Goal: Task Accomplishment & Management: Use online tool/utility

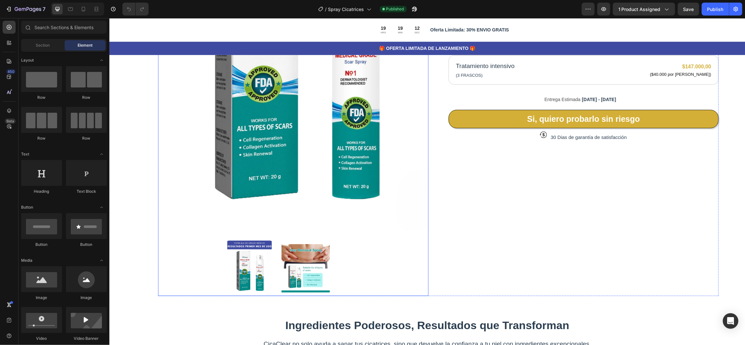
scroll to position [195, 0]
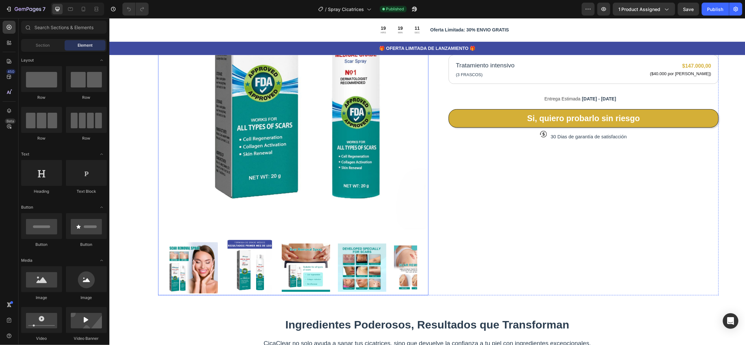
click at [199, 131] on img at bounding box center [293, 61] width 270 height 338
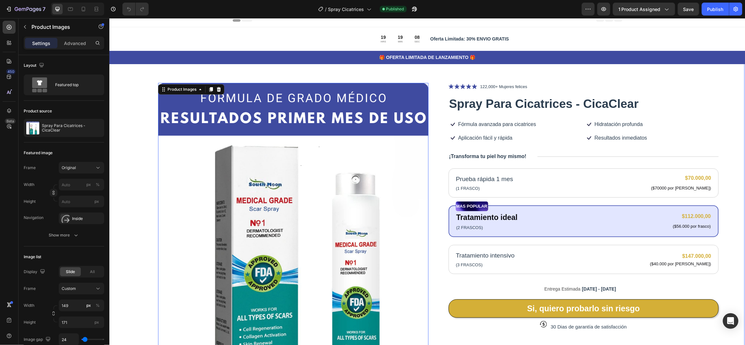
scroll to position [0, 0]
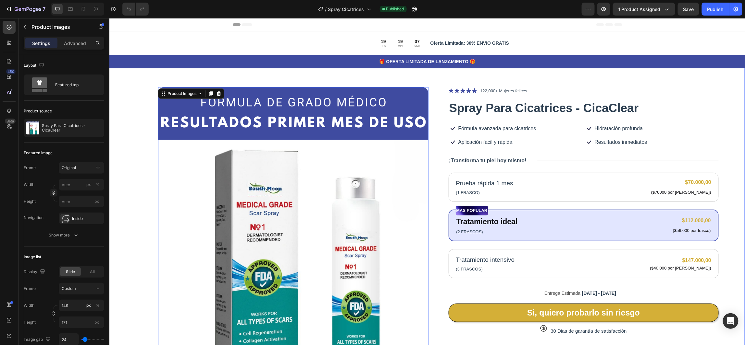
click at [727, 142] on div "Product Images 0 Icon Icon Icon Icon Icon Icon List 122,000+ Mujeres felices Te…" at bounding box center [426, 290] width 636 height 466
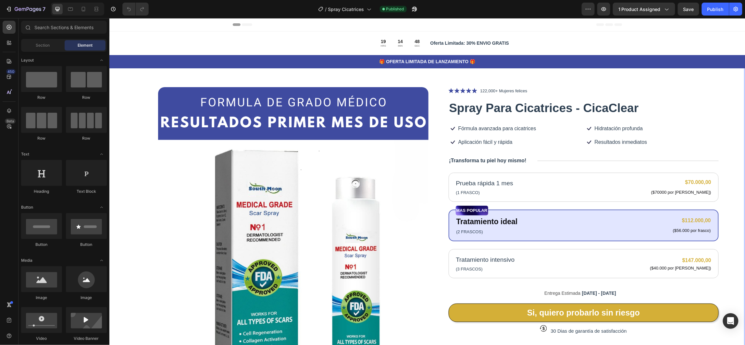
click at [131, 144] on div "Product Images Icon Icon Icon Icon Icon Icon List 122,000+ Mujeres felices Text…" at bounding box center [426, 290] width 636 height 466
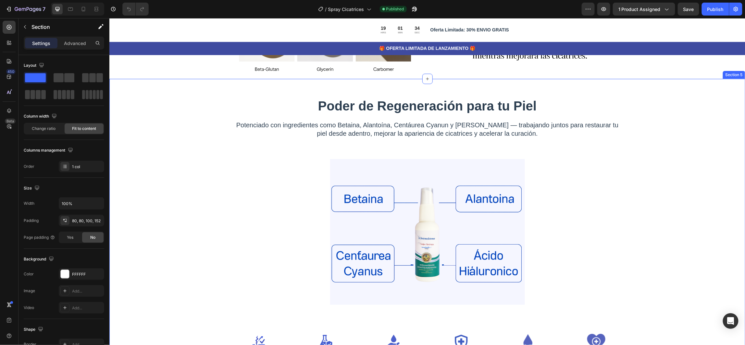
scroll to position [681, 0]
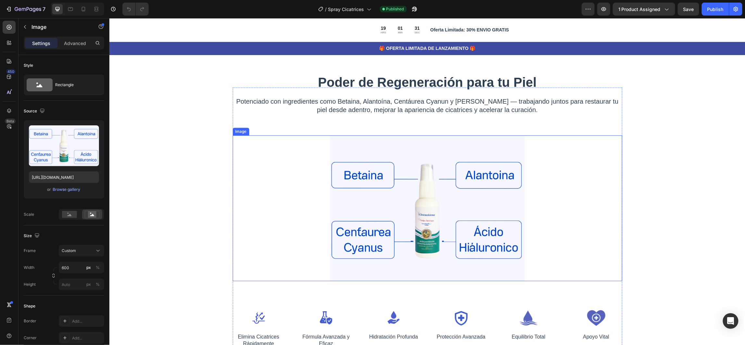
click at [412, 150] on img at bounding box center [427, 208] width 195 height 146
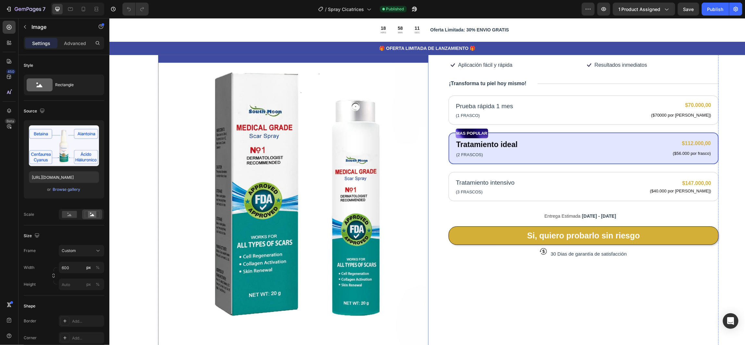
scroll to position [0, 0]
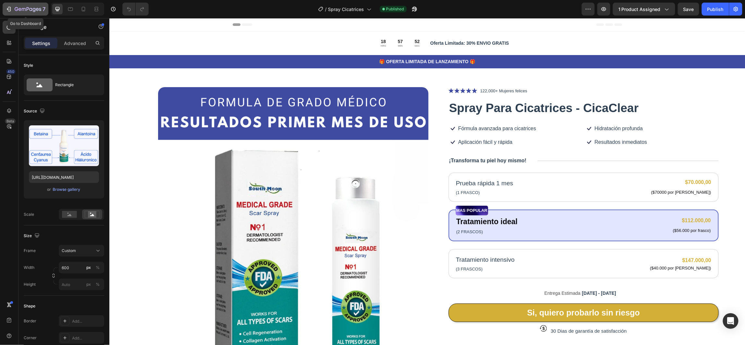
click at [18, 8] on icon "button" at bounding box center [28, 10] width 27 height 6
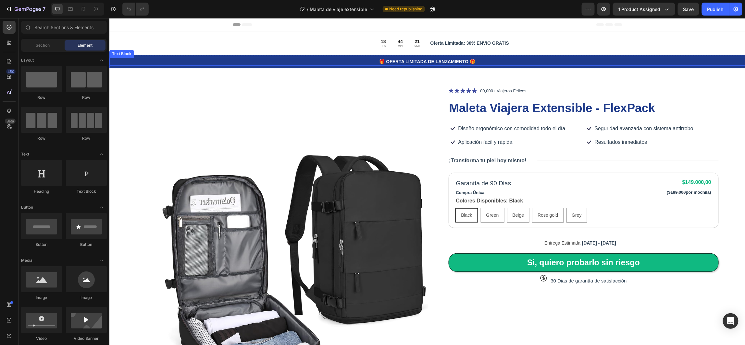
click at [284, 63] on p "🎁 OFERTA LIMITADA DE LANZAMIENTO 🎁" at bounding box center [427, 61] width 634 height 7
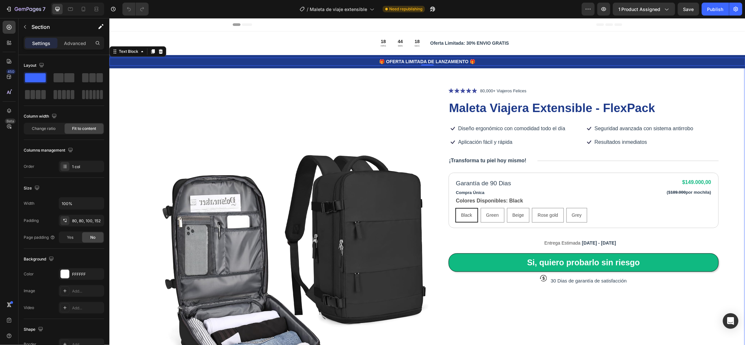
click at [122, 77] on div "Product Images Icon Icon Icon Icon Icon Icon List 80,000+ Viajeros Felices Text…" at bounding box center [426, 290] width 636 height 466
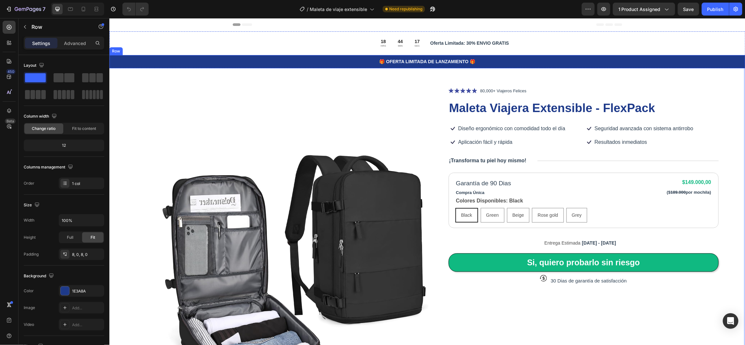
click at [121, 65] on div "🎁 OFERTA LIMITADA DE LANZAMIENTO 🎁 Text Block Row" at bounding box center [427, 61] width 636 height 13
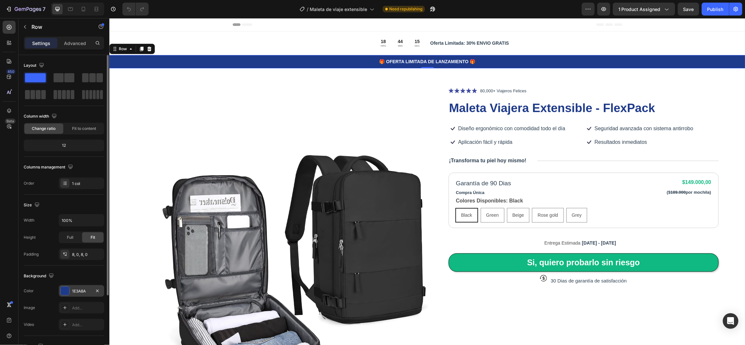
click at [78, 294] on div "1E3A8A" at bounding box center [81, 292] width 19 height 6
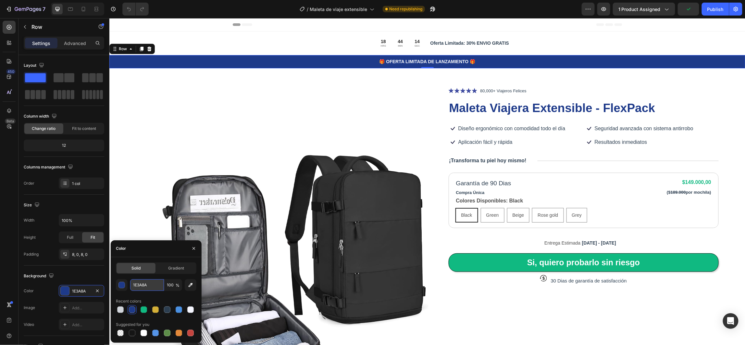
click at [141, 286] on input "1E3A8A" at bounding box center [147, 286] width 34 height 12
click at [28, 10] on icon "button" at bounding box center [28, 10] width 27 height 6
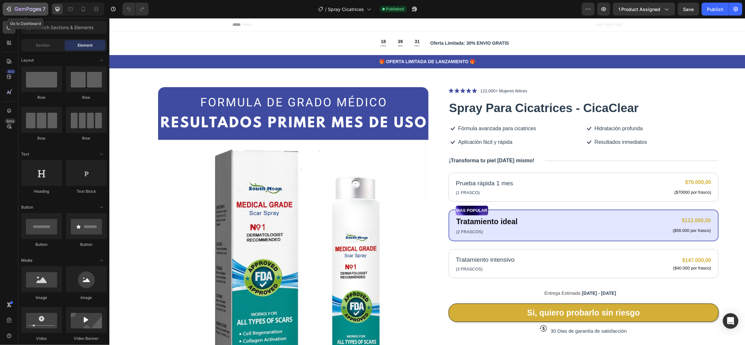
click at [20, 7] on icon "button" at bounding box center [28, 10] width 27 height 6
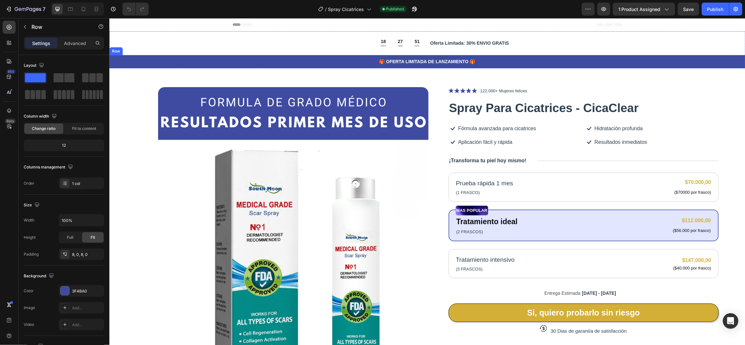
click at [123, 65] on div "🎁 OFERTA LIMITADA DE LANZAMIENTO 🎁 Text Block Row" at bounding box center [427, 61] width 636 height 13
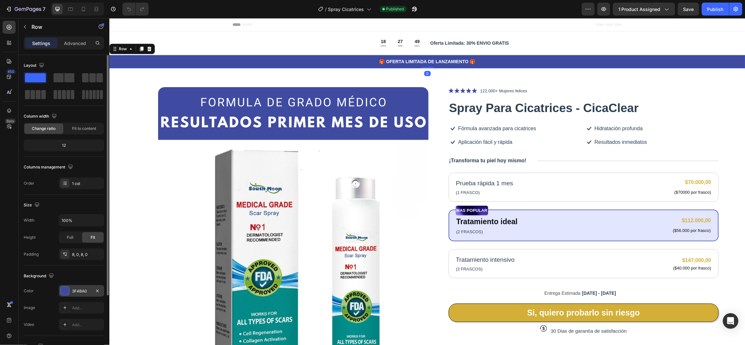
click at [83, 290] on div "3F4BA0" at bounding box center [81, 292] width 19 height 6
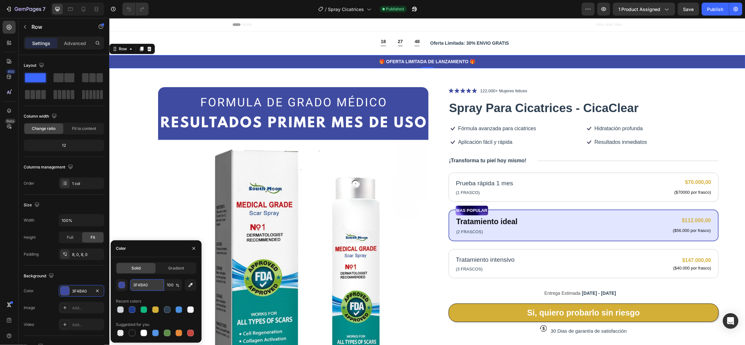
click at [144, 285] on input "3F4BA0" at bounding box center [147, 286] width 34 height 12
click at [169, 97] on img at bounding box center [293, 256] width 270 height 338
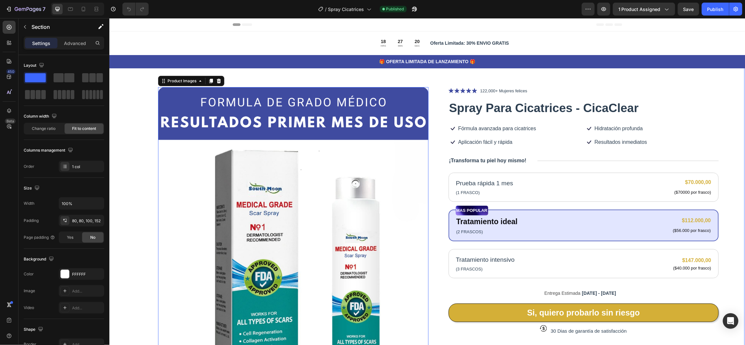
click at [133, 82] on div "Product Images 0 Icon Icon Icon Icon Icon Icon List 122,000+ Mujeres felices Te…" at bounding box center [426, 290] width 636 height 466
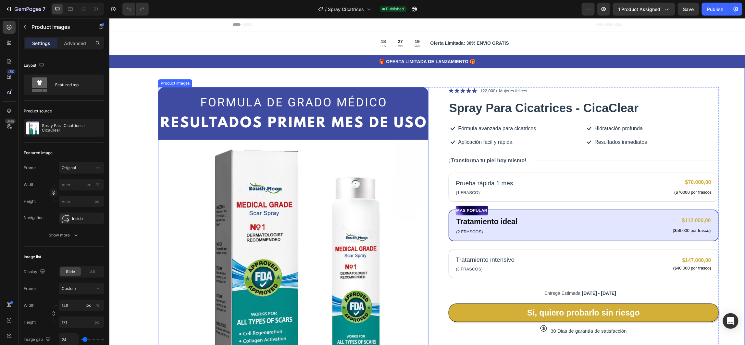
click at [182, 98] on img at bounding box center [293, 256] width 270 height 338
click at [171, 56] on div "🎁 OFERTA LIMITADA DE LANZAMIENTO 🎁 Text Block Row 0" at bounding box center [427, 61] width 636 height 13
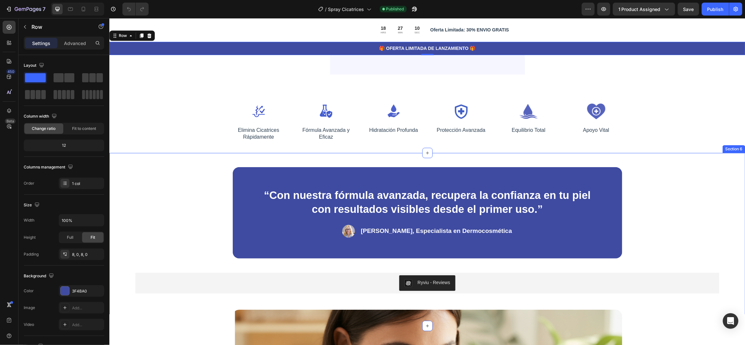
scroll to position [973, 0]
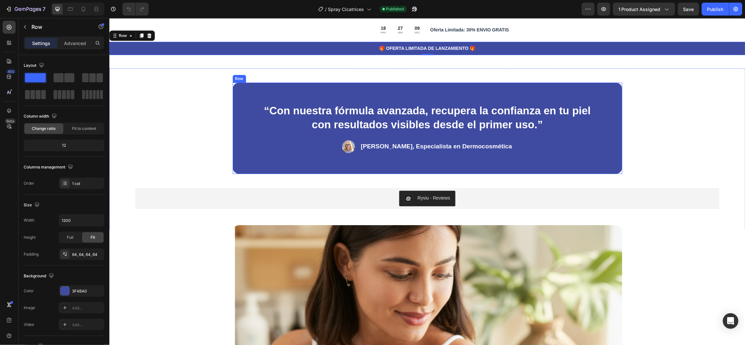
click at [248, 137] on div "“Con nuestra fórmula avanzada, recupera la confianza en tu piel con resultados …" at bounding box center [426, 127] width 389 height 91
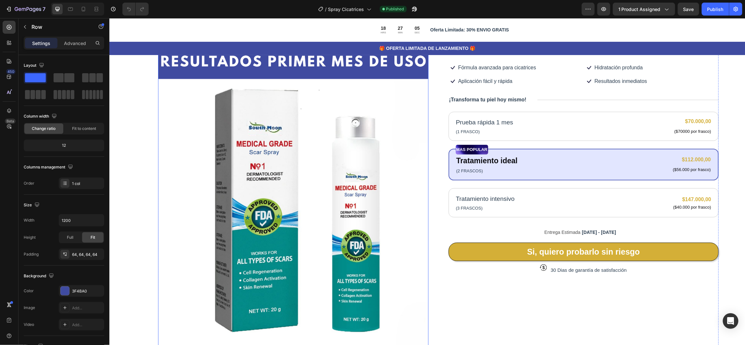
scroll to position [0, 0]
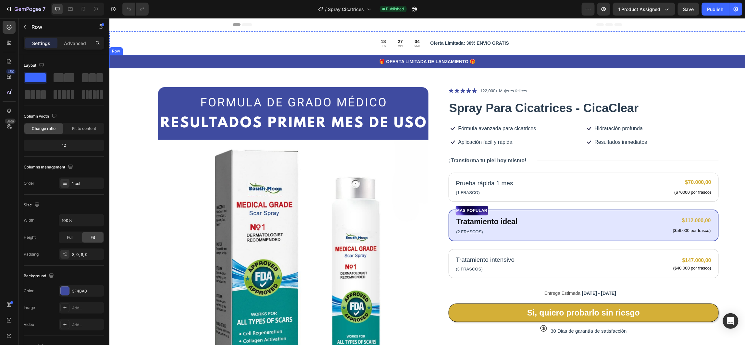
click at [144, 55] on div "🎁 OFERTA LIMITADA DE LANZAMIENTO 🎁 Text Block Row" at bounding box center [427, 61] width 636 height 13
click at [492, 109] on h1 "Spray Para Cicatrices - CicaClear" at bounding box center [583, 108] width 270 height 17
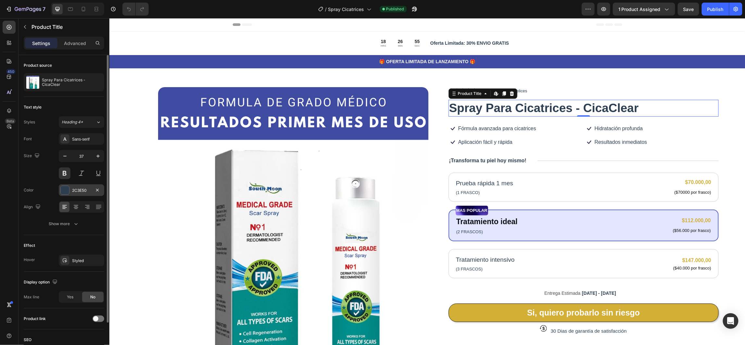
click at [85, 191] on div "2C3E50" at bounding box center [81, 191] width 19 height 6
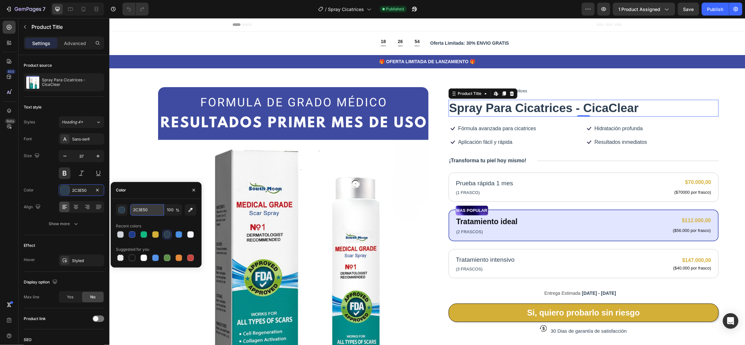
click at [141, 210] on input "2C3E50" at bounding box center [147, 210] width 34 height 12
paste input "3F4BA"
type input "3F4BA0"
click at [129, 87] on div "Product Images Icon Icon Icon Icon Icon Icon List 122,000+ Mujeres felices Text…" at bounding box center [426, 290] width 636 height 466
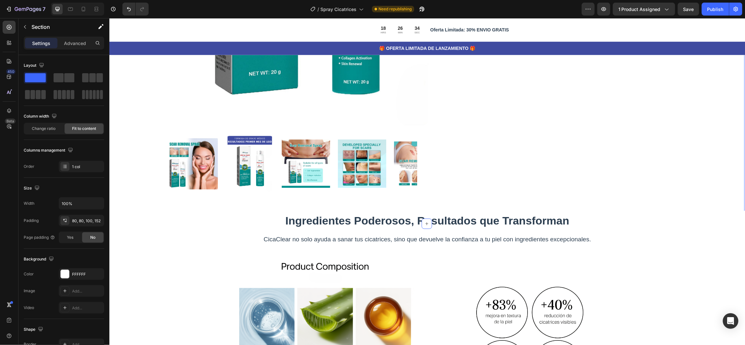
scroll to position [341, 0]
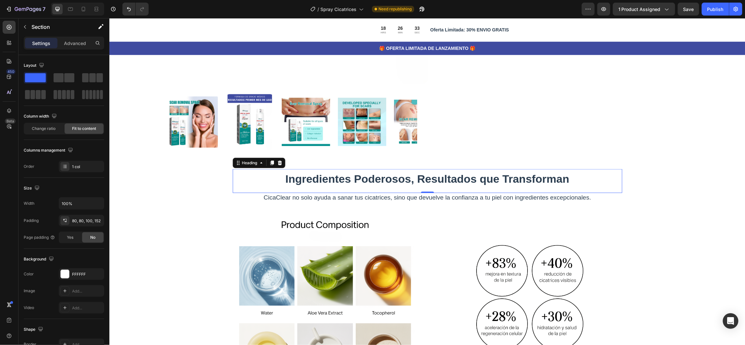
click at [369, 176] on strong "Ingredientes Poderosos, Resultados que Transforman" at bounding box center [427, 179] width 284 height 12
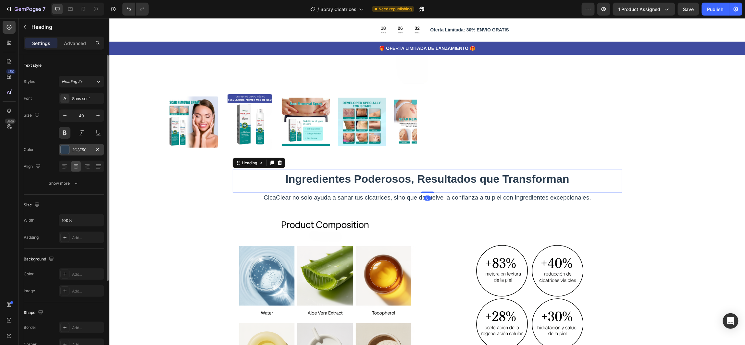
click at [80, 150] on div "2C3E50" at bounding box center [81, 150] width 19 height 6
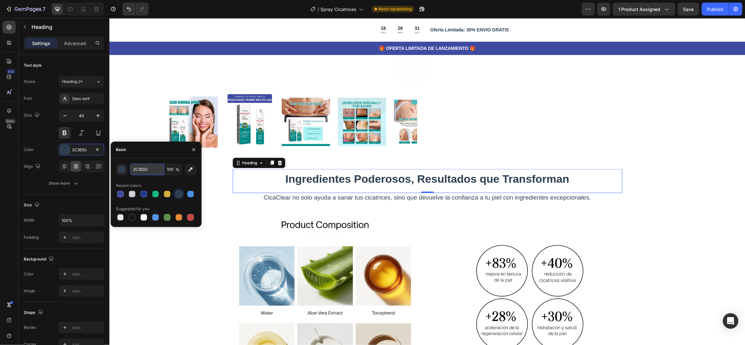
click at [140, 172] on input "2C3E50" at bounding box center [147, 170] width 34 height 12
paste input "3F4BA"
type input "3F4BA0"
click at [657, 180] on div "Ingredientes Poderosos, Resultados que Transforman Heading 0 CicaClear no solo …" at bounding box center [427, 287] width 584 height 237
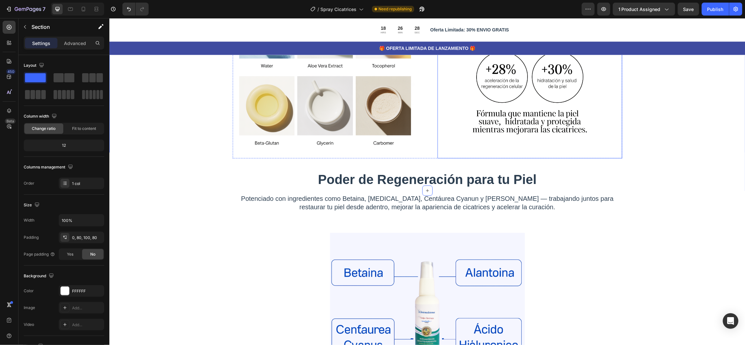
scroll to position [681, 0]
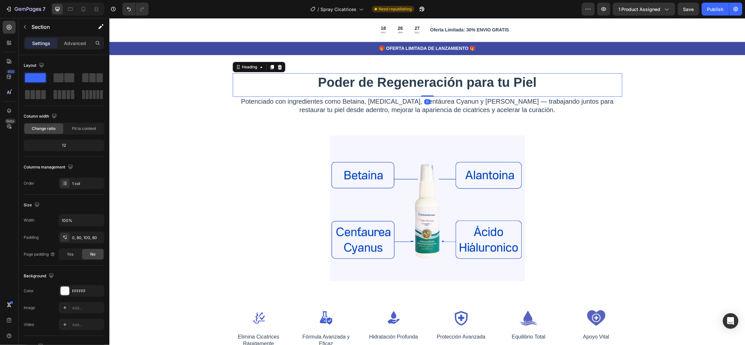
click at [380, 84] on strong "Poder de Regeneración para tu Piel" at bounding box center [427, 82] width 219 height 14
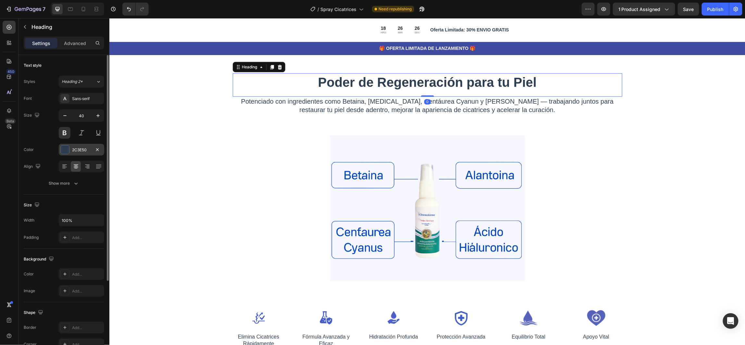
click at [81, 149] on div "2C3E50" at bounding box center [81, 150] width 19 height 6
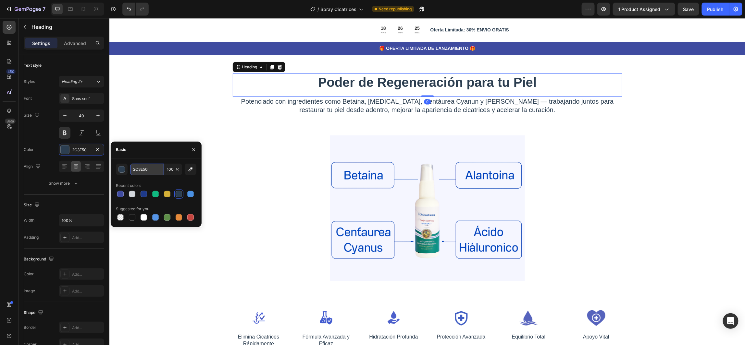
click at [141, 169] on input "2C3E50" at bounding box center [147, 170] width 34 height 12
paste input "3F4BA"
type input "3F4BA0"
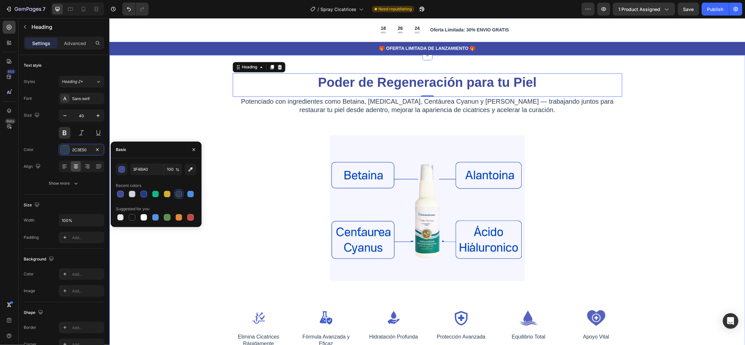
click at [648, 134] on div "Poder de Regeneración para tu Piel Heading 0 Potenciado con ingredientes como B…" at bounding box center [427, 217] width 584 height 261
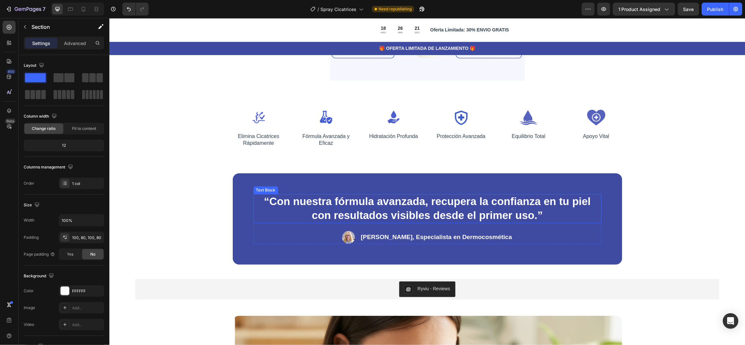
scroll to position [876, 0]
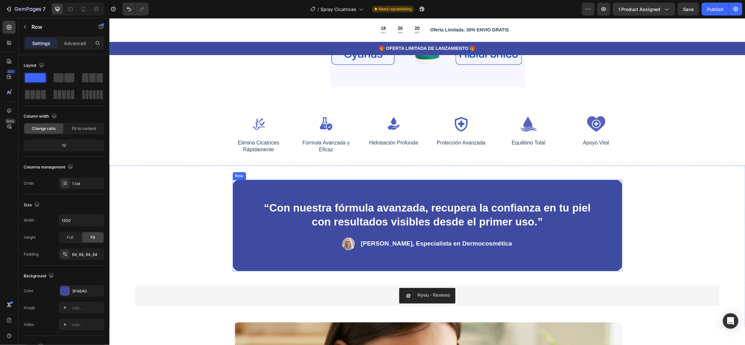
click at [245, 205] on div "“Con nuestra fórmula avanzada, recupera la confianza en tu piel con resultados …" at bounding box center [426, 225] width 389 height 91
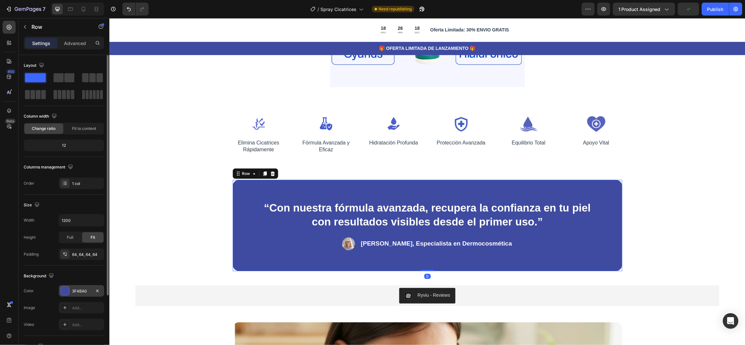
click at [79, 291] on div "3F4BA0" at bounding box center [81, 292] width 19 height 6
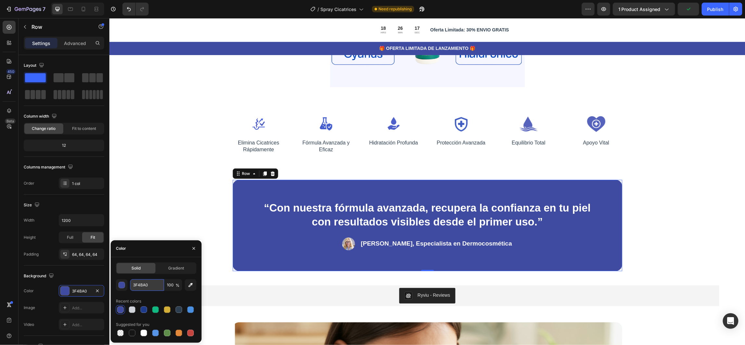
click at [139, 285] on input "3F4BA0" at bounding box center [147, 286] width 34 height 12
click at [169, 192] on div "“Con nuestra fórmula avanzada, recupera la confianza en tu piel con resultados …" at bounding box center [427, 251] width 636 height 173
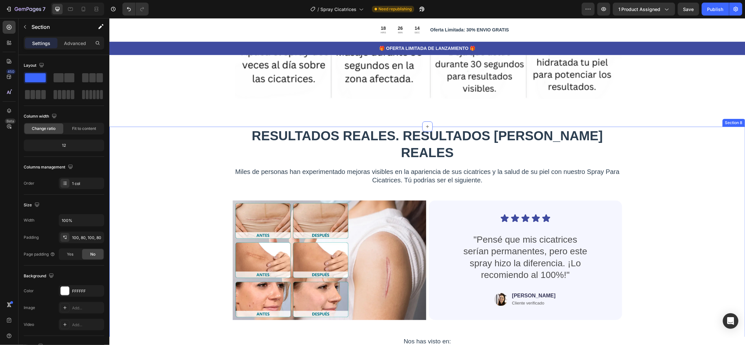
scroll to position [1509, 0]
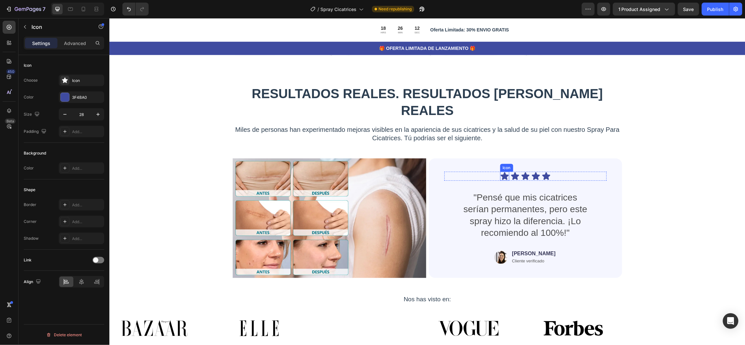
click at [500, 172] on icon at bounding box center [504, 176] width 8 height 8
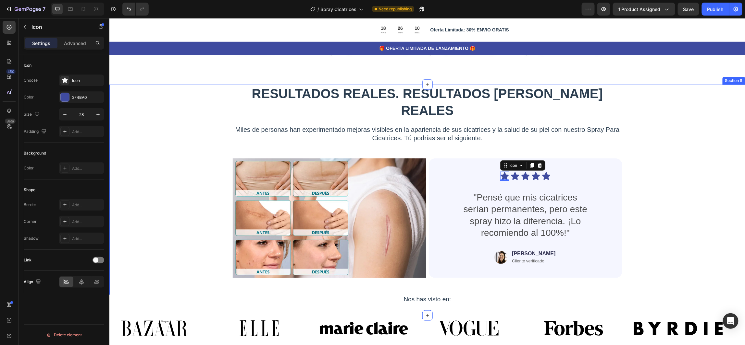
click at [690, 184] on div "RESULTADOS REALES. RESULTADOS DE PIEL REALES Heading Miles de personas han expe…" at bounding box center [427, 183] width 584 height 199
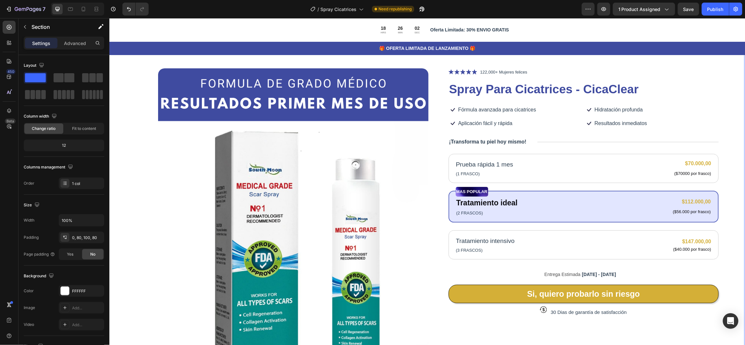
scroll to position [0, 0]
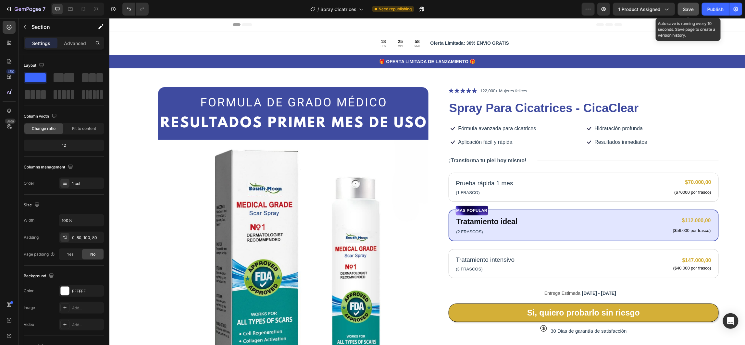
click at [687, 9] on span "Save" at bounding box center [688, 9] width 11 height 6
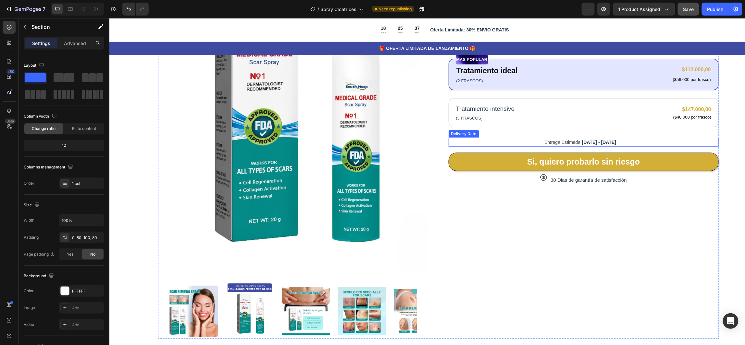
scroll to position [341, 0]
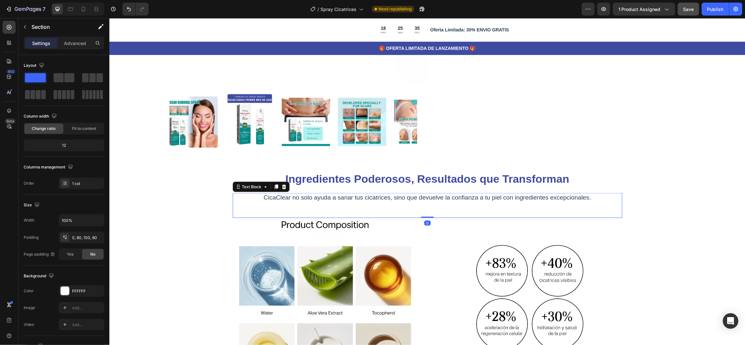
click at [358, 194] on p "CicaClear no solo ayuda a sanar tus cicatrices, sino que devuelve la confianza …" at bounding box center [427, 198] width 388 height 8
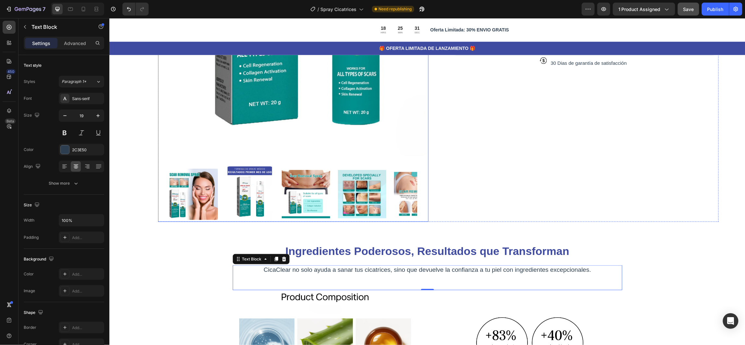
scroll to position [195, 0]
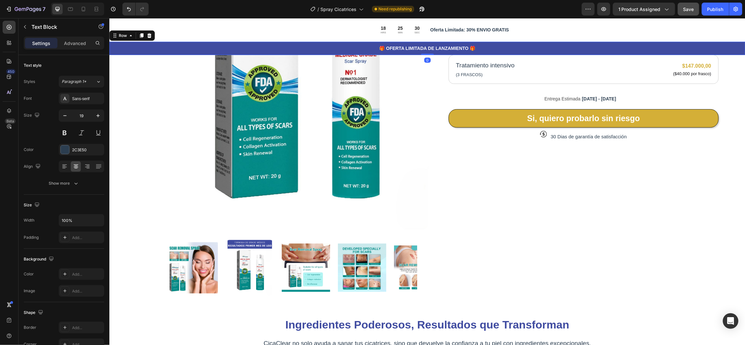
click at [131, 53] on div "🎁 OFERTA LIMITADA DE LANZAMIENTO 🎁 Text Block Row 0" at bounding box center [427, 48] width 636 height 13
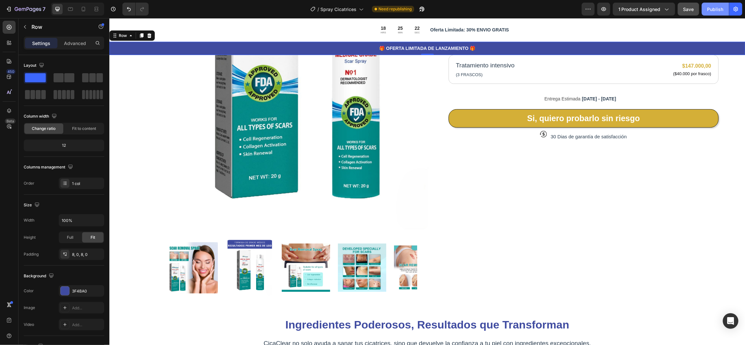
click at [707, 12] on button "Publish" at bounding box center [714, 9] width 27 height 13
click at [27, 10] on icon "button" at bounding box center [28, 9] width 3 height 4
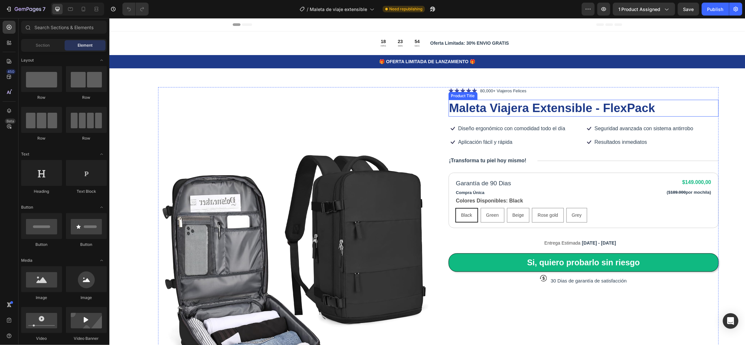
click at [488, 114] on h1 "Maleta Viajera Extensible - FlexPack" at bounding box center [583, 108] width 270 height 17
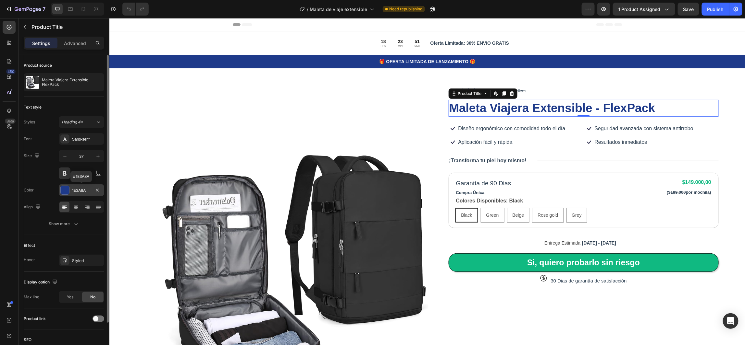
click at [78, 191] on div "1E3A8A" at bounding box center [81, 191] width 19 height 6
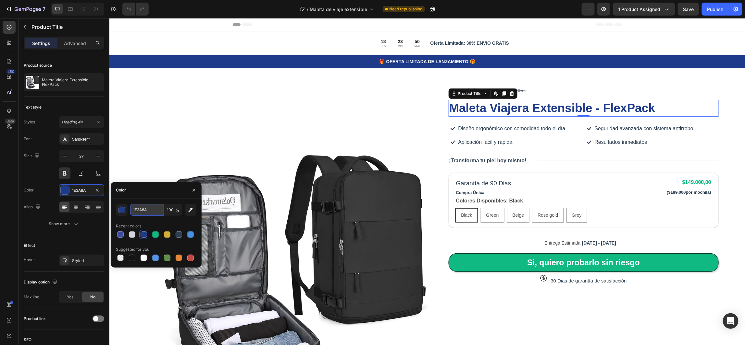
click at [141, 213] on input "1E3A8A" at bounding box center [147, 210] width 34 height 12
paste input "3f4ba0"
type input "3f4ba0"
click at [134, 105] on div "Product Images Icon Icon Icon Icon Icon Icon List 80,000+ Viajeros Felices Text…" at bounding box center [426, 290] width 636 height 466
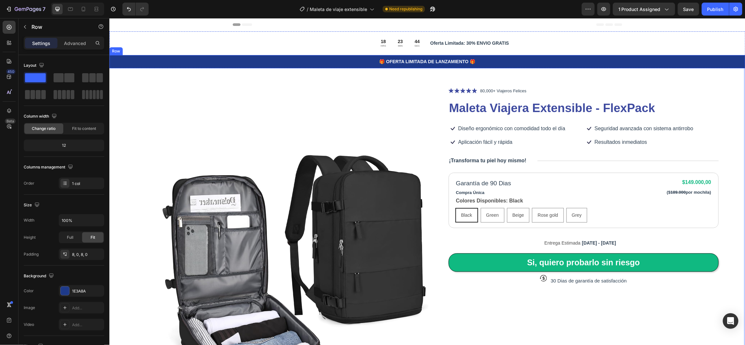
click at [220, 66] on div "🎁 OFERTA LIMITADA DE LANZAMIENTO 🎁 Text Block Row" at bounding box center [427, 61] width 636 height 13
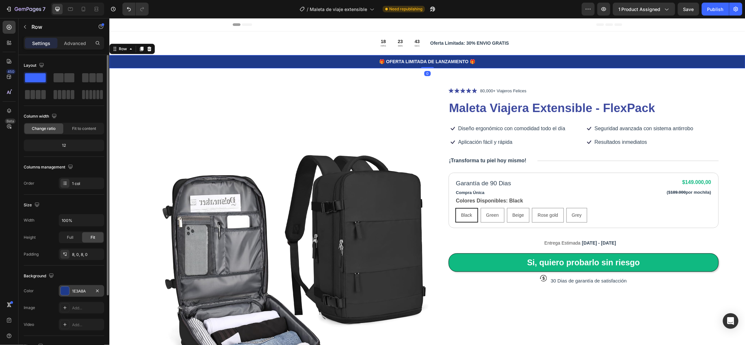
click at [78, 291] on div "1E3A8A" at bounding box center [81, 292] width 19 height 6
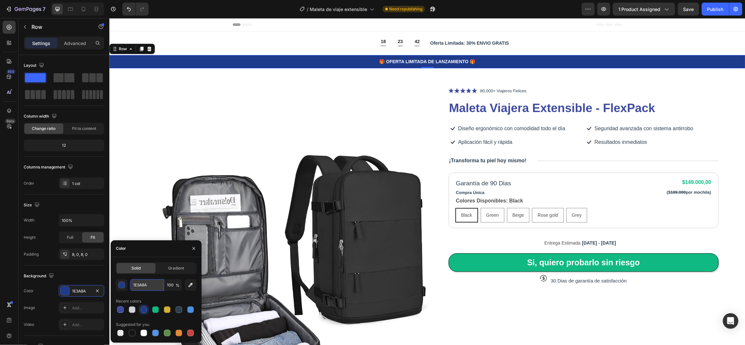
click at [137, 285] on input "1E3A8A" at bounding box center [147, 286] width 34 height 12
paste input "3f4ba0"
type input "3f4ba0"
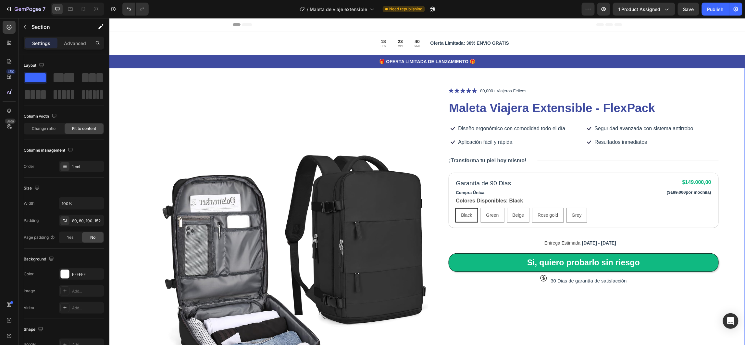
click at [130, 105] on div "Product Images Icon Icon Icon Icon Icon Icon List 80,000+ Viajeros Felices Text…" at bounding box center [426, 290] width 636 height 466
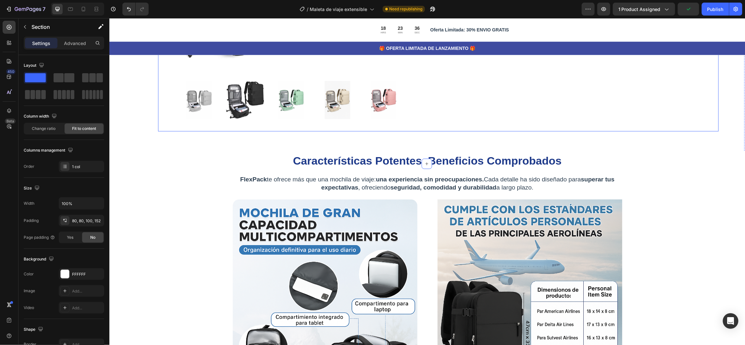
scroll to position [438, 0]
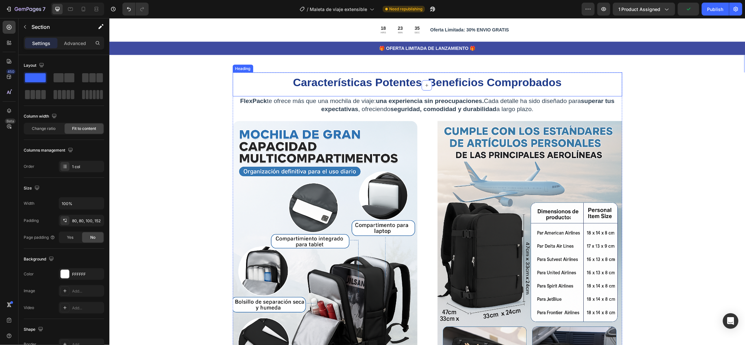
click at [378, 78] on strong "Características Potentes, Beneficios Comprobados" at bounding box center [427, 82] width 269 height 12
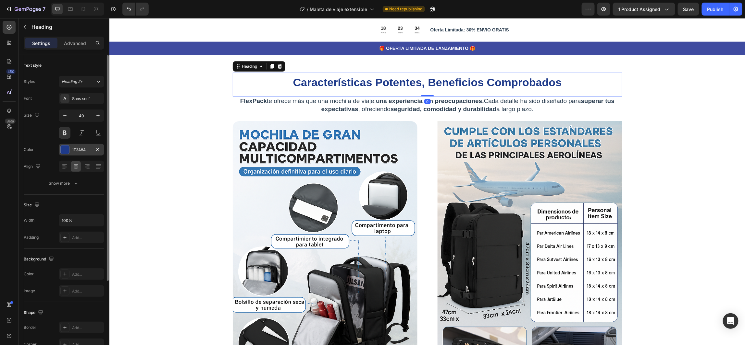
click at [83, 149] on div "1E3A8A" at bounding box center [81, 150] width 19 height 6
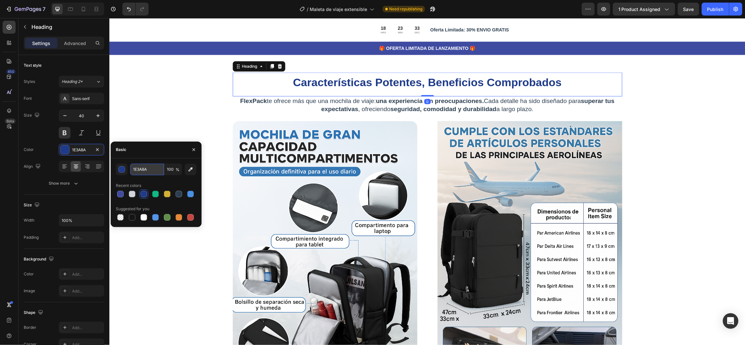
click at [139, 168] on input "1E3A8A" at bounding box center [147, 170] width 34 height 12
paste input "3f4ba0"
type input "3f4ba0"
click at [148, 88] on div "Características Potentes, Beneficios Comprobados Heading 0 FlexPack te ofrece m…" at bounding box center [427, 234] width 584 height 325
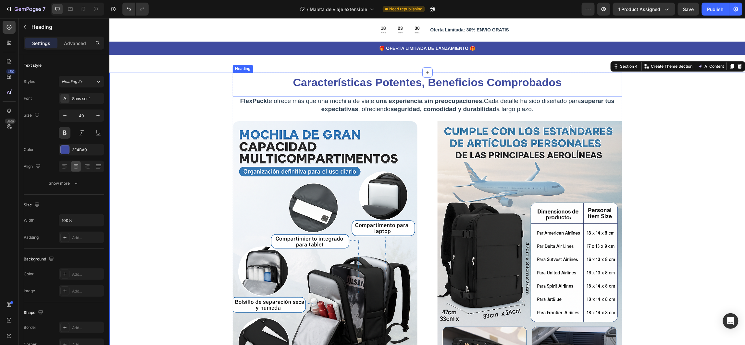
click at [320, 78] on strong "Características Potentes, Beneficios Comprobados" at bounding box center [427, 82] width 269 height 12
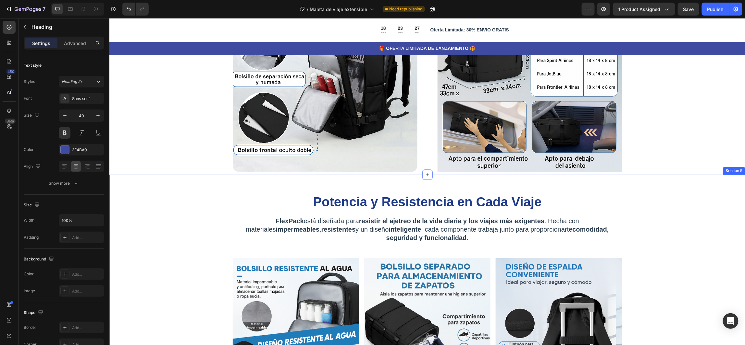
scroll to position [681, 0]
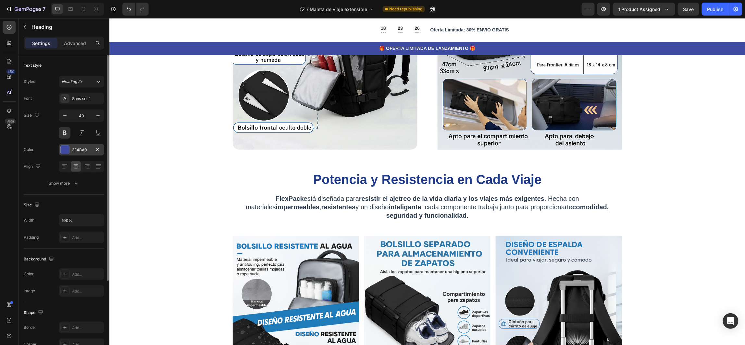
click at [78, 150] on div "3F4BA0" at bounding box center [81, 150] width 19 height 6
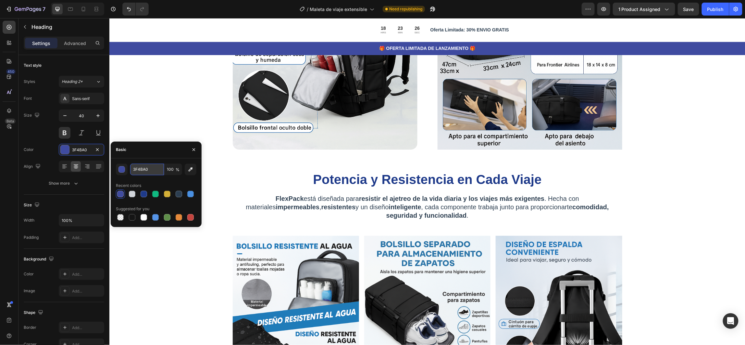
click at [139, 168] on input "3F4BA0" at bounding box center [147, 170] width 34 height 12
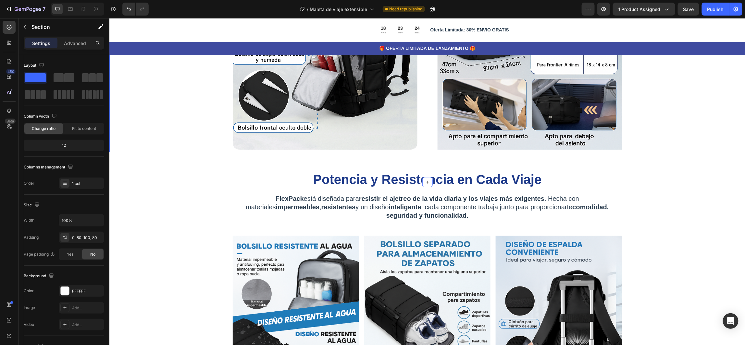
drag, startPoint x: 159, startPoint y: 98, endPoint x: 195, endPoint y: 124, distance: 44.4
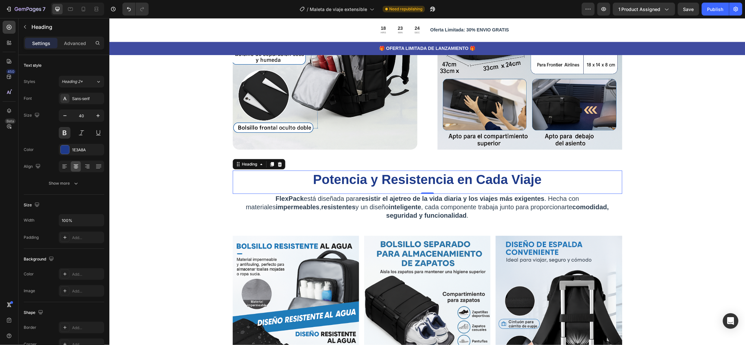
click at [348, 177] on strong "Potencia y Resistencia en Cada Viaje" at bounding box center [426, 179] width 228 height 14
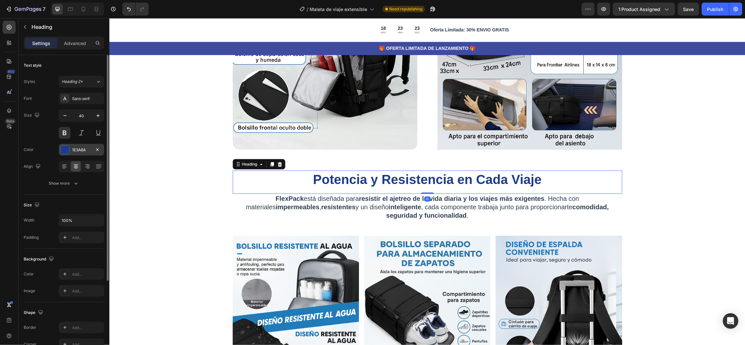
click at [77, 149] on div "1E3A8A" at bounding box center [81, 150] width 19 height 6
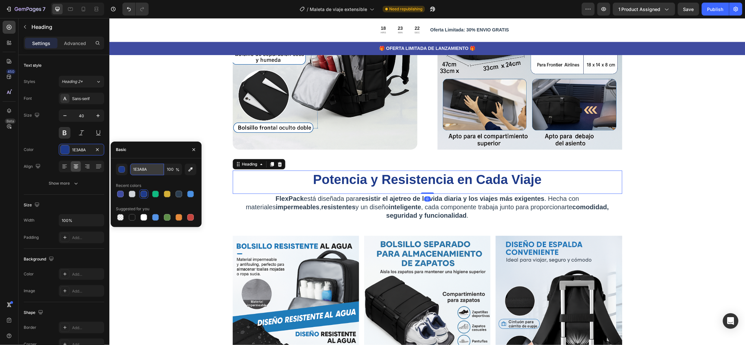
click at [143, 173] on input "1E3A8A" at bounding box center [147, 170] width 34 height 12
paste input "3F4BA0"
type input "3F4BA0"
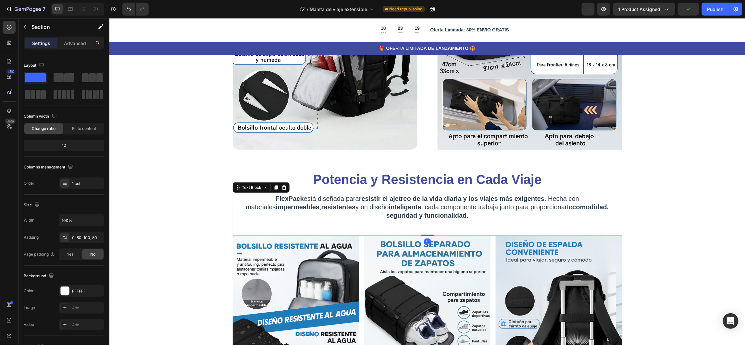
click at [279, 204] on p "FlexPack está diseñada para resistir el ajetreo de la vida diaria y los viajes …" at bounding box center [427, 206] width 388 height 25
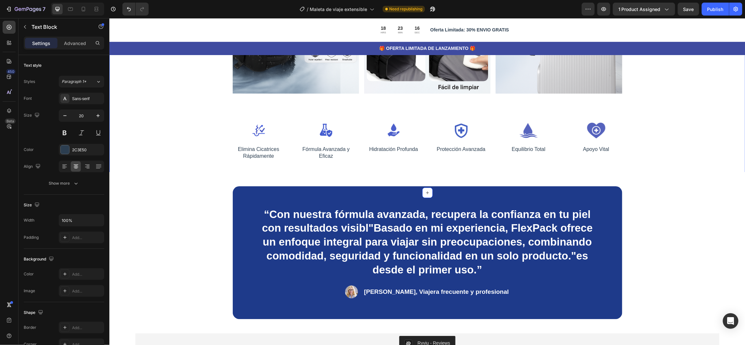
scroll to position [1070, 0]
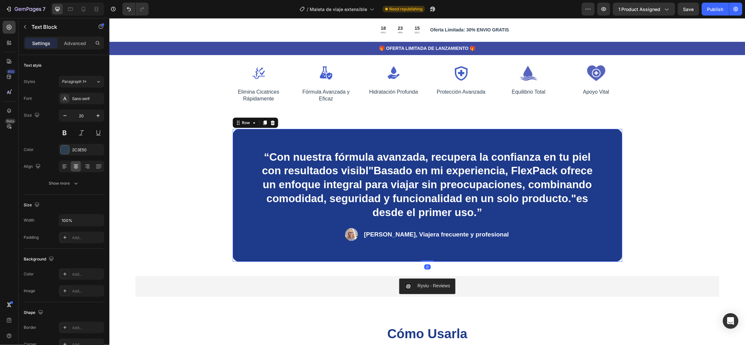
click at [234, 219] on div "“Con nuestra fórmula avanzada, recupera la confianza en tu piel con resultados …" at bounding box center [426, 195] width 389 height 133
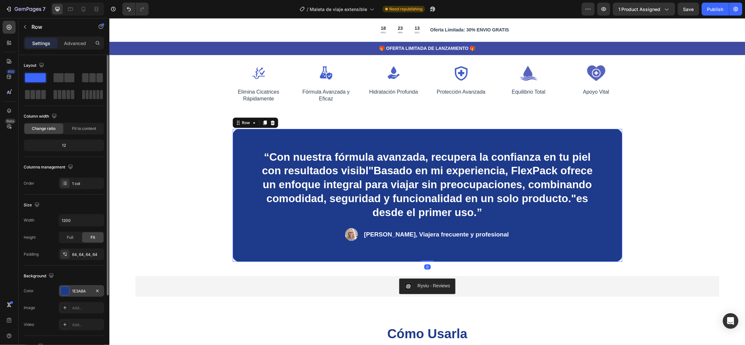
click at [81, 293] on div "1E3A8A" at bounding box center [81, 292] width 19 height 6
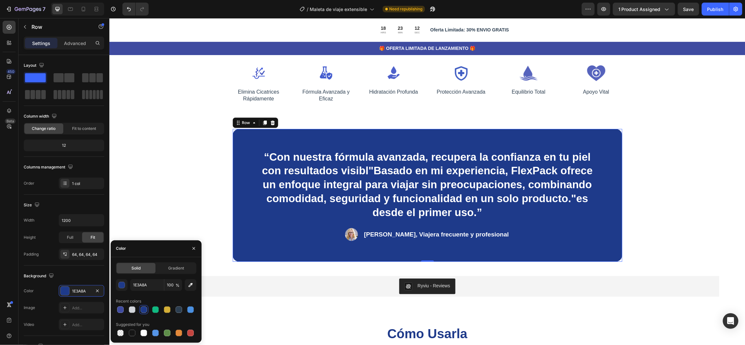
click at [135, 263] on div "Solid" at bounding box center [135, 268] width 39 height 10
click at [143, 285] on input "1E3A8A" at bounding box center [147, 286] width 34 height 12
paste input "3F4BA0"
type input "3F4BA0"
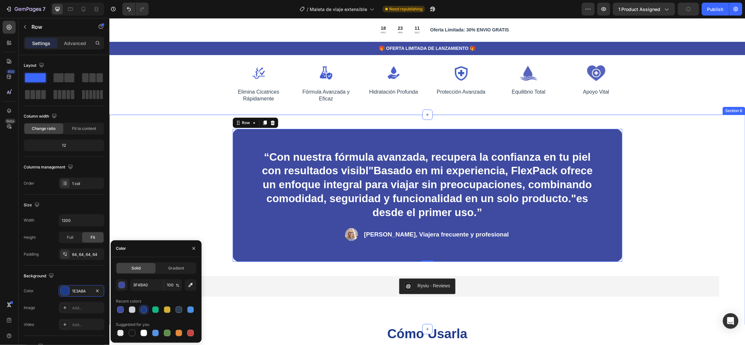
click at [164, 147] on div "“Con nuestra fórmula avanzada, recupera la confianza en tu piel con resultados …" at bounding box center [427, 222] width 584 height 150
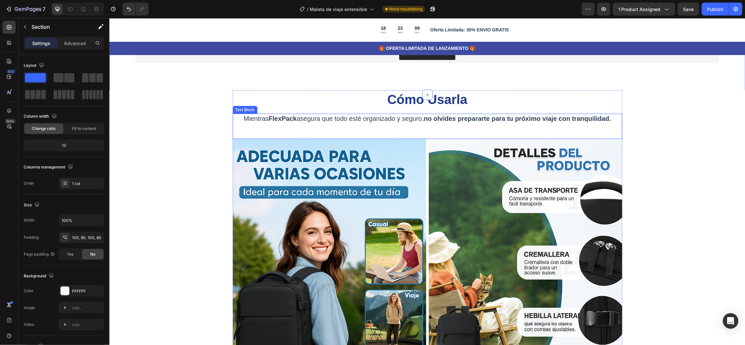
scroll to position [1313, 0]
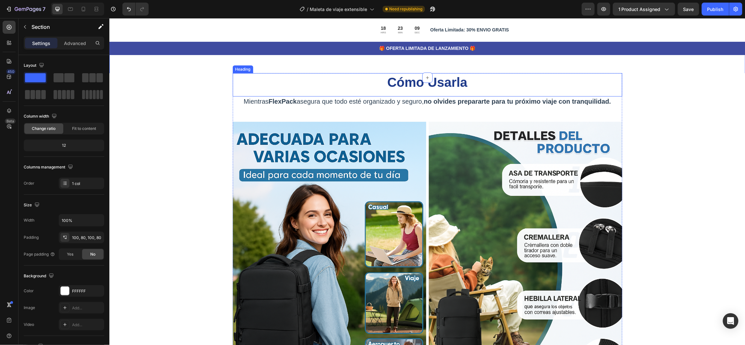
click at [395, 79] on strong "Cómo Usarla" at bounding box center [427, 82] width 80 height 14
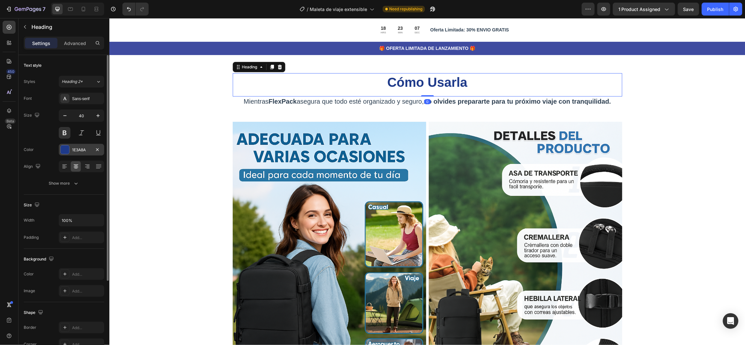
click at [77, 147] on div "1E3A8A" at bounding box center [81, 150] width 45 height 12
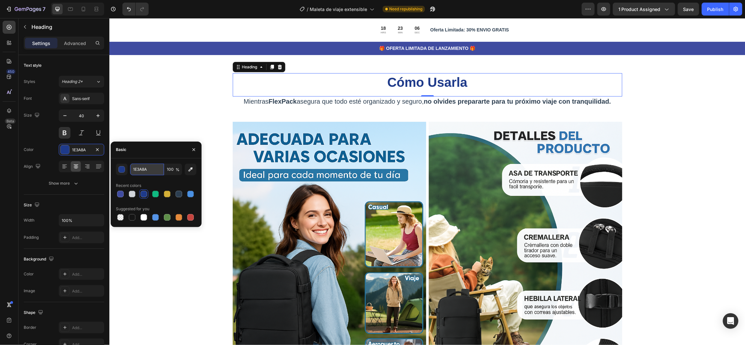
click at [141, 167] on input "1E3A8A" at bounding box center [147, 170] width 34 height 12
paste input "3F4BA0"
type input "3F4BA0"
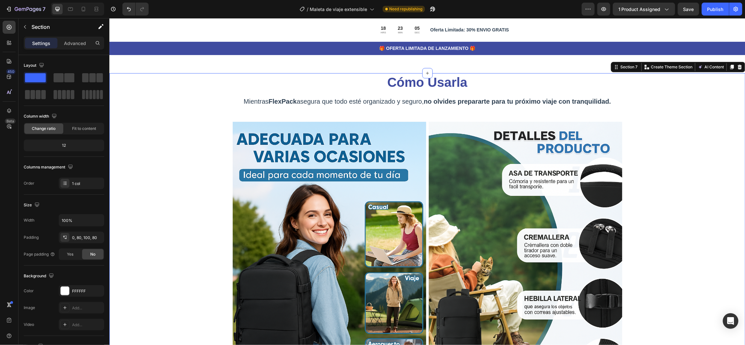
click at [148, 114] on div "Cómo Usarla Heading Mientras FlexPack asegura que todo esté organizado y seguro…" at bounding box center [427, 245] width 584 height 344
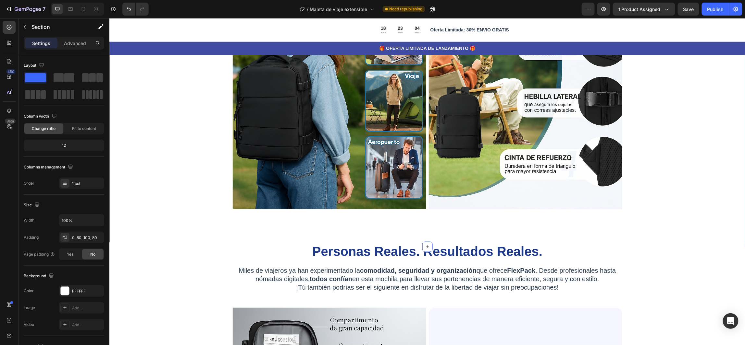
scroll to position [1557, 0]
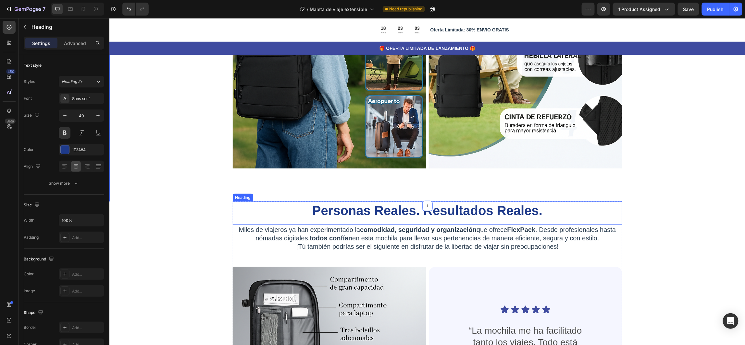
click at [362, 212] on strong "Personas Reales. Resultados Reales." at bounding box center [427, 210] width 230 height 14
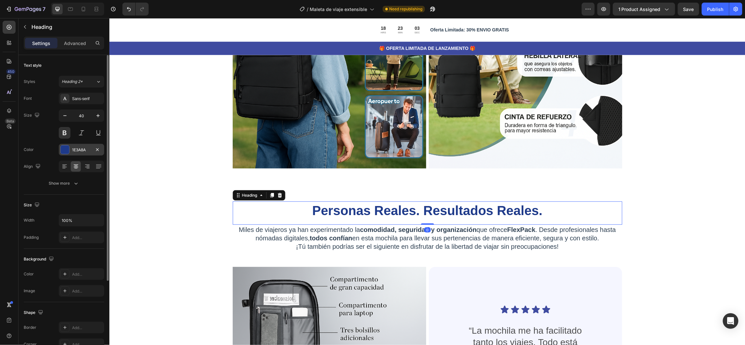
click at [77, 149] on div "1E3A8A" at bounding box center [81, 150] width 19 height 6
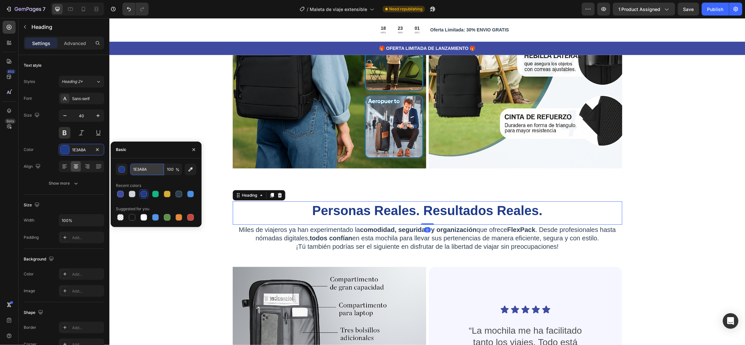
click at [141, 171] on input "1E3A8A" at bounding box center [147, 170] width 34 height 12
paste input "3F4BA0"
type input "3F4BA0"
click at [154, 96] on div "Cómo Usarla Heading Mientras FlexPack asegura que todo esté organizado y seguro…" at bounding box center [427, 2] width 584 height 344
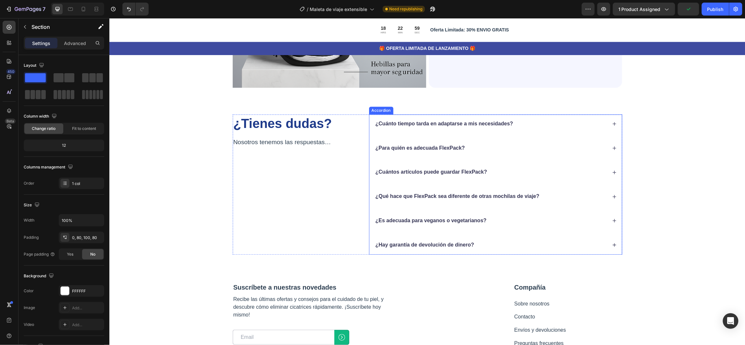
scroll to position [1946, 0]
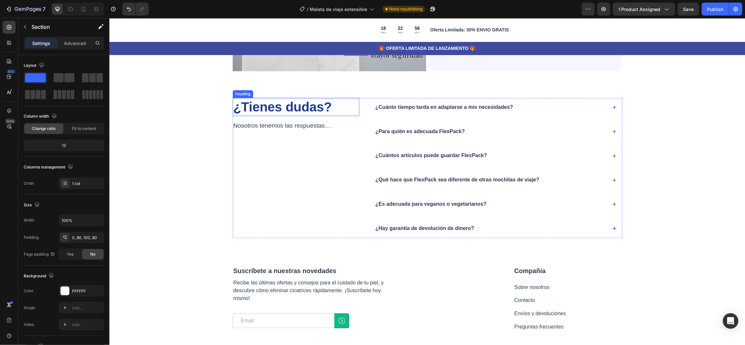
click at [280, 109] on h2 "¿Tienes dudas?" at bounding box center [295, 107] width 127 height 18
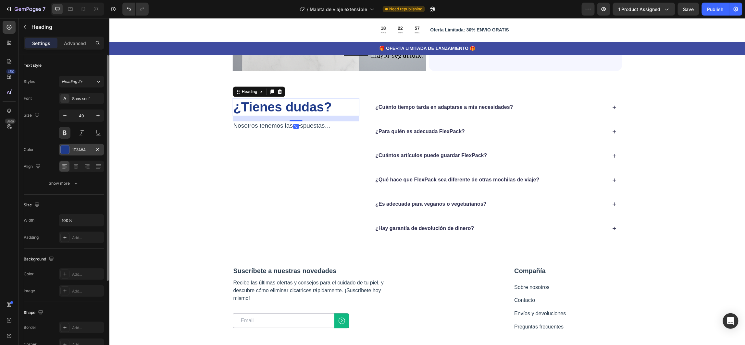
click at [79, 149] on div "1E3A8A" at bounding box center [81, 150] width 19 height 6
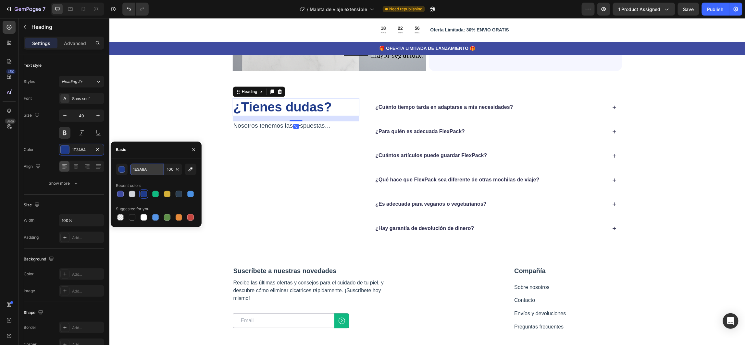
click at [135, 169] on input "1E3A8A" at bounding box center [147, 170] width 34 height 12
paste input "3F4BA0"
type input "3F4BA0"
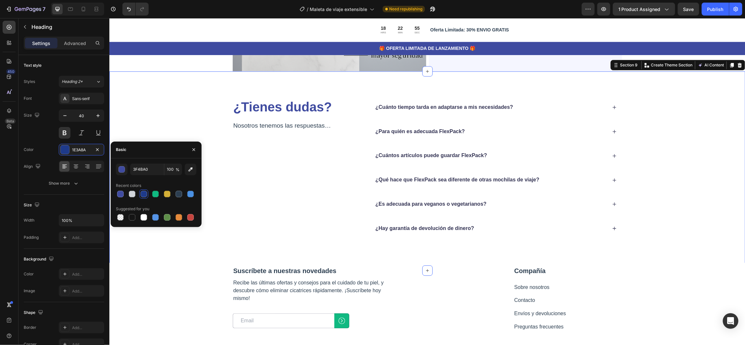
click at [164, 89] on div "¿Tienes dudas? Heading Nosotros tenemos las respuestas… Text Block ¿Cuánto tiem…" at bounding box center [427, 171] width 636 height 200
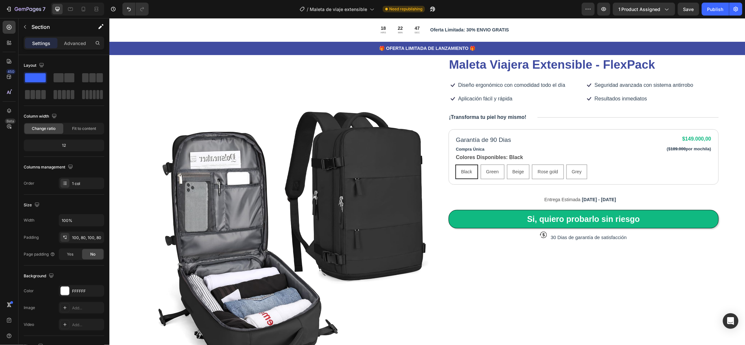
scroll to position [0, 0]
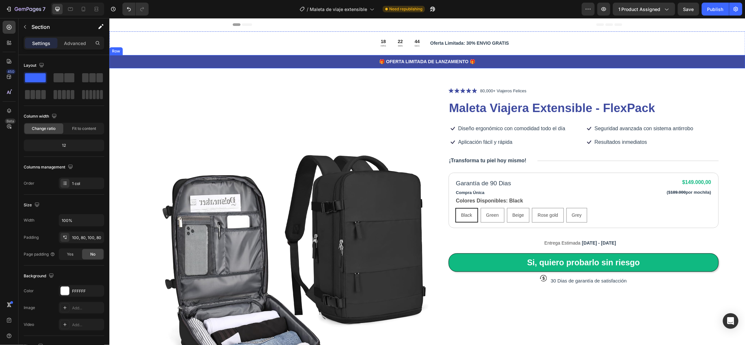
click at [138, 65] on div "🎁 OFERTA LIMITADA DE LANZAMIENTO 🎁 Text Block Row" at bounding box center [427, 61] width 636 height 13
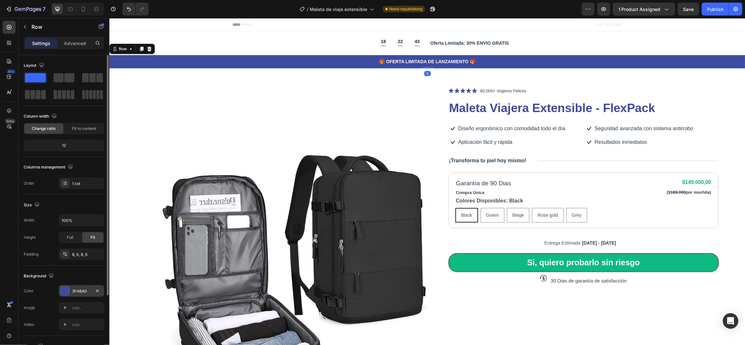
click at [79, 291] on div "3F4BA0" at bounding box center [81, 292] width 19 height 6
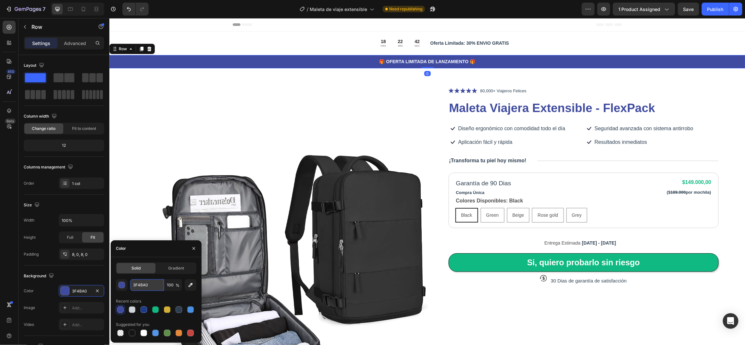
click at [145, 286] on input "3F4BA0" at bounding box center [147, 286] width 34 height 12
click at [133, 114] on div "Product Images Icon Icon Icon Icon Icon Icon List 80,000+ Viajeros Felices Text…" at bounding box center [426, 290] width 636 height 466
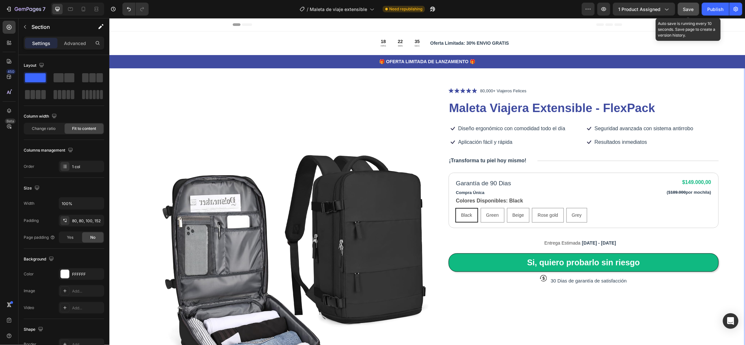
click at [691, 7] on span "Save" at bounding box center [688, 9] width 11 height 6
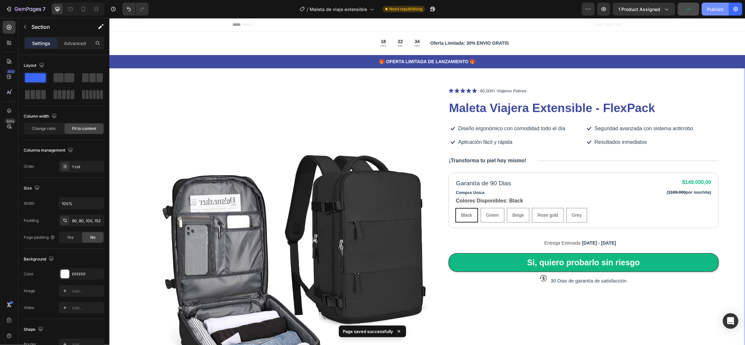
click at [713, 8] on div "Publish" at bounding box center [715, 9] width 16 height 7
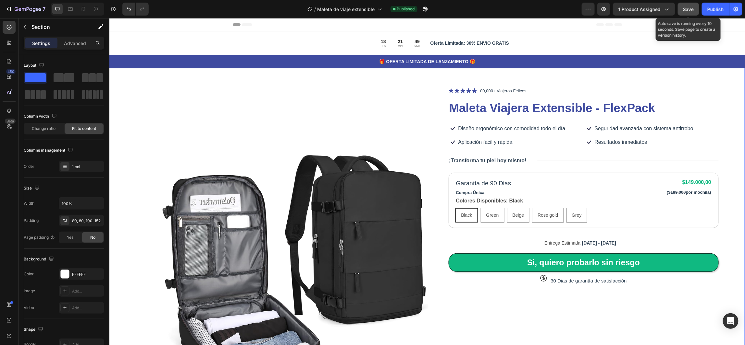
click at [685, 10] on span "Save" at bounding box center [688, 9] width 11 height 6
click at [631, 11] on span "1 product assigned" at bounding box center [639, 9] width 42 height 7
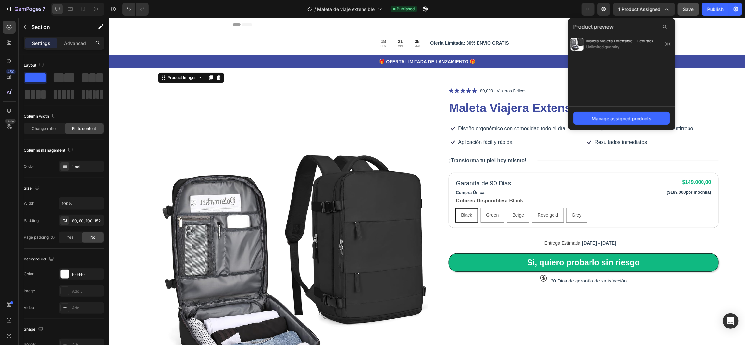
click at [215, 122] on img at bounding box center [293, 286] width 270 height 405
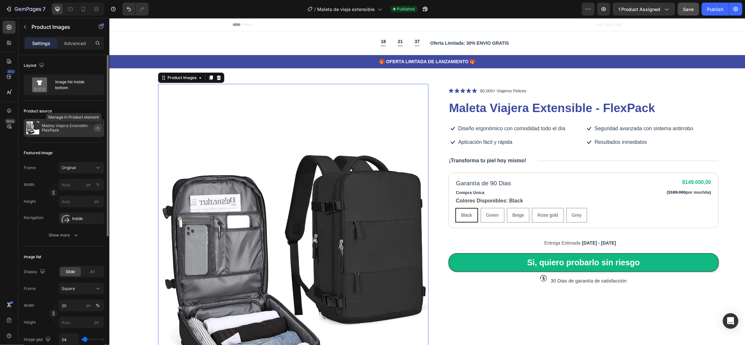
click at [97, 130] on icon "button" at bounding box center [97, 128] width 5 height 5
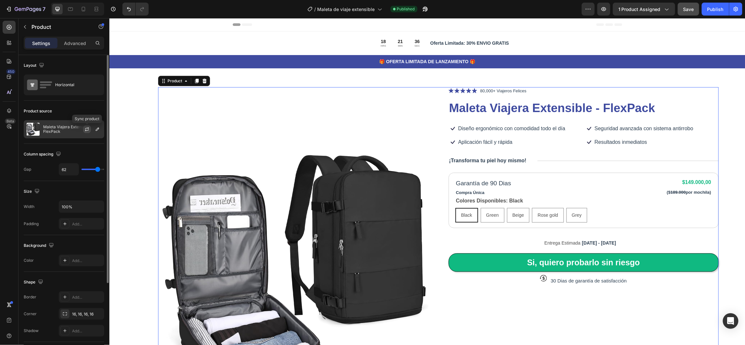
click at [86, 132] on button "button" at bounding box center [87, 130] width 8 height 8
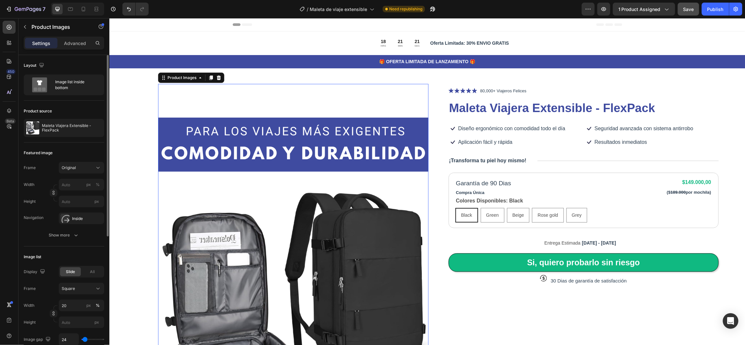
click at [202, 105] on img at bounding box center [293, 286] width 270 height 405
click at [74, 45] on p "Advanced" at bounding box center [75, 43] width 22 height 7
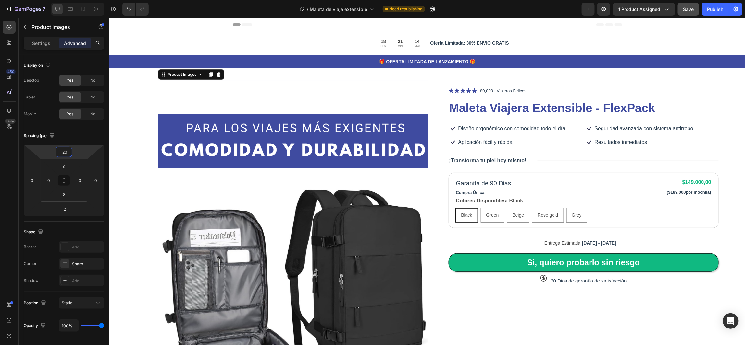
type input "-26"
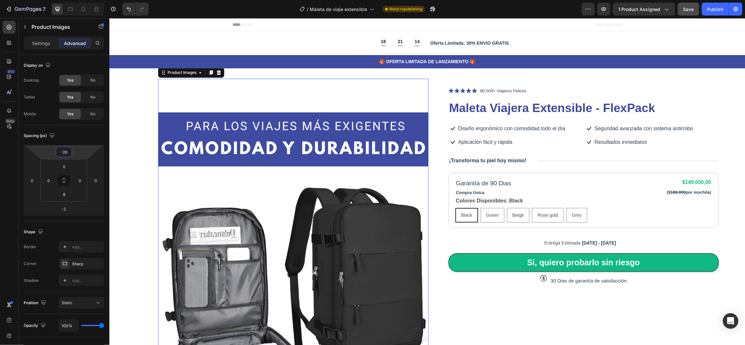
drag, startPoint x: 79, startPoint y: 156, endPoint x: 86, endPoint y: 159, distance: 7.3
click at [86, 0] on html "7 Version history / Maleta de viaje extensible Need republishing Preview 1 prod…" at bounding box center [372, 0] width 745 height 0
click at [690, 5] on button "Save" at bounding box center [687, 9] width 21 height 13
click at [171, 97] on img at bounding box center [293, 281] width 270 height 405
click at [180, 100] on img at bounding box center [293, 281] width 270 height 405
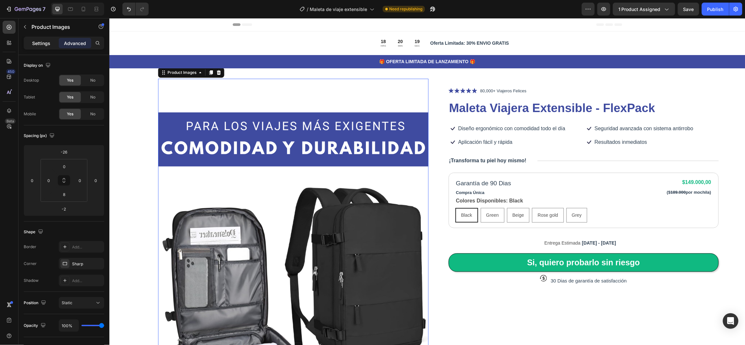
click at [44, 40] on p "Settings" at bounding box center [41, 43] width 18 height 7
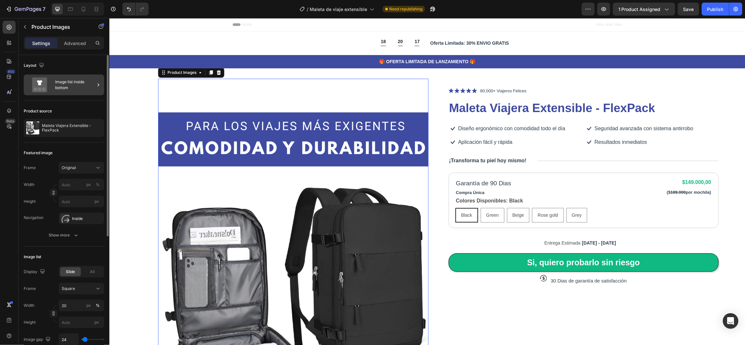
click at [84, 86] on div "Image list inside bottom" at bounding box center [75, 85] width 40 height 15
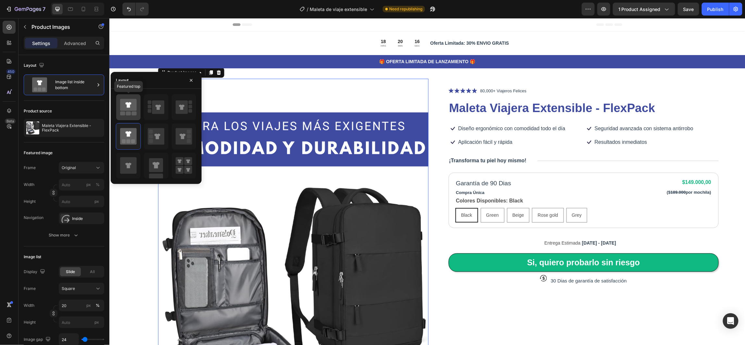
click at [129, 107] on icon at bounding box center [128, 106] width 6 height 6
type input "149"
type input "171"
click at [303, 93] on img at bounding box center [293, 281] width 270 height 405
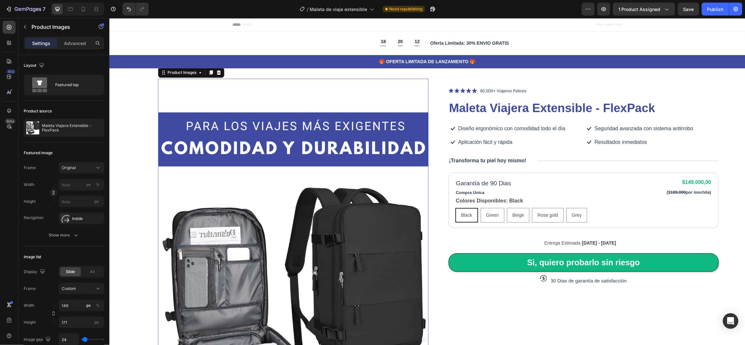
click at [233, 92] on img at bounding box center [293, 281] width 270 height 405
click at [193, 130] on img at bounding box center [293, 281] width 270 height 405
click at [95, 165] on icon at bounding box center [98, 168] width 6 height 6
click at [91, 142] on div "Product source Maleta Viajera Extensible - FlexPack" at bounding box center [64, 122] width 80 height 42
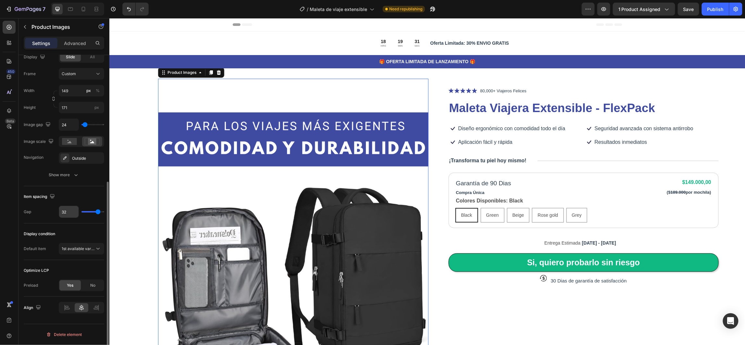
scroll to position [166, 0]
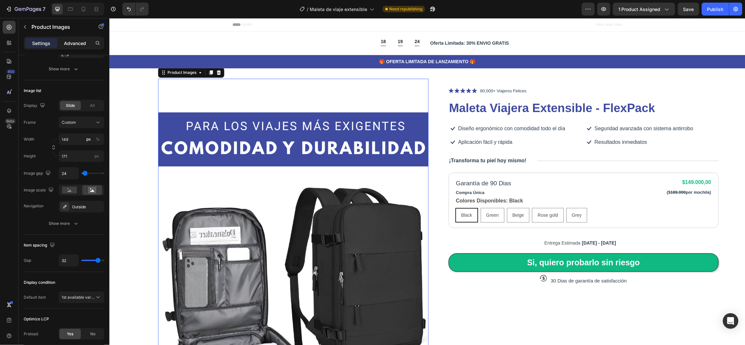
click at [75, 42] on p "Advanced" at bounding box center [75, 43] width 22 height 7
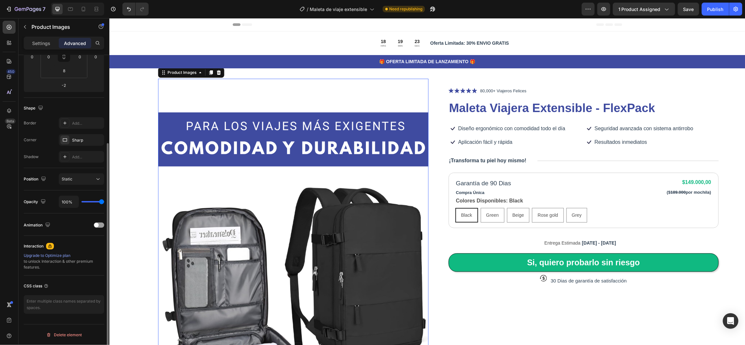
scroll to position [124, 0]
click at [202, 156] on img at bounding box center [293, 281] width 270 height 405
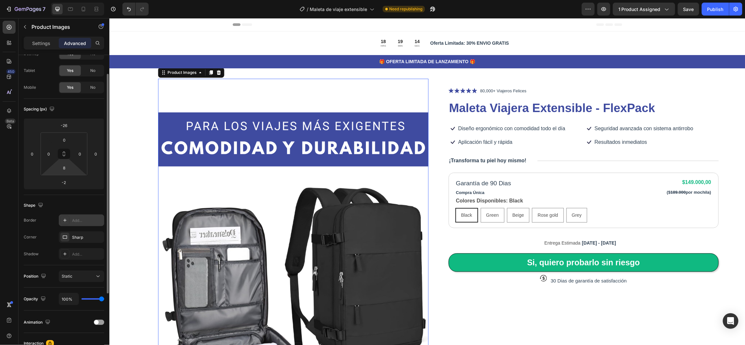
scroll to position [0, 0]
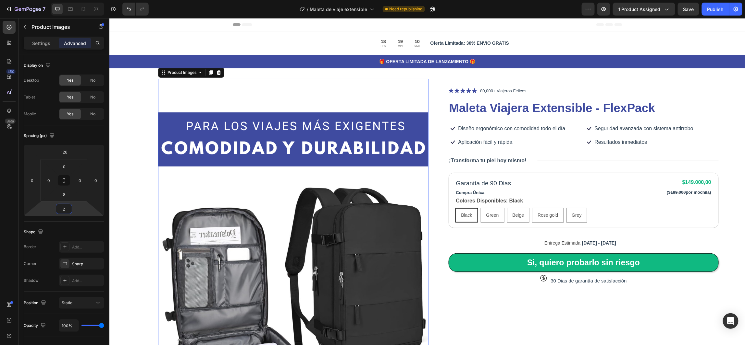
click at [77, 0] on html "7 Version history / Maleta de viaje extensible Need republishing Preview 1 prod…" at bounding box center [372, 0] width 745 height 0
type input "0"
click at [76, 0] on html "7 Version history / Maleta de viaje extensible Need republishing Preview 1 prod…" at bounding box center [372, 0] width 745 height 0
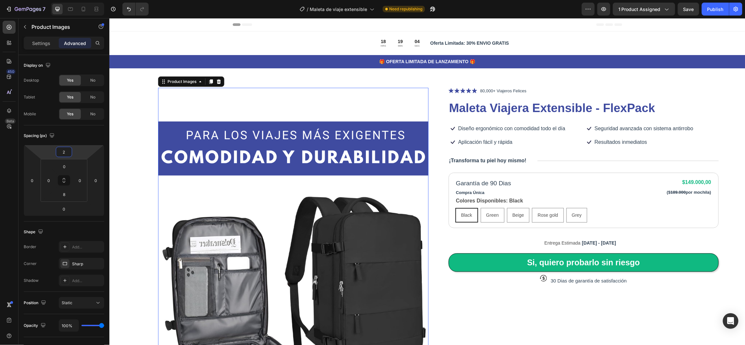
type input "0"
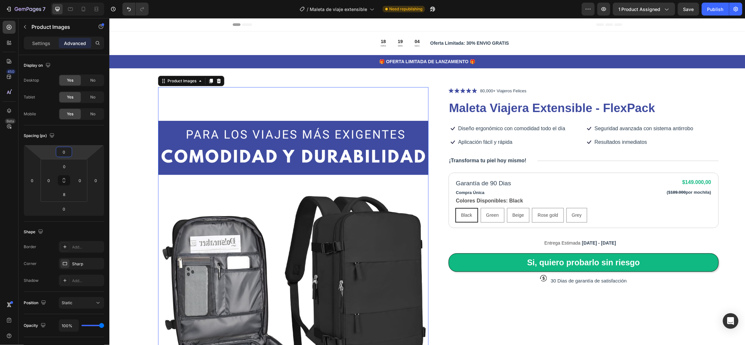
drag, startPoint x: 82, startPoint y: 157, endPoint x: 87, endPoint y: 150, distance: 7.7
click at [87, 0] on html "7 Version history / Maleta de viaje extensible Need republishing Preview 1 prod…" at bounding box center [372, 0] width 745 height 0
click at [245, 99] on img at bounding box center [293, 289] width 270 height 405
click at [40, 45] on p "Settings" at bounding box center [41, 43] width 18 height 7
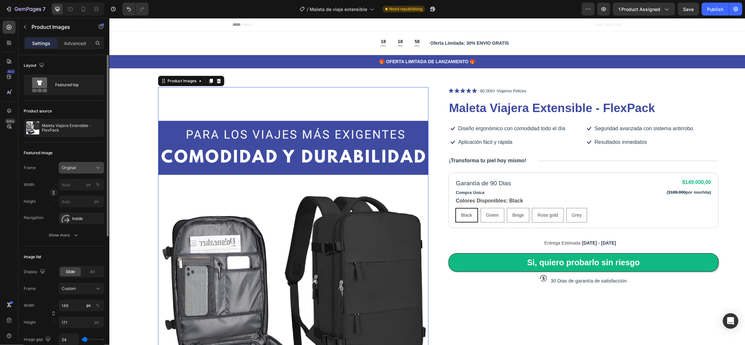
click at [85, 171] on div "Original" at bounding box center [82, 168] width 40 height 6
click at [84, 148] on div "Featured image" at bounding box center [64, 153] width 80 height 10
click at [65, 238] on button "Show more" at bounding box center [64, 236] width 80 height 12
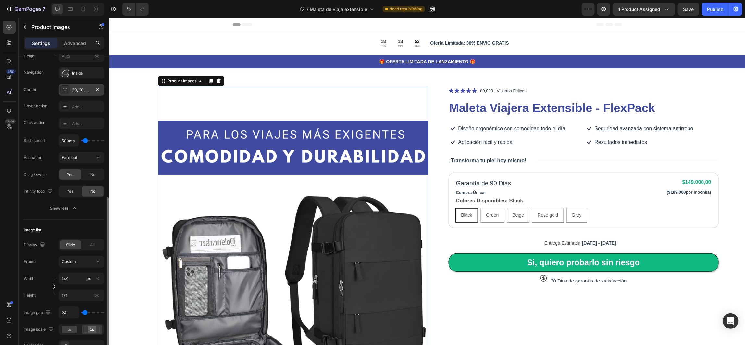
scroll to position [195, 0]
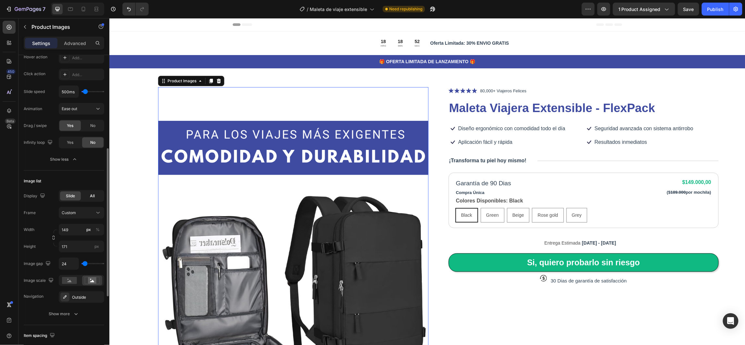
click at [93, 196] on span "All" at bounding box center [92, 196] width 5 height 6
click at [70, 193] on div "Slide" at bounding box center [70, 196] width 21 height 9
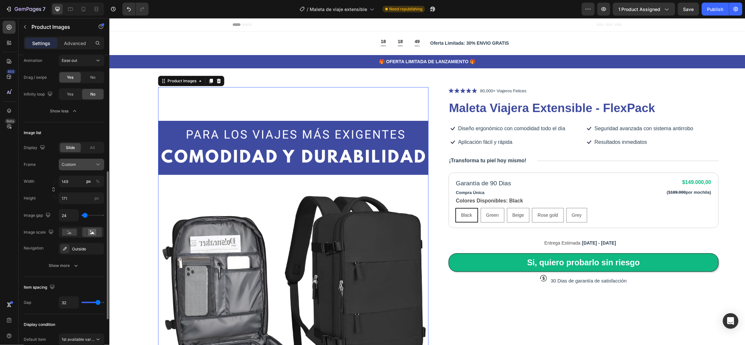
click at [98, 163] on icon at bounding box center [98, 165] width 6 height 6
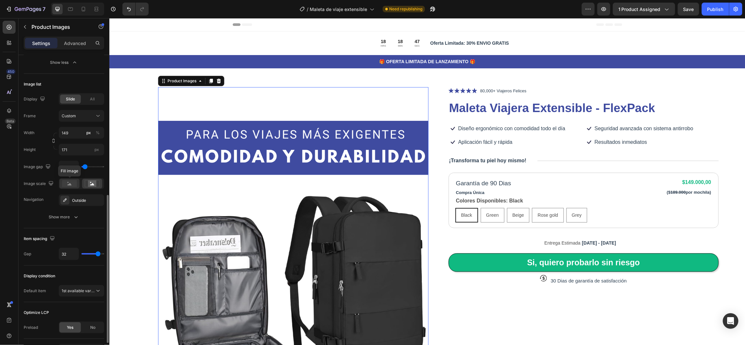
click at [69, 188] on div at bounding box center [69, 184] width 20 height 10
click at [92, 185] on icon at bounding box center [92, 184] width 4 height 2
click at [74, 199] on div "Outside" at bounding box center [81, 201] width 19 height 6
click at [87, 77] on div "Image list Display Slide All Frame Custom Width 149 px % Height 171 px Image ga…" at bounding box center [64, 151] width 80 height 155
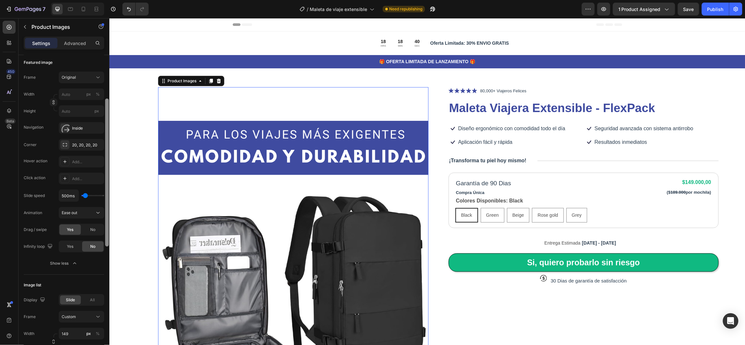
scroll to position [42, 0]
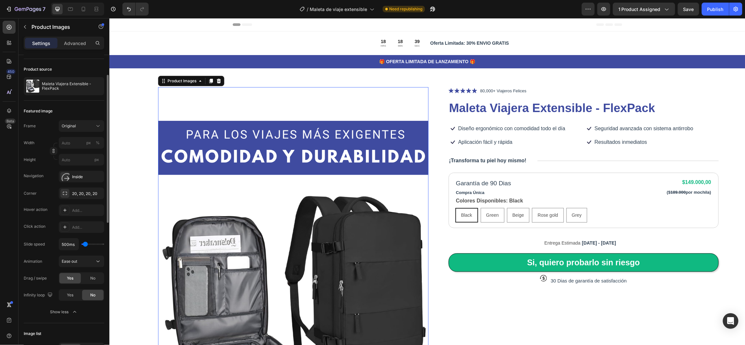
click at [187, 103] on img at bounding box center [293, 289] width 270 height 405
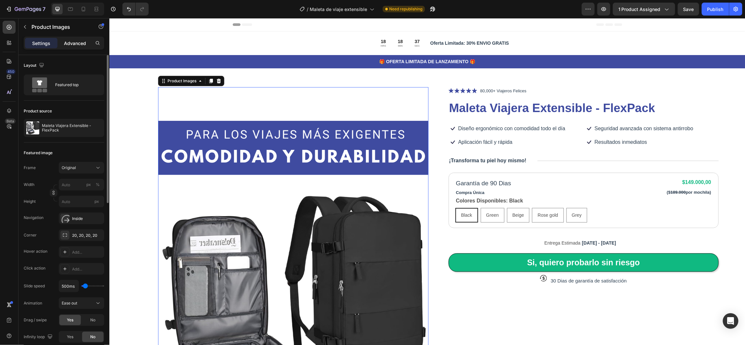
click at [75, 44] on p "Advanced" at bounding box center [75, 43] width 22 height 7
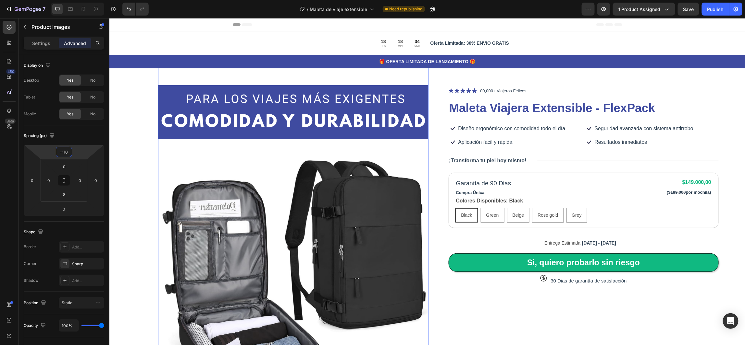
type input "-104"
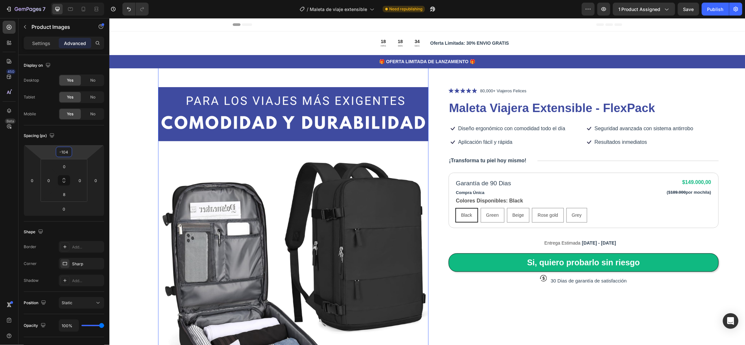
drag, startPoint x: 79, startPoint y: 156, endPoint x: 71, endPoint y: 68, distance: 88.6
click at [83, 0] on html "7 Version history / Maleta de viaje extensible Need republishing Preview 1 prod…" at bounding box center [372, 0] width 745 height 0
click at [131, 90] on div "Product Images 0 Icon Icon Icon Icon Icon Icon List 80,000+ Viajeros Felices Te…" at bounding box center [426, 308] width 636 height 502
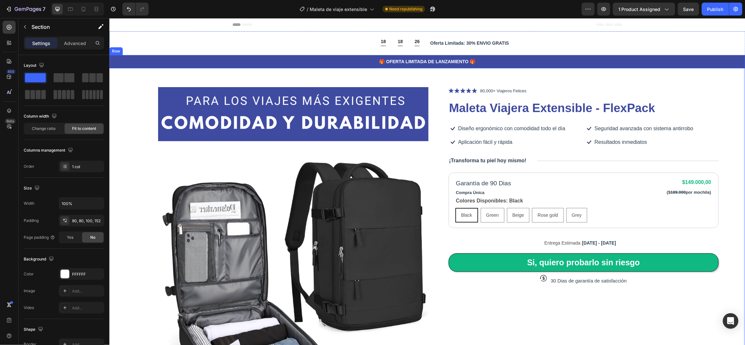
click at [147, 68] on div "🎁 OFERTA LIMITADA DE LANZAMIENTO 🎁 Text Block Row" at bounding box center [427, 61] width 636 height 13
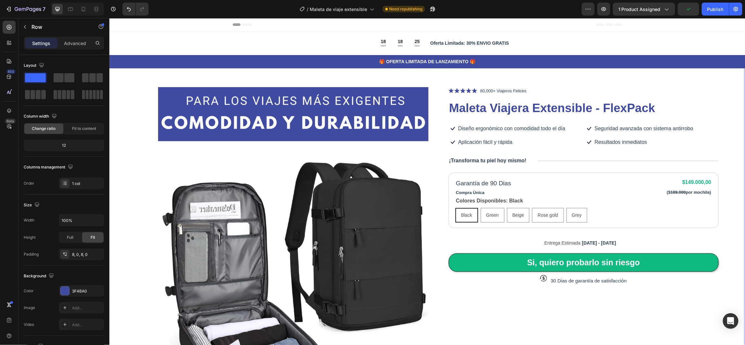
click at [121, 107] on div "Product Images Icon Icon Icon Icon Icon Icon List 80,000+ Viajeros Felices Text…" at bounding box center [426, 308] width 636 height 502
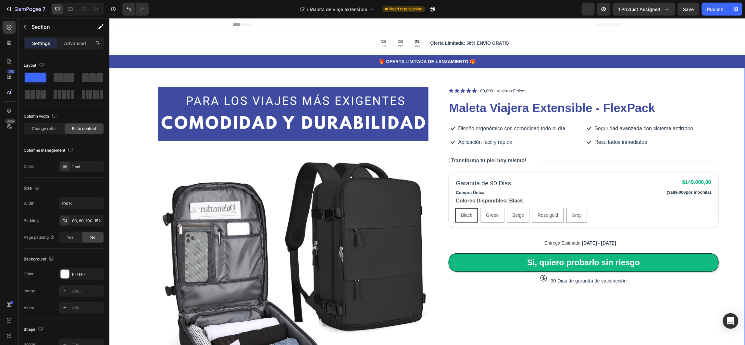
click at [132, 88] on div "Product Images Icon Icon Icon Icon Icon Icon List 80,000+ Viajeros Felices Text…" at bounding box center [426, 308] width 636 height 502
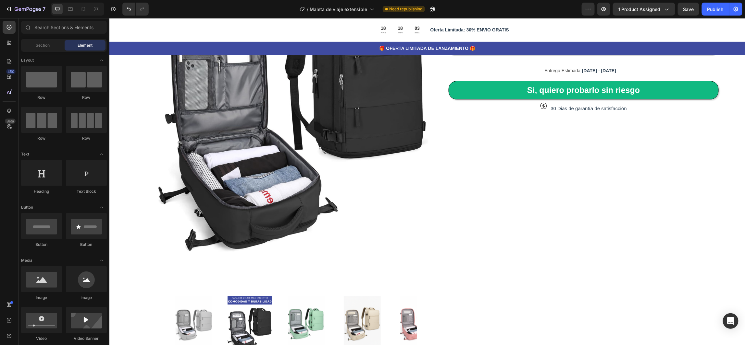
scroll to position [179, 0]
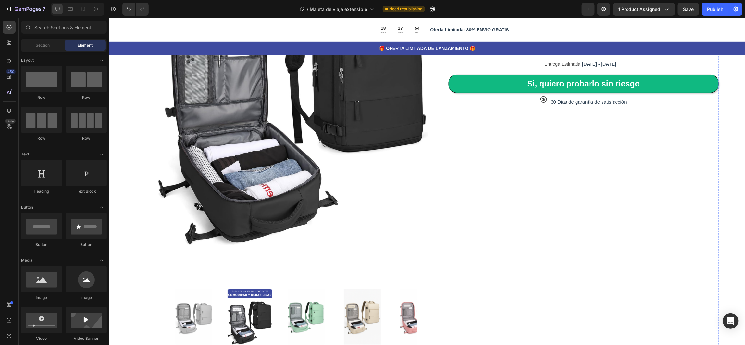
click at [202, 260] on img at bounding box center [293, 76] width 270 height 405
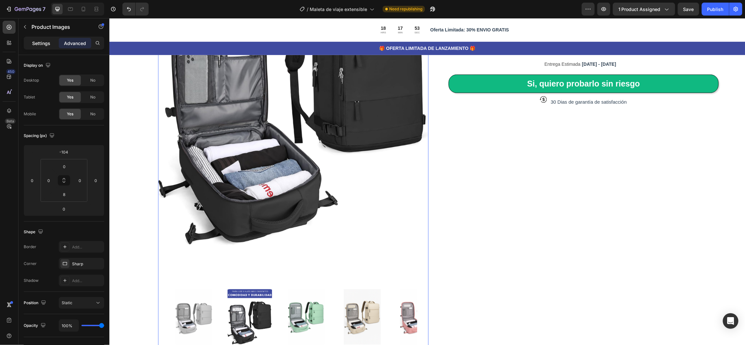
click at [42, 42] on p "Settings" at bounding box center [41, 43] width 18 height 7
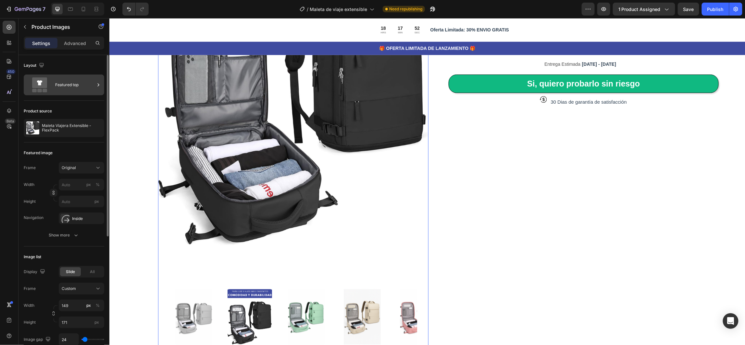
click at [76, 88] on div "Featured top" at bounding box center [75, 85] width 40 height 15
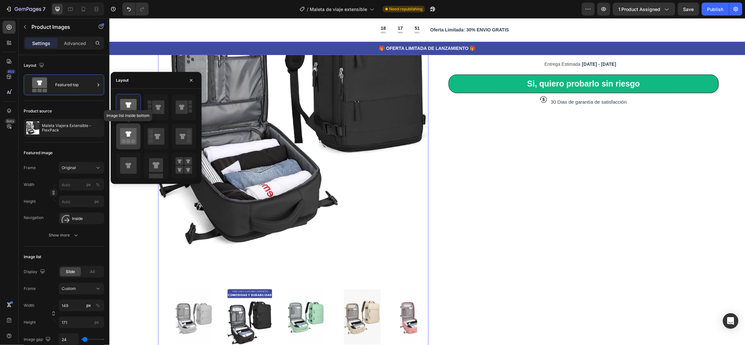
click at [130, 137] on icon at bounding box center [128, 136] width 17 height 17
type input "20"
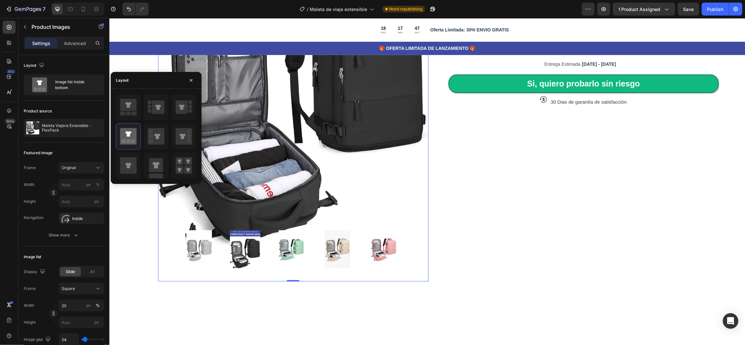
click at [300, 105] on img at bounding box center [293, 76] width 270 height 405
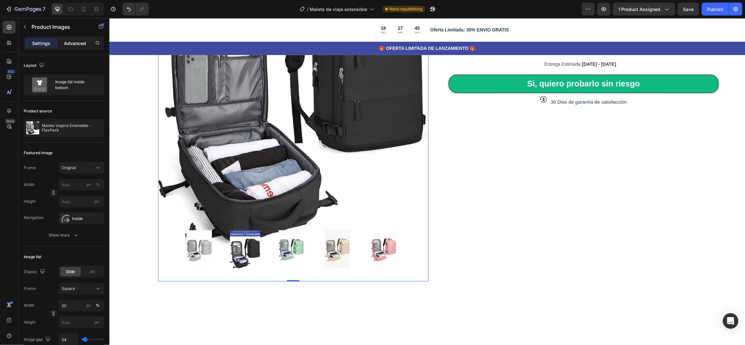
click at [73, 43] on p "Advanced" at bounding box center [75, 43] width 22 height 7
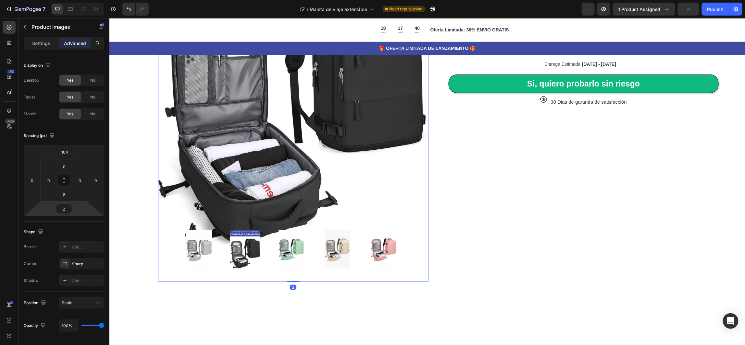
type input "0"
drag, startPoint x: 74, startPoint y: 207, endPoint x: 79, endPoint y: 207, distance: 5.2
click at [79, 0] on html "7 Version history / Maleta de viaje extensible Need republishing Preview 1 prod…" at bounding box center [372, 0] width 745 height 0
type input "82"
drag, startPoint x: 75, startPoint y: 198, endPoint x: 79, endPoint y: 179, distance: 18.7
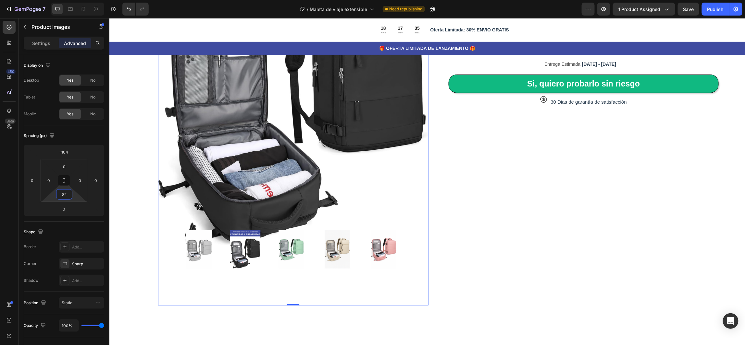
click at [79, 0] on html "7 Version history / Maleta de viaje extensible Need republishing Preview 1 prod…" at bounding box center [372, 0] width 745 height 0
click at [71, 166] on div "0" at bounding box center [64, 167] width 16 height 10
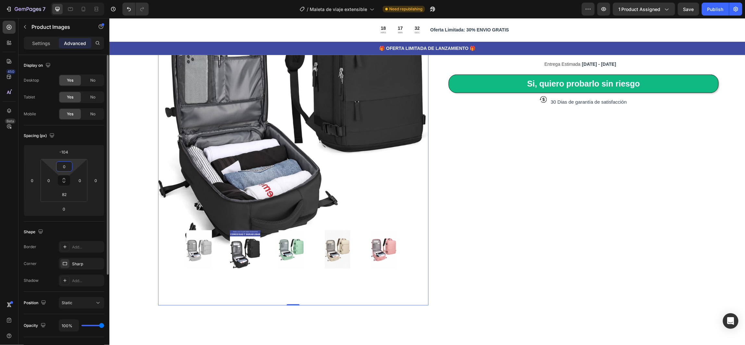
drag, startPoint x: 74, startPoint y: 165, endPoint x: 75, endPoint y: 169, distance: 3.9
click at [75, 0] on html "7 Version history / Maleta de viaje extensible Need republishing Preview 1 prod…" at bounding box center [372, 0] width 745 height 0
drag, startPoint x: 77, startPoint y: 166, endPoint x: 77, endPoint y: 170, distance: 4.2
click at [77, 0] on html "7 Version history / Maleta de viaje extensible Need republishing Preview 1 prod…" at bounding box center [372, 0] width 745 height 0
click at [78, 0] on html "7 Version history / Maleta de viaje extensible Need republishing Preview 1 prod…" at bounding box center [372, 0] width 745 height 0
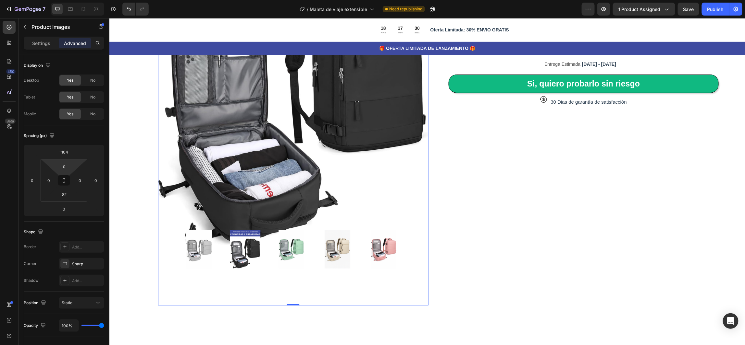
drag, startPoint x: 76, startPoint y: 164, endPoint x: 75, endPoint y: 173, distance: 8.5
click at [75, 0] on html "7 Version history / Maleta de viaje extensible Need republishing Preview 1 prod…" at bounding box center [372, 0] width 745 height 0
click at [69, 165] on input "0" at bounding box center [64, 167] width 13 height 10
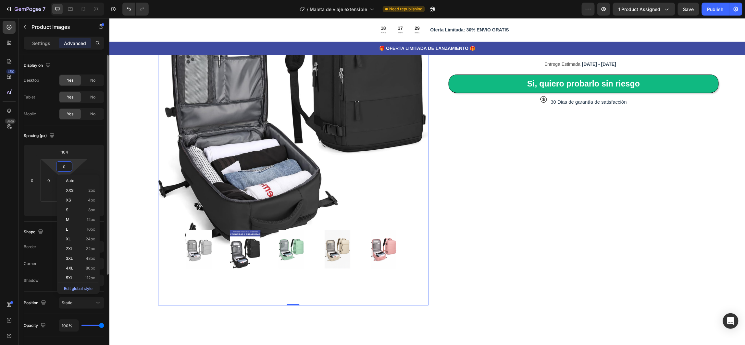
click at [74, 0] on html "7 Version history / Maleta de viaje extensible Need republishing Preview 1 prod…" at bounding box center [372, 0] width 745 height 0
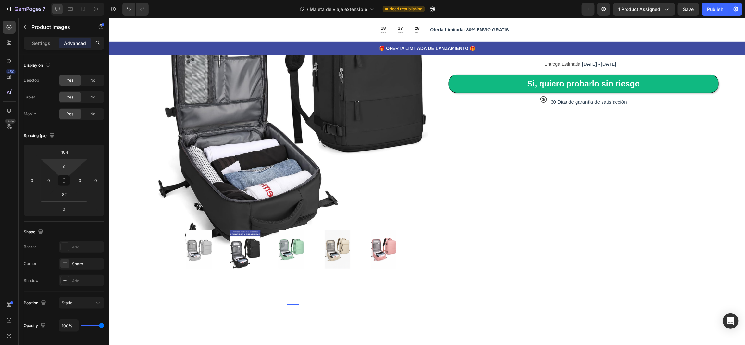
drag, startPoint x: 75, startPoint y: 163, endPoint x: 74, endPoint y: 172, distance: 9.4
click at [74, 0] on html "7 Version history / Maleta de viaje extensible Need republishing Preview 1 prod…" at bounding box center [372, 0] width 745 height 0
drag, startPoint x: 53, startPoint y: 166, endPoint x: 62, endPoint y: 162, distance: 9.9
click at [53, 0] on html "7 Version history / Maleta de viaje extensible Need republishing Preview 1 prod…" at bounding box center [372, 0] width 745 height 0
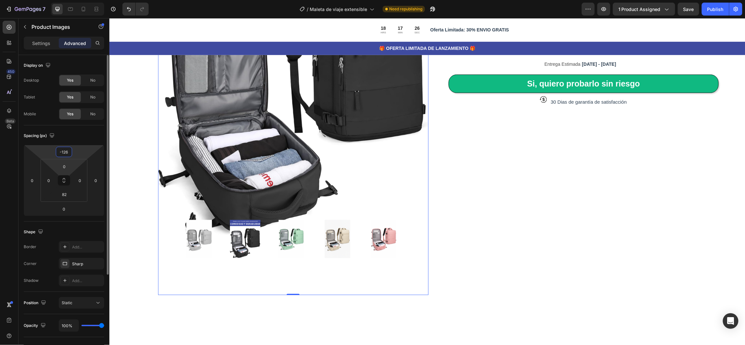
drag, startPoint x: 79, startPoint y: 156, endPoint x: 81, endPoint y: 161, distance: 5.1
click at [81, 0] on html "7 Version history / Maleta de viaje extensible Need republishing Preview 1 prod…" at bounding box center [372, 0] width 745 height 0
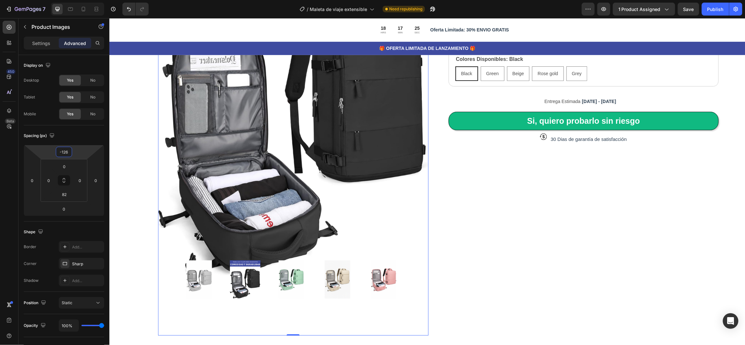
scroll to position [33, 0]
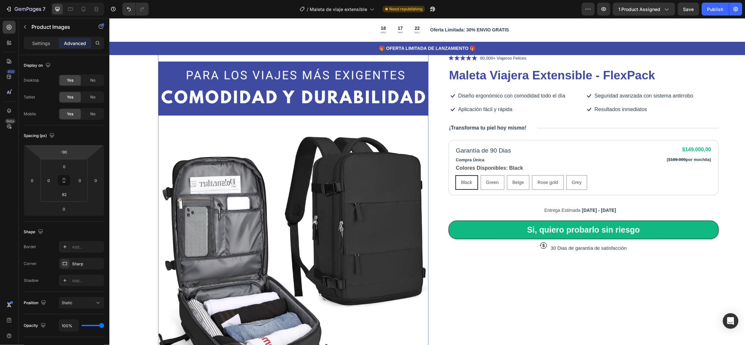
drag, startPoint x: 82, startPoint y: 153, endPoint x: 92, endPoint y: 145, distance: 12.9
click at [92, 0] on html "7 Version history / Maleta de viaje extensible Need republishing Preview 1 prod…" at bounding box center [372, 0] width 745 height 0
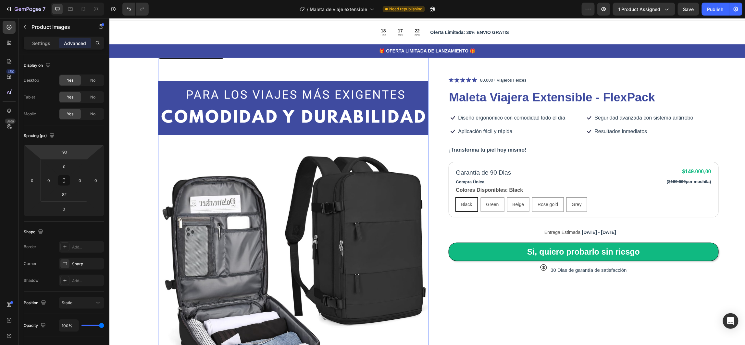
scroll to position [0, 0]
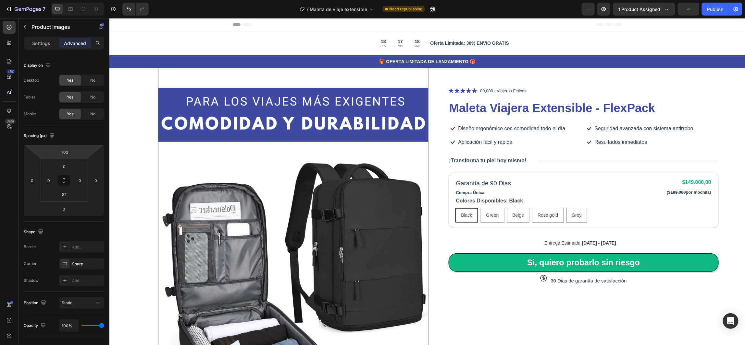
type input "-100"
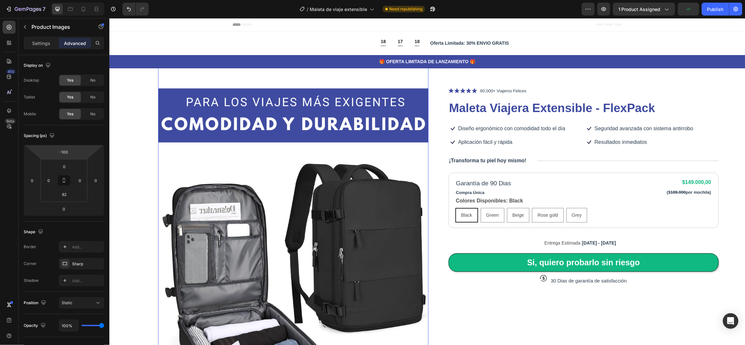
drag, startPoint x: 83, startPoint y: 154, endPoint x: 173, endPoint y: 162, distance: 89.8
click at [92, 0] on html "7 Version history / Maleta de viaje extensible Need republishing Preview 1 prod…" at bounding box center [372, 0] width 745 height 0
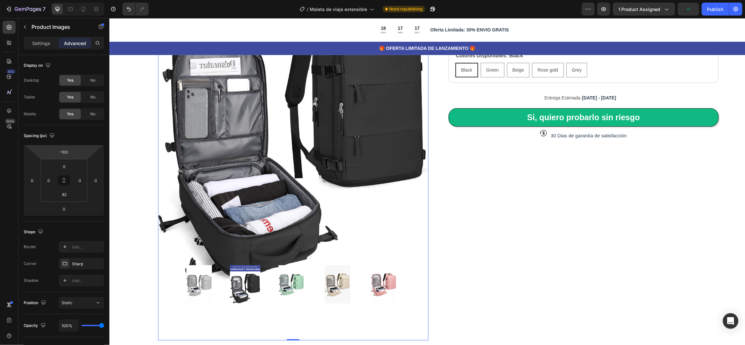
scroll to position [146, 0]
click at [511, 275] on div "Icon Icon Icon Icon Icon Icon List 80,000+ Viajeros Felices Text Block Row Male…" at bounding box center [583, 140] width 270 height 399
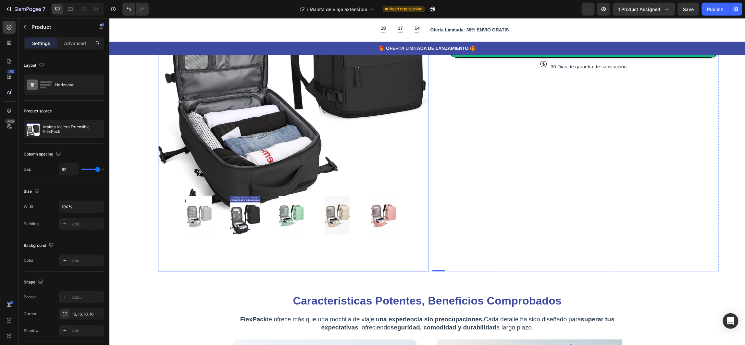
scroll to position [243, 0]
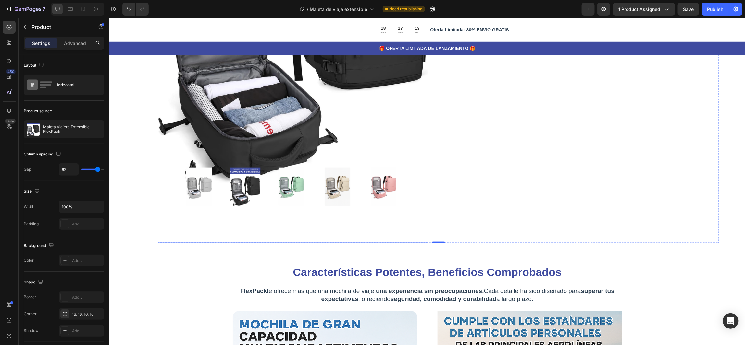
click at [196, 211] on div "Product Images" at bounding box center [293, 28] width 270 height 432
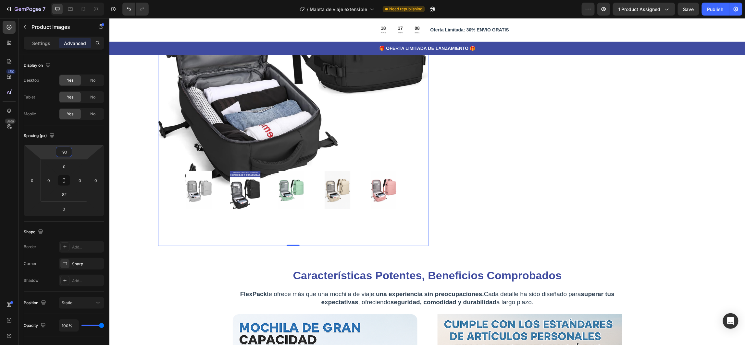
click at [79, 0] on html "7 Version history / Maleta de viaje extensible Need republishing Preview 1 prod…" at bounding box center [372, 0] width 745 height 0
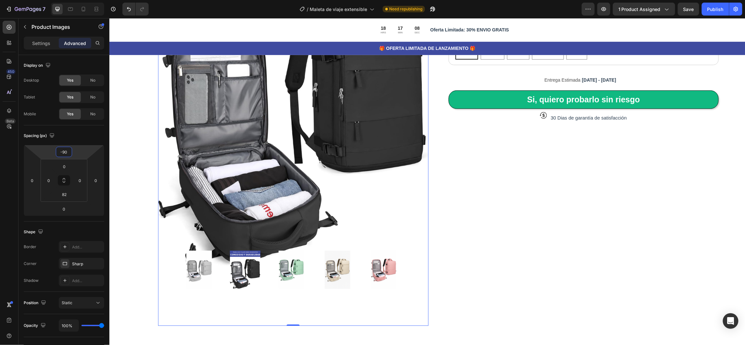
scroll to position [0, 0]
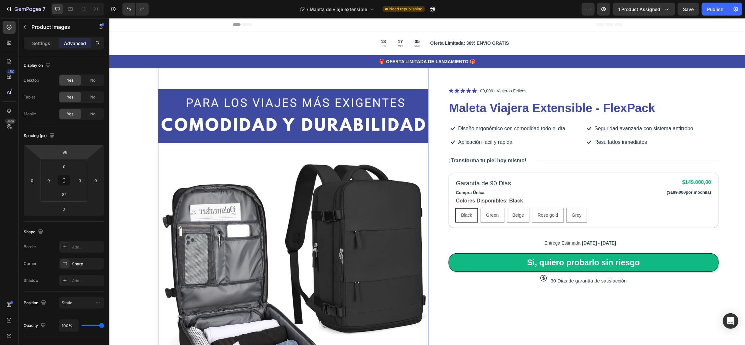
click at [83, 0] on html "7 Version history / Maleta de viaje extensible Need republishing Preview 1 prod…" at bounding box center [372, 0] width 745 height 0
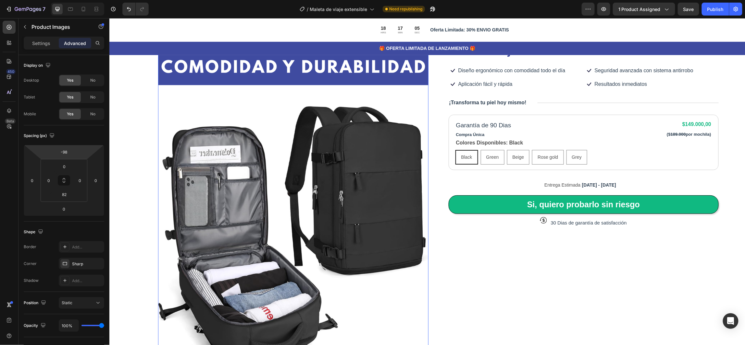
scroll to position [195, 0]
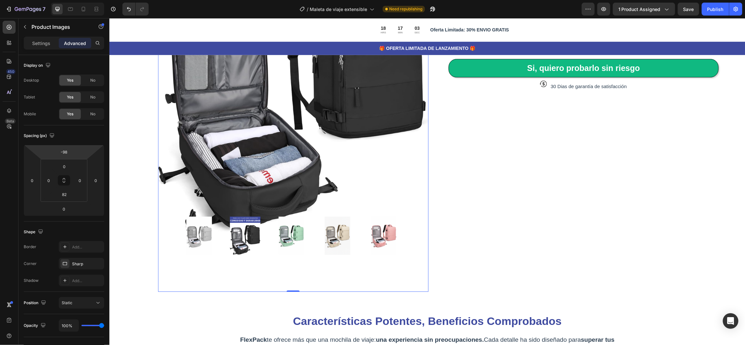
click at [202, 260] on img at bounding box center [293, 63] width 270 height 405
click at [194, 222] on img at bounding box center [198, 236] width 38 height 38
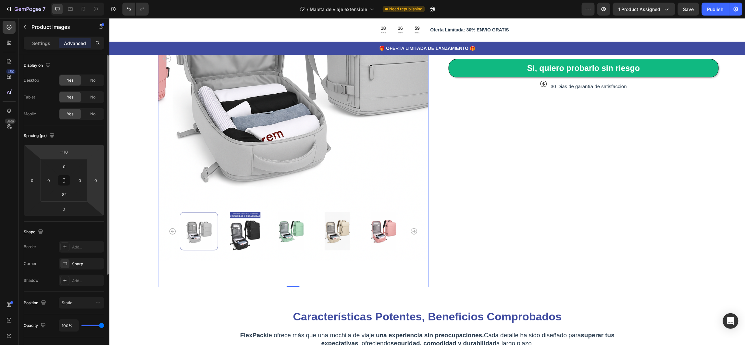
drag, startPoint x: 79, startPoint y: 156, endPoint x: 100, endPoint y: 158, distance: 21.2
click at [79, 0] on html "7 Version history / Maleta de viaje extensible Need republishing Preview 1 prod…" at bounding box center [372, 0] width 745 height 0
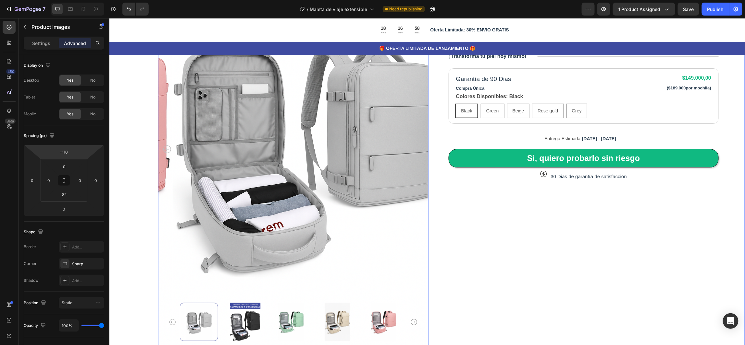
scroll to position [0, 0]
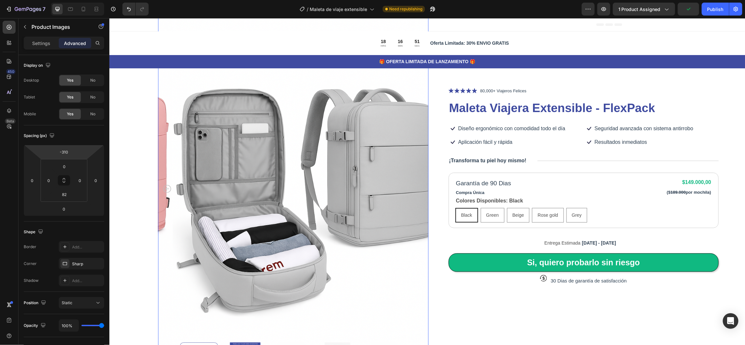
drag, startPoint x: 81, startPoint y: 157, endPoint x: 81, endPoint y: 206, distance: 48.7
click at [81, 0] on html "7 Version history / Maleta de viaje extensible Need republishing Preview 1 prod…" at bounding box center [372, 0] width 745 height 0
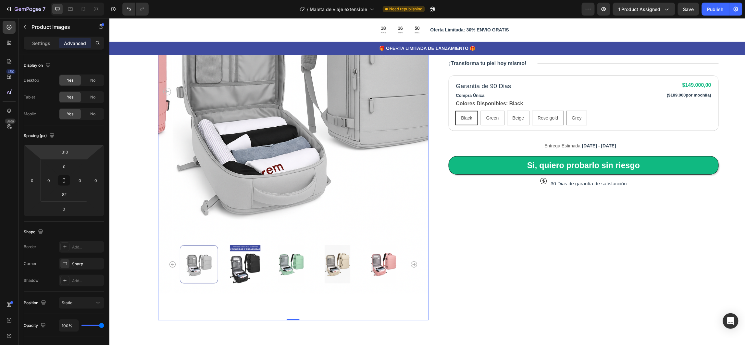
click at [243, 261] on img at bounding box center [244, 264] width 38 height 38
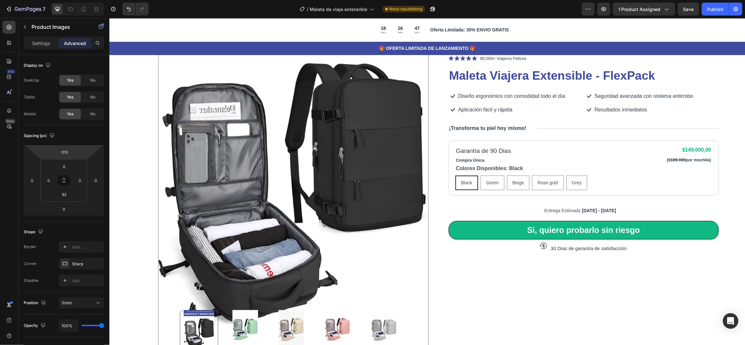
scroll to position [49, 0]
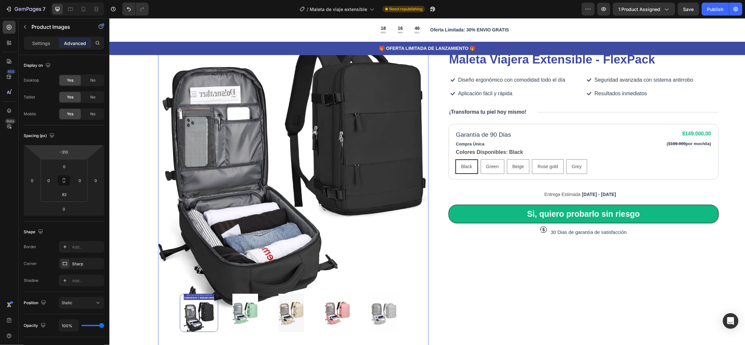
click at [248, 307] on img at bounding box center [244, 313] width 38 height 38
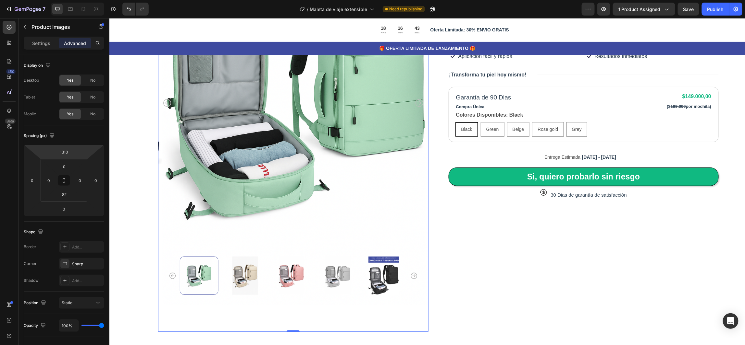
scroll to position [97, 0]
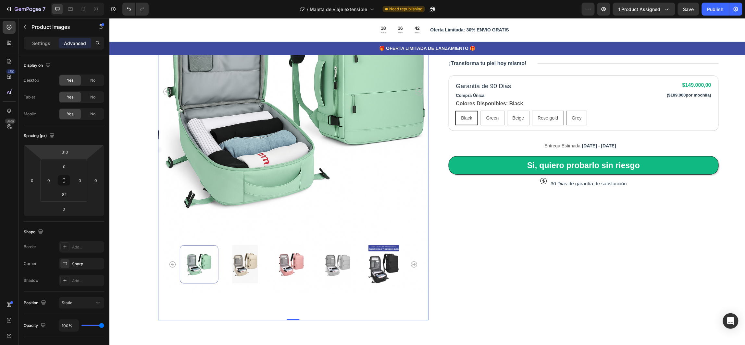
click at [372, 257] on img at bounding box center [383, 264] width 38 height 38
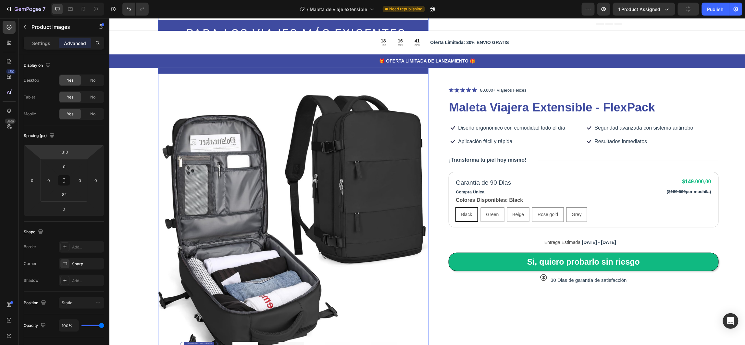
scroll to position [0, 0]
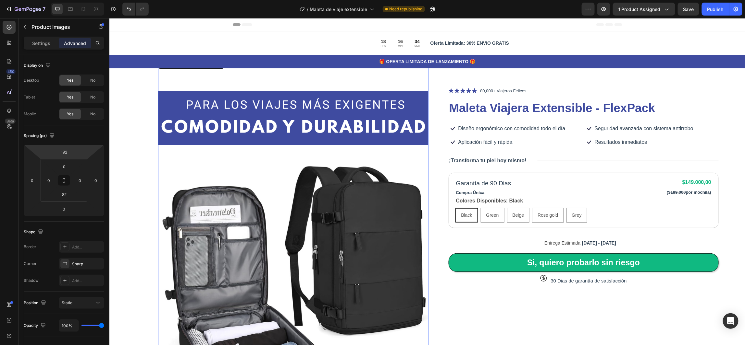
type input "-98"
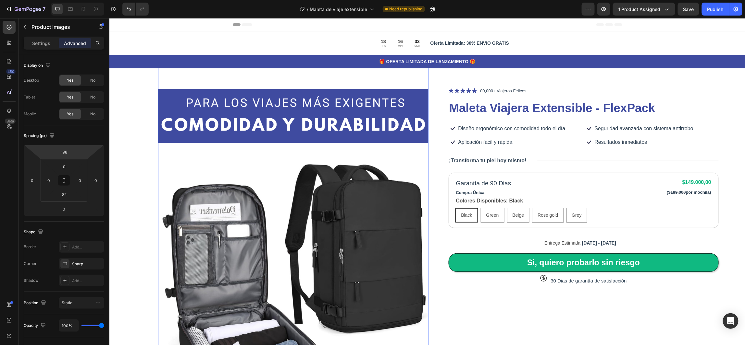
drag, startPoint x: 79, startPoint y: 154, endPoint x: 109, endPoint y: 150, distance: 30.5
click at [99, 0] on html "7 Version history / Maleta de viaje extensible Need republishing Preview 1 prod…" at bounding box center [372, 0] width 745 height 0
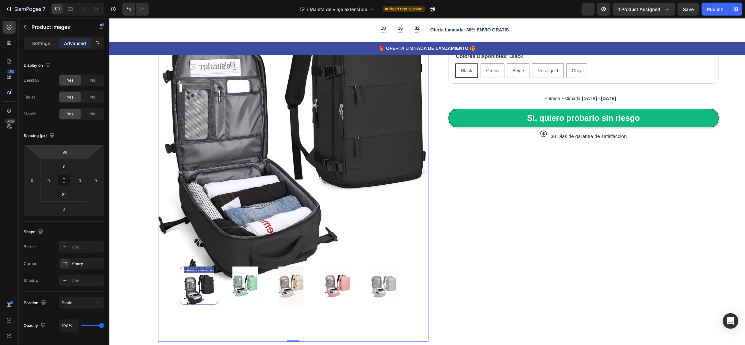
scroll to position [146, 0]
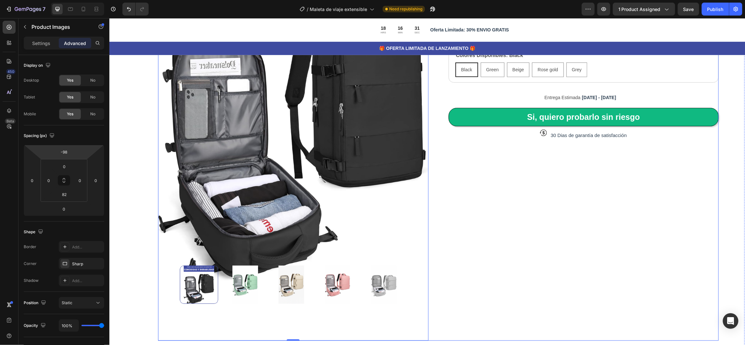
click at [531, 266] on div "Icon Icon Icon Icon Icon Icon List 80,000+ Viajeros Felices Text Block Row Male…" at bounding box center [583, 141] width 270 height 400
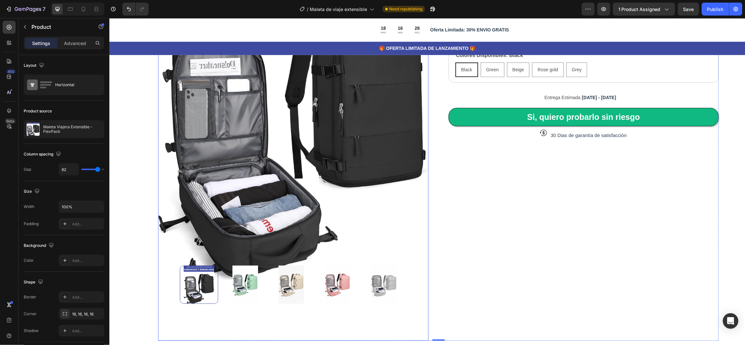
click at [388, 217] on img at bounding box center [293, 111] width 270 height 405
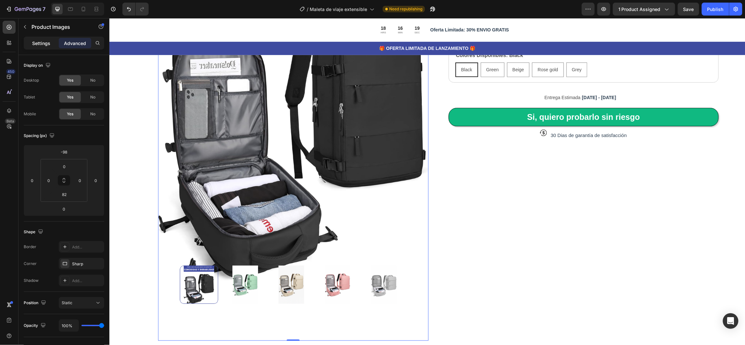
click at [34, 43] on p "Settings" at bounding box center [41, 43] width 18 height 7
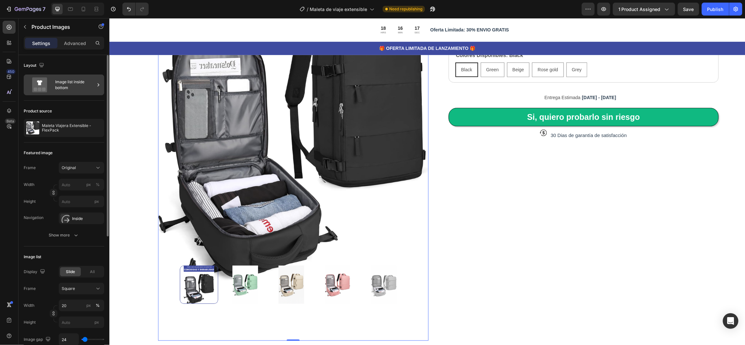
click at [93, 85] on div "Image list inside bottom" at bounding box center [75, 85] width 40 height 15
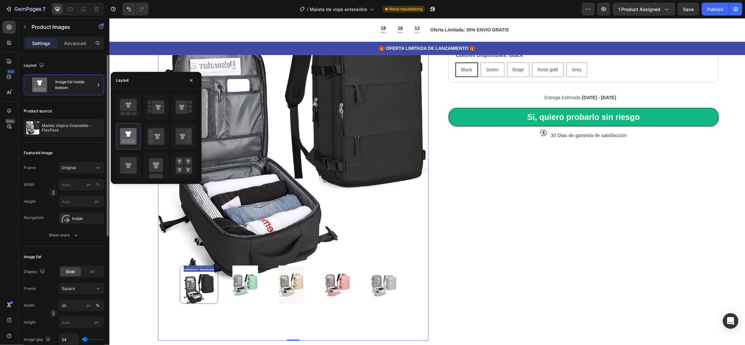
click at [81, 103] on div "Product source Maleta Viajera Extensible - FlexPack" at bounding box center [64, 122] width 80 height 42
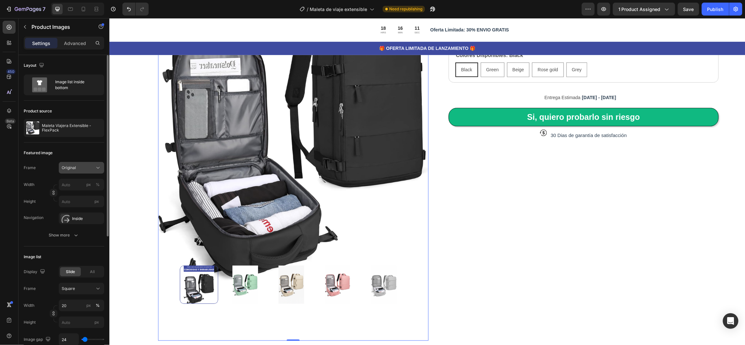
click at [93, 171] on div "Original" at bounding box center [82, 168] width 40 height 6
click at [90, 186] on div "Square" at bounding box center [80, 184] width 38 height 6
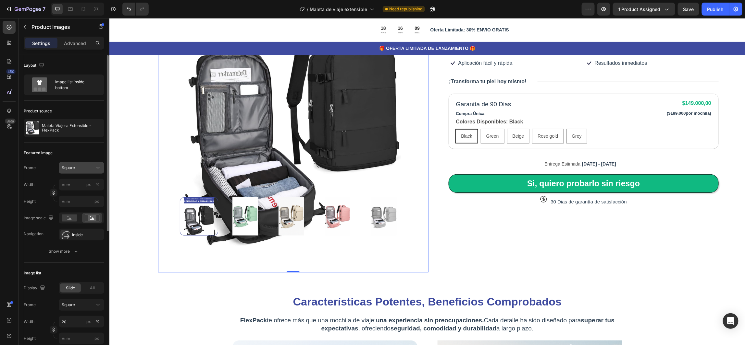
click at [88, 168] on div "Square" at bounding box center [78, 168] width 32 height 6
click at [92, 197] on icon at bounding box center [95, 196] width 6 height 6
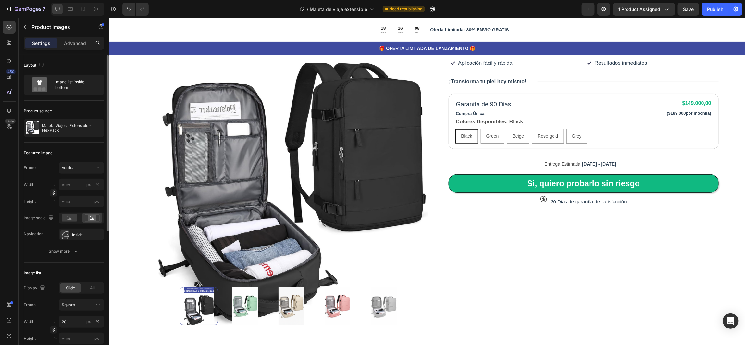
scroll to position [124, 0]
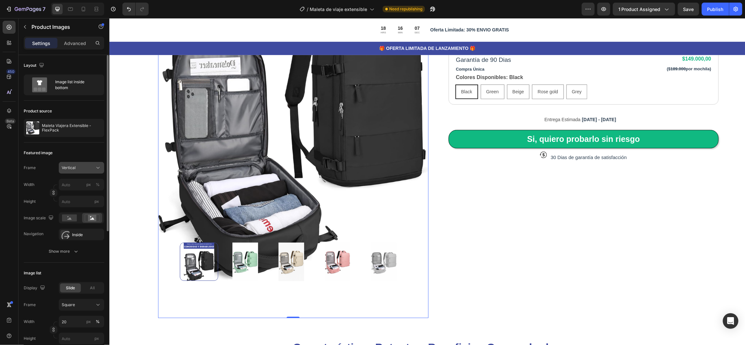
click at [93, 171] on div "Vertical" at bounding box center [82, 168] width 40 height 6
click at [91, 208] on div "Horizontal" at bounding box center [80, 208] width 38 height 6
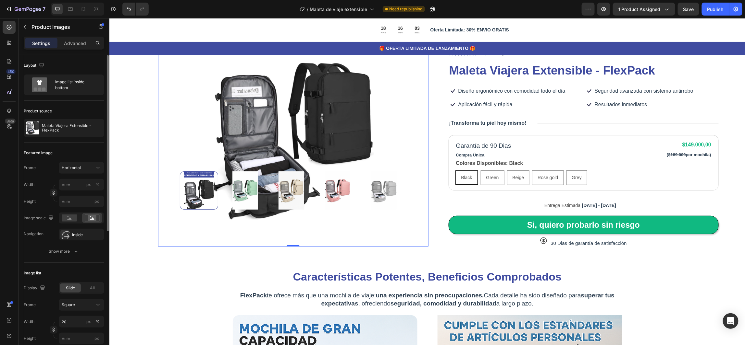
scroll to position [0, 0]
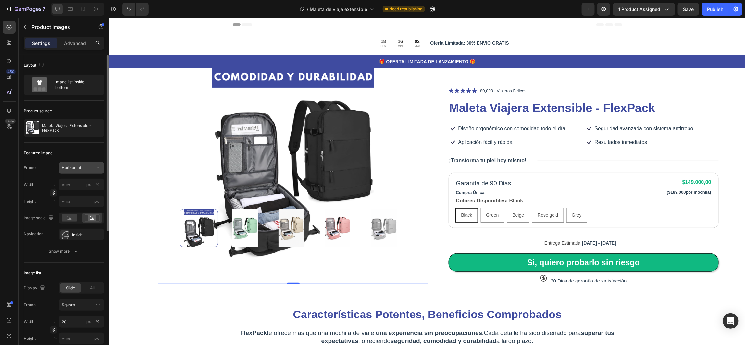
click at [84, 164] on button "Horizontal" at bounding box center [81, 168] width 45 height 12
click at [88, 221] on div "Original" at bounding box center [80, 221] width 38 height 6
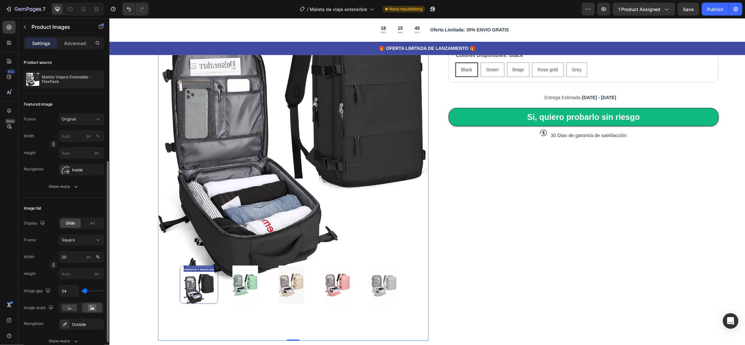
scroll to position [97, 0]
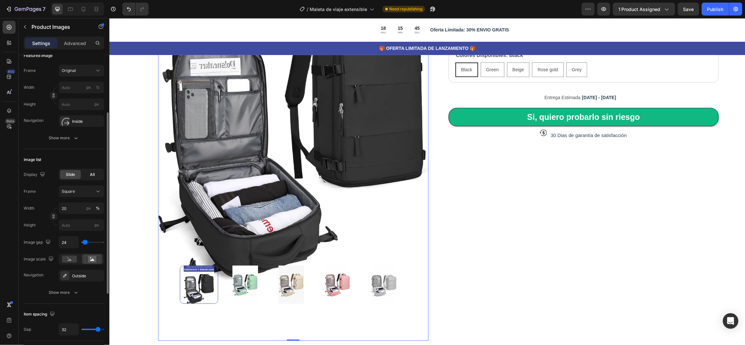
click at [93, 170] on div "All" at bounding box center [92, 174] width 21 height 9
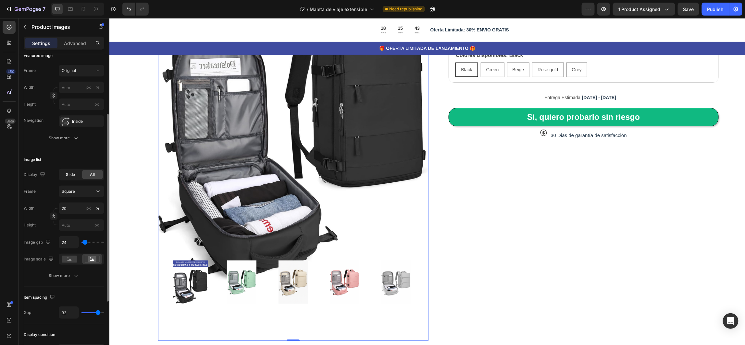
click at [74, 175] on span "Slide" at bounding box center [70, 175] width 9 height 6
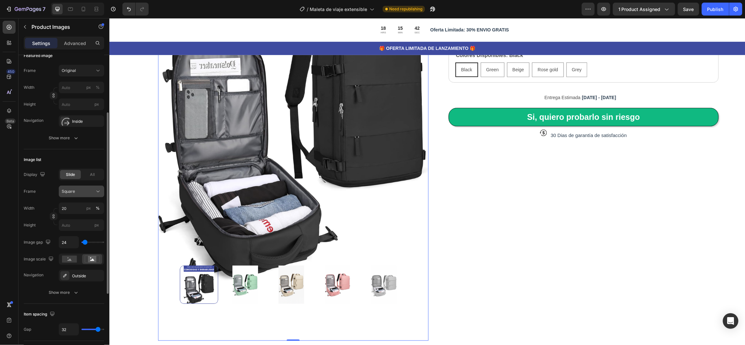
click at [96, 194] on icon at bounding box center [98, 191] width 6 height 6
click at [96, 219] on icon at bounding box center [95, 220] width 6 height 6
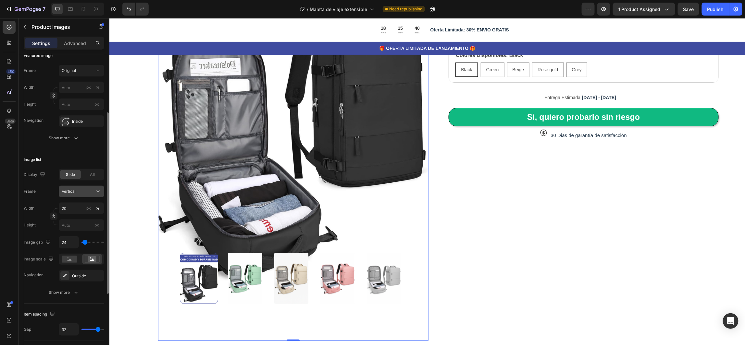
click at [94, 195] on div "Vertical" at bounding box center [82, 191] width 40 height 6
click at [91, 244] on div "Original" at bounding box center [80, 244] width 38 height 6
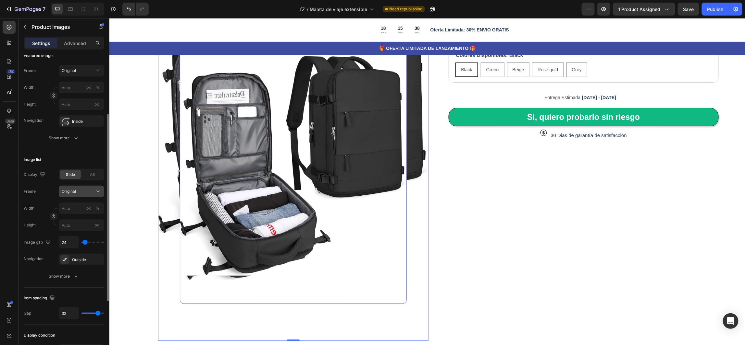
click at [93, 192] on div "Original" at bounding box center [82, 191] width 40 height 6
click at [88, 255] on div "Custom" at bounding box center [80, 256] width 38 height 6
click at [91, 192] on div "Custom" at bounding box center [78, 192] width 32 height 6
click at [90, 209] on div "Square" at bounding box center [80, 207] width 38 height 6
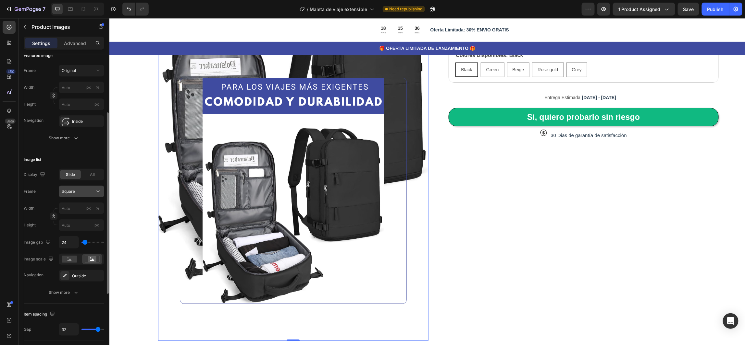
click at [90, 192] on div "Square" at bounding box center [78, 192] width 32 height 6
click at [92, 208] on div "Square" at bounding box center [80, 207] width 38 height 6
click at [92, 189] on div "Square" at bounding box center [78, 192] width 32 height 6
click at [94, 221] on icon at bounding box center [95, 220] width 6 height 6
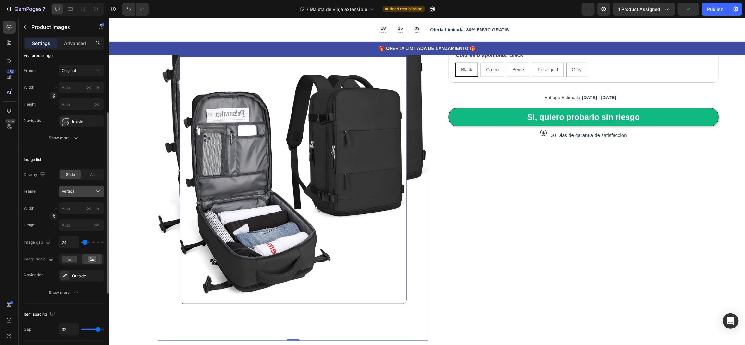
click at [91, 194] on div "Vertical" at bounding box center [78, 192] width 32 height 6
click at [92, 230] on icon at bounding box center [95, 232] width 6 height 6
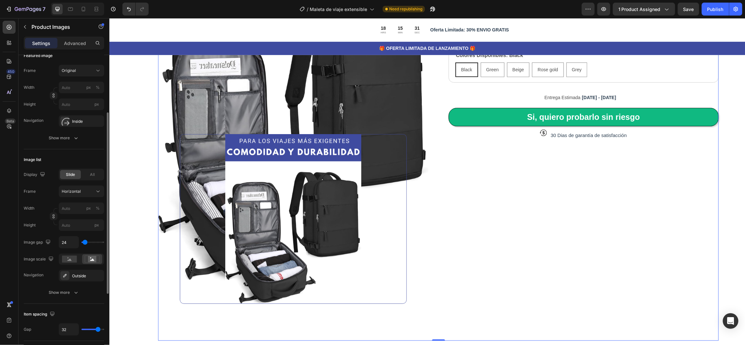
click at [515, 227] on div "Icon Icon Icon Icon Icon Icon List 80,000+ Viajeros Felices Text Block Row Male…" at bounding box center [583, 141] width 270 height 400
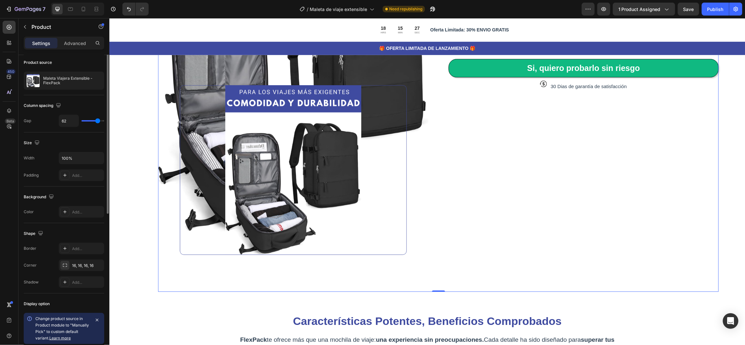
scroll to position [0, 0]
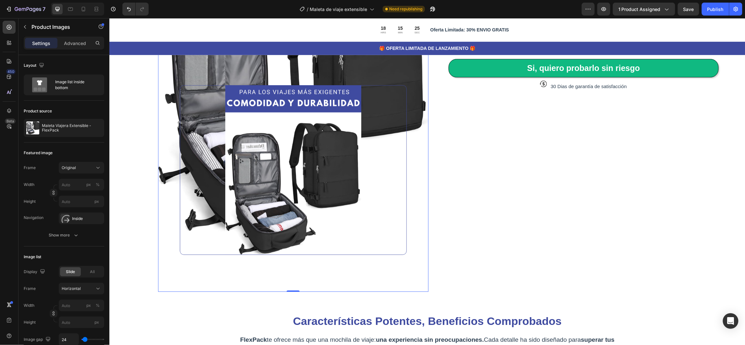
click at [161, 102] on img at bounding box center [293, 63] width 270 height 405
click at [193, 123] on div at bounding box center [292, 170] width 227 height 170
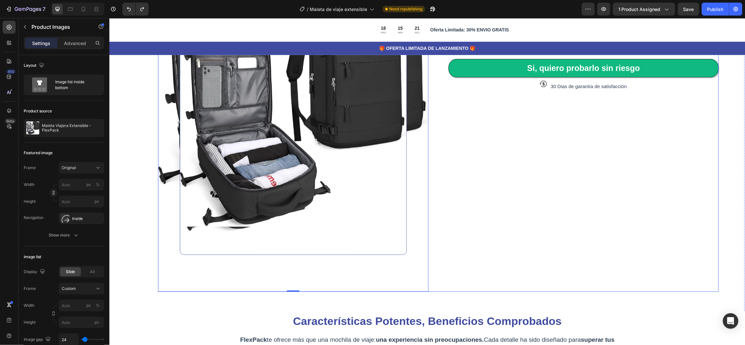
click at [479, 206] on div "Icon Icon Icon Icon Icon Icon List 80,000+ Viajeros Felices Text Block Row Male…" at bounding box center [583, 92] width 270 height 400
click at [351, 179] on div at bounding box center [292, 85] width 227 height 340
type input "20"
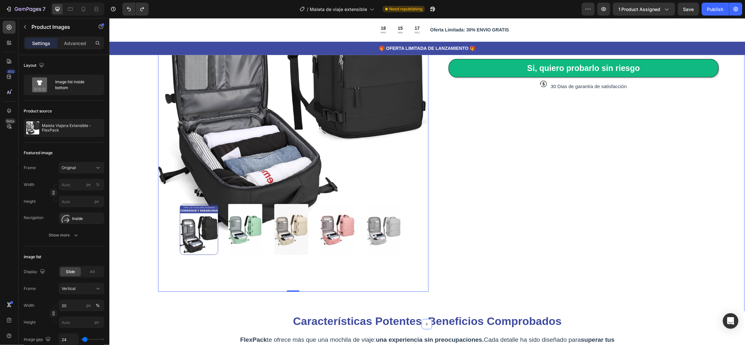
click at [128, 172] on div "Product Images 0 Icon Icon Icon Icon Icon Icon List 80,000+ Viajeros Felices Te…" at bounding box center [426, 93] width 636 height 462
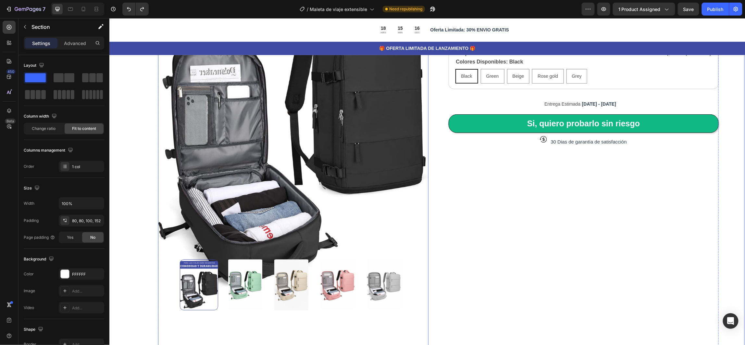
scroll to position [97, 0]
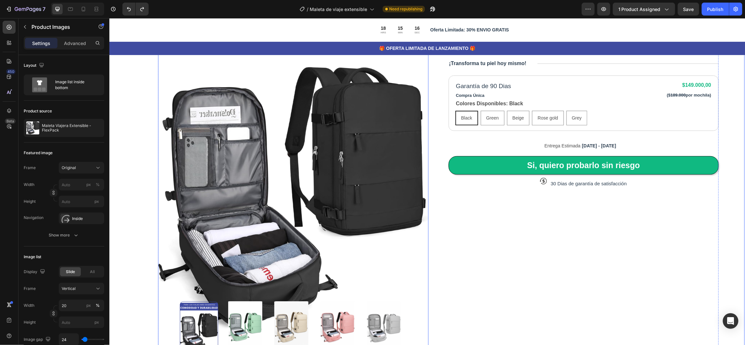
click at [182, 154] on img at bounding box center [293, 160] width 270 height 405
click at [71, 42] on p "Advanced" at bounding box center [75, 43] width 22 height 7
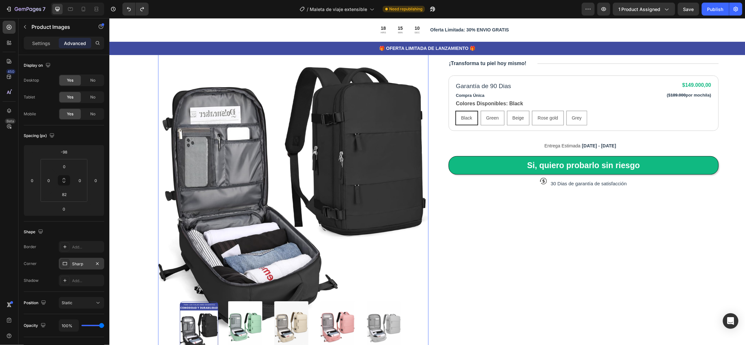
click at [80, 264] on div "Sharp" at bounding box center [81, 264] width 19 height 6
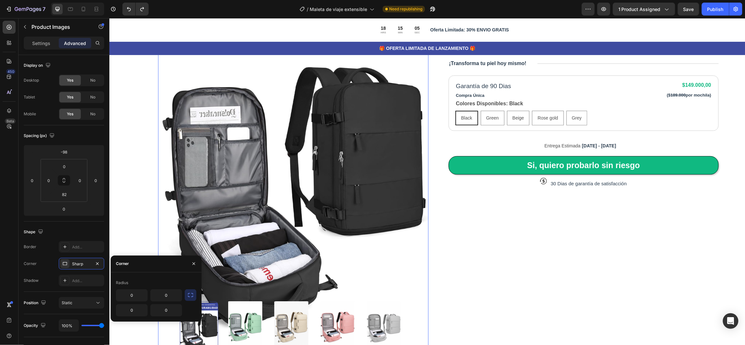
click at [90, 230] on div "Shape" at bounding box center [64, 232] width 80 height 10
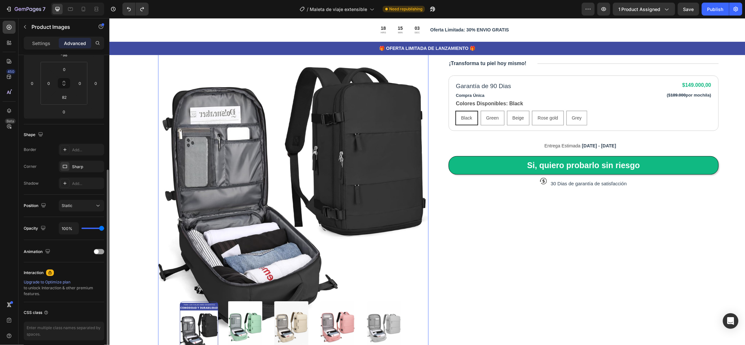
scroll to position [124, 0]
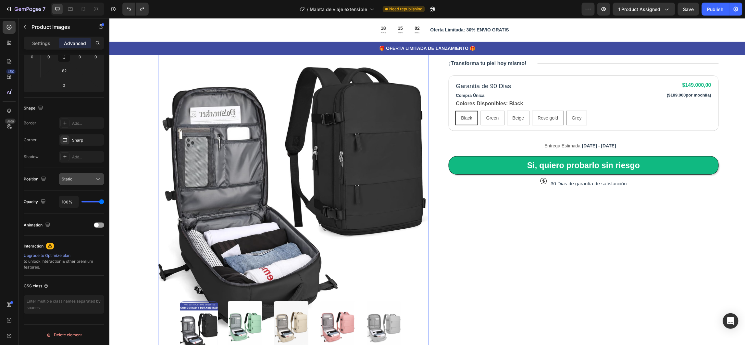
click at [97, 181] on icon at bounding box center [98, 179] width 6 height 6
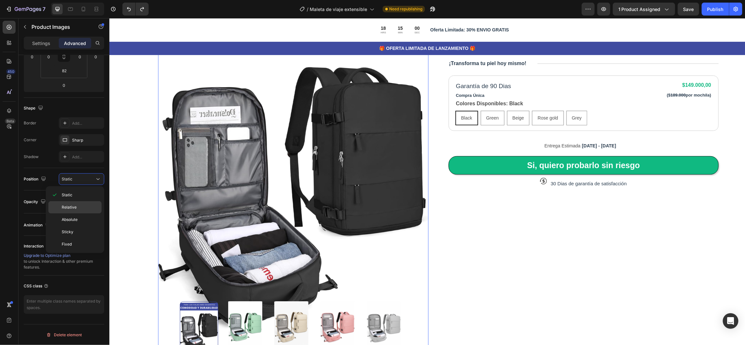
click at [86, 214] on div "Relative" at bounding box center [74, 220] width 53 height 12
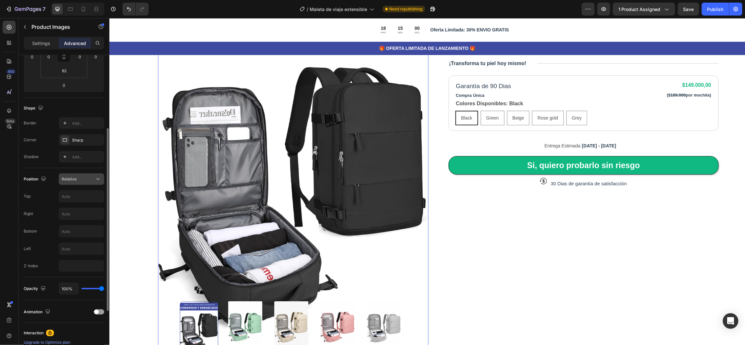
click at [89, 177] on div "Relative" at bounding box center [78, 179] width 33 height 6
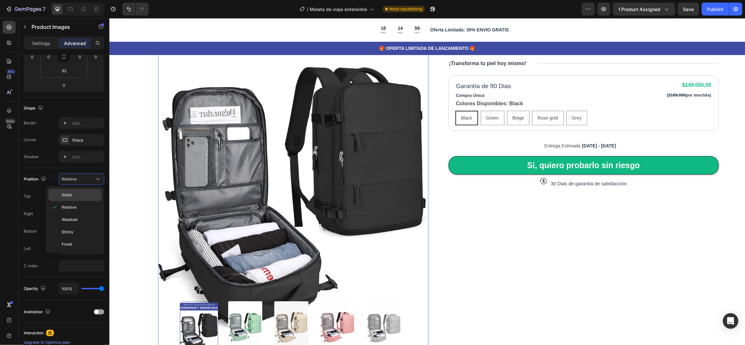
click at [83, 192] on p "Static" at bounding box center [80, 195] width 37 height 6
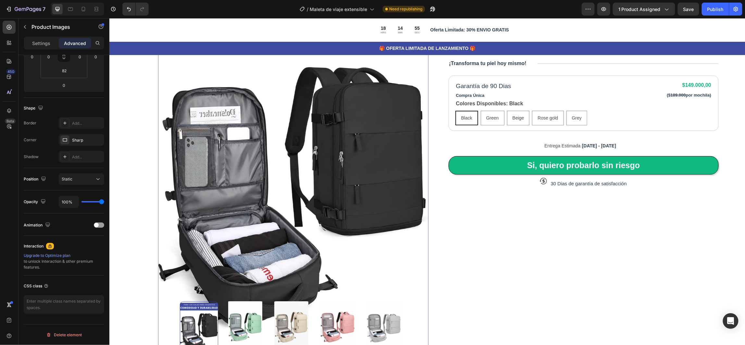
click at [170, 68] on img at bounding box center [293, 160] width 270 height 405
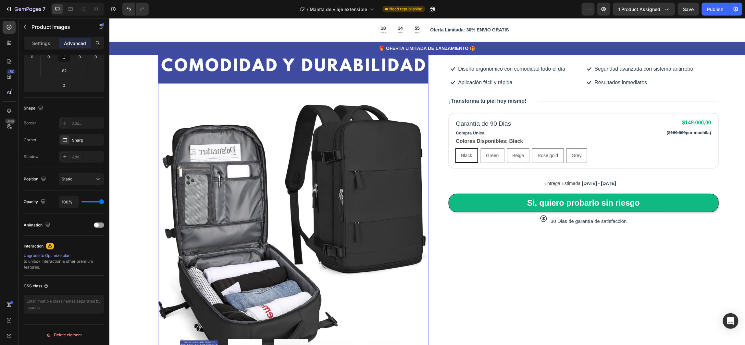
scroll to position [0, 0]
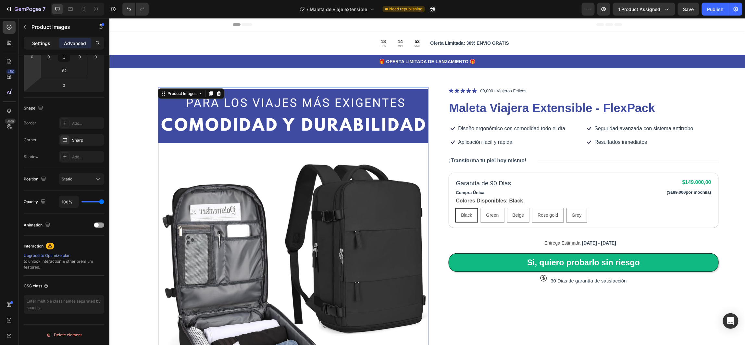
click at [36, 41] on p "Settings" at bounding box center [41, 43] width 18 height 7
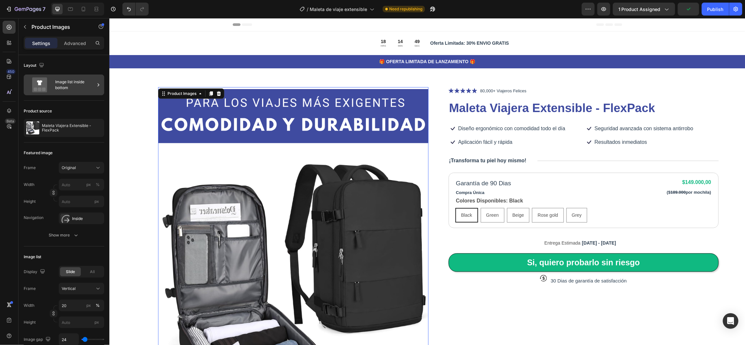
click at [81, 82] on div "Image list inside bottom" at bounding box center [75, 85] width 40 height 15
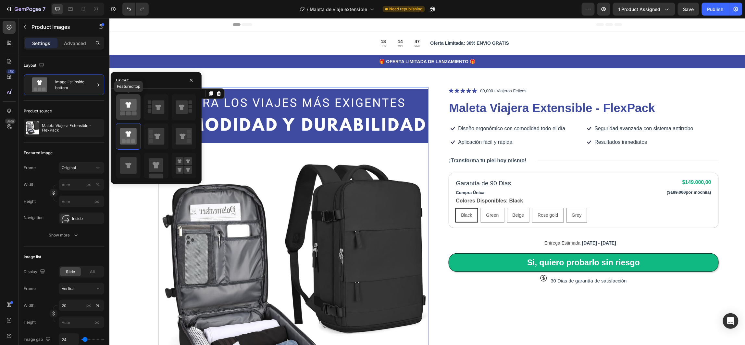
click at [129, 110] on icon at bounding box center [128, 105] width 17 height 12
type input "149"
type input "171"
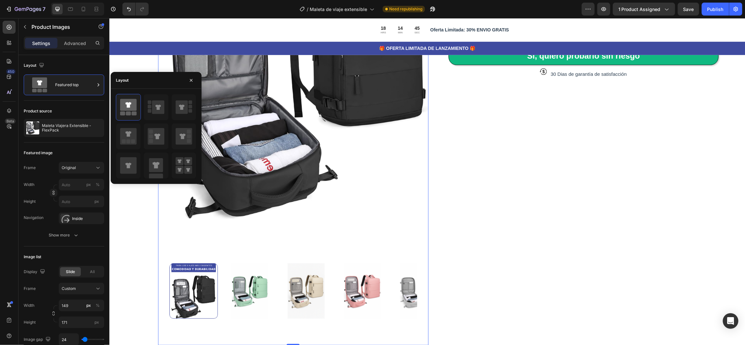
scroll to position [195, 0]
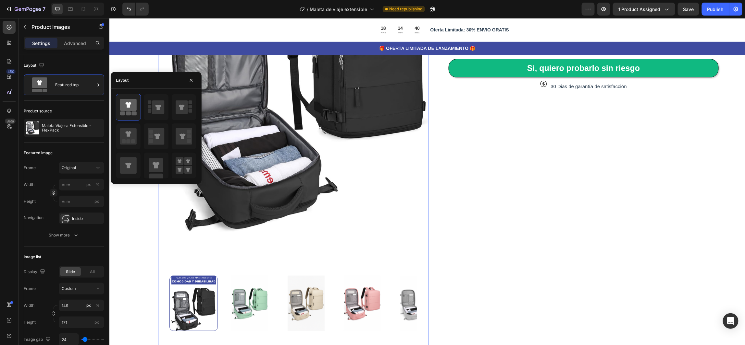
click at [283, 161] on img at bounding box center [293, 63] width 270 height 405
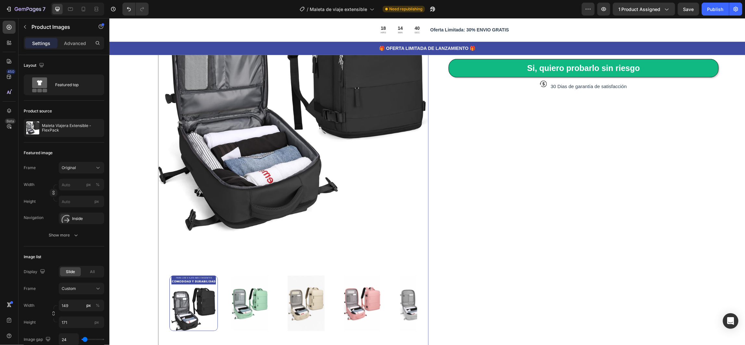
click at [247, 125] on img at bounding box center [293, 63] width 270 height 405
click at [73, 44] on p "Advanced" at bounding box center [75, 43] width 22 height 7
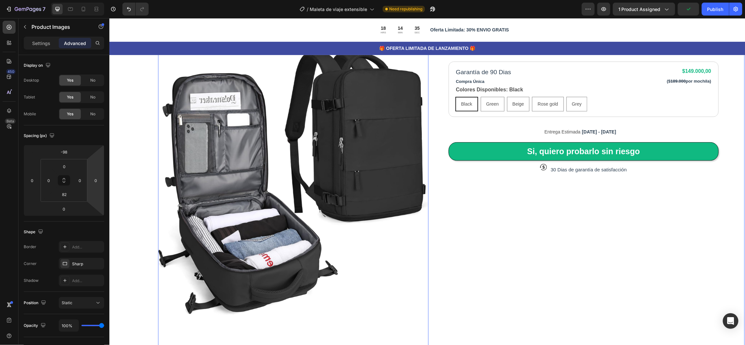
scroll to position [0, 0]
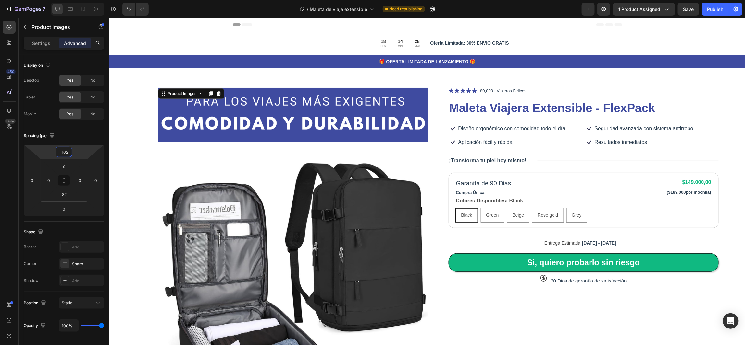
type input "-104"
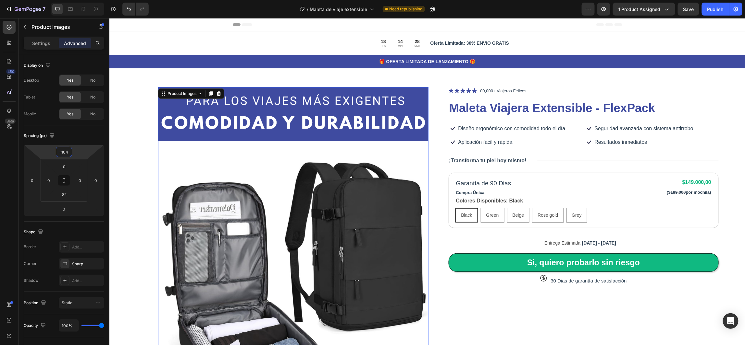
drag, startPoint x: 78, startPoint y: 155, endPoint x: 83, endPoint y: 156, distance: 5.7
click at [83, 0] on html "7 Version history / Maleta de viaje extensible Need republishing Preview 1 prod…" at bounding box center [372, 0] width 745 height 0
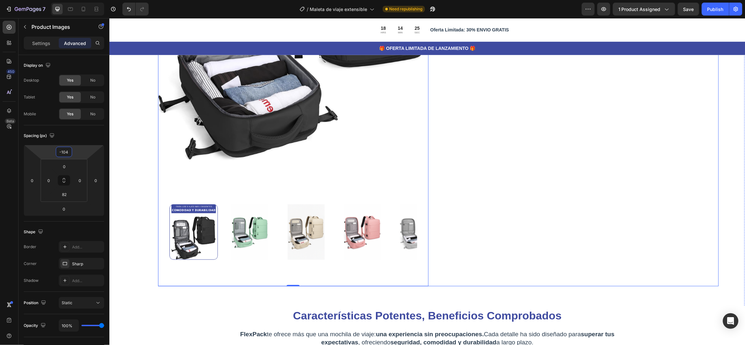
scroll to position [243, 0]
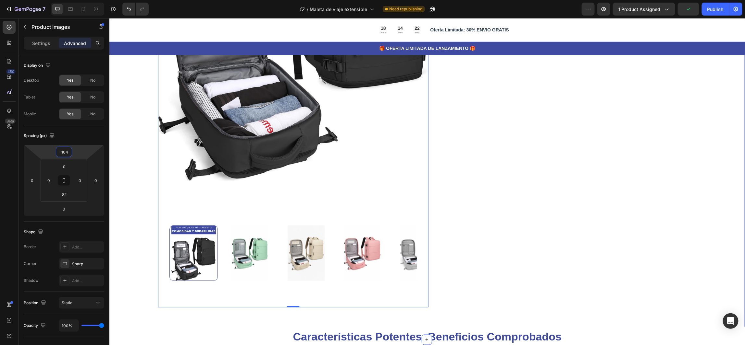
click at [727, 162] on div "Product Images 0 Icon Icon Icon Icon Icon Icon List 80,000+ Viajeros Felices Te…" at bounding box center [426, 77] width 636 height 526
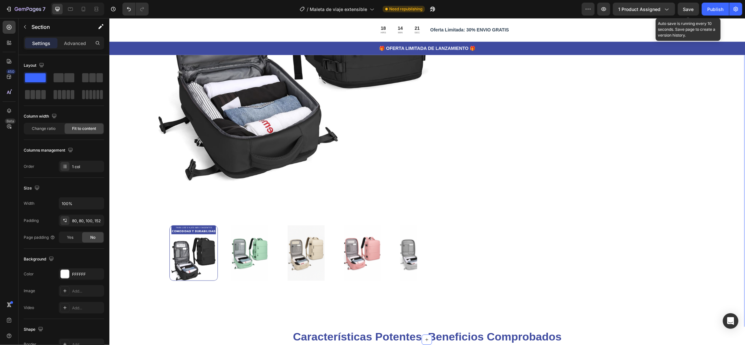
click at [688, 10] on span "Save" at bounding box center [688, 9] width 11 height 6
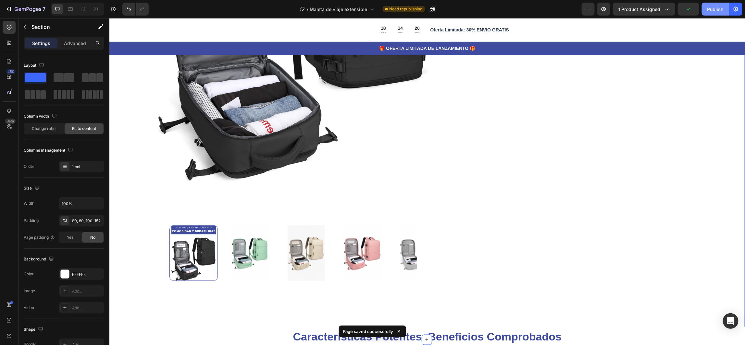
click at [719, 7] on div "Publish" at bounding box center [715, 9] width 16 height 7
drag, startPoint x: 715, startPoint y: 11, endPoint x: 700, endPoint y: 6, distance: 15.6
drag, startPoint x: 809, startPoint y: 24, endPoint x: 125, endPoint y: 116, distance: 690.7
click at [125, 116] on div "Product Images Icon Icon Icon Icon Icon Icon List 80,000+ Viajeros Felices Text…" at bounding box center [426, 77] width 636 height 526
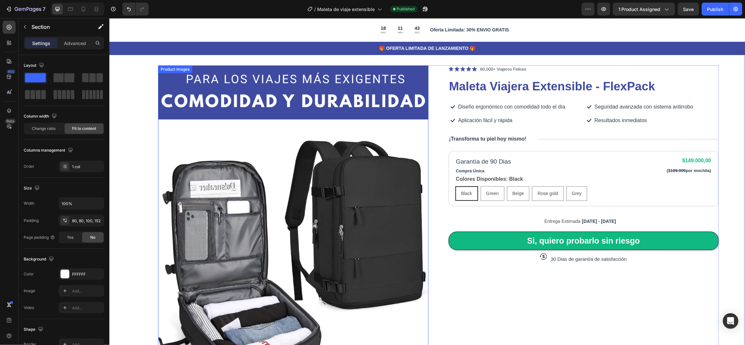
scroll to position [0, 0]
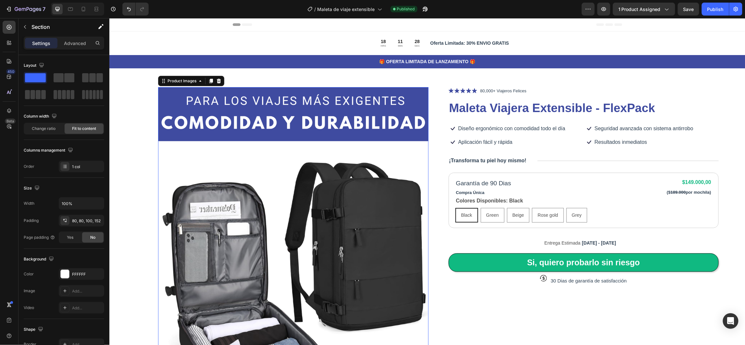
click at [282, 189] on img at bounding box center [293, 255] width 270 height 405
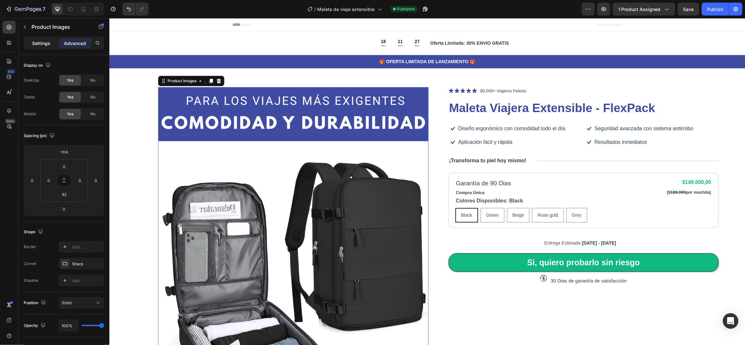
click at [36, 43] on p "Settings" at bounding box center [41, 43] width 18 height 7
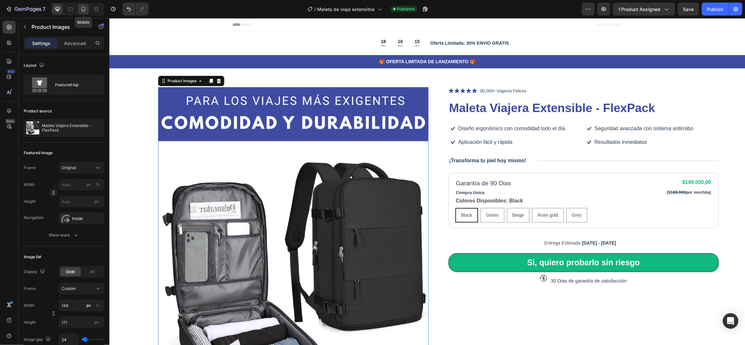
click at [80, 8] on icon at bounding box center [83, 9] width 6 height 6
type input "6"
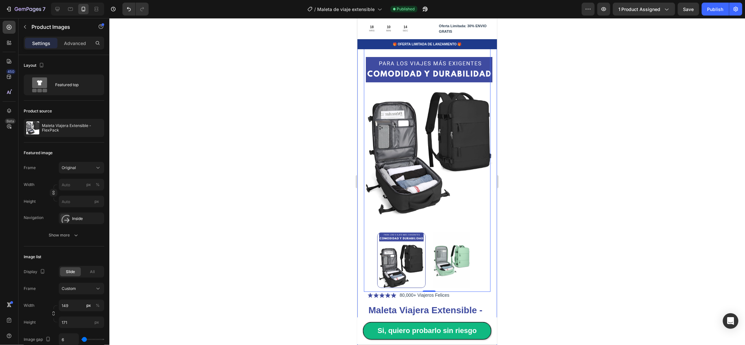
scroll to position [24, 0]
click at [573, 88] on div at bounding box center [426, 181] width 635 height 327
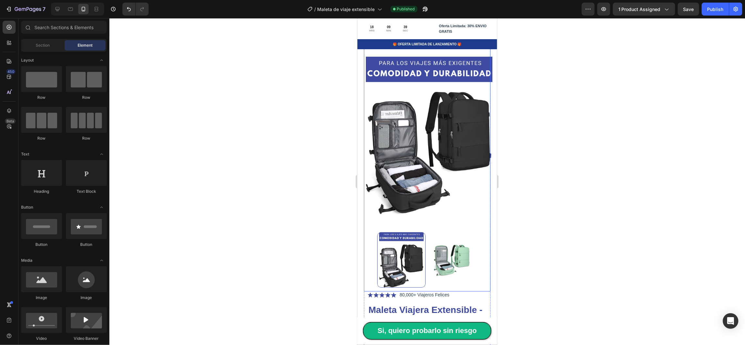
click at [478, 61] on img at bounding box center [428, 136] width 127 height 190
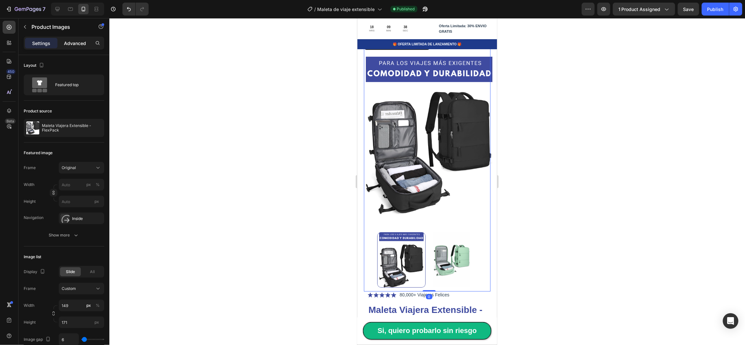
click at [73, 44] on p "Advanced" at bounding box center [75, 43] width 22 height 7
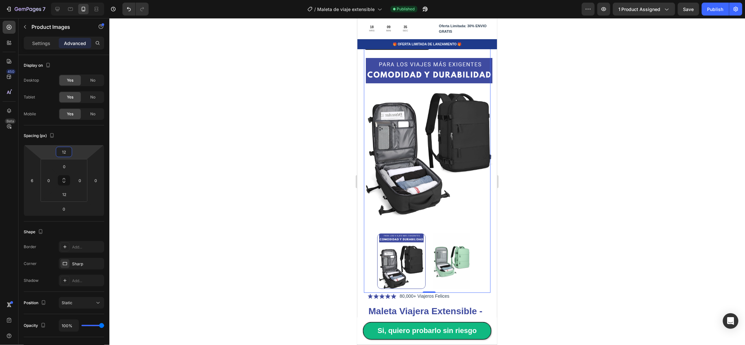
type input "14"
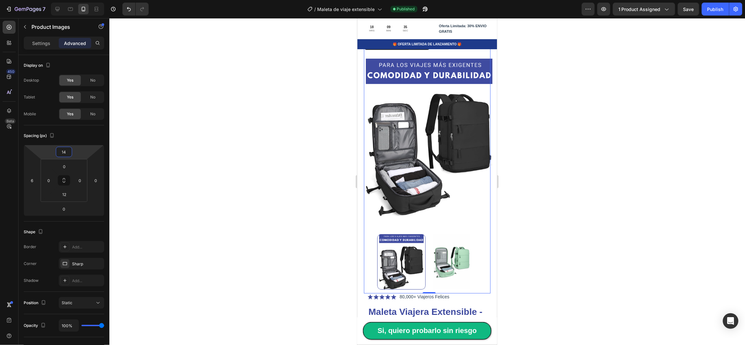
click at [83, 0] on html "7 Version history / Maleta de viaje extensible Published Preview 1 product assi…" at bounding box center [372, 0] width 745 height 0
click at [622, 69] on div at bounding box center [426, 181] width 635 height 327
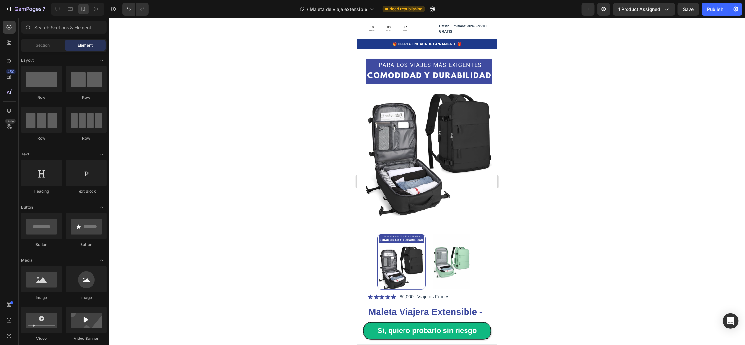
click at [370, 62] on img at bounding box center [428, 137] width 127 height 190
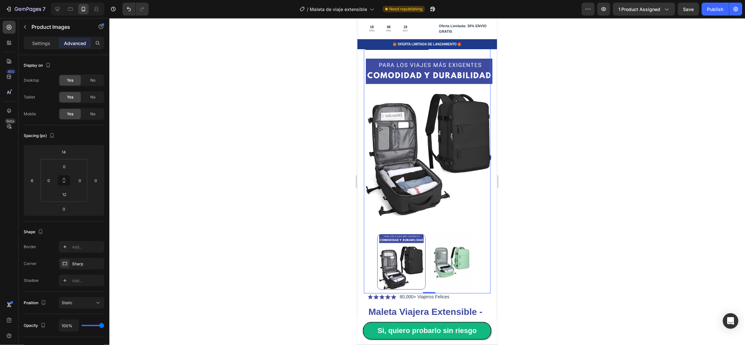
click at [265, 79] on div at bounding box center [426, 181] width 635 height 327
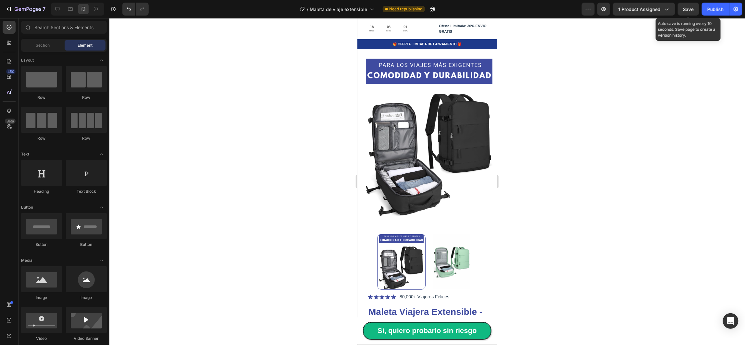
click at [686, 12] on div "Save" at bounding box center [688, 9] width 11 height 7
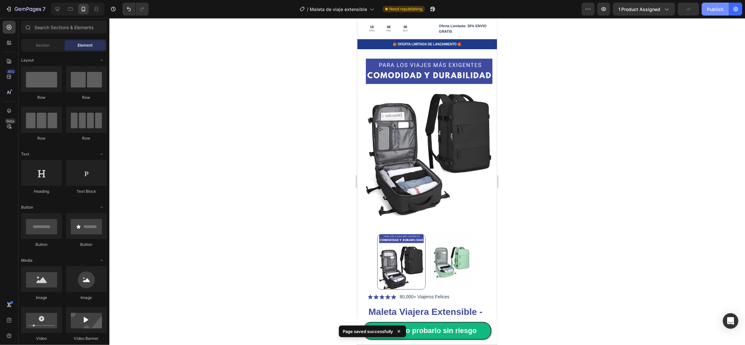
click at [720, 14] on button "Publish" at bounding box center [714, 9] width 27 height 13
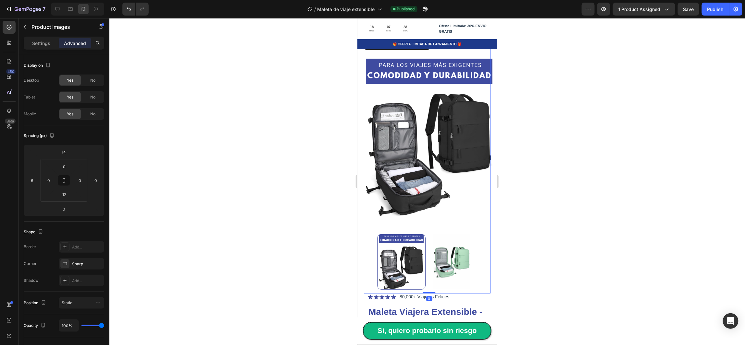
click at [367, 56] on img at bounding box center [428, 137] width 127 height 190
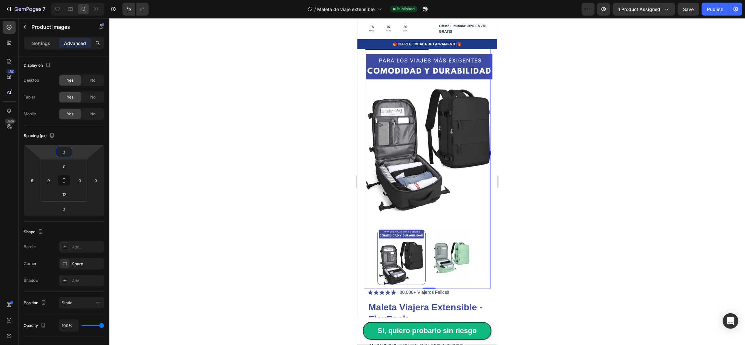
type input "-2"
drag, startPoint x: 79, startPoint y: 154, endPoint x: 81, endPoint y: 158, distance: 3.9
click at [81, 0] on html "7 Version history / Maleta de viaje extensible Published Preview 1 product assi…" at bounding box center [372, 0] width 745 height 0
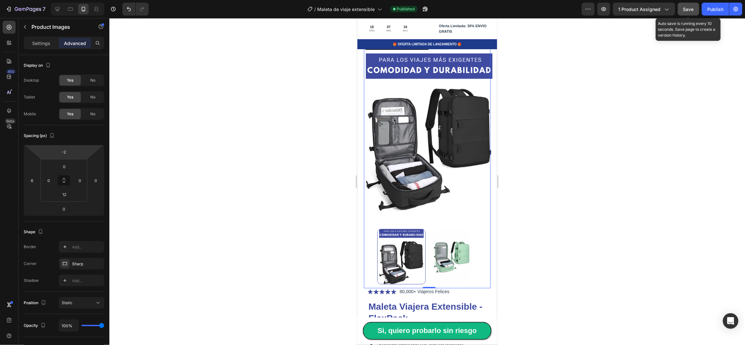
click at [694, 5] on button "Save" at bounding box center [687, 9] width 21 height 13
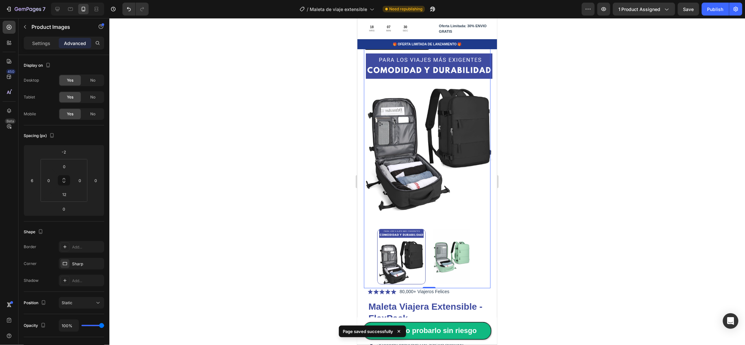
click at [641, 113] on div at bounding box center [426, 181] width 635 height 327
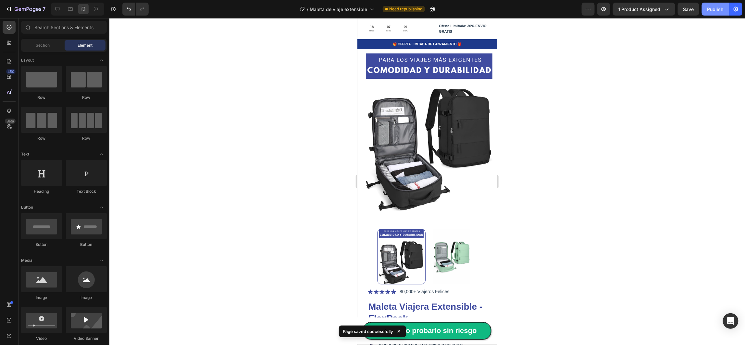
click at [715, 9] on div "Publish" at bounding box center [715, 9] width 16 height 7
click at [60, 10] on icon at bounding box center [57, 9] width 6 height 6
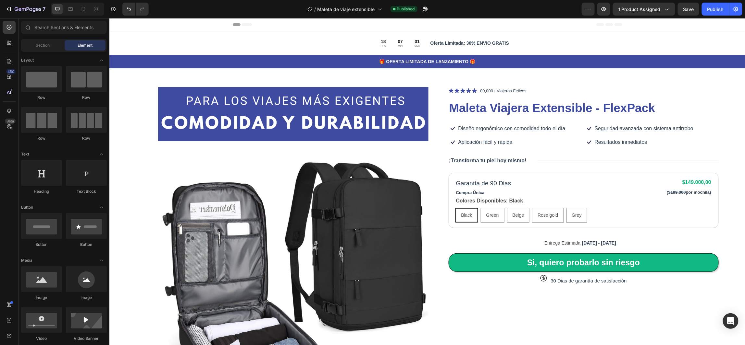
click at [459, 25] on div "Header" at bounding box center [426, 24] width 389 height 13
click at [121, 19] on div "Header" at bounding box center [427, 24] width 636 height 13
click at [123, 27] on span "Header" at bounding box center [128, 24] width 14 height 6
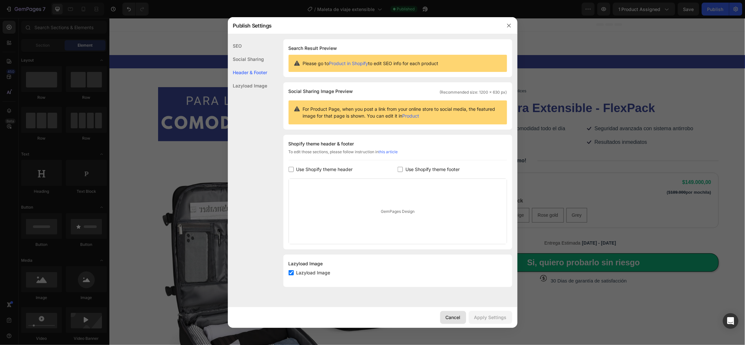
click at [451, 317] on div "Cancel" at bounding box center [452, 317] width 15 height 7
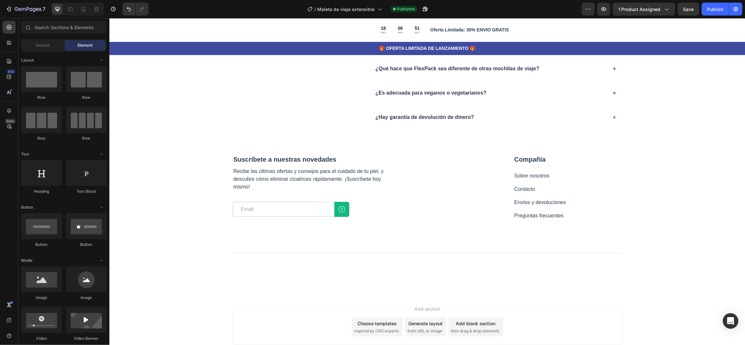
scroll to position [2147, 0]
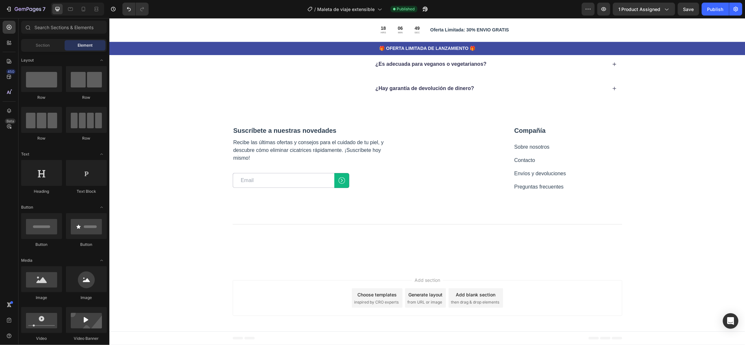
click at [680, 339] on div "Footer" at bounding box center [427, 339] width 636 height 14
click at [127, 341] on span "Footer" at bounding box center [127, 338] width 12 height 6
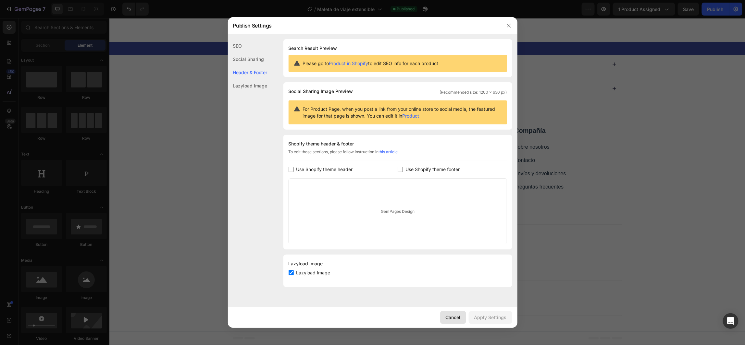
click at [453, 315] on div "Cancel" at bounding box center [452, 317] width 15 height 7
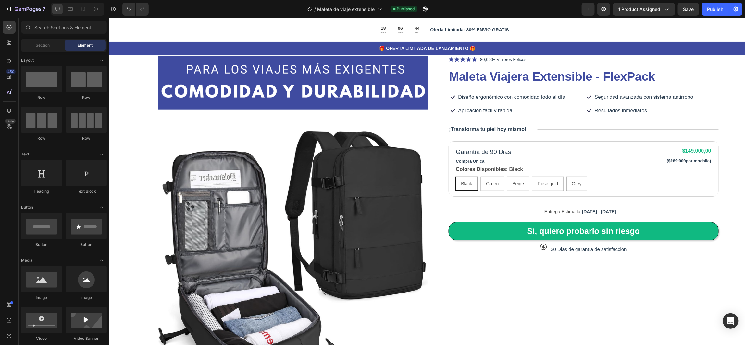
scroll to position [0, 0]
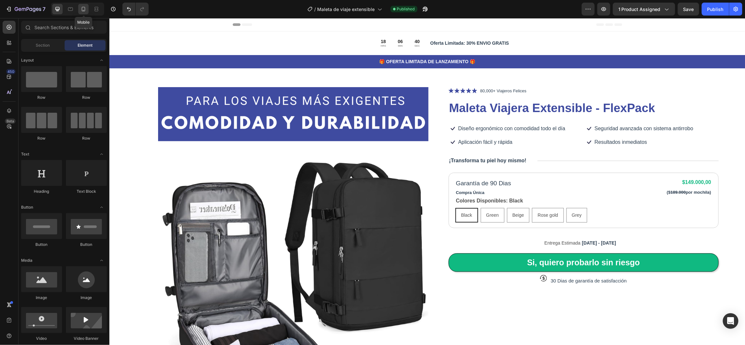
click at [82, 7] on icon at bounding box center [83, 9] width 6 height 6
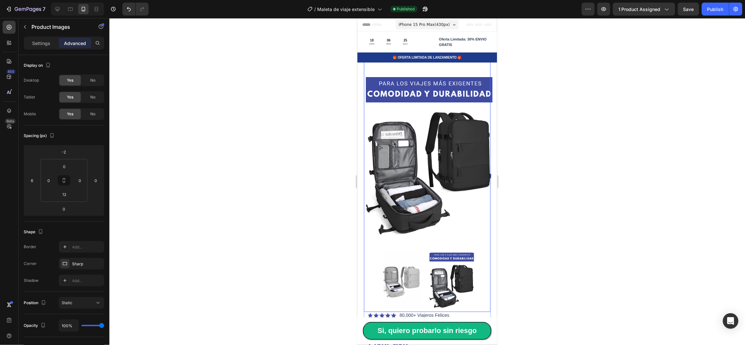
click at [376, 70] on img at bounding box center [428, 156] width 127 height 190
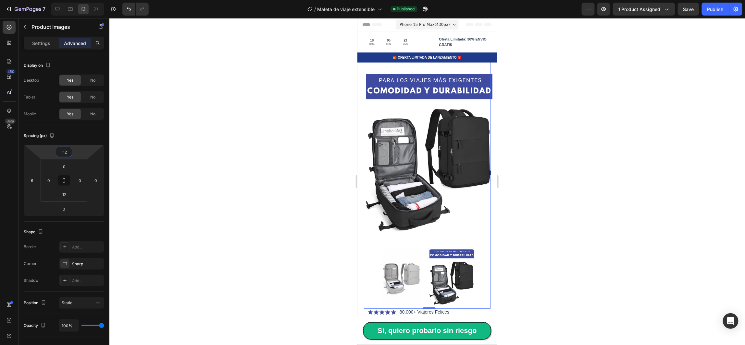
type input "-20"
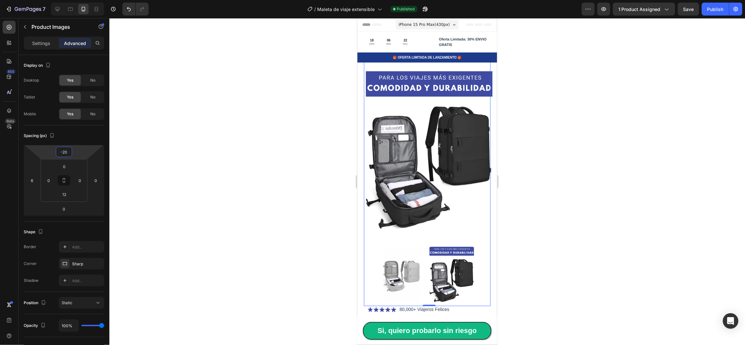
drag, startPoint x: 79, startPoint y: 157, endPoint x: 80, endPoint y: 162, distance: 4.6
click at [80, 0] on html "7 Version history / Maleta de viaje extensible Published Preview 1 product assi…" at bounding box center [372, 0] width 745 height 0
click at [710, 10] on div "Publish" at bounding box center [715, 9] width 16 height 7
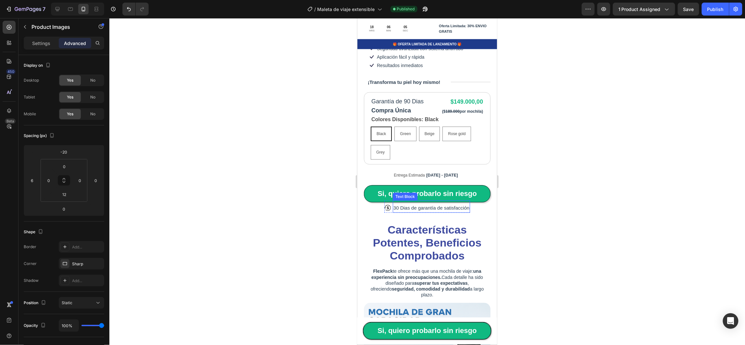
scroll to position [438, 0]
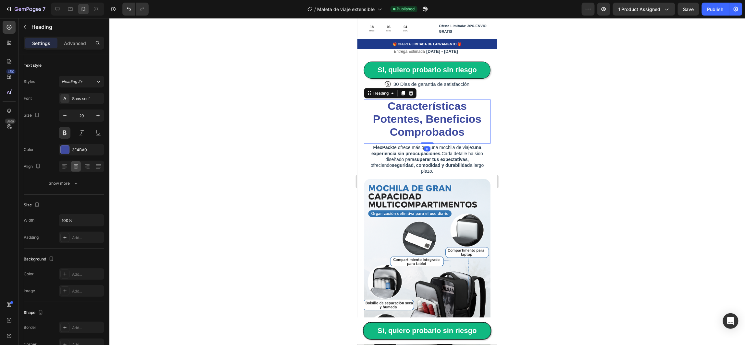
click at [399, 100] on strong "Características Potentes, Beneficios Comprobados" at bounding box center [426, 119] width 108 height 38
click at [80, 149] on div "3F4BA0" at bounding box center [81, 150] width 19 height 6
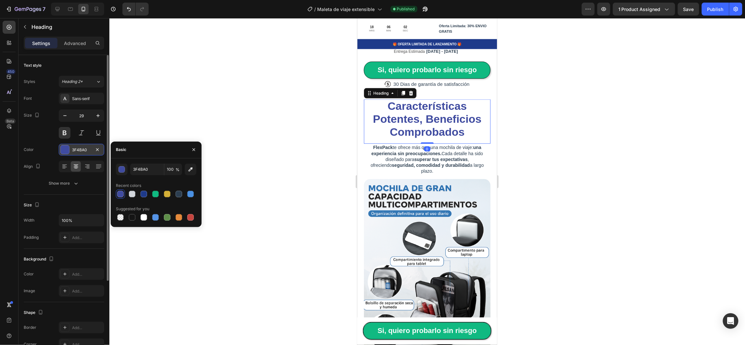
click at [80, 149] on div "3F4BA0" at bounding box center [81, 150] width 19 height 6
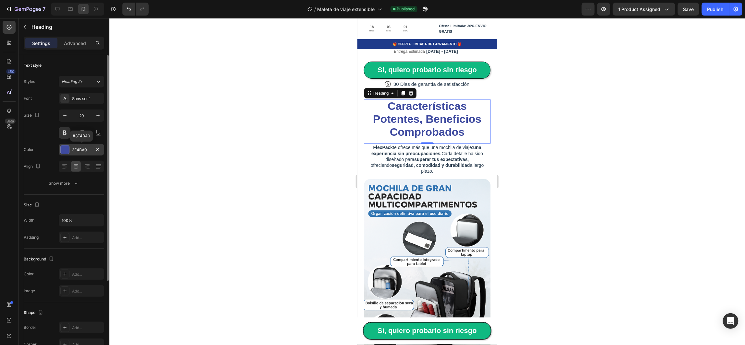
click at [80, 151] on div "3F4BA0" at bounding box center [81, 150] width 19 height 6
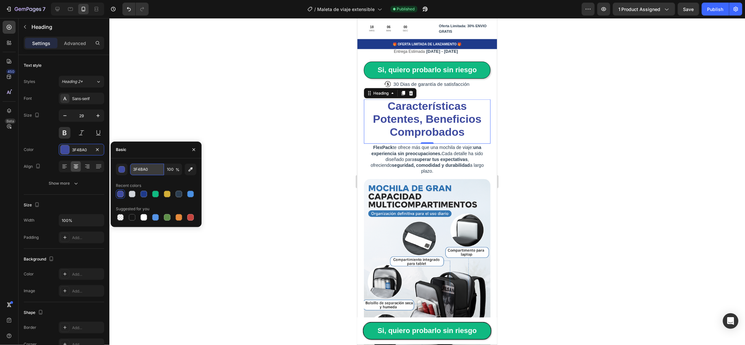
click at [137, 171] on input "3F4BA0" at bounding box center [147, 170] width 34 height 12
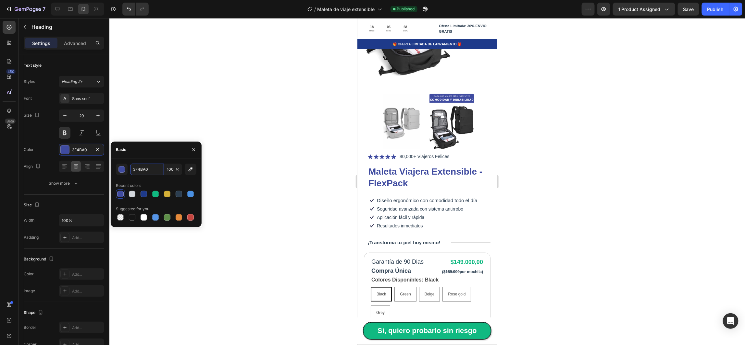
scroll to position [49, 0]
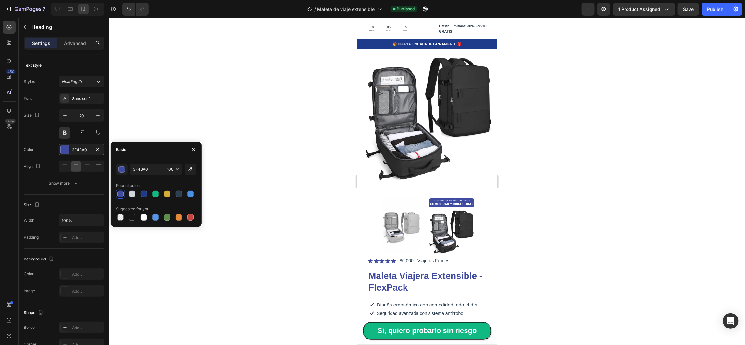
drag, startPoint x: 579, startPoint y: 63, endPoint x: 524, endPoint y: 61, distance: 55.2
click at [579, 63] on div at bounding box center [426, 181] width 635 height 327
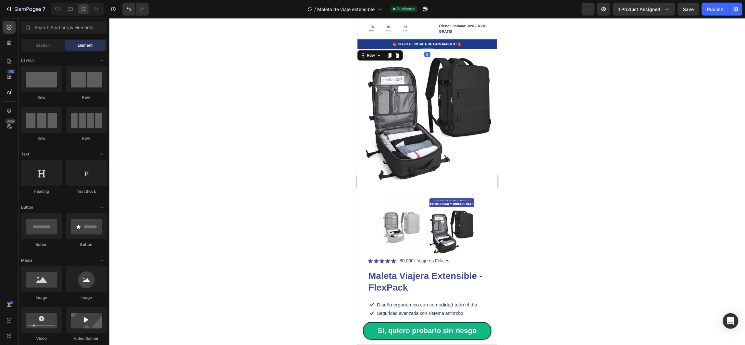
click at [369, 47] on div "🎁 OFERTA LIMITADA DE LANZAMIENTO 🎁 Text Block Row 0" at bounding box center [426, 44] width 139 height 10
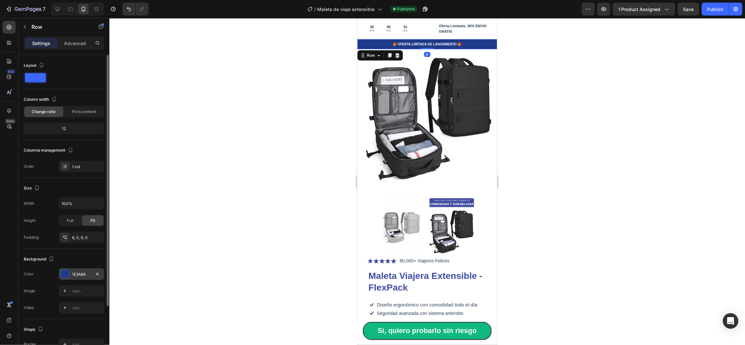
click at [79, 273] on div "1E3A8A" at bounding box center [81, 275] width 19 height 6
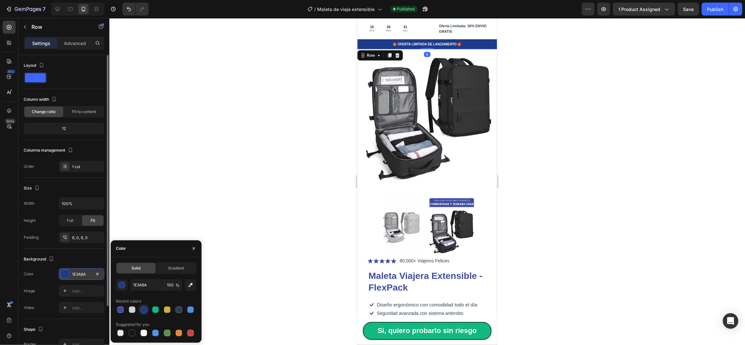
click at [79, 273] on div "1E3A8A" at bounding box center [81, 275] width 19 height 6
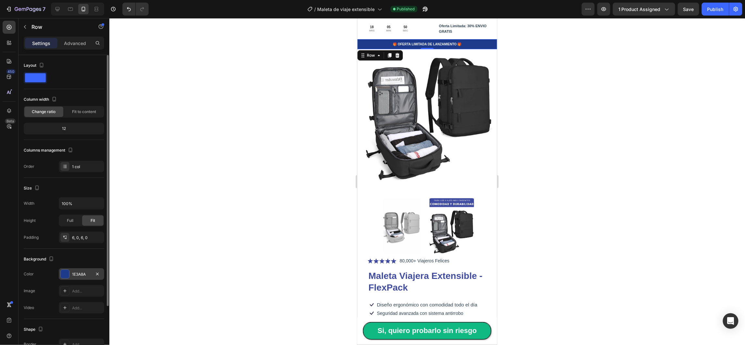
click at [79, 273] on div "1E3A8A" at bounding box center [81, 275] width 19 height 6
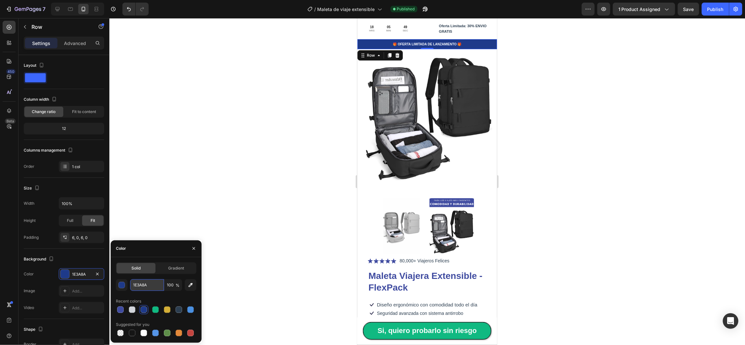
click at [146, 282] on input "1E3A8A" at bounding box center [147, 286] width 34 height 12
click at [144, 283] on input "1E3A8A" at bounding box center [147, 286] width 34 height 12
click at [140, 283] on input "1E3A8A" at bounding box center [147, 286] width 34 height 12
paste input "3F4BA0"
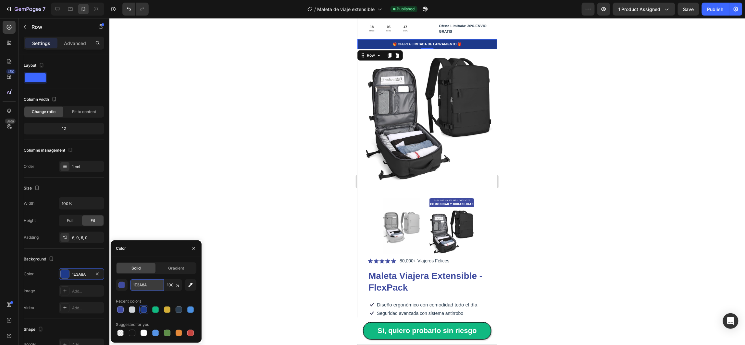
type input "3F4BA0"
click at [205, 202] on div at bounding box center [426, 181] width 635 height 327
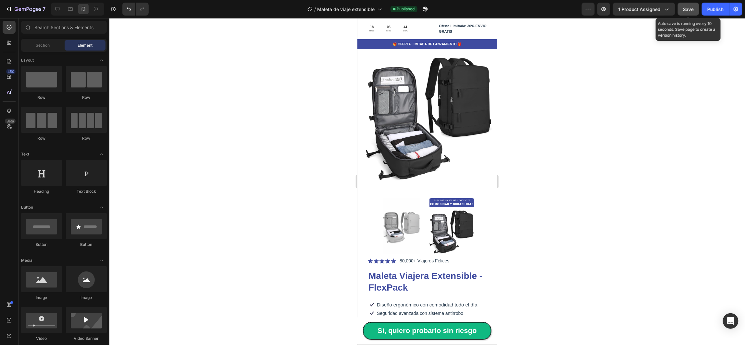
click at [688, 10] on span "Save" at bounding box center [688, 9] width 11 height 6
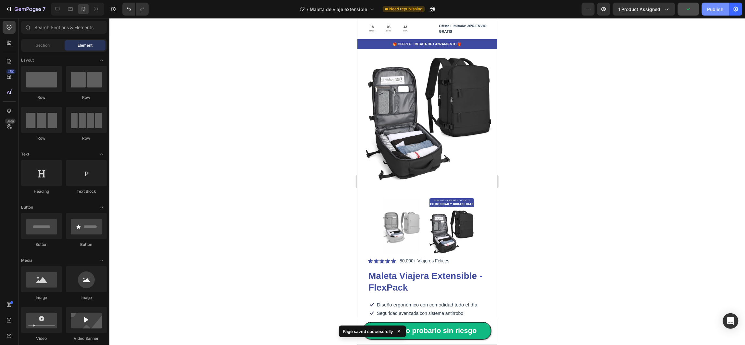
click at [719, 11] on div "Publish" at bounding box center [715, 9] width 16 height 7
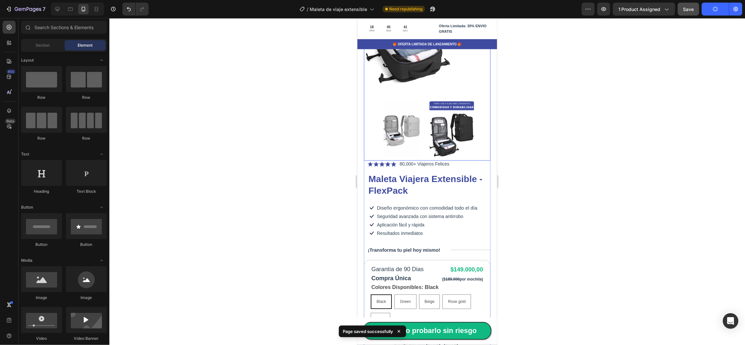
scroll to position [0, 0]
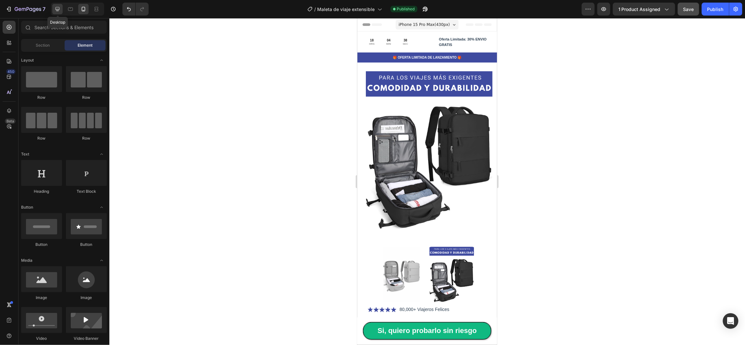
click at [54, 9] on div at bounding box center [57, 9] width 10 height 10
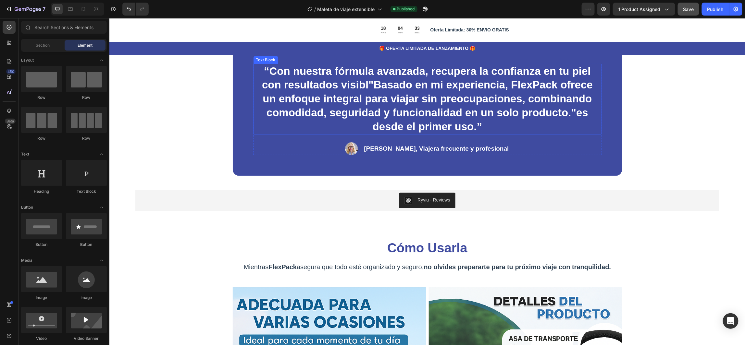
scroll to position [1216, 0]
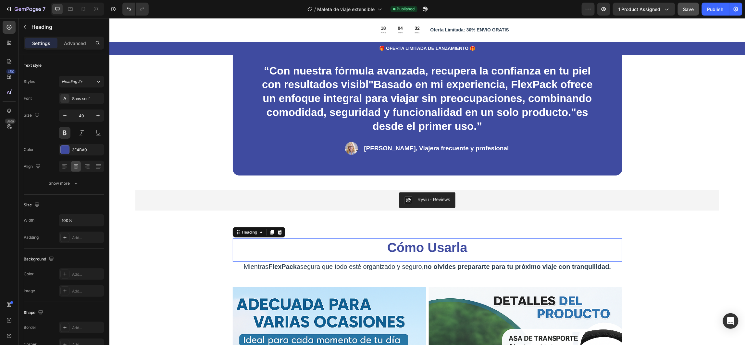
click at [411, 240] on strong "Cómo Usarla" at bounding box center [427, 247] width 80 height 14
click at [277, 230] on icon at bounding box center [279, 232] width 4 height 5
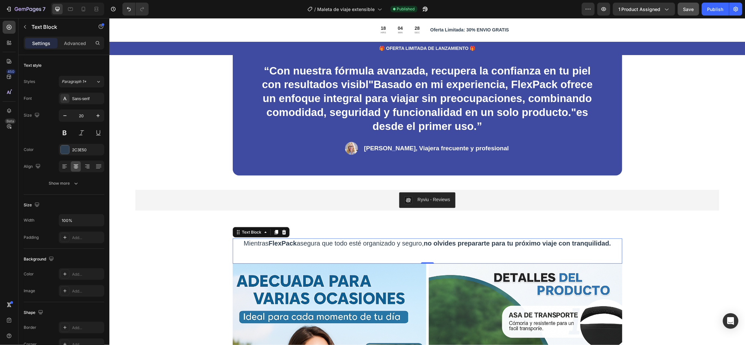
click at [235, 239] on p "Mientras FlexPack asegura que todo esté organizado y seguro, no olvides prepara…" at bounding box center [427, 243] width 388 height 8
click at [666, 226] on div "“Con nuestra fórmula avanzada, recupera la confianza en tu piel con resultados …" at bounding box center [427, 135] width 636 height 215
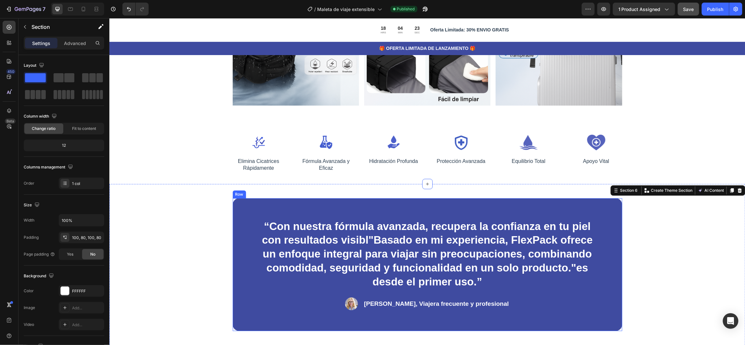
scroll to position [973, 0]
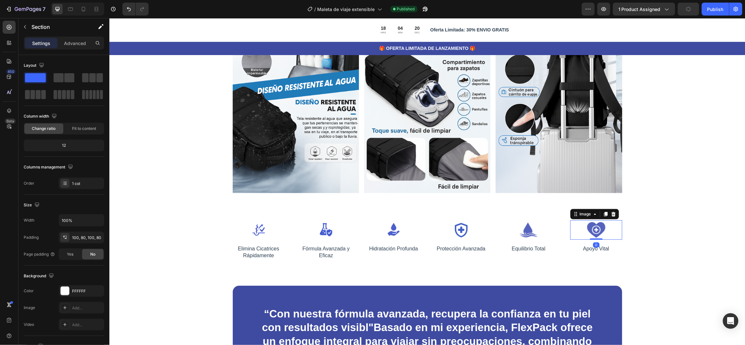
click at [612, 220] on img at bounding box center [596, 229] width 52 height 19
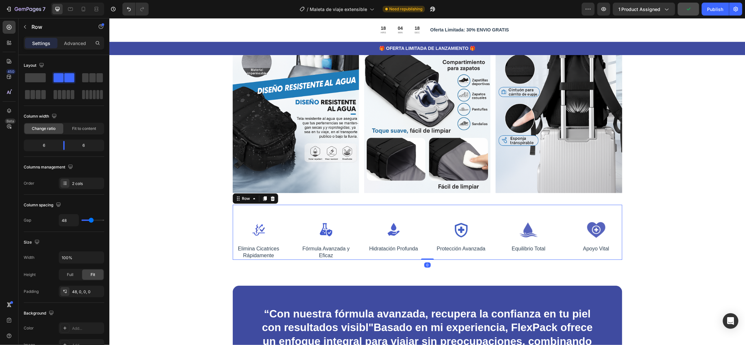
click at [545, 207] on div "Image Elimina Cicatrices Rápidamente Text Block Image Fórmula Avanzada y Eficaz…" at bounding box center [426, 232] width 389 height 55
click at [270, 196] on icon at bounding box center [272, 198] width 5 height 5
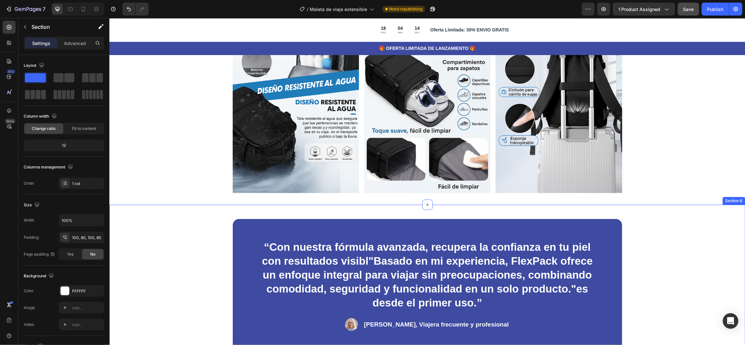
click at [171, 209] on div "“Con nuestra fórmula avanzada, recupera la confianza en tu piel con resultados …" at bounding box center [427, 312] width 636 height 215
click at [73, 44] on p "Advanced" at bounding box center [75, 43] width 22 height 7
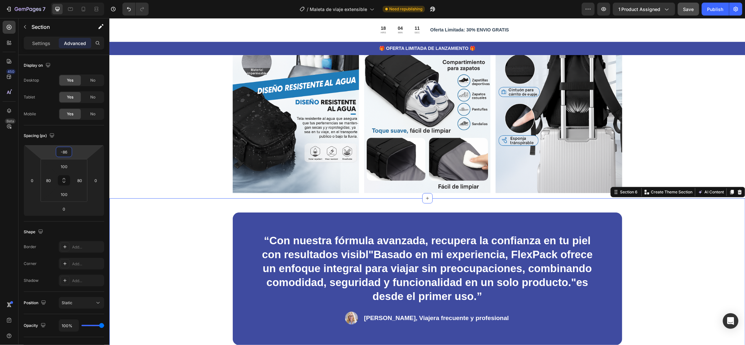
type input "-90"
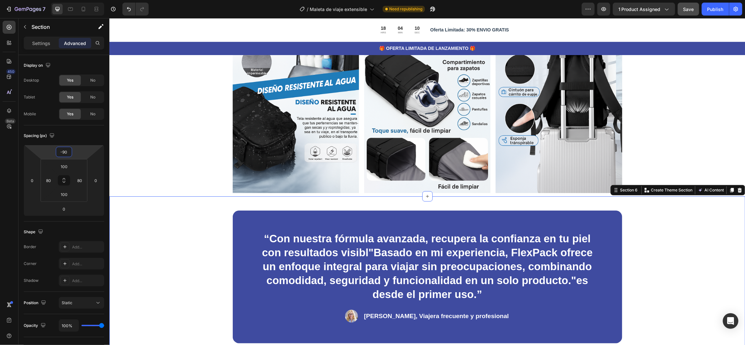
drag, startPoint x: 80, startPoint y: 155, endPoint x: 81, endPoint y: 161, distance: 6.2
click at [81, 0] on html "7 Version history / Maleta de viaje extensible Need republishing Preview 1 prod…" at bounding box center [372, 0] width 745 height 0
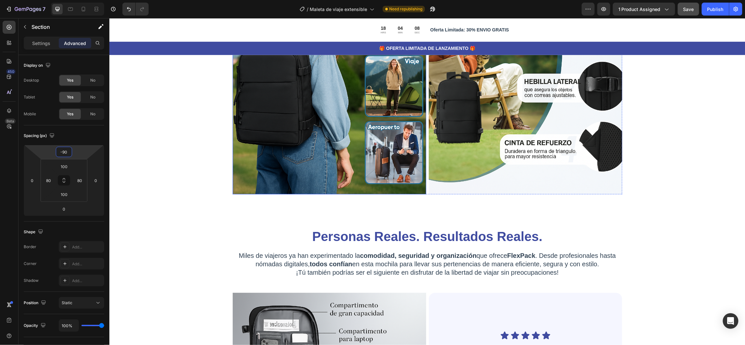
scroll to position [1509, 0]
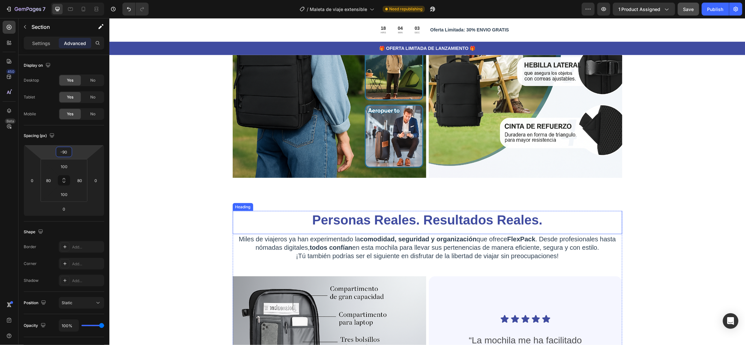
click at [364, 221] on strong "Personas Reales. Resultados Reales." at bounding box center [427, 220] width 230 height 14
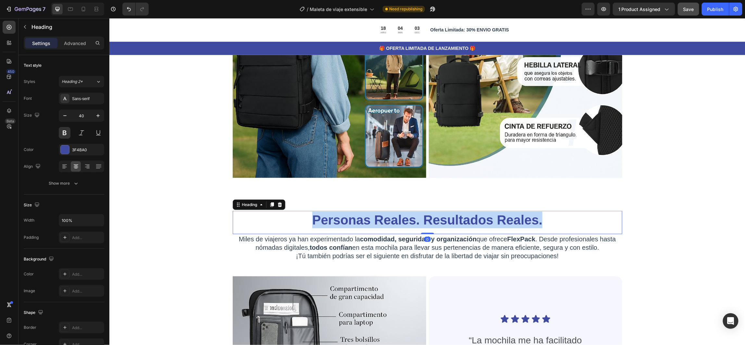
click at [364, 221] on strong "Personas Reales. Resultados Reales." at bounding box center [427, 220] width 230 height 14
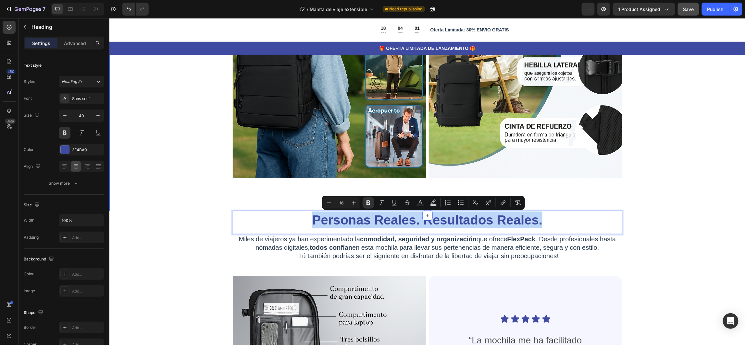
click at [212, 191] on div "Mientras FlexPack asegura que todo esté organizado y seguro, no olvides prepara…" at bounding box center [427, 38] width 636 height 353
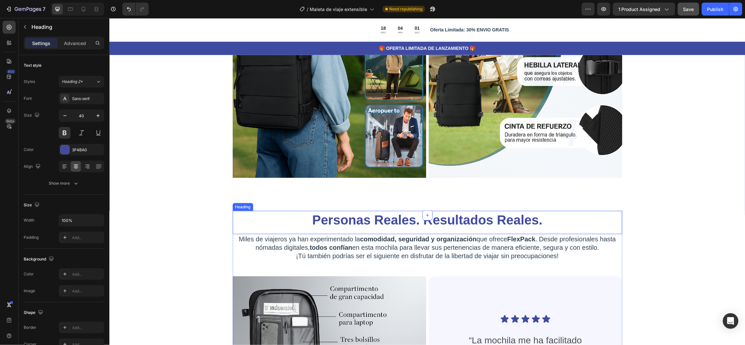
click at [251, 222] on p "⁠⁠⁠⁠⁠⁠⁠ Personas Reales. Resultados Reales." at bounding box center [427, 220] width 388 height 17
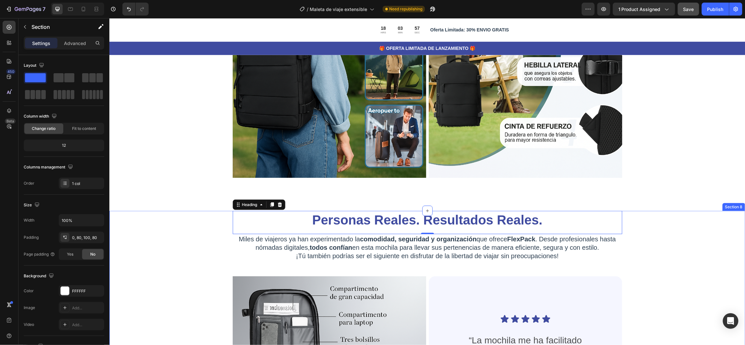
click at [656, 214] on div "⁠⁠⁠⁠⁠⁠⁠ Personas Reales. Resultados Reales. Heading 0 Miles de viajeros ya han …" at bounding box center [427, 343] width 584 height 264
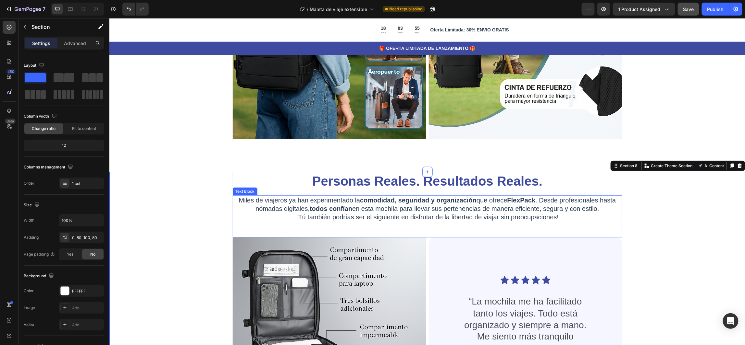
scroll to position [1606, 0]
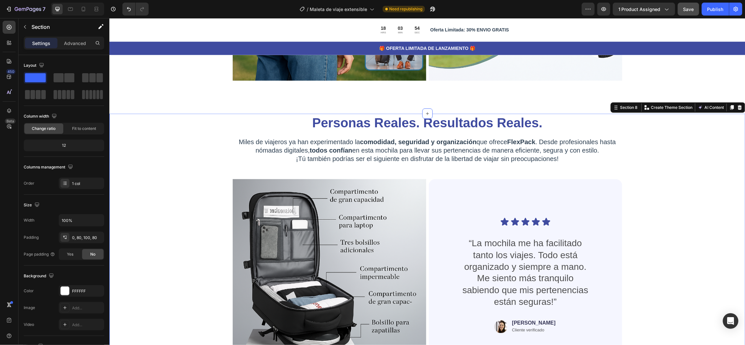
click at [162, 164] on div "⁠⁠⁠⁠⁠⁠⁠ Personas Reales. Resultados Reales. Heading Miles de viajeros ya han ex…" at bounding box center [427, 246] width 584 height 264
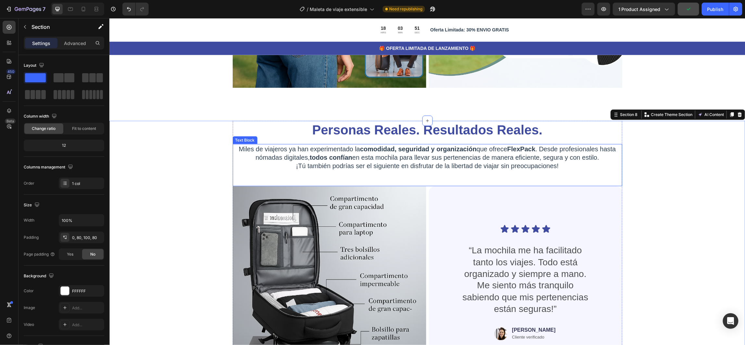
scroll to position [1509, 0]
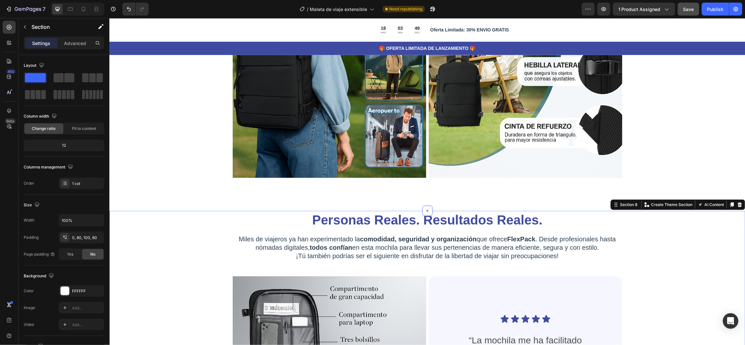
click at [190, 220] on div "⁠⁠⁠⁠⁠⁠⁠ Personas Reales. Resultados Reales. Heading Miles de viajeros ya han ex…" at bounding box center [427, 343] width 584 height 264
click at [81, 42] on p "Advanced" at bounding box center [75, 43] width 22 height 7
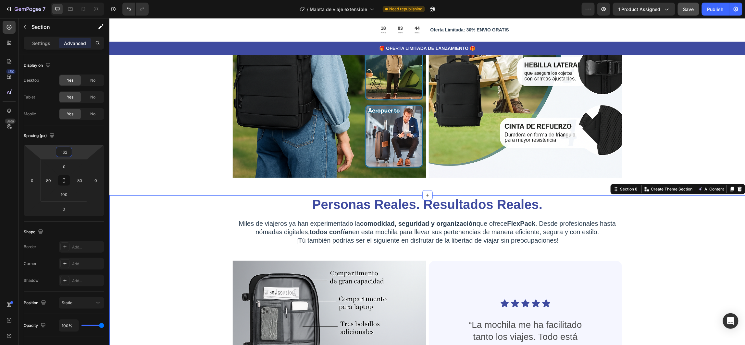
drag, startPoint x: 80, startPoint y: 155, endPoint x: 83, endPoint y: 167, distance: 12.0
click at [83, 0] on html "7 Version history / Maleta de viaje extensible Need republishing Preview 1 prod…" at bounding box center [372, 0] width 745 height 0
click at [684, 236] on div "⁠⁠⁠⁠⁠⁠⁠ Personas Reales. Resultados Reales. Heading Miles de viajeros ya han ex…" at bounding box center [427, 327] width 584 height 264
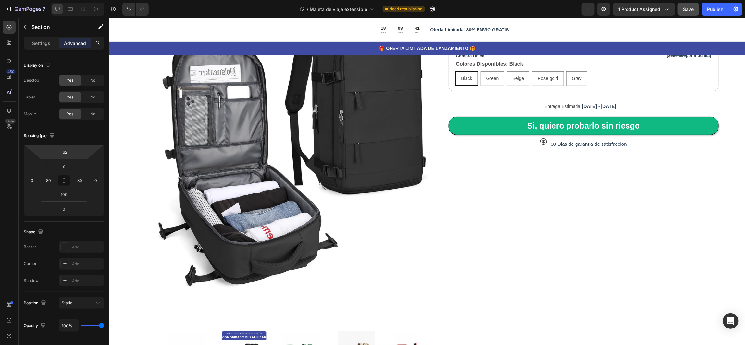
scroll to position [0, 0]
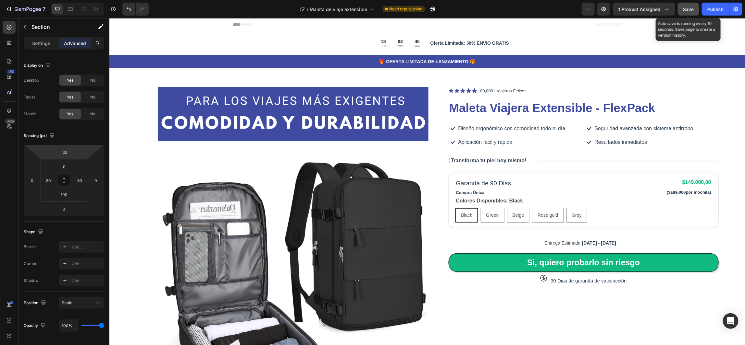
click at [690, 7] on span "Save" at bounding box center [688, 9] width 11 height 6
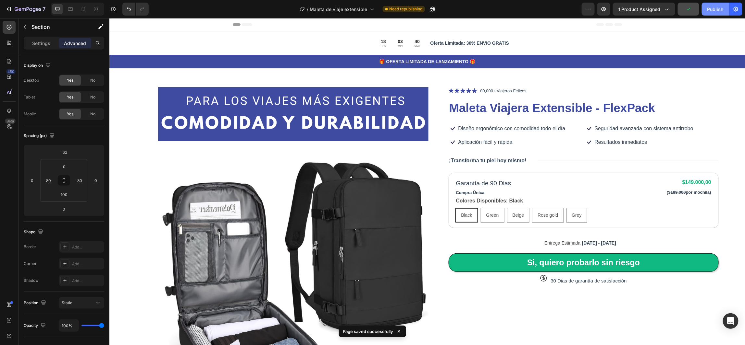
click at [718, 13] on button "Publish" at bounding box center [714, 9] width 27 height 13
click at [86, 8] on icon at bounding box center [83, 9] width 6 height 6
type input "0"
type input "20"
type input "72"
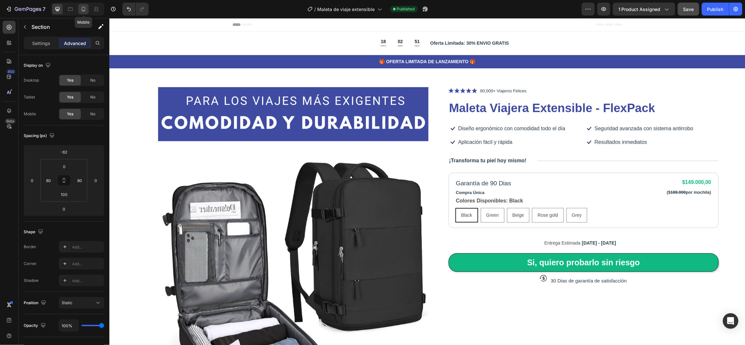
type input "20"
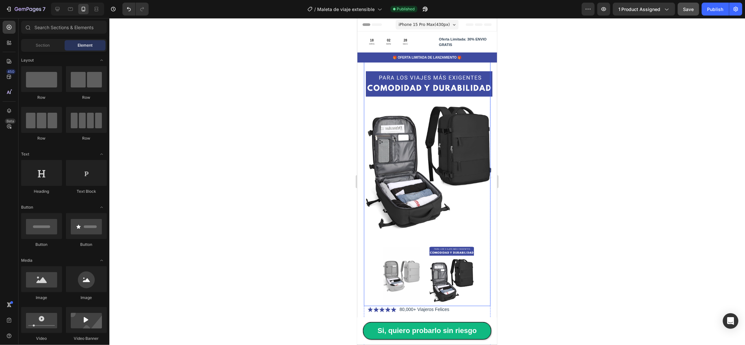
click at [369, 100] on img at bounding box center [428, 150] width 127 height 190
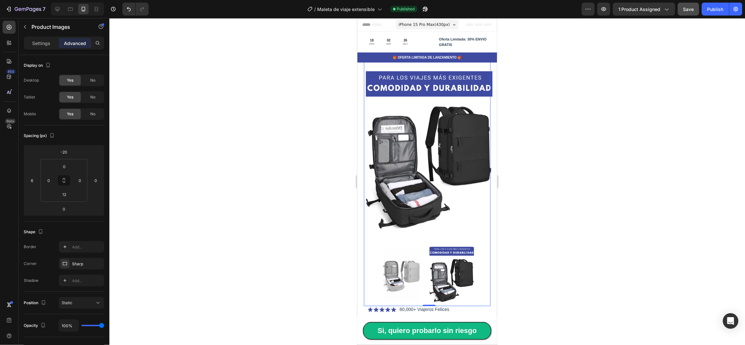
click at [377, 65] on img at bounding box center [428, 150] width 127 height 190
click at [57, 10] on icon at bounding box center [57, 9] width 4 height 4
type input "-104"
type input "0"
type input "82"
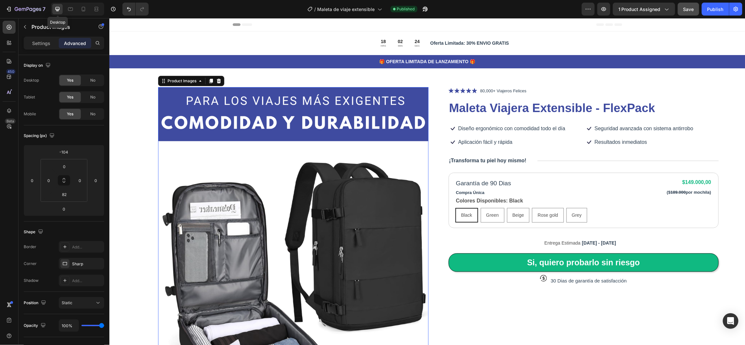
scroll to position [12, 0]
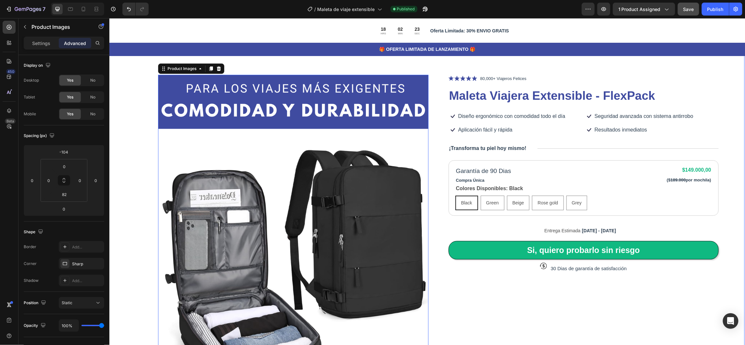
click at [132, 105] on div "Product Images 0 Icon Icon Icon Icon Icon Icon List 80,000+ Viajeros Felices Te…" at bounding box center [426, 308] width 636 height 526
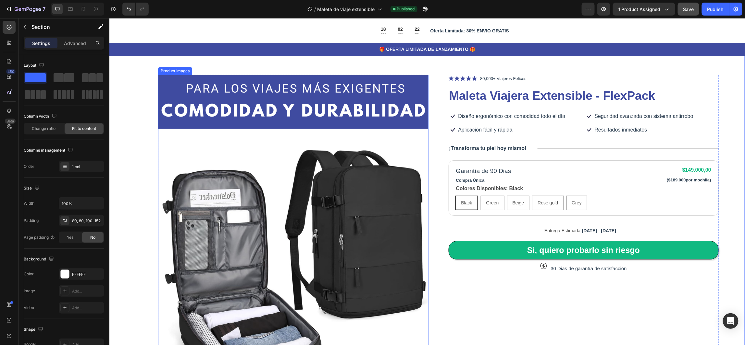
click at [170, 139] on img at bounding box center [293, 243] width 270 height 405
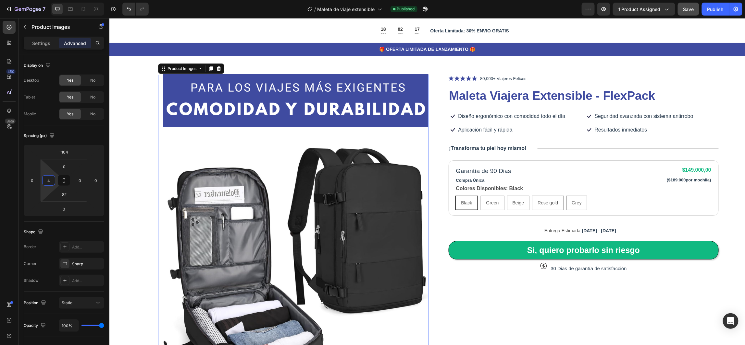
type input "0"
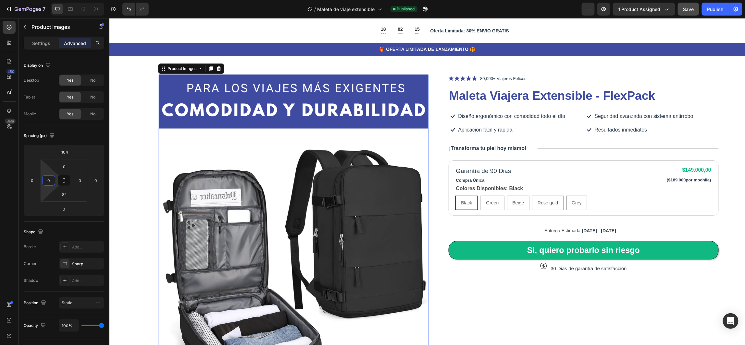
drag, startPoint x: 45, startPoint y: 172, endPoint x: 46, endPoint y: 176, distance: 3.6
click at [46, 0] on html "7 Version history / Maleta de viaje extensible Published Preview 1 product assi…" at bounding box center [372, 0] width 745 height 0
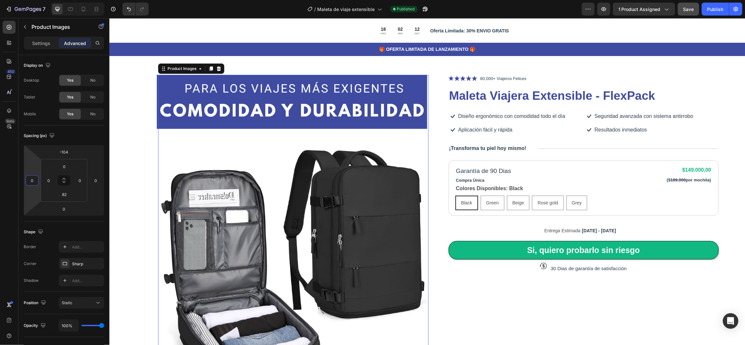
type input "2"
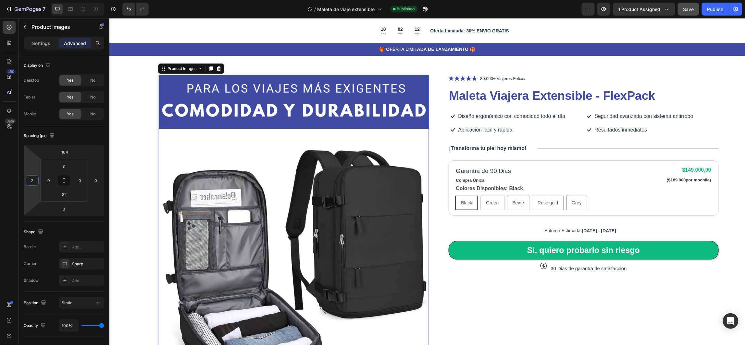
click at [37, 0] on html "7 Version history / Maleta de viaje extensible Published Preview 1 product assi…" at bounding box center [372, 0] width 745 height 0
type input "0"
click at [77, 134] on div "Spacing (px)" at bounding box center [64, 136] width 80 height 10
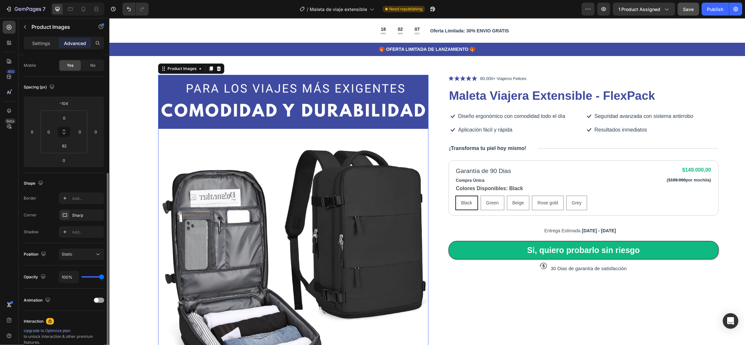
scroll to position [97, 0]
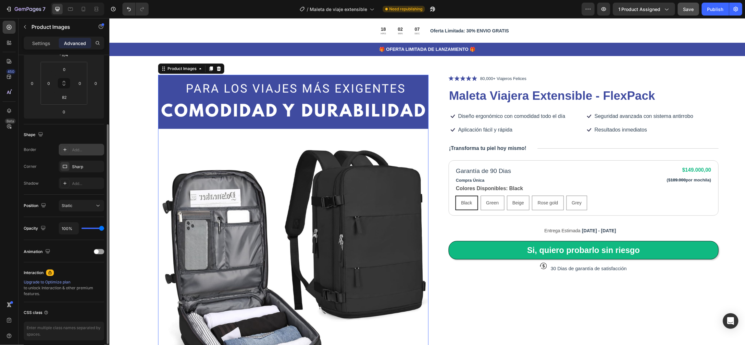
click at [79, 150] on div "Add..." at bounding box center [87, 150] width 30 height 6
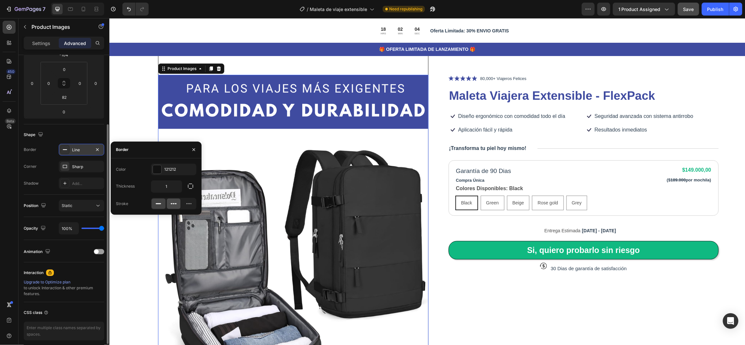
click at [174, 205] on icon at bounding box center [173, 204] width 6 height 6
click at [188, 205] on icon at bounding box center [189, 204] width 6 height 6
click at [161, 205] on icon at bounding box center [158, 204] width 6 height 6
click at [78, 136] on div "Shape" at bounding box center [64, 135] width 80 height 10
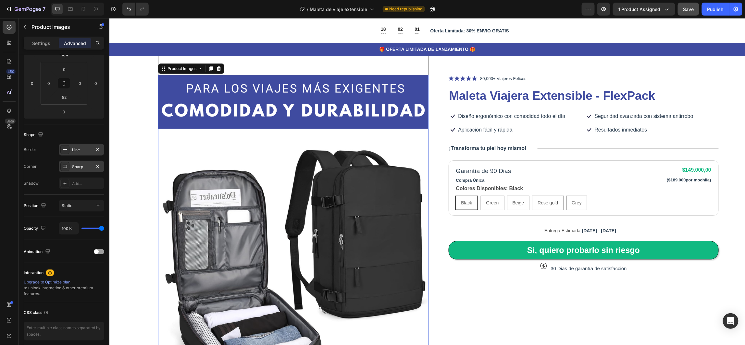
click at [79, 167] on div "Sharp" at bounding box center [81, 167] width 19 height 6
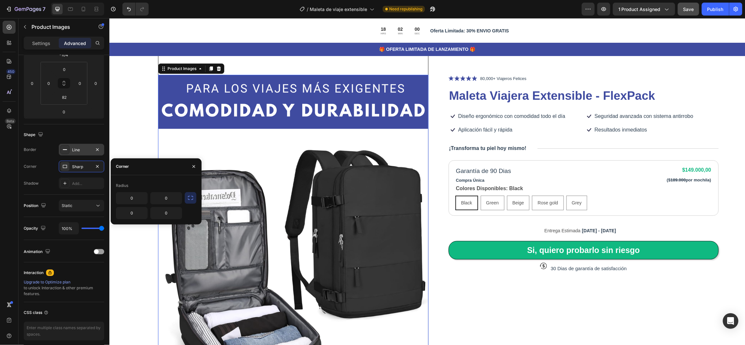
click at [81, 133] on div "Shape" at bounding box center [64, 135] width 80 height 10
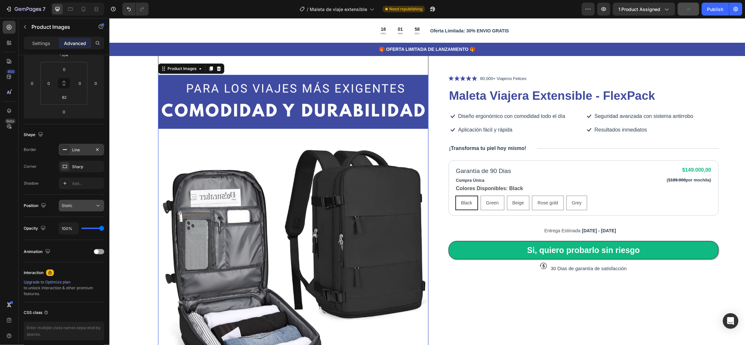
click at [96, 205] on icon at bounding box center [98, 206] width 6 height 6
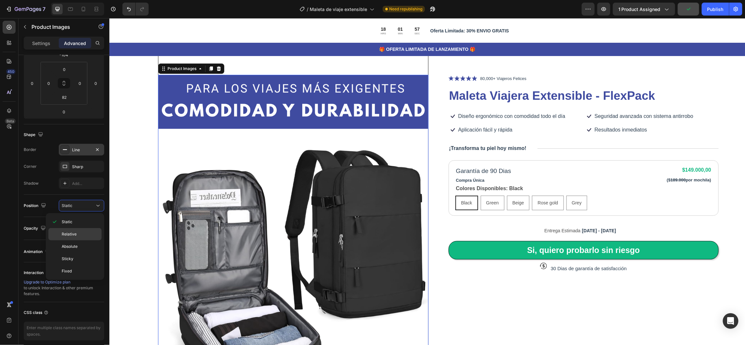
click at [85, 235] on p "Relative" at bounding box center [80, 235] width 37 height 6
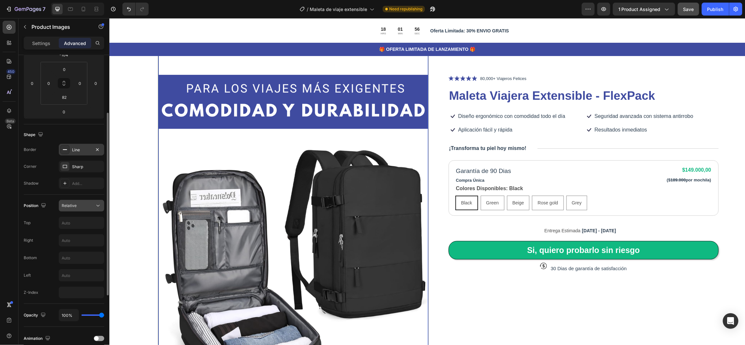
click at [91, 202] on button "Relative" at bounding box center [81, 206] width 45 height 12
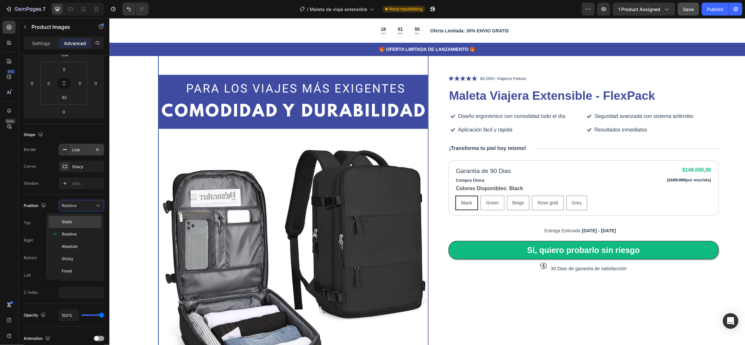
click at [76, 221] on p "Static" at bounding box center [80, 222] width 37 height 6
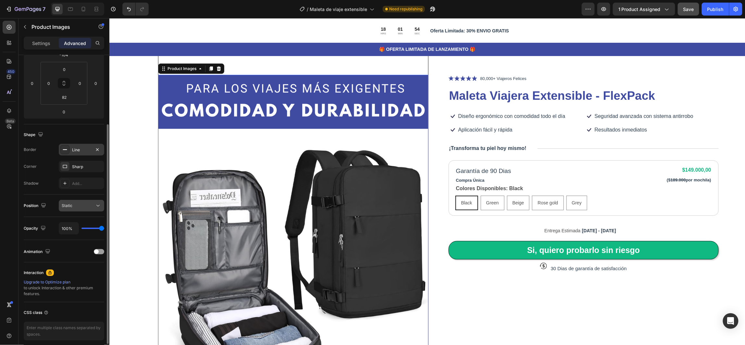
scroll to position [124, 0]
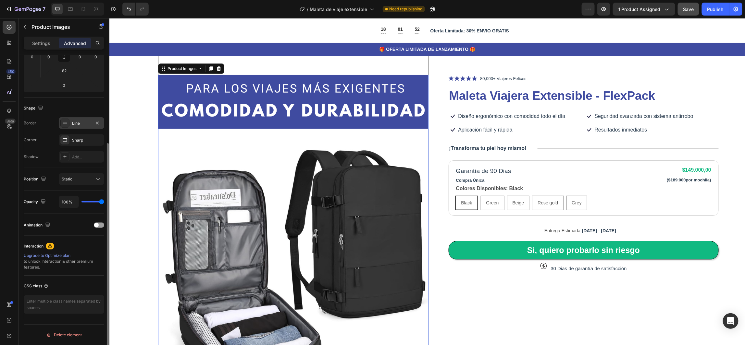
type input "83%"
type input "83"
type input "69%"
type input "69"
type input "65%"
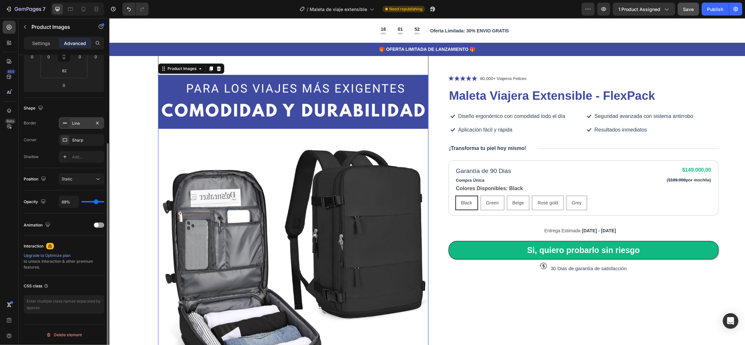
type input "65"
type input "63%"
type input "63"
type input "60%"
type input "60"
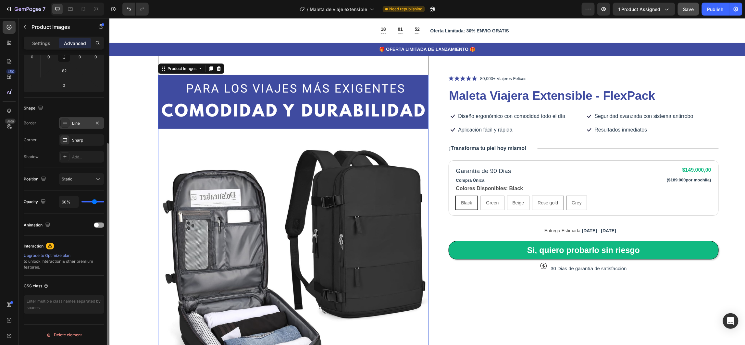
type input "58%"
type input "58"
type input "56%"
type input "56"
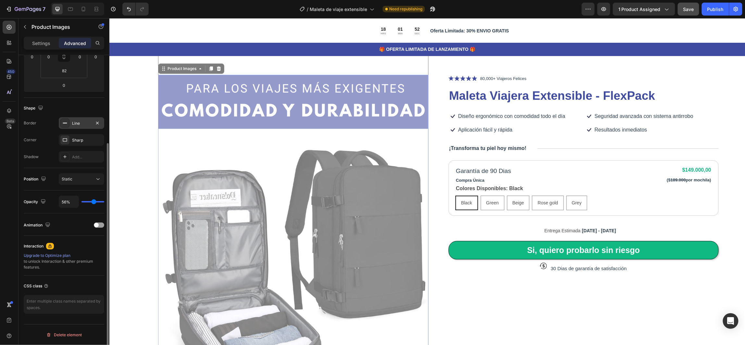
type input "54%"
type input "54"
type input "52%"
type input "52"
type input "49%"
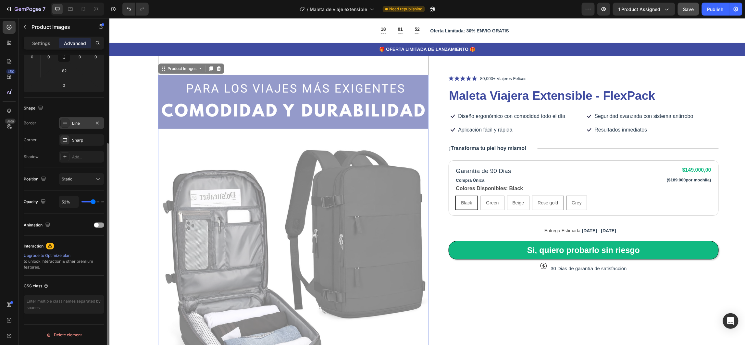
type input "49"
type input "45%"
type input "45"
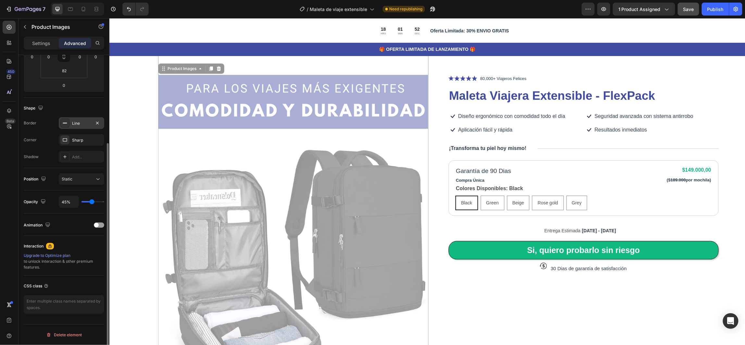
type input "69%"
type input "69"
type input "100%"
type input "100"
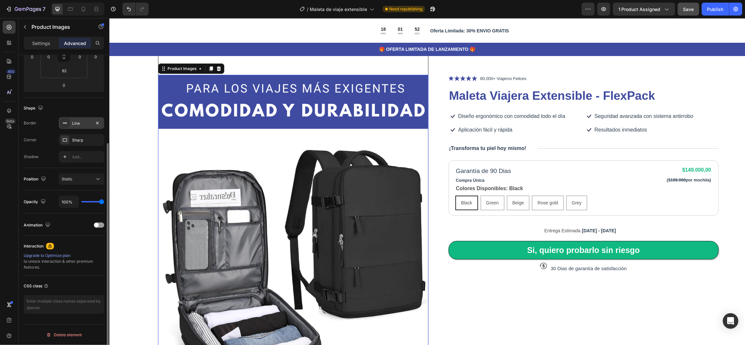
drag, startPoint x: 100, startPoint y: 201, endPoint x: 66, endPoint y: 191, distance: 35.0
click at [104, 203] on input "range" at bounding box center [92, 201] width 23 height 1
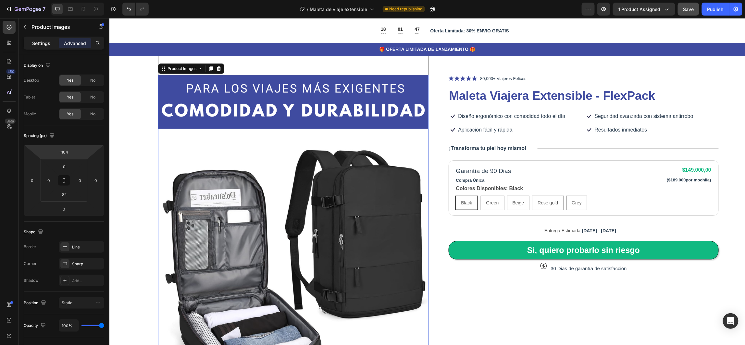
click at [44, 45] on p "Settings" at bounding box center [41, 43] width 18 height 7
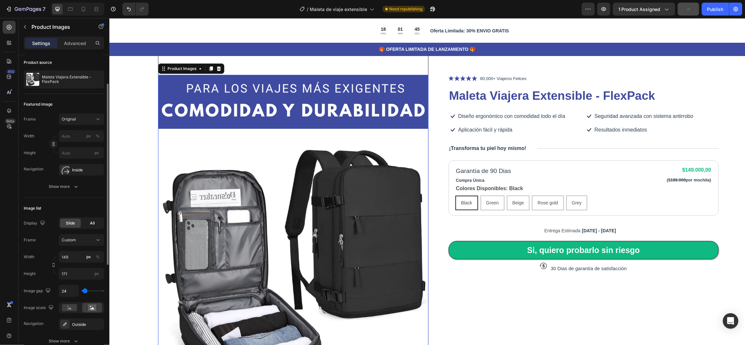
scroll to position [97, 0]
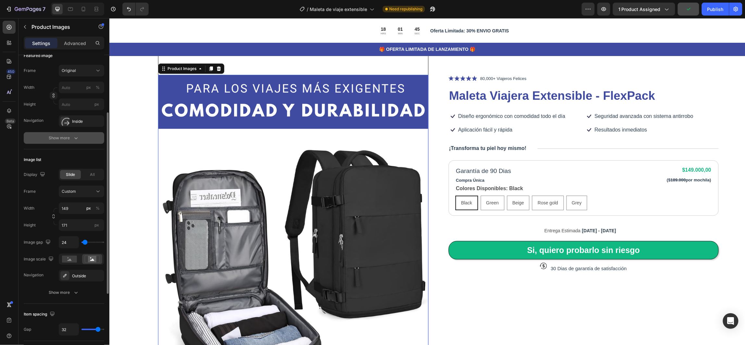
click at [64, 140] on div "Show more" at bounding box center [64, 138] width 30 height 6
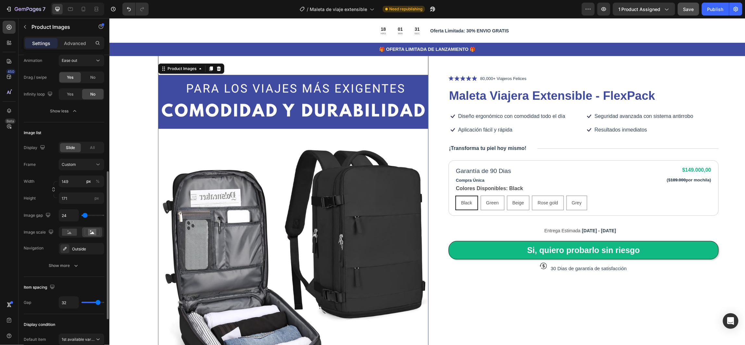
scroll to position [292, 0]
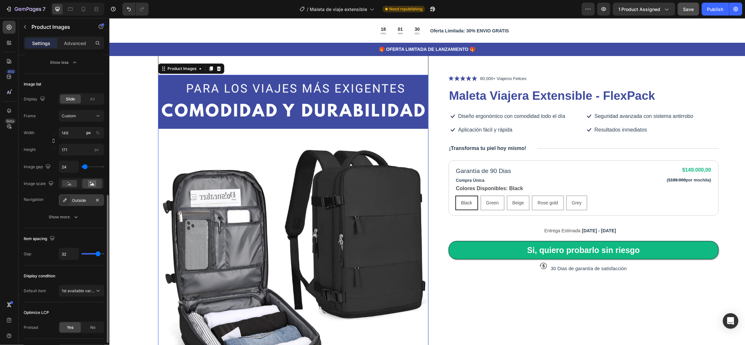
click at [79, 200] on div "Outside" at bounding box center [81, 201] width 19 height 6
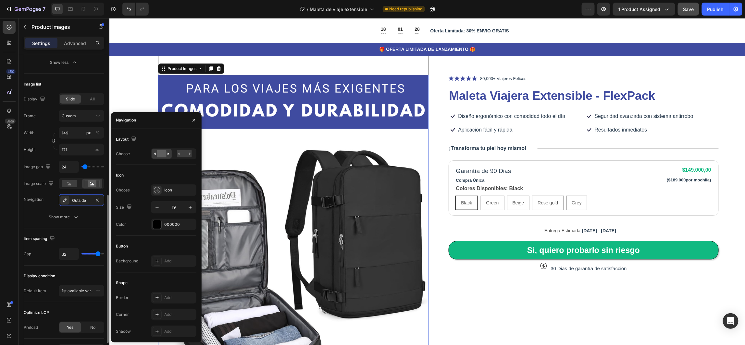
click at [85, 235] on div "Item spacing" at bounding box center [64, 239] width 80 height 10
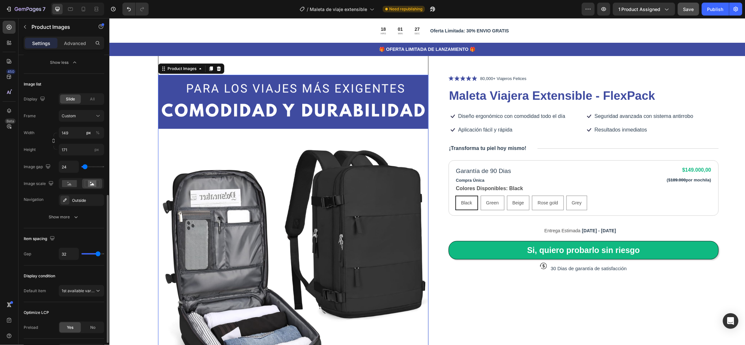
scroll to position [334, 0]
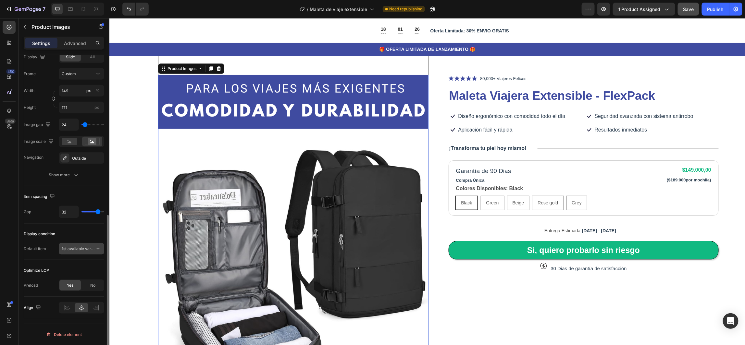
click at [84, 251] on span "1st available variant" at bounding box center [80, 249] width 36 height 5
click at [44, 211] on div "Gap 32" at bounding box center [64, 212] width 80 height 12
click at [67, 308] on icon at bounding box center [67, 308] width 6 height 6
click at [79, 308] on icon at bounding box center [81, 308] width 6 height 6
click at [269, 72] on img at bounding box center [293, 243] width 270 height 404
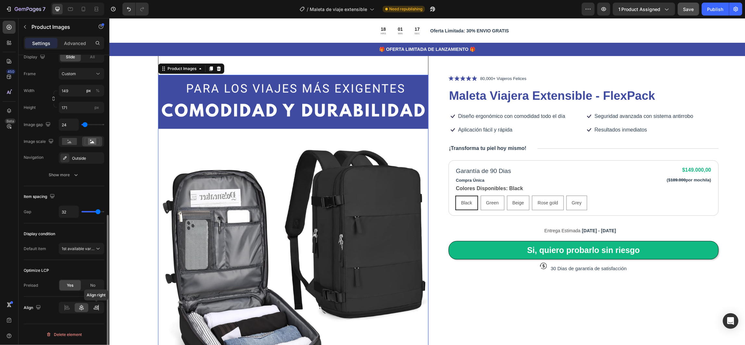
click at [92, 308] on div at bounding box center [96, 308] width 13 height 9
click at [81, 311] on icon at bounding box center [81, 308] width 6 height 6
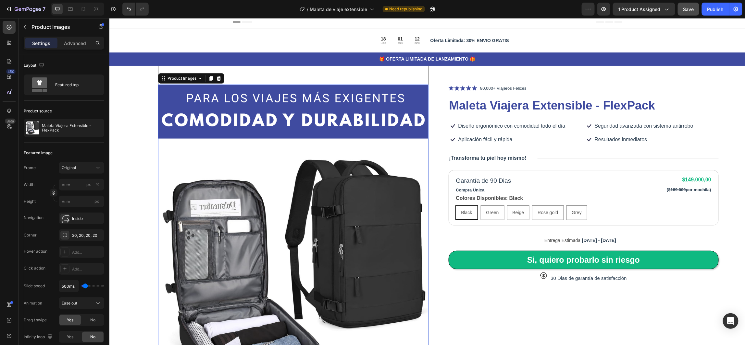
scroll to position [0, 0]
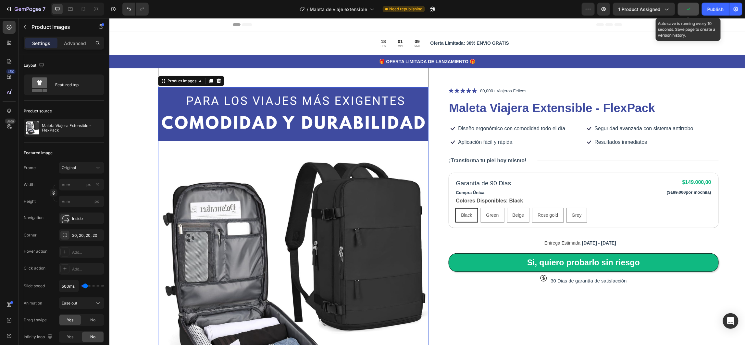
click at [688, 10] on icon "button" at bounding box center [688, 9] width 6 height 6
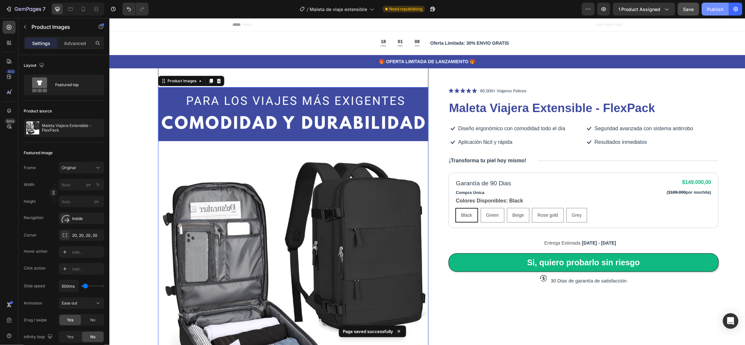
click at [711, 11] on div "Publish" at bounding box center [715, 9] width 16 height 7
click at [126, 110] on div "Product Images 0 Icon Icon Icon Icon Icon Icon List 80,000+ Viajeros Felices Te…" at bounding box center [426, 320] width 636 height 526
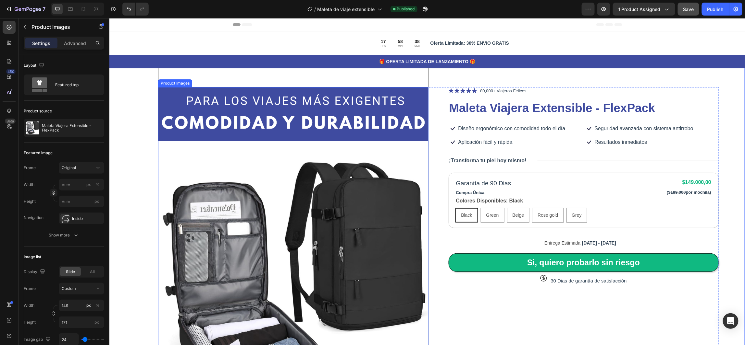
click at [176, 156] on img at bounding box center [293, 256] width 270 height 404
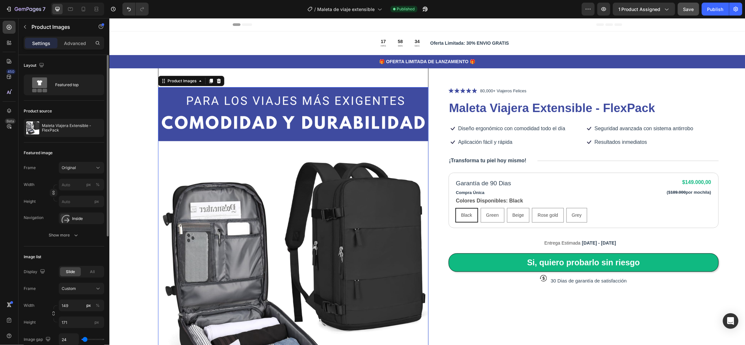
scroll to position [49, 0]
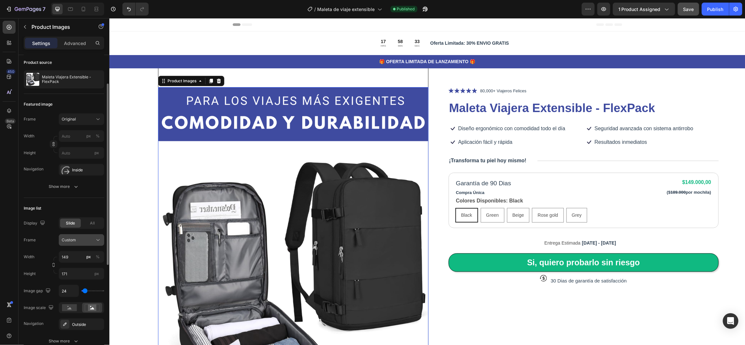
click at [95, 238] on icon at bounding box center [98, 240] width 6 height 6
click at [87, 293] on div "Original" at bounding box center [80, 293] width 38 height 6
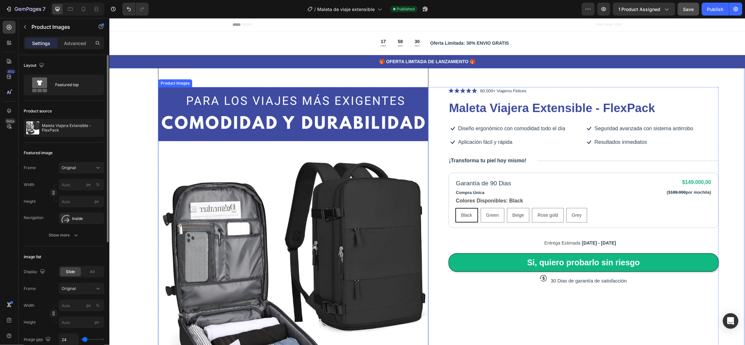
click at [179, 152] on img at bounding box center [293, 256] width 270 height 404
click at [96, 168] on icon at bounding box center [98, 168] width 6 height 6
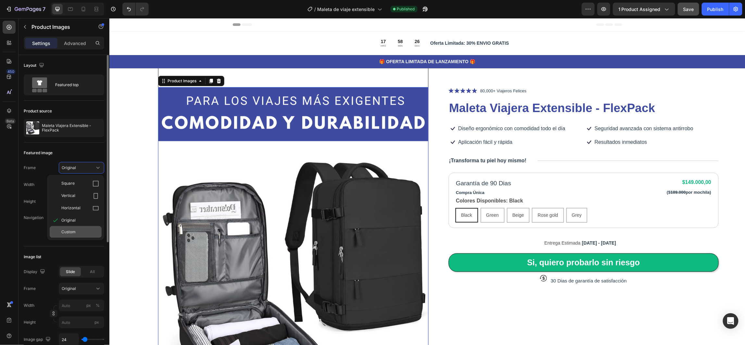
click at [93, 234] on div "Custom" at bounding box center [80, 232] width 38 height 6
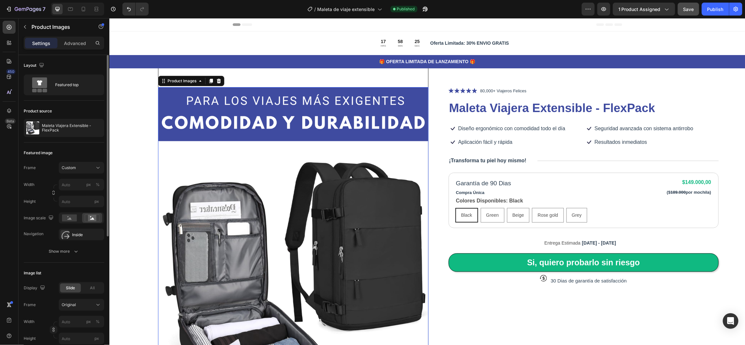
drag, startPoint x: 79, startPoint y: 155, endPoint x: 6, endPoint y: 136, distance: 75.6
click at [79, 155] on div "Featured image" at bounding box center [64, 153] width 80 height 10
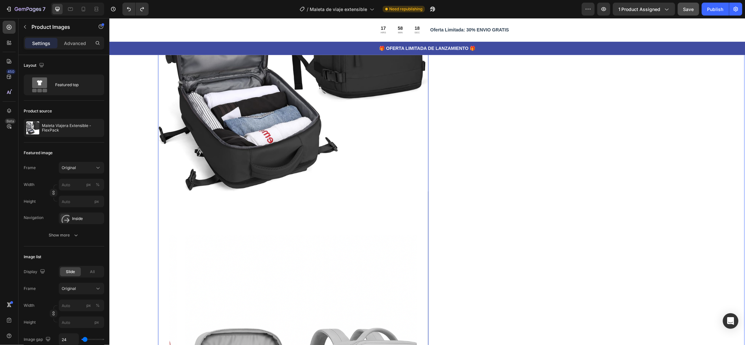
scroll to position [243, 0]
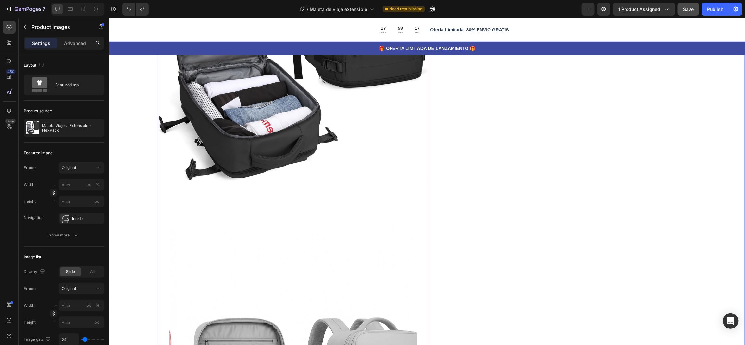
type input "149"
type input "171"
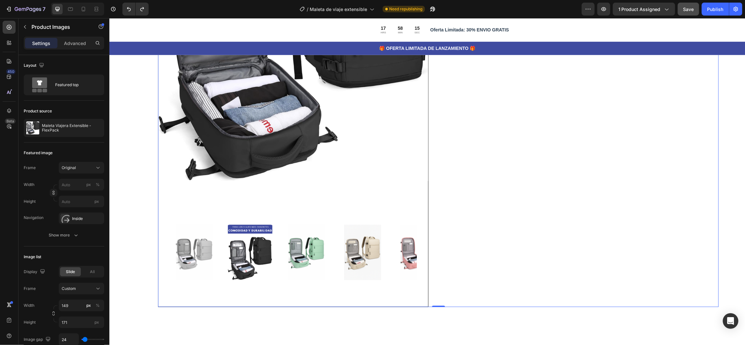
click at [553, 189] on div "Icon Icon Icon Icon Icon Icon List 80,000+ Viajeros Felices Text Block Row Male…" at bounding box center [583, 76] width 270 height 464
click at [397, 173] on img at bounding box center [293, 13] width 270 height 404
click at [77, 43] on p "Advanced" at bounding box center [75, 43] width 22 height 7
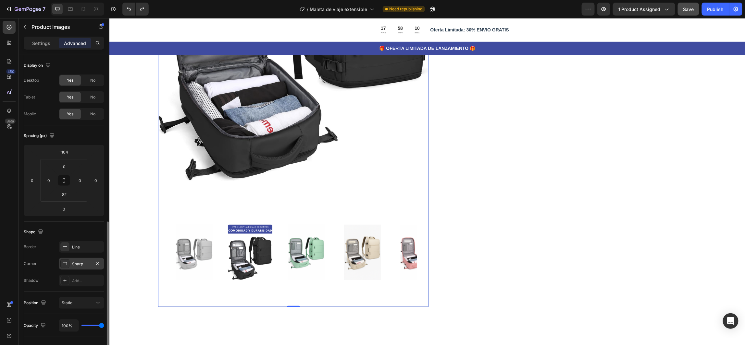
scroll to position [124, 0]
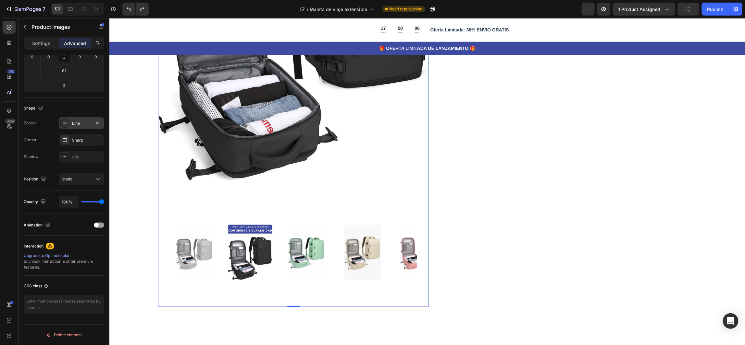
click at [77, 126] on div "Line" at bounding box center [81, 124] width 19 height 6
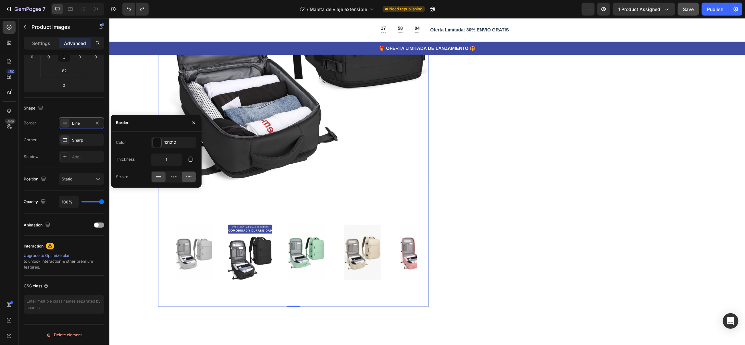
click at [189, 177] on icon at bounding box center [188, 176] width 5 height 1
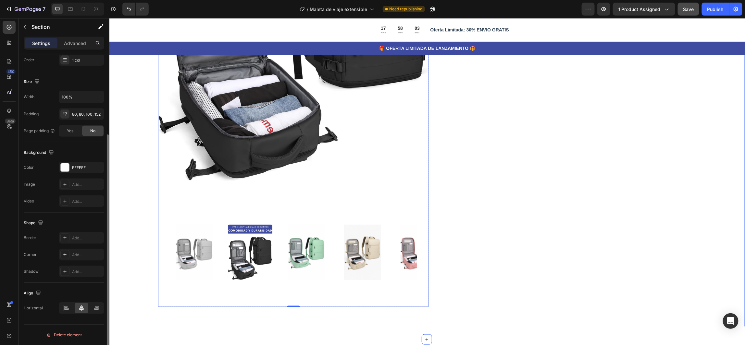
click at [138, 217] on div "Product Images 0 Icon Icon Icon Icon Icon Icon List 80,000+ Viajeros Felices Te…" at bounding box center [426, 77] width 636 height 526
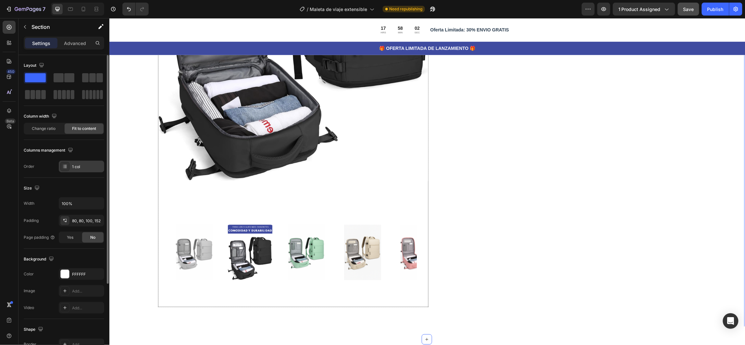
click at [84, 166] on div "1 col" at bounding box center [87, 167] width 30 height 6
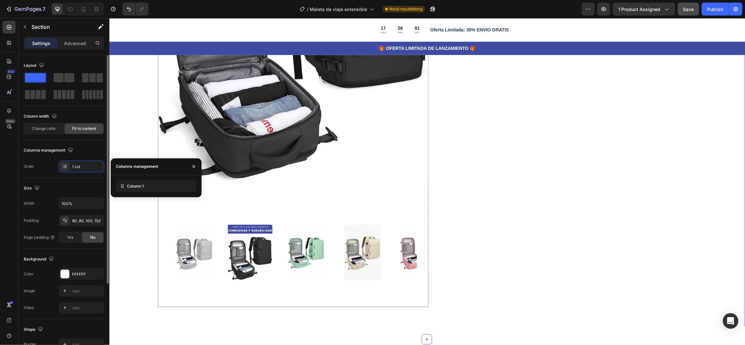
click at [87, 151] on div "Columns management" at bounding box center [64, 150] width 80 height 10
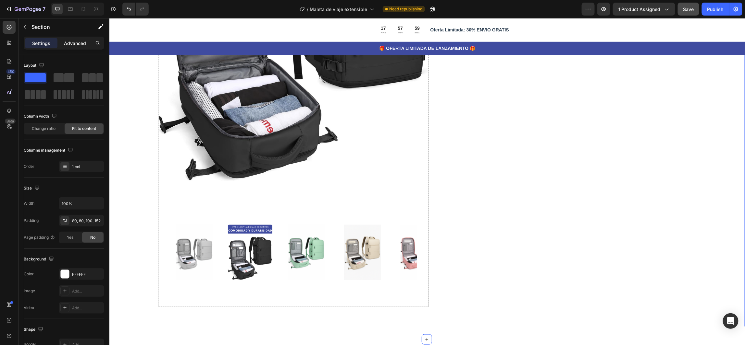
click at [71, 44] on p "Advanced" at bounding box center [75, 43] width 22 height 7
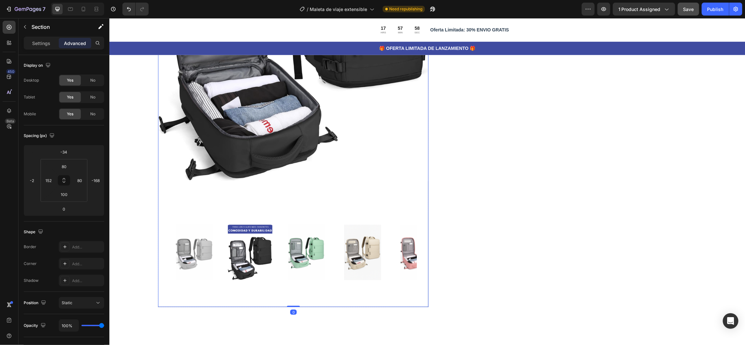
click at [176, 188] on img at bounding box center [293, 13] width 270 height 404
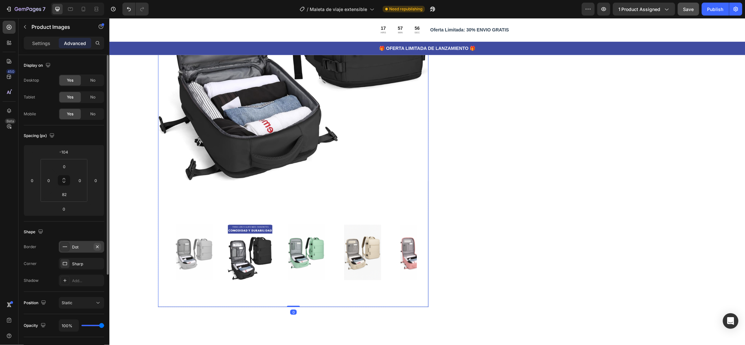
click at [97, 247] on icon "button" at bounding box center [97, 247] width 3 height 3
click at [121, 218] on div "Product Images 0 Icon Icon Icon Icon Icon Icon List 80,000+ Viajeros Felices Te…" at bounding box center [426, 77] width 636 height 526
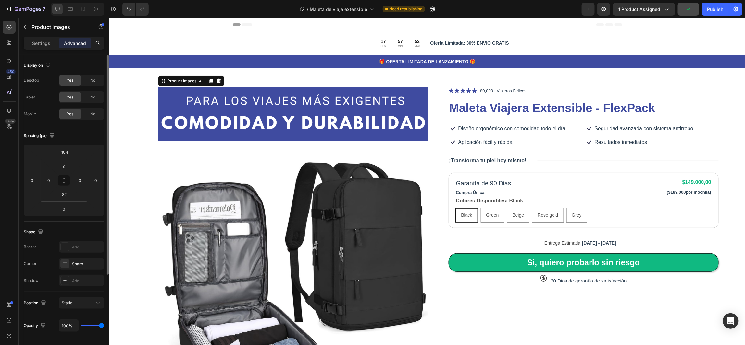
click at [178, 152] on img at bounding box center [293, 255] width 270 height 405
click at [79, 265] on div "Sharp" at bounding box center [81, 264] width 19 height 6
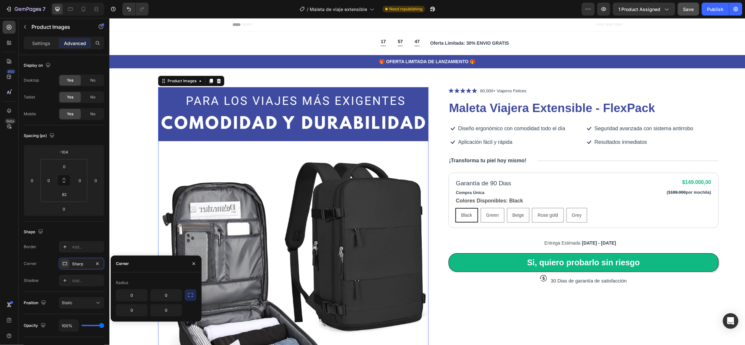
click at [190, 297] on icon "button" at bounding box center [190, 295] width 6 height 6
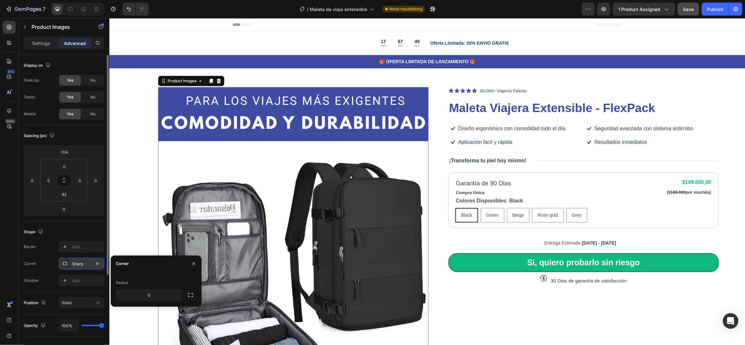
click at [76, 265] on div "Sharp" at bounding box center [81, 264] width 19 height 6
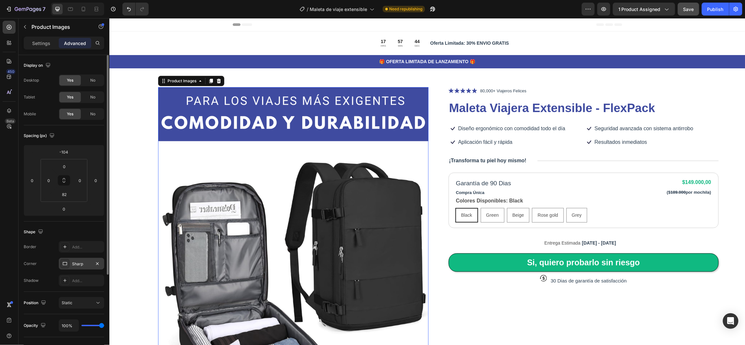
click at [82, 262] on div "Sharp" at bounding box center [81, 264] width 19 height 6
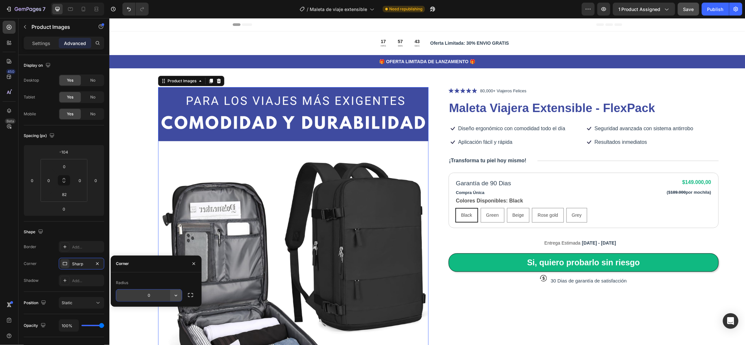
click at [176, 298] on icon "button" at bounding box center [176, 296] width 6 height 6
click at [172, 326] on icon at bounding box center [173, 324] width 6 height 6
click at [174, 298] on icon "button" at bounding box center [176, 296] width 6 height 6
click at [172, 338] on icon at bounding box center [173, 337] width 6 height 6
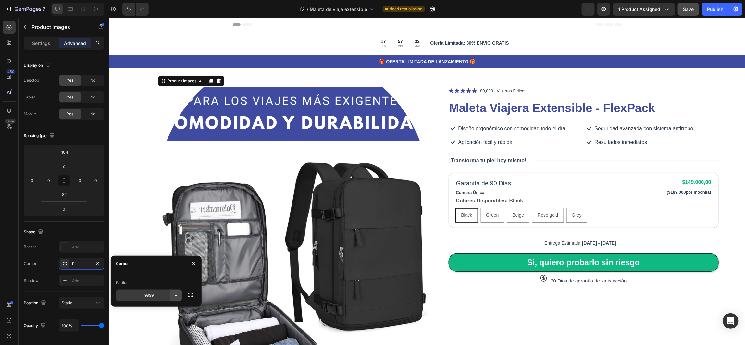
click at [174, 298] on icon "button" at bounding box center [176, 296] width 6 height 6
click at [173, 326] on icon at bounding box center [173, 324] width 6 height 6
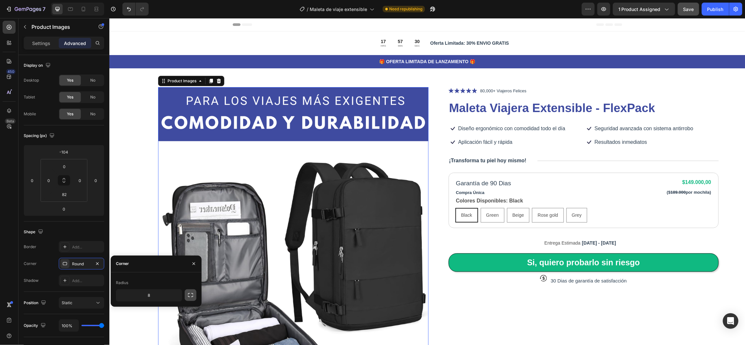
click at [189, 297] on icon "button" at bounding box center [190, 295] width 6 height 6
type input "16"
type input "15"
click at [139, 310] on input "8" at bounding box center [131, 311] width 31 height 12
type input "16"
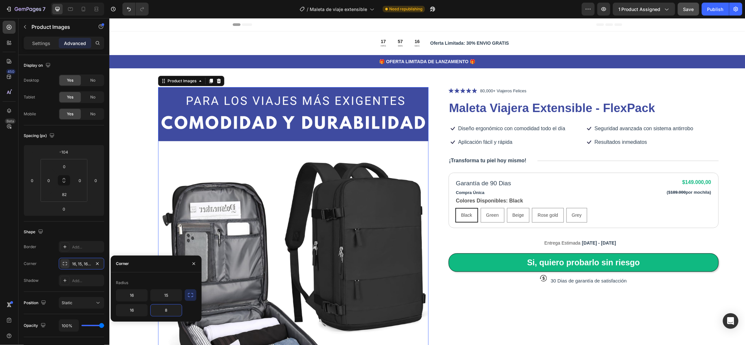
click at [170, 314] on input "8" at bounding box center [166, 311] width 31 height 12
type input "16"
click at [141, 194] on div "Product Images 0 Icon Icon Icon Icon Icon Icon List 80,000+ Viajeros Felices Te…" at bounding box center [426, 320] width 636 height 526
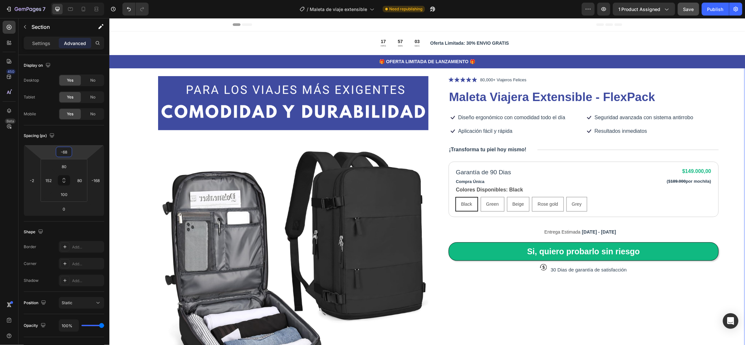
type input "-64"
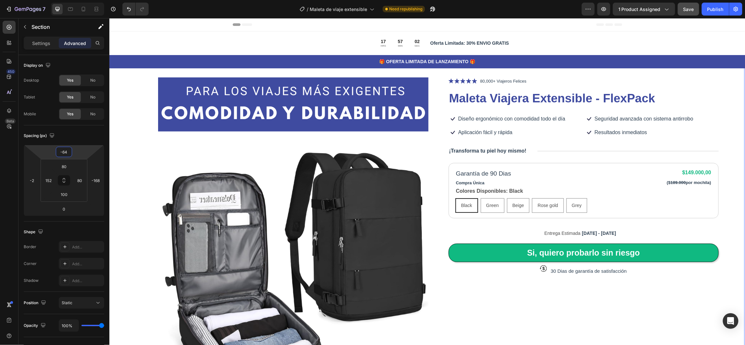
drag, startPoint x: 79, startPoint y: 156, endPoint x: 81, endPoint y: 163, distance: 7.0
click at [81, 0] on html "7 Version history / Maleta de viaje extensible Need republishing Preview 1 prod…" at bounding box center [372, 0] width 745 height 0
click at [128, 169] on div "Product Images Icon Icon Icon Icon Icon Icon List 80,000+ Viajeros Felices Text…" at bounding box center [426, 310] width 636 height 526
click at [170, 90] on img at bounding box center [293, 245] width 270 height 405
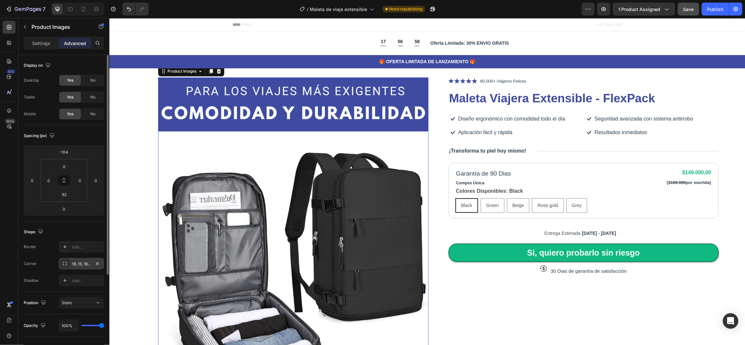
click at [65, 265] on icon at bounding box center [64, 263] width 5 height 5
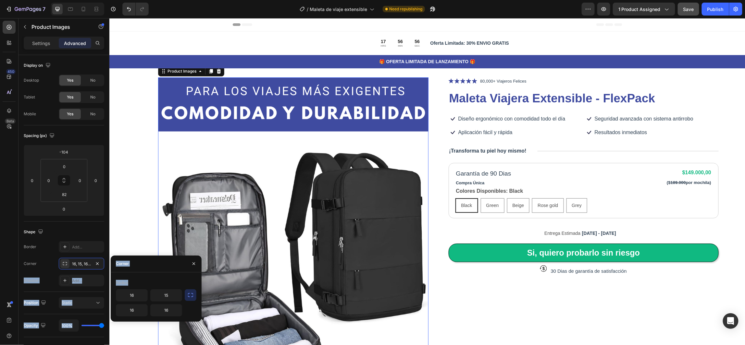
drag, startPoint x: 65, startPoint y: 264, endPoint x: 186, endPoint y: 286, distance: 123.3
click at [109, 286] on div "450 Beta Sections(18) Elements(84) Section Element Hero Section Product Detail …" at bounding box center [54, 181] width 109 height 327
drag, startPoint x: 186, startPoint y: 286, endPoint x: 188, endPoint y: 297, distance: 11.0
click at [188, 297] on icon "button" at bounding box center [190, 295] width 6 height 6
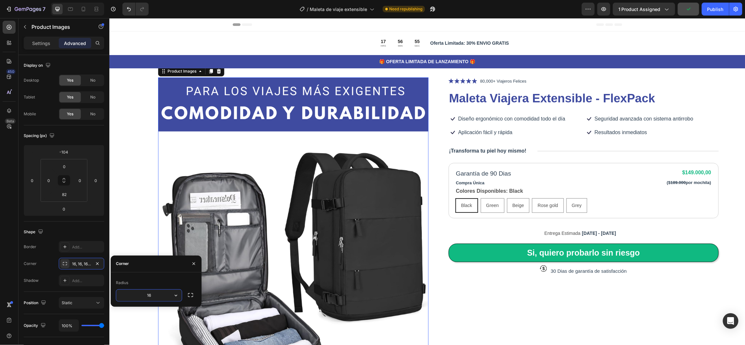
click at [157, 298] on input "16" at bounding box center [149, 296] width 66 height 12
click at [174, 297] on icon "button" at bounding box center [176, 296] width 6 height 6
click at [156, 295] on input "16" at bounding box center [149, 296] width 66 height 12
drag, startPoint x: 156, startPoint y: 295, endPoint x: 137, endPoint y: 297, distance: 18.9
click at [137, 297] on input "16" at bounding box center [149, 296] width 66 height 12
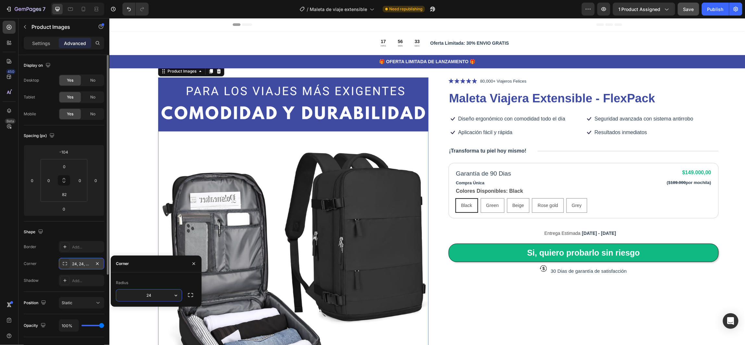
click at [67, 267] on div at bounding box center [64, 264] width 9 height 9
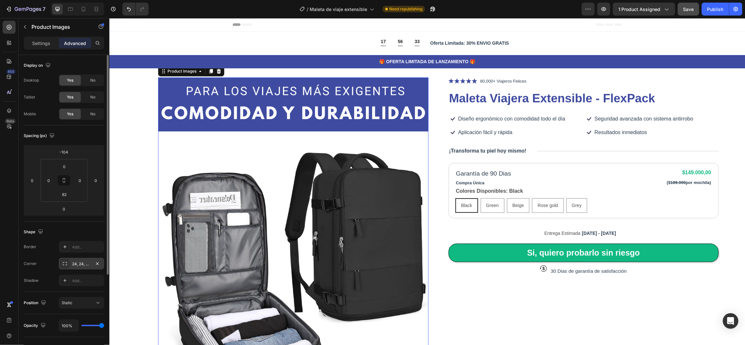
click at [67, 267] on div at bounding box center [64, 264] width 9 height 9
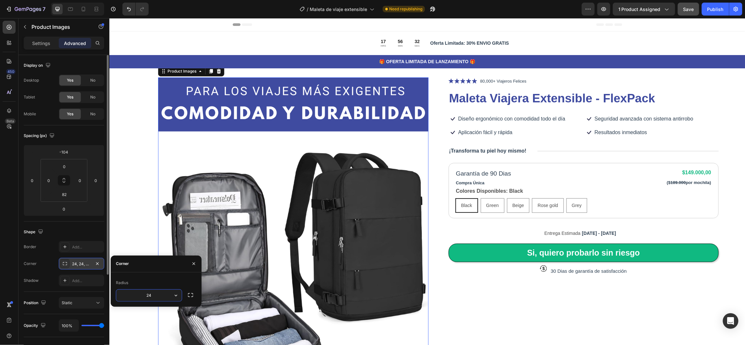
click at [66, 267] on div at bounding box center [64, 264] width 9 height 9
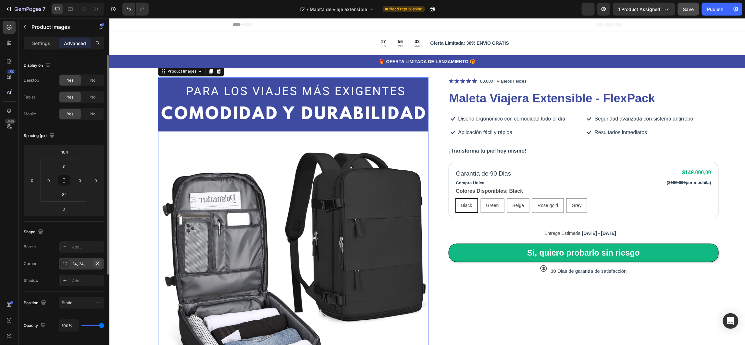
click at [99, 263] on icon "button" at bounding box center [97, 263] width 5 height 5
click at [62, 265] on div at bounding box center [64, 264] width 9 height 9
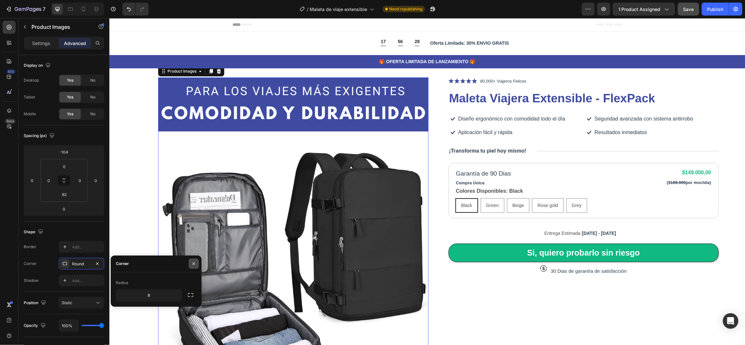
drag, startPoint x: 195, startPoint y: 263, endPoint x: 8, endPoint y: 252, distance: 186.9
click at [195, 263] on icon "button" at bounding box center [193, 263] width 5 height 5
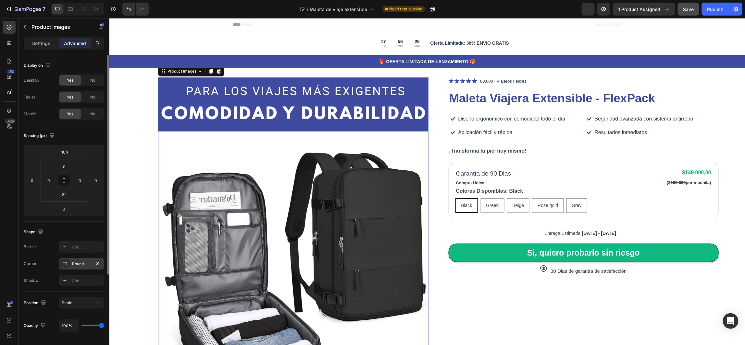
click at [79, 264] on div "Round" at bounding box center [81, 264] width 19 height 6
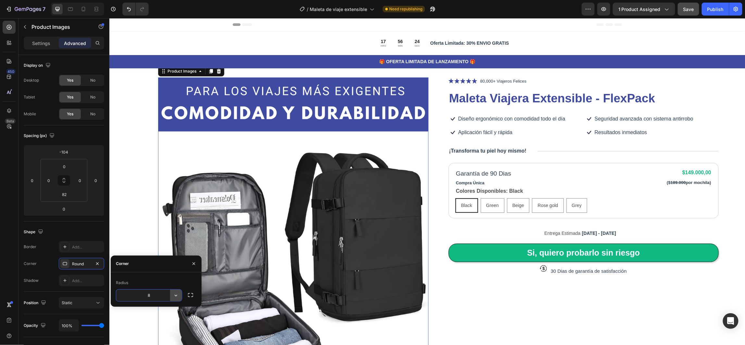
click at [176, 296] on icon "button" at bounding box center [176, 296] width 6 height 6
click at [161, 311] on p "Sharp" at bounding box center [157, 312] width 37 height 6
type input "0"
click at [94, 233] on div "Shape" at bounding box center [64, 232] width 80 height 10
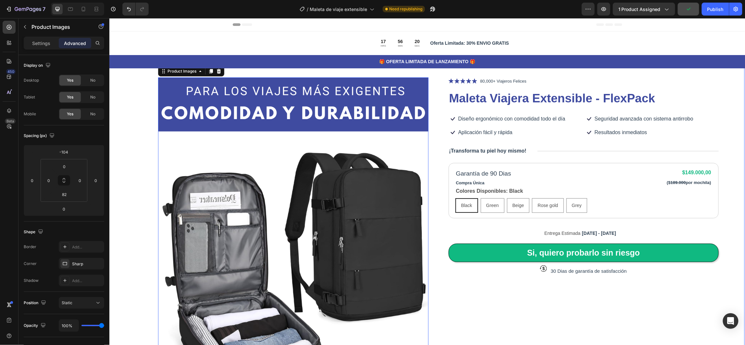
click at [141, 102] on div "Product Images 0 Icon Icon Icon Icon Icon Icon List 80,000+ Viajeros Felices Te…" at bounding box center [426, 310] width 636 height 526
click at [170, 81] on img at bounding box center [293, 245] width 270 height 405
click at [177, 147] on img at bounding box center [293, 245] width 270 height 405
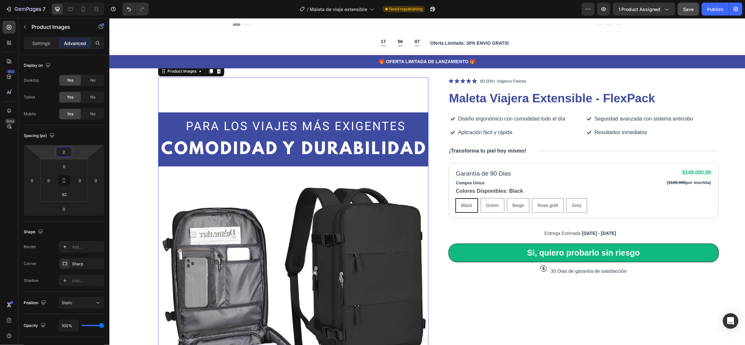
type input "0"
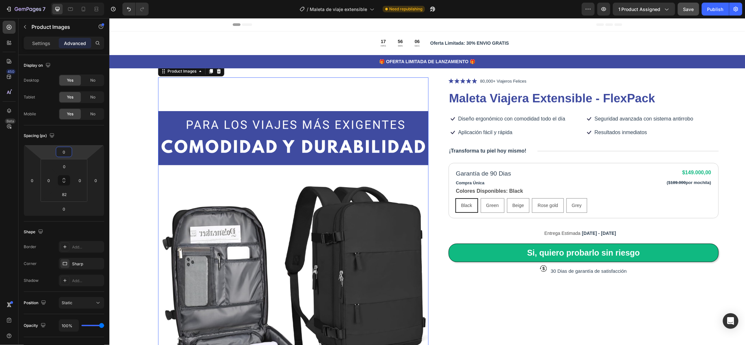
drag, startPoint x: 79, startPoint y: 155, endPoint x: 87, endPoint y: 130, distance: 26.4
click at [87, 0] on html "7 Version history / Maleta de viaje extensible Need republishing Preview 1 prod…" at bounding box center [372, 0] width 745 height 0
type input "0"
drag, startPoint x: 75, startPoint y: 197, endPoint x: 79, endPoint y: 217, distance: 20.9
click at [79, 0] on html "7 Version history / Maleta de viaje extensible Need republishing Preview 1 prod…" at bounding box center [372, 0] width 745 height 0
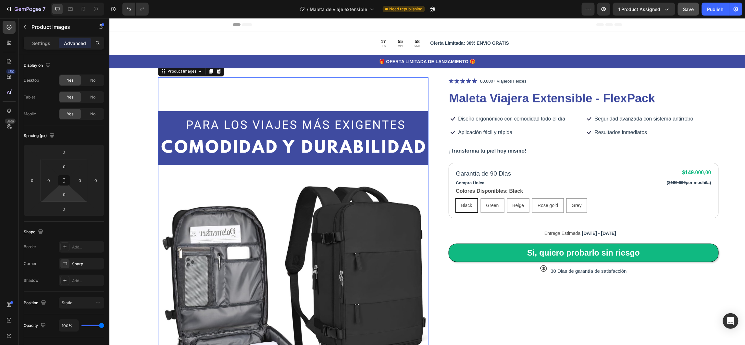
click at [6, 173] on div "450 Beta" at bounding box center [9, 160] width 13 height 278
click at [194, 167] on img at bounding box center [293, 279] width 270 height 405
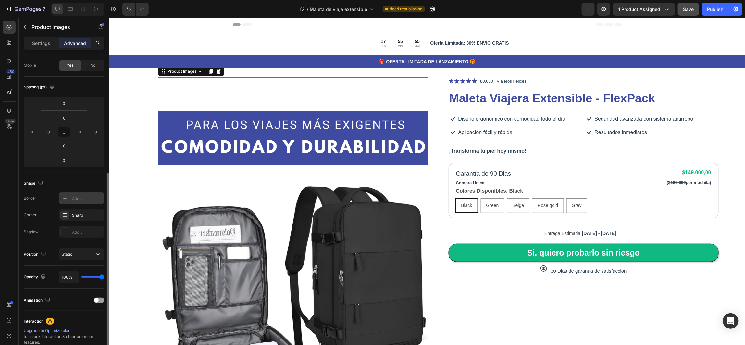
scroll to position [97, 0]
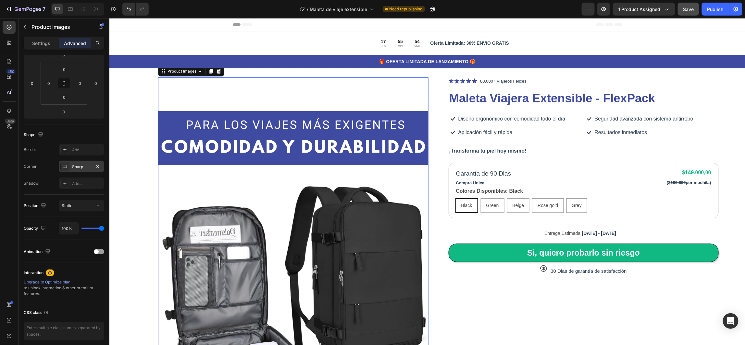
click at [79, 168] on div "Sharp" at bounding box center [81, 167] width 19 height 6
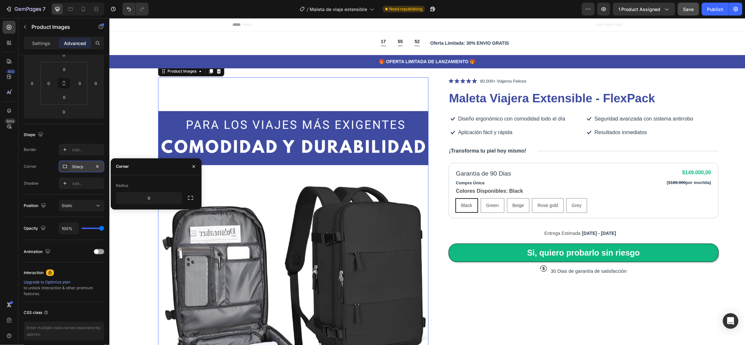
click at [63, 168] on icon at bounding box center [64, 166] width 5 height 5
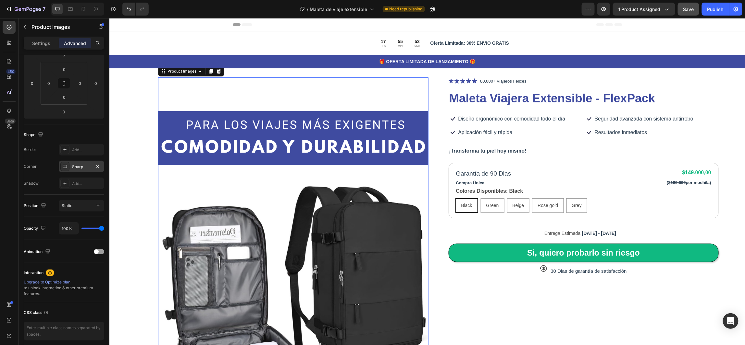
click at [63, 168] on icon at bounding box center [64, 166] width 5 height 5
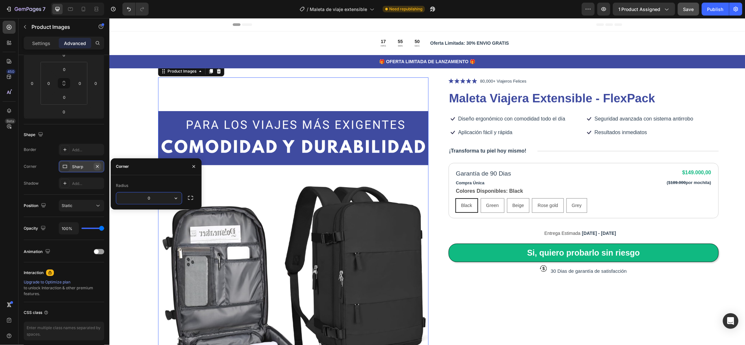
click at [96, 166] on icon "button" at bounding box center [97, 166] width 3 height 3
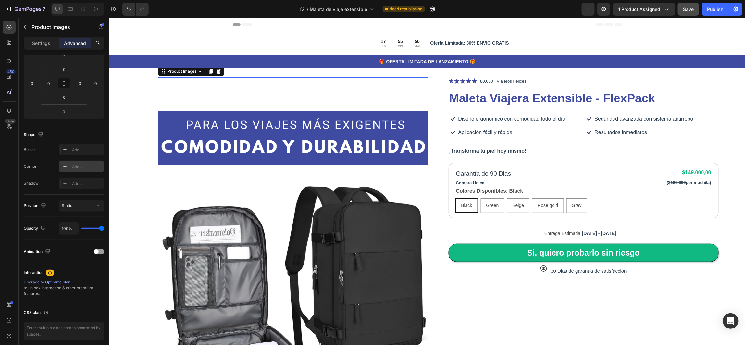
click at [80, 166] on div "Add..." at bounding box center [87, 167] width 30 height 6
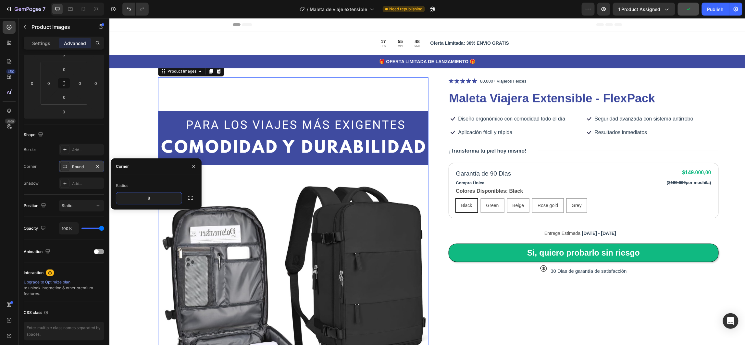
click at [62, 166] on icon at bounding box center [64, 166] width 5 height 5
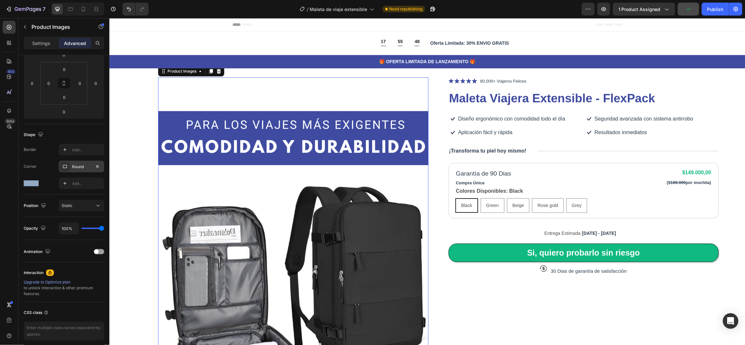
click at [62, 166] on icon at bounding box center [64, 166] width 5 height 5
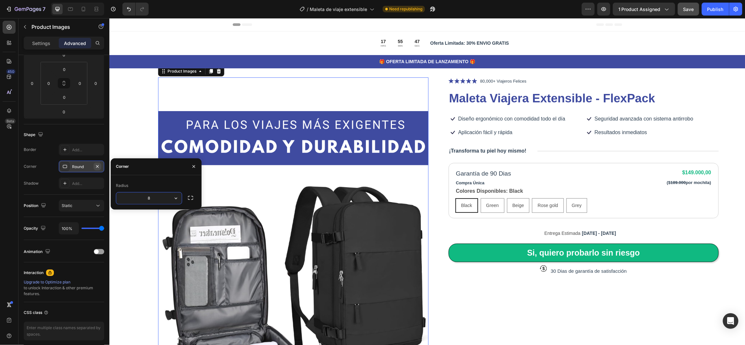
click at [97, 168] on icon "button" at bounding box center [97, 166] width 5 height 5
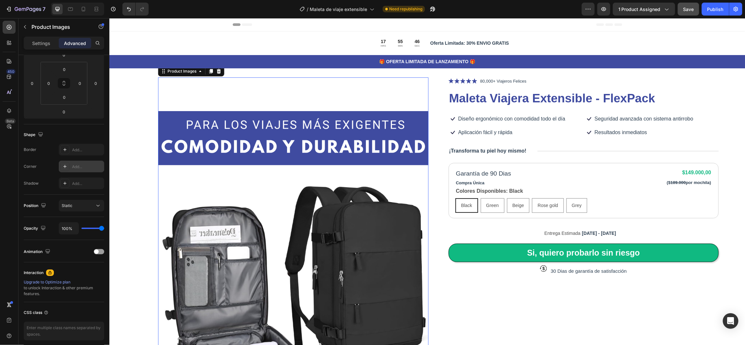
click at [78, 169] on div "Add..." at bounding box center [87, 167] width 30 height 6
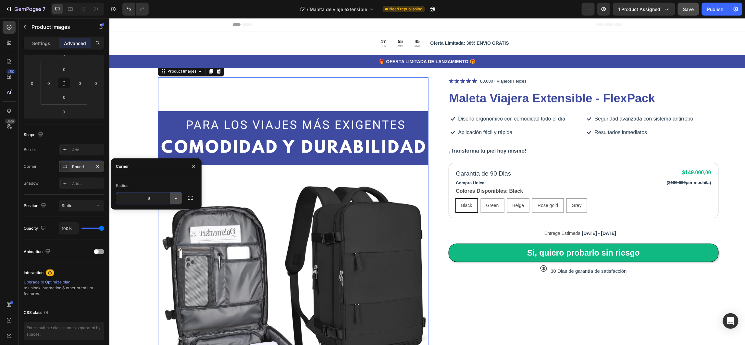
click at [174, 197] on icon "button" at bounding box center [176, 198] width 6 height 6
click at [161, 216] on p "Sharp" at bounding box center [157, 215] width 37 height 6
type input "0"
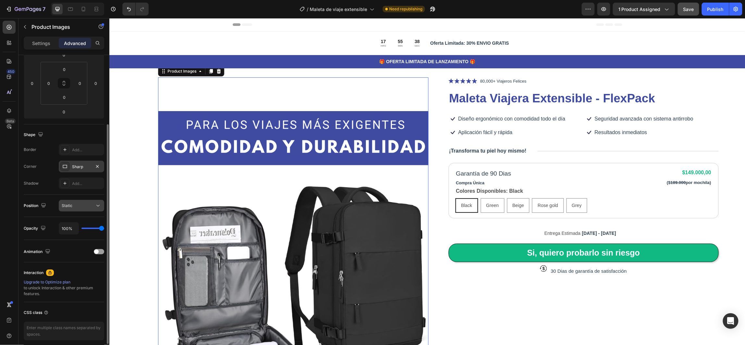
click at [97, 204] on icon at bounding box center [98, 206] width 6 height 6
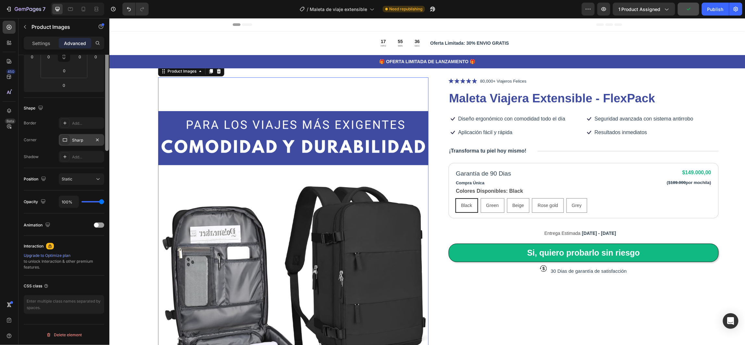
scroll to position [0, 0]
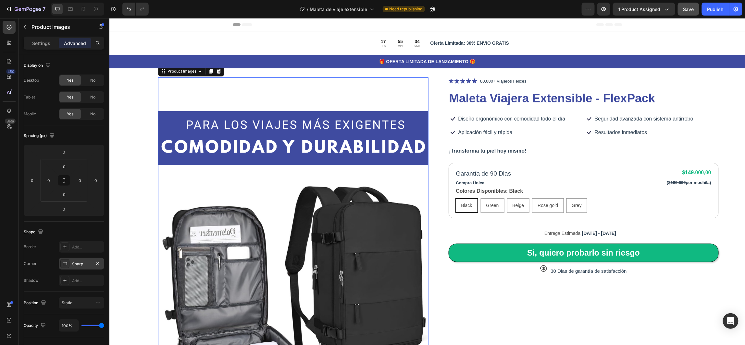
click at [181, 97] on img at bounding box center [293, 279] width 270 height 405
click at [44, 44] on p "Settings" at bounding box center [41, 43] width 18 height 7
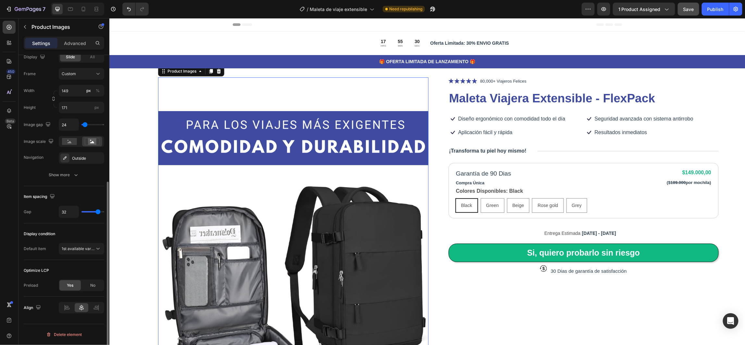
scroll to position [166, 0]
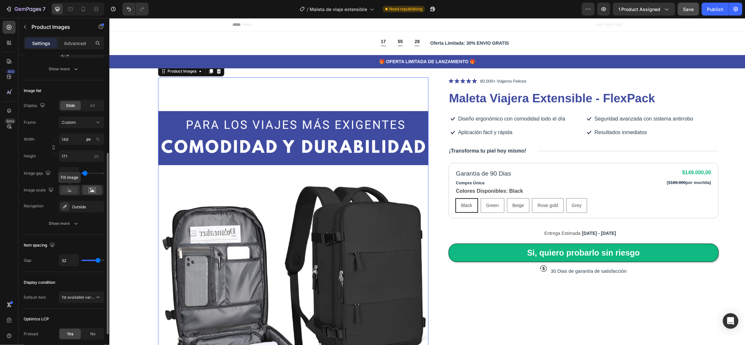
click at [67, 189] on rect at bounding box center [69, 190] width 15 height 7
click at [91, 189] on rect at bounding box center [92, 190] width 8 height 6
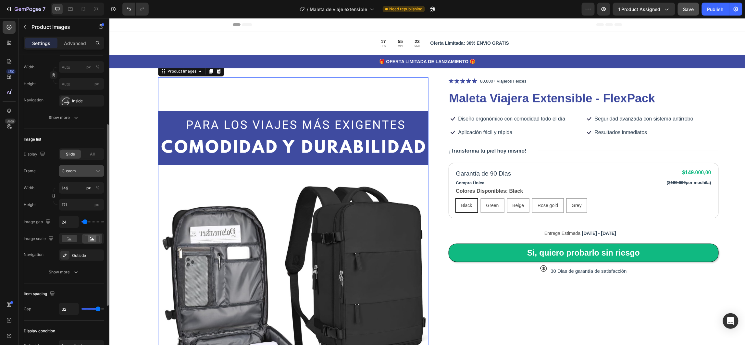
click at [96, 171] on icon at bounding box center [98, 171] width 6 height 6
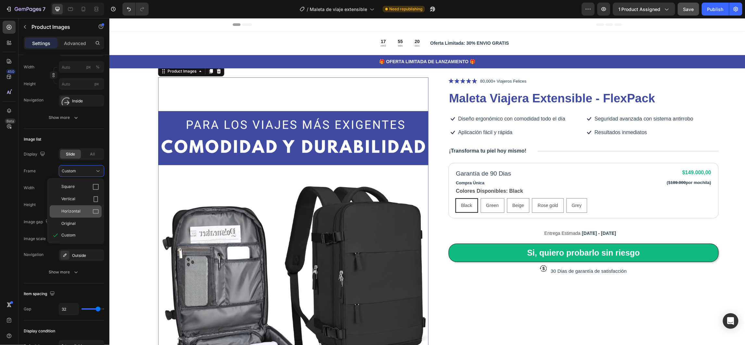
click at [80, 213] on div "Horizontal" at bounding box center [80, 212] width 38 height 6
click at [94, 172] on div "Horizontal" at bounding box center [82, 171] width 40 height 6
click at [82, 221] on div "Original" at bounding box center [80, 224] width 38 height 6
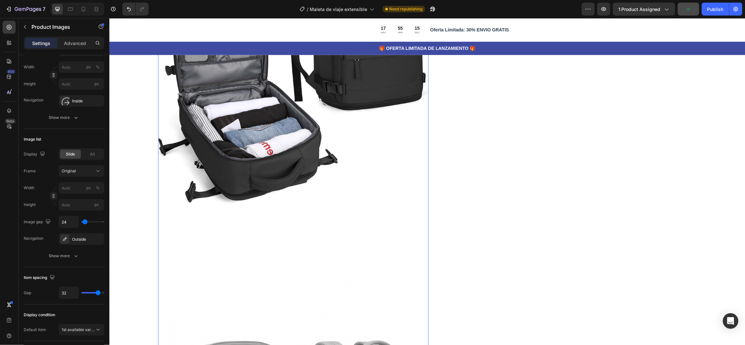
scroll to position [195, 0]
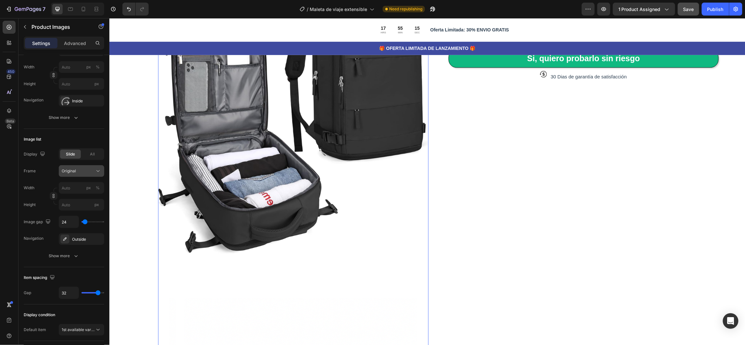
click at [91, 173] on div "Original" at bounding box center [78, 171] width 32 height 6
drag, startPoint x: 79, startPoint y: 237, endPoint x: 0, endPoint y: 201, distance: 86.2
click at [79, 237] on div "Custom" at bounding box center [80, 236] width 38 height 6
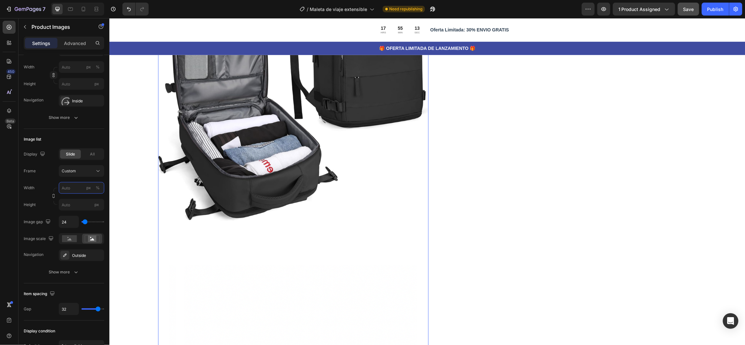
scroll to position [292, 0]
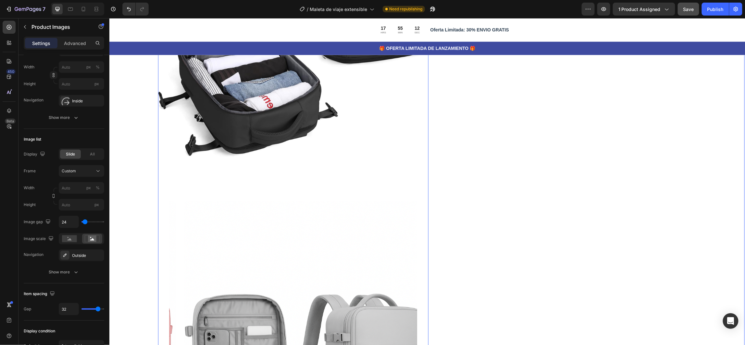
click at [136, 159] on div "Product Images 0 Icon Icon Icon Icon Icon Icon List 80,000+ Viajeros Felices Te…" at bounding box center [426, 180] width 636 height 849
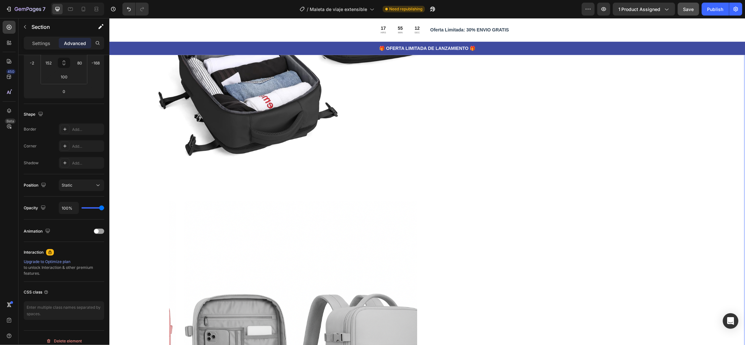
scroll to position [0, 0]
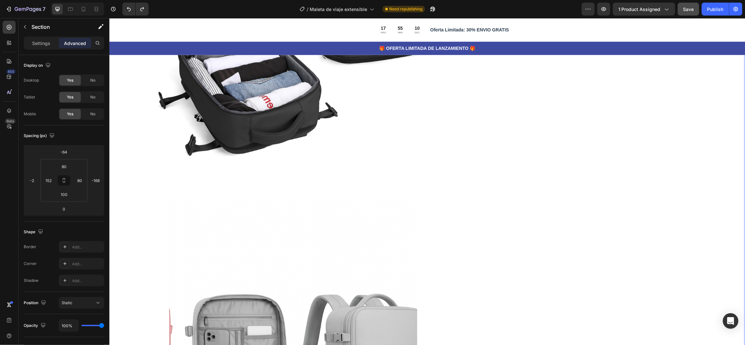
click at [136, 159] on div "Product Images Icon Icon Icon Icon Icon Icon List 80,000+ Viajeros Felices Text…" at bounding box center [426, 180] width 636 height 849
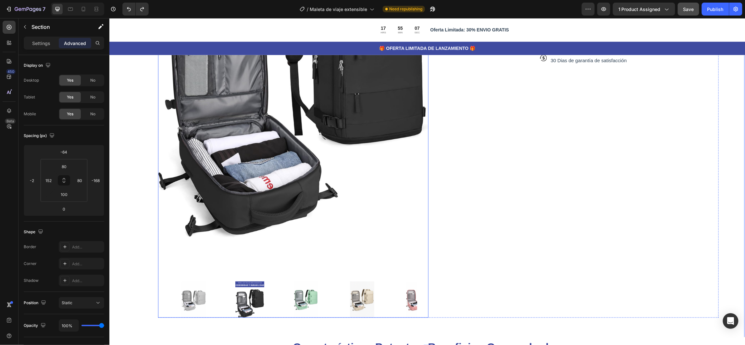
scroll to position [195, 0]
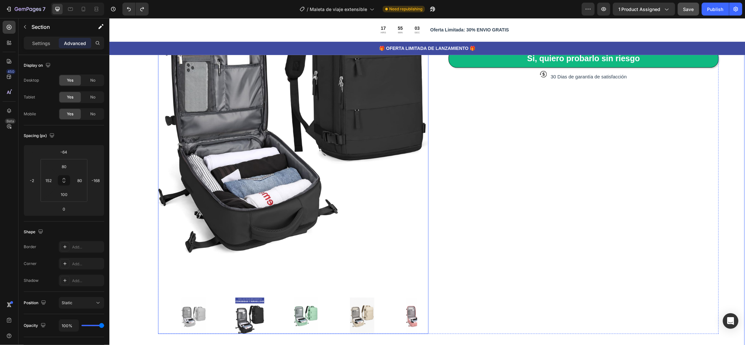
click at [159, 129] on img at bounding box center [293, 85] width 270 height 405
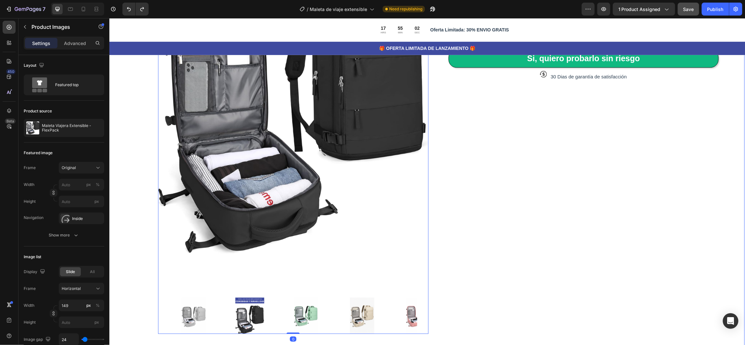
click at [127, 152] on div "Product Images 0 Icon Icon Icon Icon Icon Icon List 80,000+ Viajeros Felices Te…" at bounding box center [426, 110] width 636 height 514
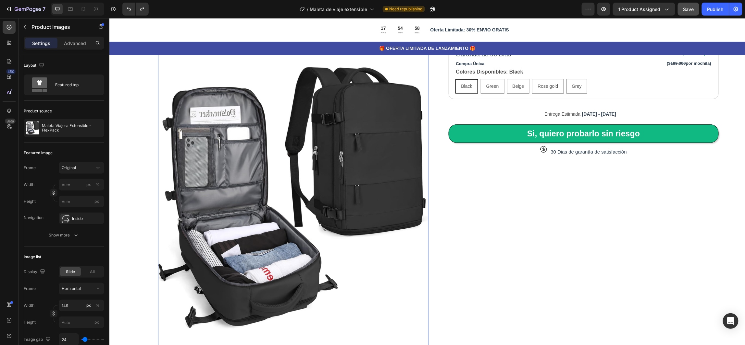
scroll to position [97, 0]
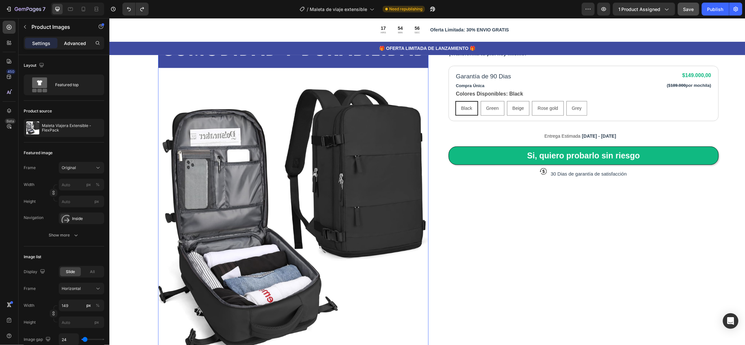
click at [73, 43] on p "Advanced" at bounding box center [75, 43] width 22 height 7
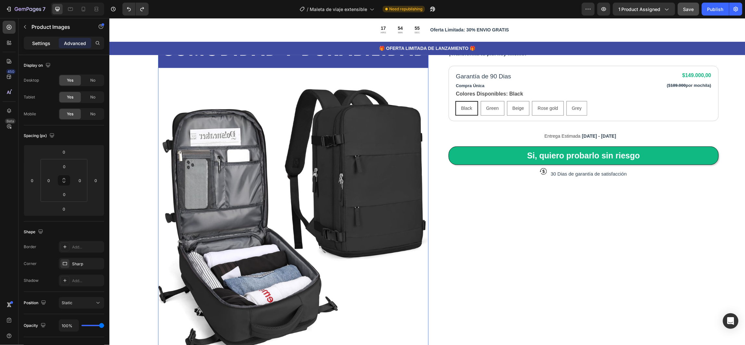
click at [39, 41] on p "Settings" at bounding box center [41, 43] width 18 height 7
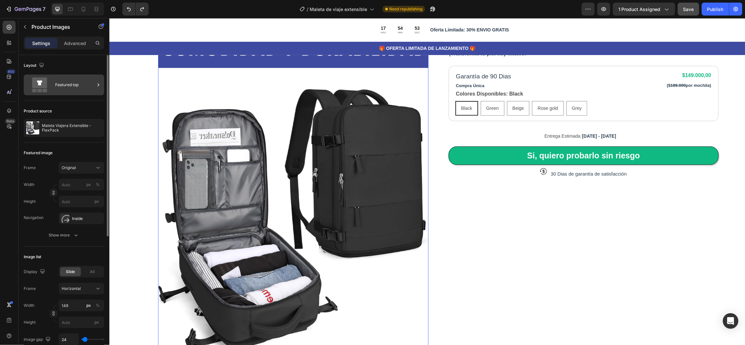
click at [83, 84] on div "Featured top" at bounding box center [75, 85] width 40 height 15
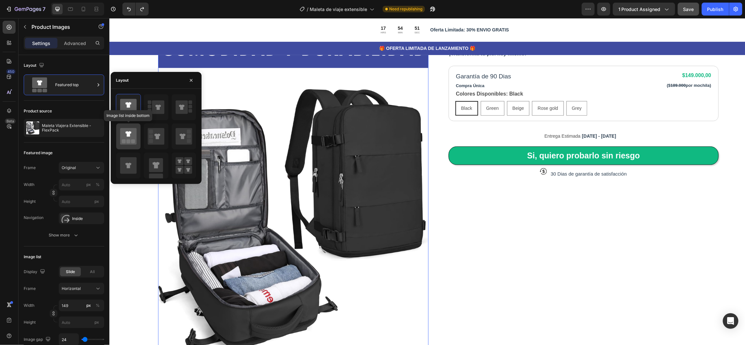
click at [129, 136] on icon at bounding box center [128, 134] width 6 height 6
type input "20"
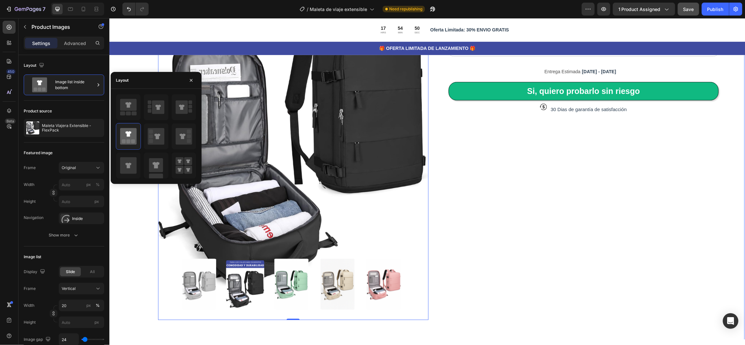
scroll to position [146, 0]
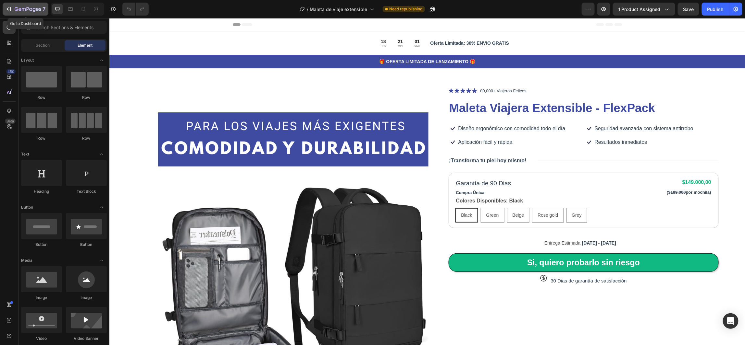
click at [30, 9] on icon "button" at bounding box center [28, 10] width 27 height 6
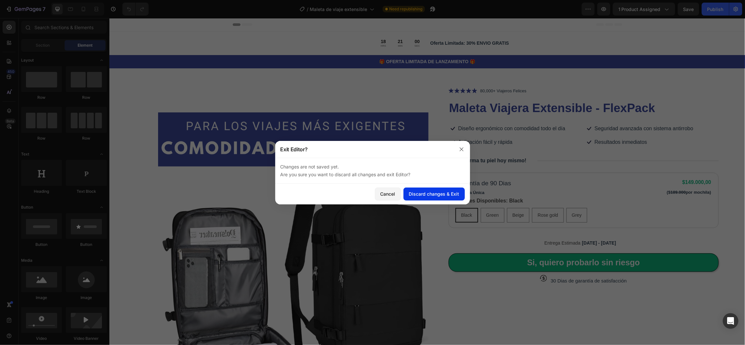
click at [430, 198] on button "Discard changes & Exit" at bounding box center [433, 194] width 61 height 13
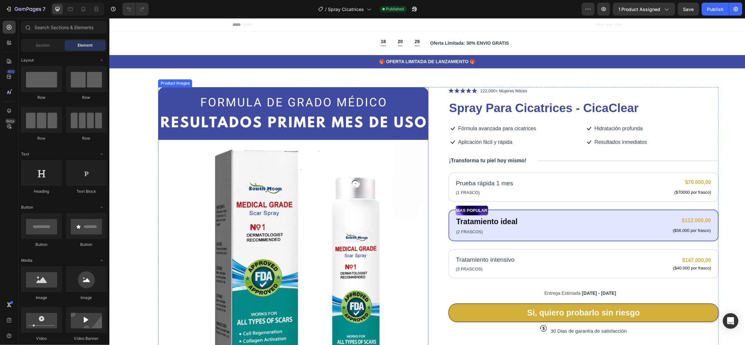
click at [185, 90] on img at bounding box center [293, 256] width 270 height 338
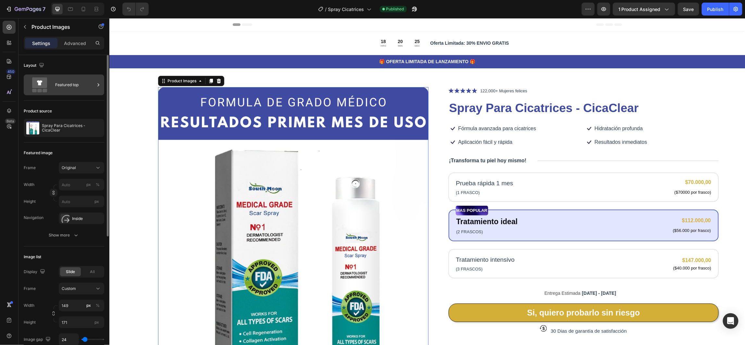
click at [92, 86] on div "Featured top" at bounding box center [75, 85] width 40 height 15
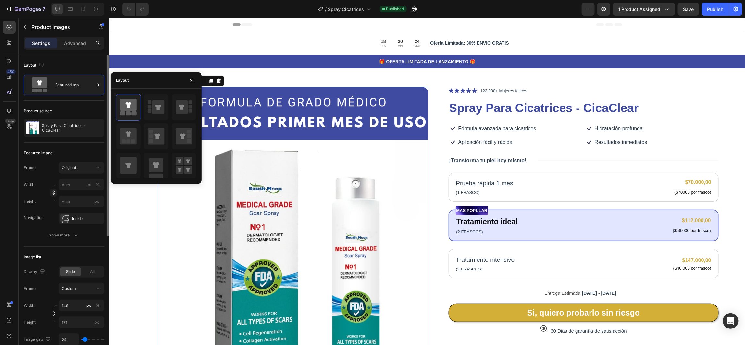
click at [87, 107] on div "Product source" at bounding box center [64, 111] width 80 height 10
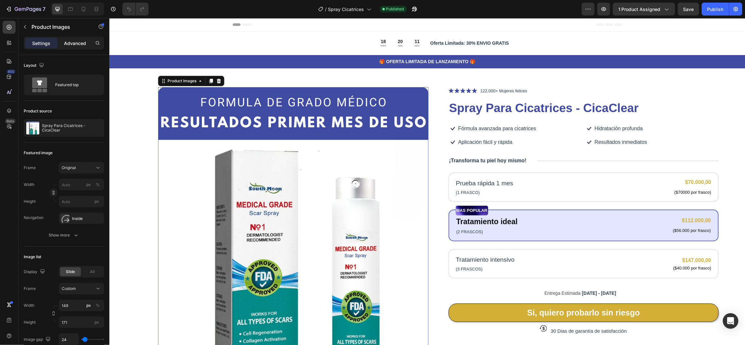
click at [73, 43] on p "Advanced" at bounding box center [75, 43] width 22 height 7
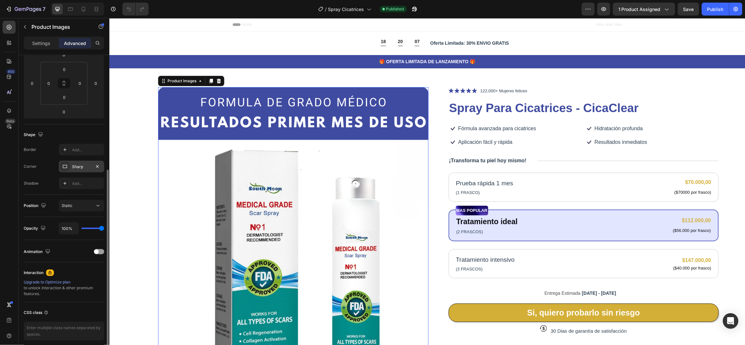
scroll to position [124, 0]
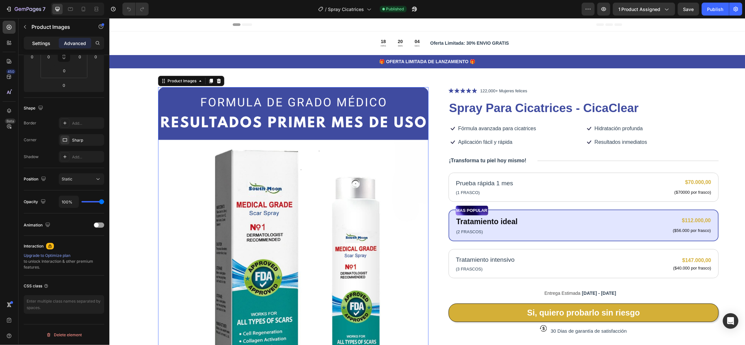
click at [38, 42] on p "Settings" at bounding box center [41, 43] width 18 height 7
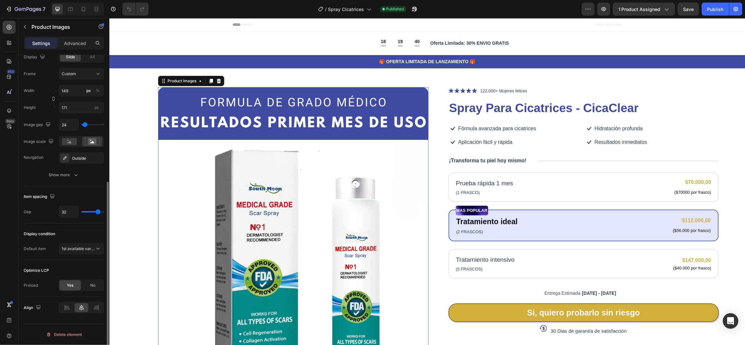
scroll to position [166, 0]
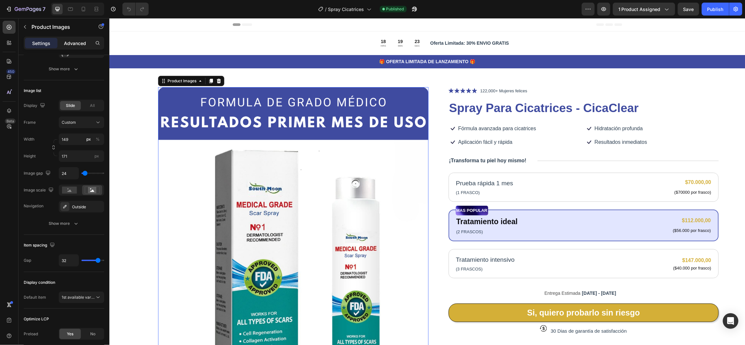
click at [72, 40] on p "Advanced" at bounding box center [75, 43] width 22 height 7
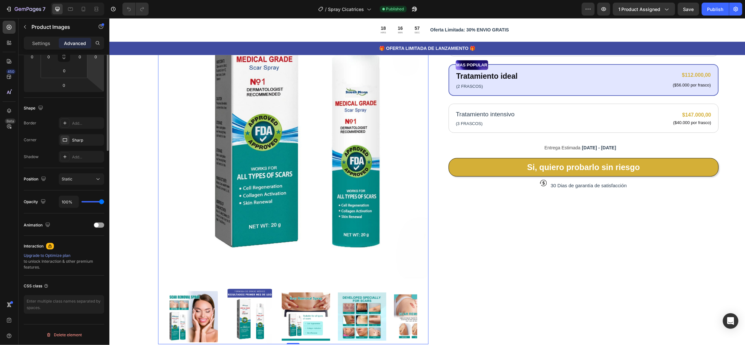
scroll to position [0, 0]
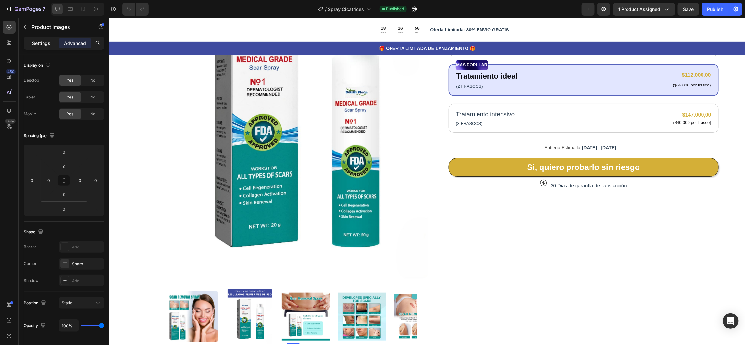
click at [28, 43] on div "Settings" at bounding box center [41, 43] width 32 height 10
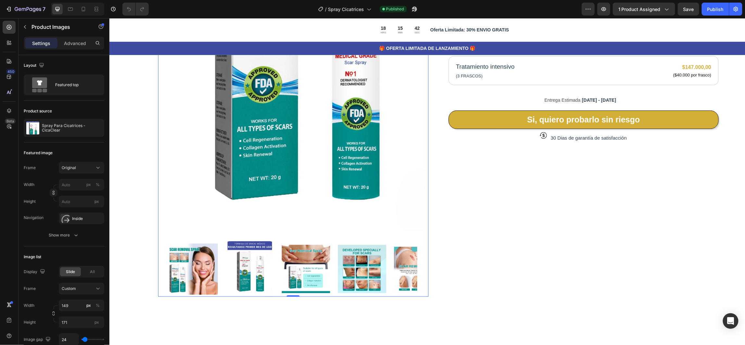
scroll to position [195, 0]
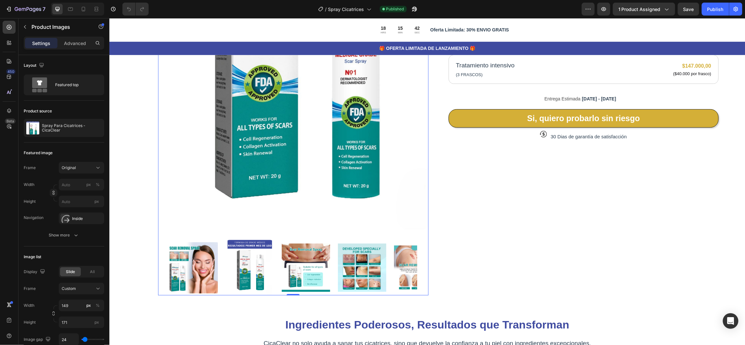
click at [185, 74] on img at bounding box center [293, 61] width 270 height 338
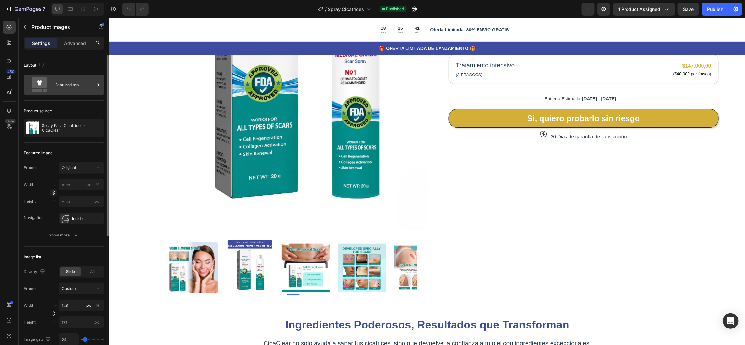
click at [82, 83] on div "Featured top" at bounding box center [75, 85] width 40 height 15
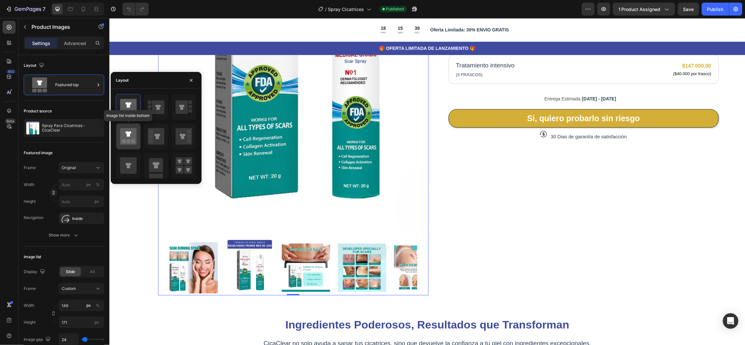
click at [131, 139] on icon at bounding box center [128, 136] width 17 height 17
type input "20"
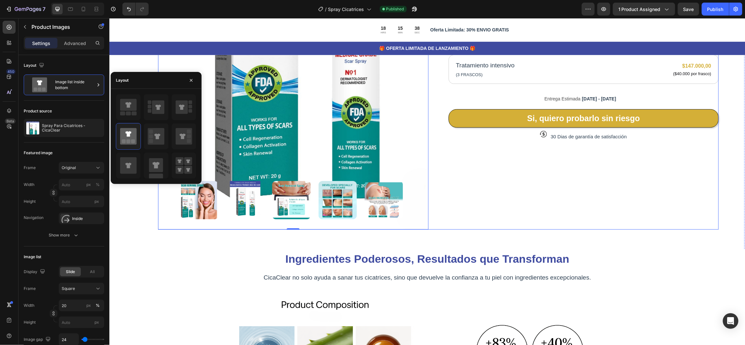
click at [635, 217] on div "Icon Icon Icon Icon Icon Icon List 122,000+ Mujeres felices Text Block Row Spra…" at bounding box center [583, 61] width 270 height 338
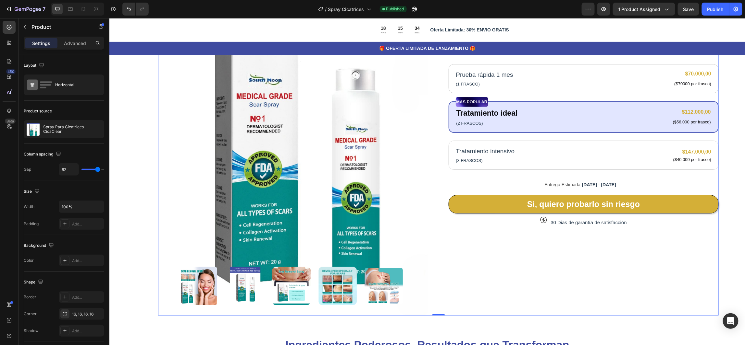
scroll to position [0, 0]
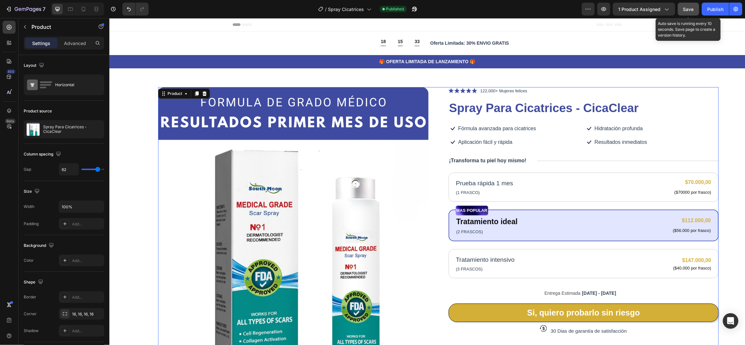
click at [686, 8] on span "Save" at bounding box center [688, 9] width 11 height 6
click at [713, 11] on div "Publish" at bounding box center [715, 9] width 16 height 7
click at [84, 10] on icon at bounding box center [83, 9] width 6 height 6
type input "0"
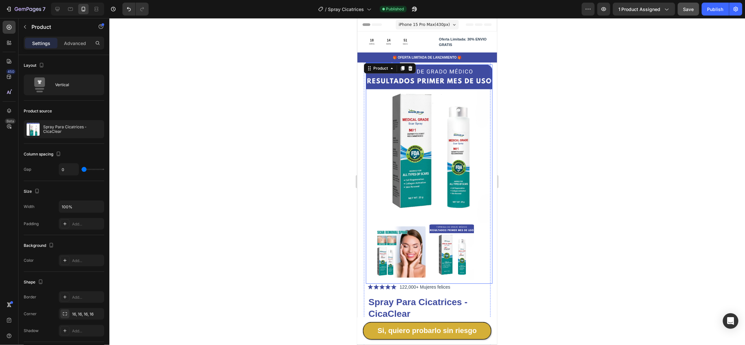
click at [564, 75] on div at bounding box center [426, 181] width 635 height 327
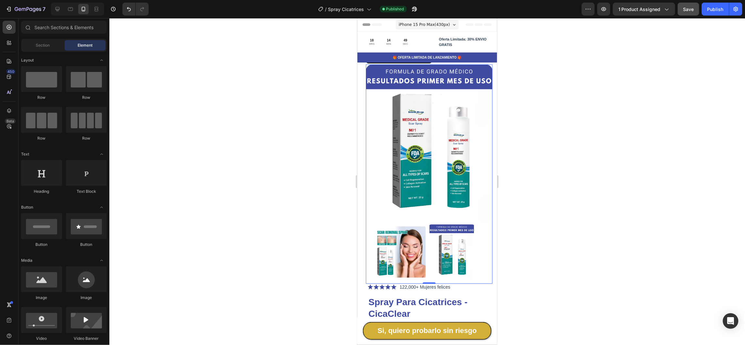
click at [367, 69] on img at bounding box center [428, 143] width 127 height 158
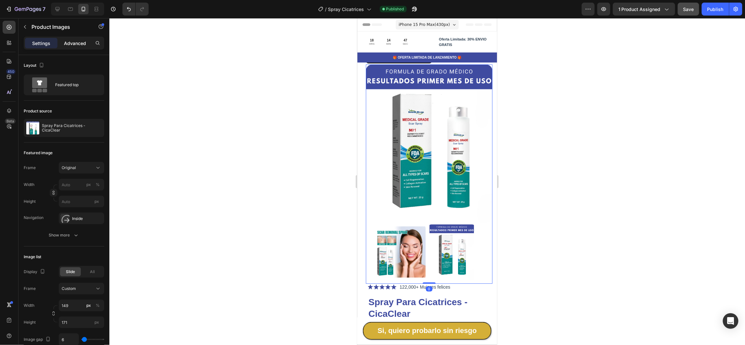
click at [70, 45] on p "Advanced" at bounding box center [75, 43] width 22 height 7
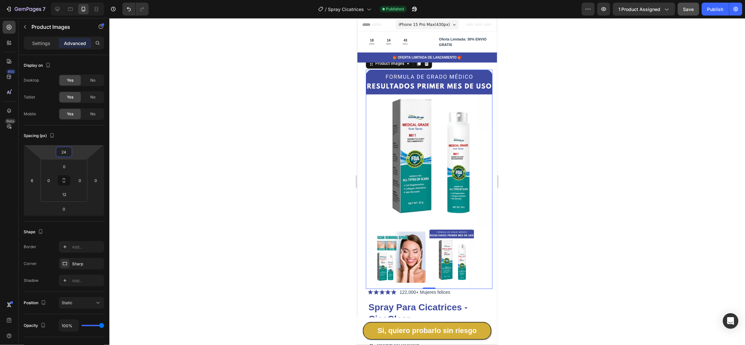
type input "22"
drag, startPoint x: 79, startPoint y: 155, endPoint x: 79, endPoint y: 151, distance: 3.6
click at [79, 0] on html "7 Version history / Spray Cicatrices Published Preview 1 product assigned Save …" at bounding box center [372, 0] width 745 height 0
click at [528, 143] on div at bounding box center [426, 181] width 635 height 327
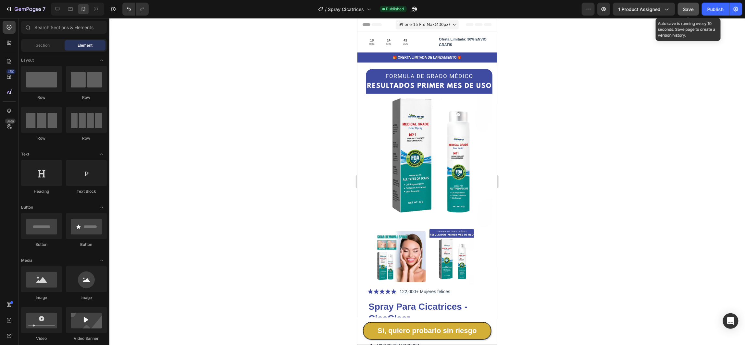
click at [687, 7] on span "Save" at bounding box center [688, 9] width 11 height 6
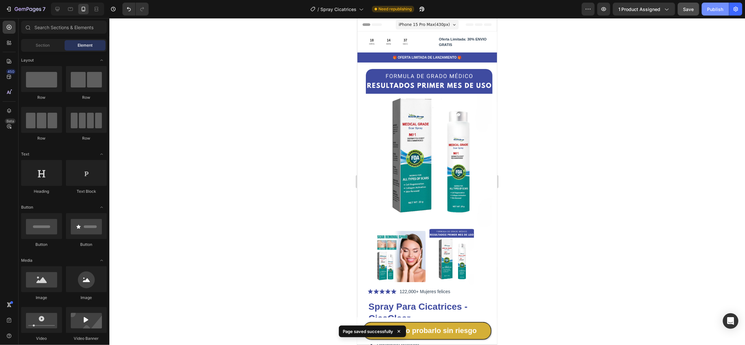
drag, startPoint x: 714, startPoint y: 3, endPoint x: 703, endPoint y: 5, distance: 10.8
click at [714, 3] on button "Publish" at bounding box center [714, 9] width 27 height 13
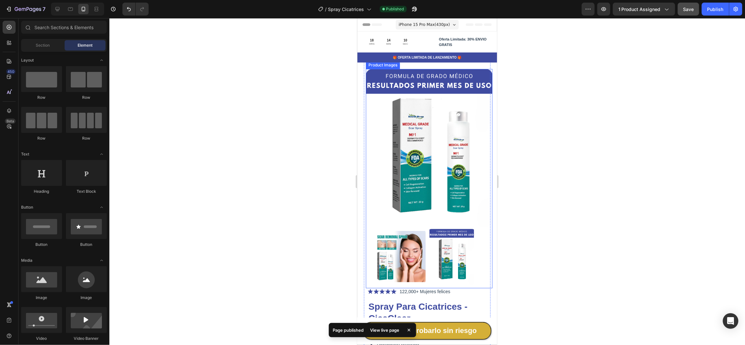
click at [371, 75] on img at bounding box center [428, 148] width 127 height 158
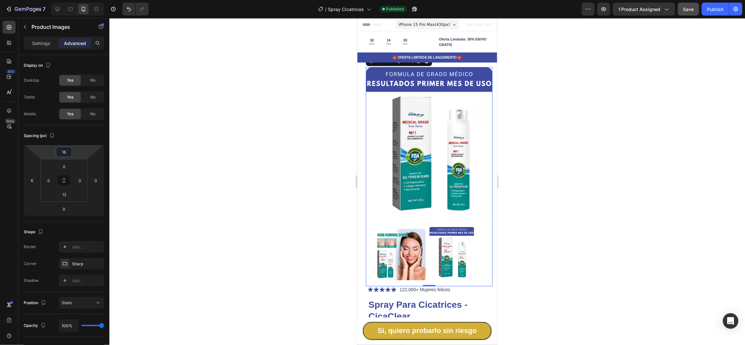
type input "14"
drag, startPoint x: 81, startPoint y: 155, endPoint x: 218, endPoint y: 153, distance: 136.9
click at [83, 0] on html "7 Version history / Spray Cicatrices Published Preview 1 product assigned Save …" at bounding box center [372, 0] width 745 height 0
click at [579, 109] on div at bounding box center [426, 181] width 635 height 327
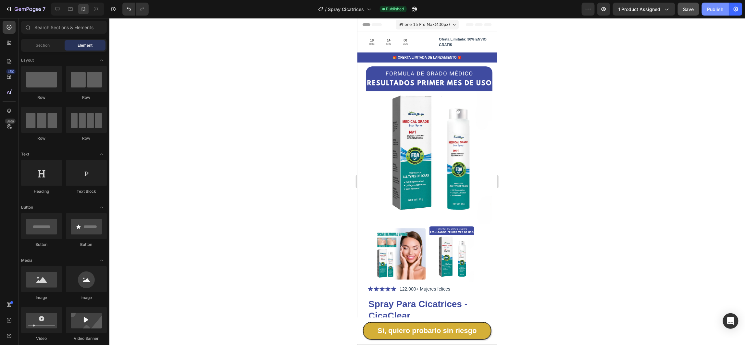
click at [708, 9] on div "Publish" at bounding box center [715, 9] width 16 height 7
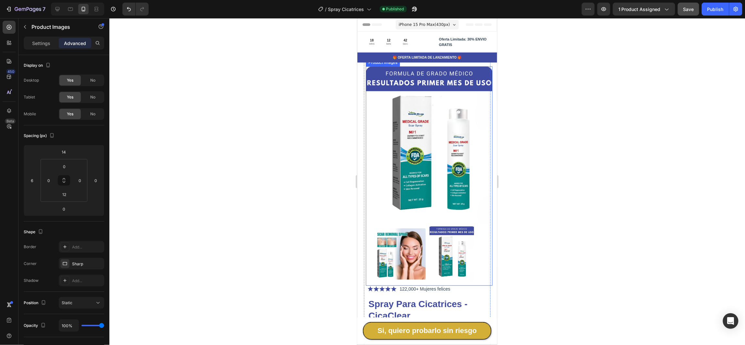
click at [370, 70] on img at bounding box center [428, 145] width 127 height 158
click at [452, 24] on icon at bounding box center [453, 25] width 3 height 2
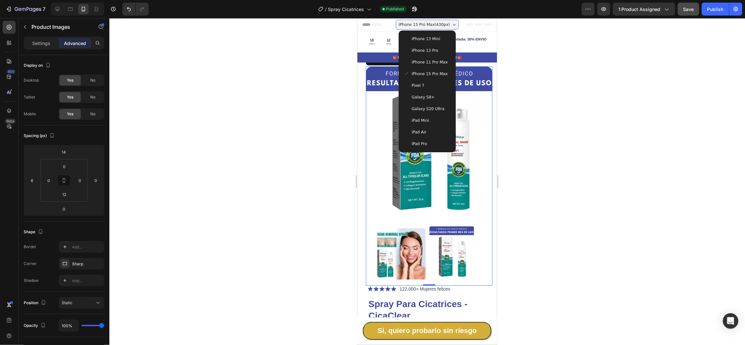
click at [591, 47] on div at bounding box center [426, 181] width 635 height 327
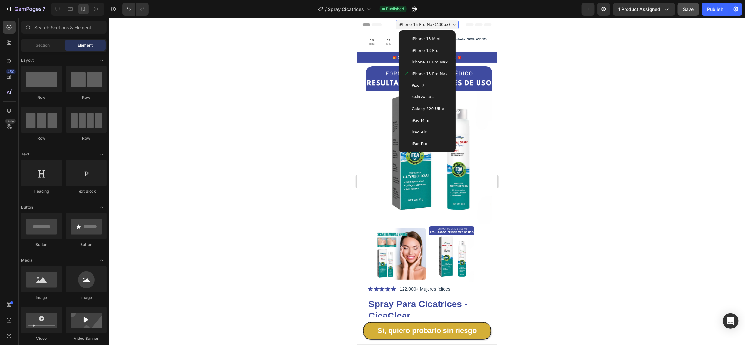
click at [291, 85] on div at bounding box center [426, 181] width 635 height 327
click at [575, 62] on div at bounding box center [426, 181] width 635 height 327
click at [435, 22] on span "iPhone 15 Pro Max ( 430 px)" at bounding box center [423, 24] width 51 height 6
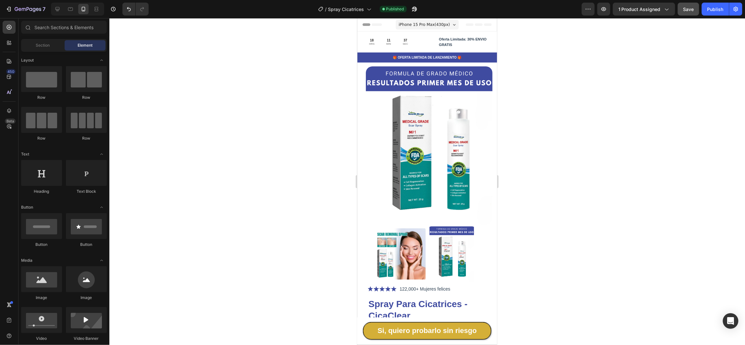
click at [377, 25] on span "Header" at bounding box center [376, 24] width 14 height 6
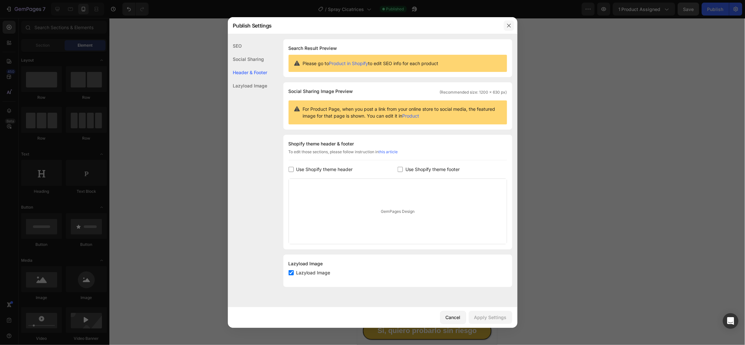
drag, startPoint x: 509, startPoint y: 24, endPoint x: 137, endPoint y: 23, distance: 372.4
click at [509, 24] on icon "button" at bounding box center [509, 26] width 4 height 4
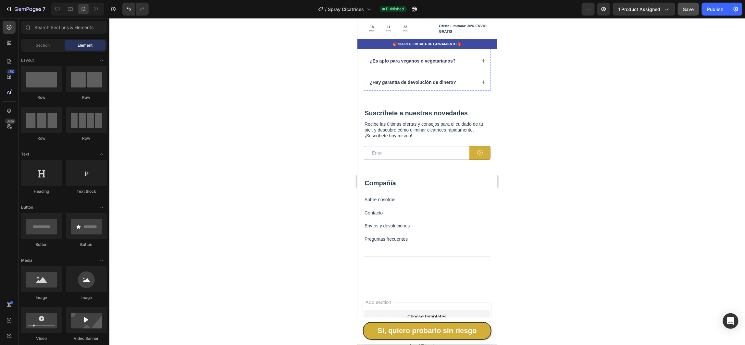
scroll to position [1729, 0]
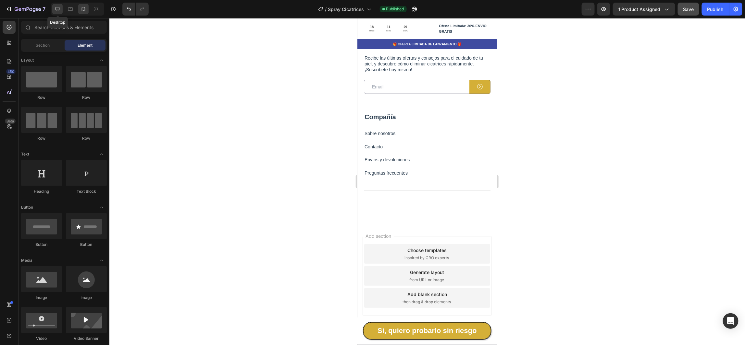
click at [57, 9] on icon at bounding box center [57, 9] width 4 height 4
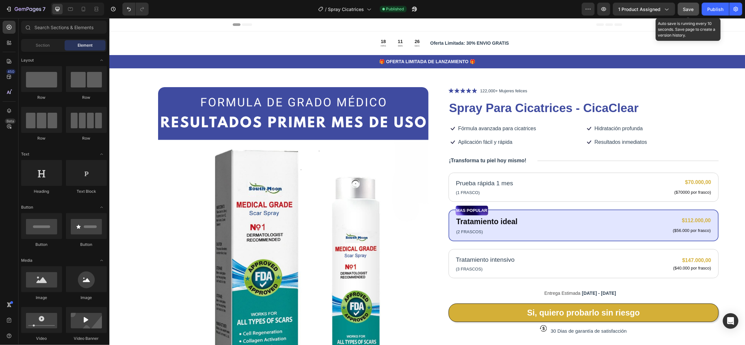
click at [685, 8] on span "Save" at bounding box center [688, 9] width 11 height 6
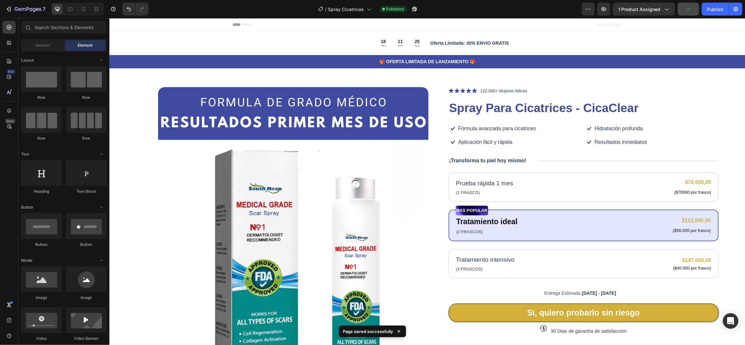
click at [192, 26] on div "Header" at bounding box center [427, 24] width 636 height 13
click at [169, 170] on img at bounding box center [293, 256] width 270 height 338
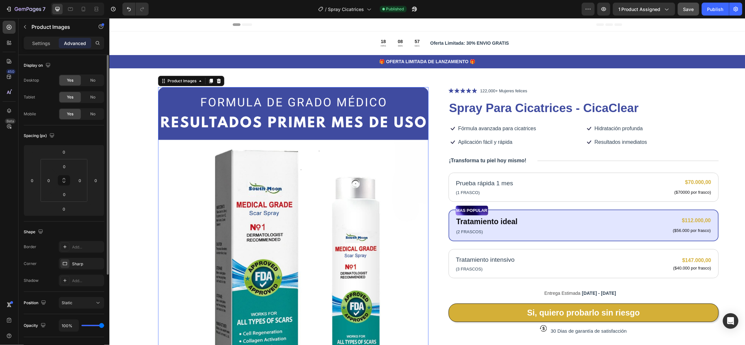
scroll to position [49, 0]
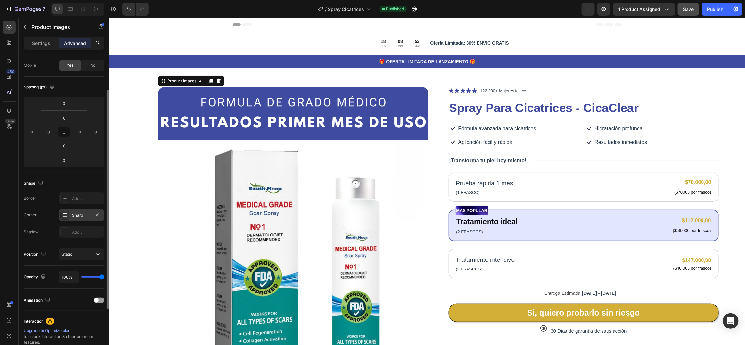
click at [76, 216] on div "Sharp" at bounding box center [81, 216] width 19 height 6
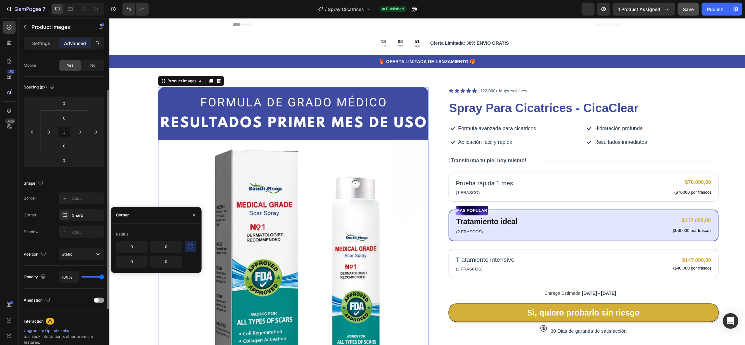
click at [52, 201] on div "Border Add..." at bounding box center [64, 199] width 80 height 12
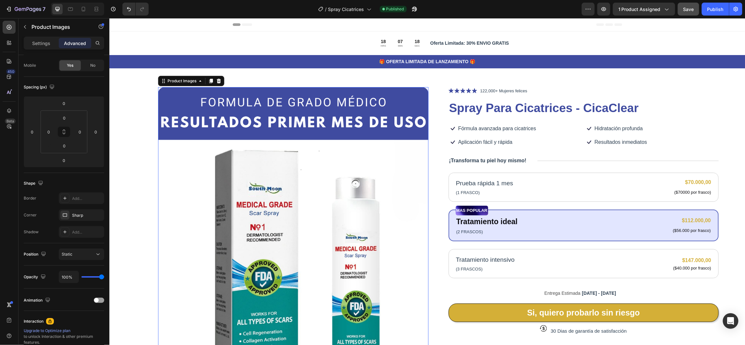
click at [189, 176] on img at bounding box center [293, 256] width 270 height 338
click at [75, 215] on div "Sharp" at bounding box center [81, 216] width 19 height 6
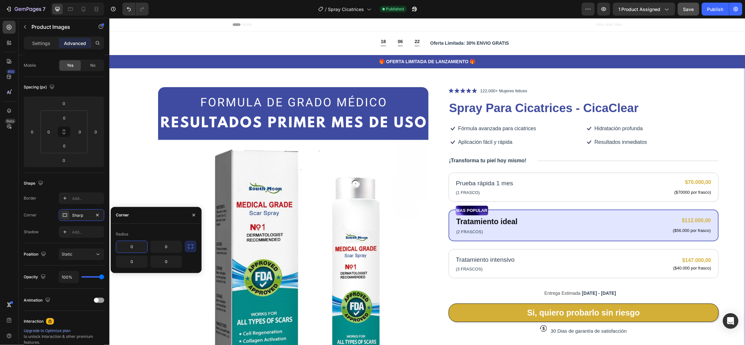
click at [134, 91] on div "Product Images Icon Icon Icon Icon Icon Icon List 122,000+ Mujeres felices Text…" at bounding box center [426, 257] width 636 height 400
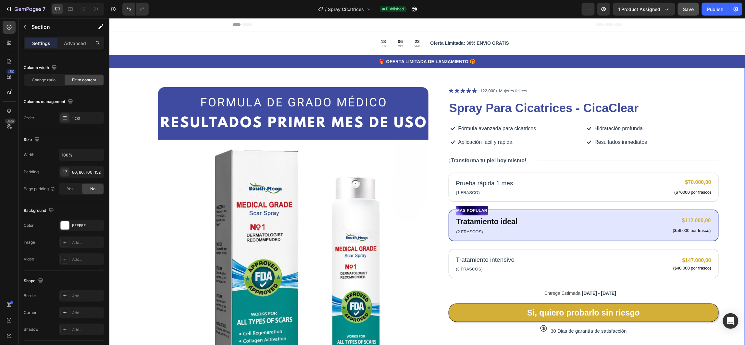
scroll to position [0, 0]
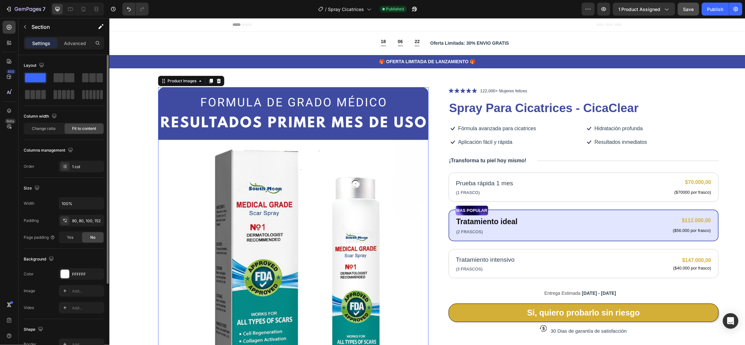
click at [170, 92] on img at bounding box center [293, 256] width 270 height 338
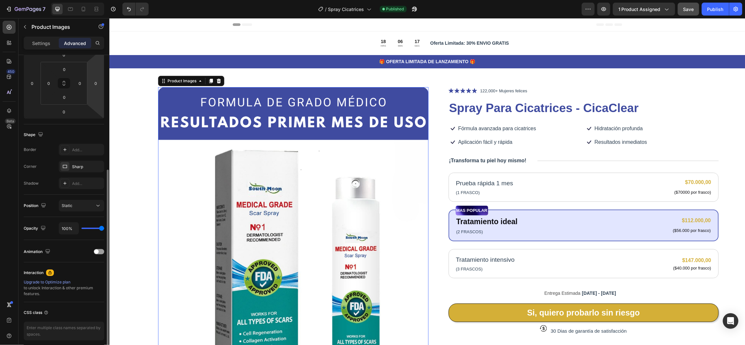
scroll to position [124, 0]
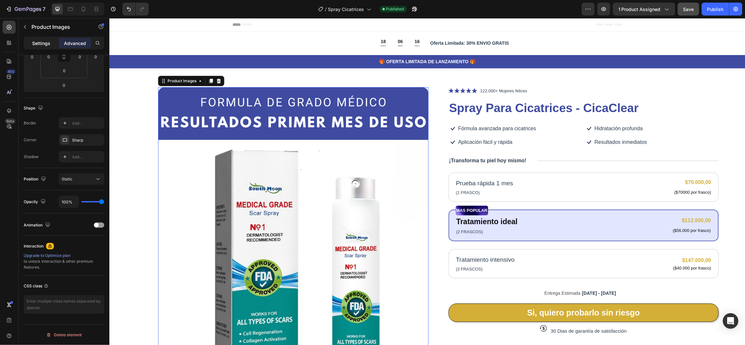
click at [44, 44] on p "Settings" at bounding box center [41, 43] width 18 height 7
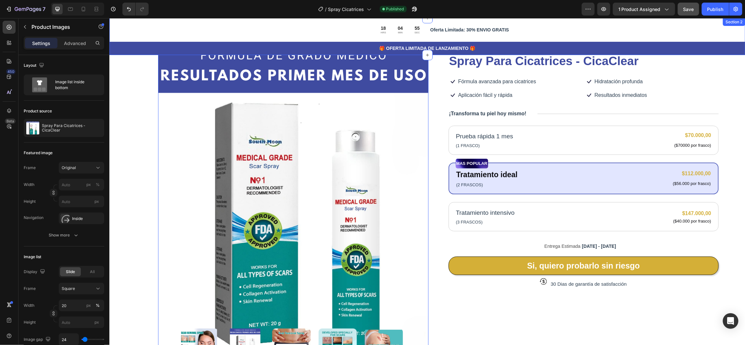
scroll to position [0, 0]
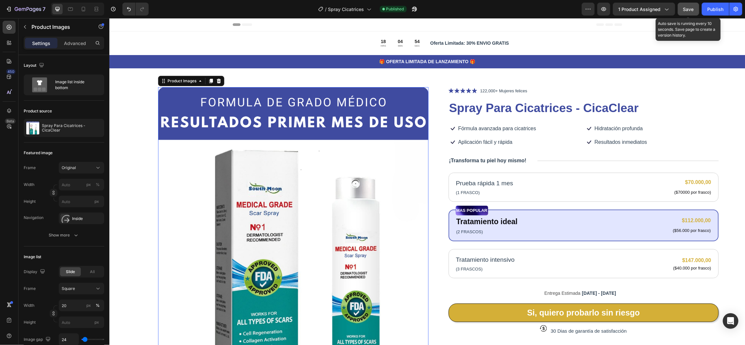
click at [688, 11] on span "Save" at bounding box center [688, 9] width 11 height 6
click at [180, 42] on div "18 HRS 03 MIN 00 SEC Countdown Timer Oferta Limitada: 30% ENVIO GRATIS Text Blo…" at bounding box center [427, 49] width 636 height 37
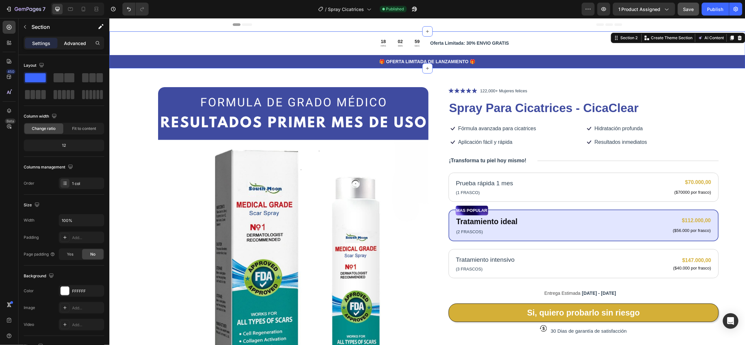
click at [73, 44] on p "Advanced" at bounding box center [75, 43] width 22 height 7
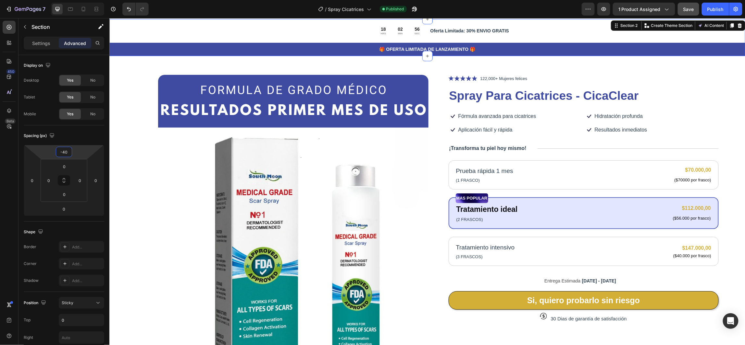
type input "-42"
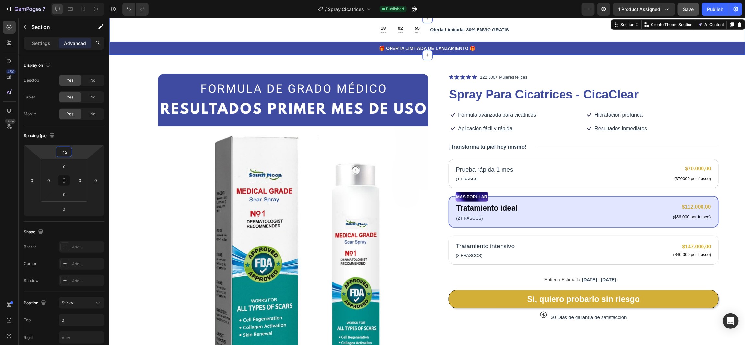
drag, startPoint x: 82, startPoint y: 157, endPoint x: 84, endPoint y: 167, distance: 10.2
click at [84, 0] on html "7 Version history / Spray Cicatrices Published Preview 1 product assigned Save …" at bounding box center [372, 0] width 745 height 0
click at [687, 7] on span "Save" at bounding box center [688, 9] width 11 height 6
click at [709, 11] on div "Publish" at bounding box center [715, 9] width 16 height 7
click at [686, 7] on span "Save" at bounding box center [688, 9] width 11 height 6
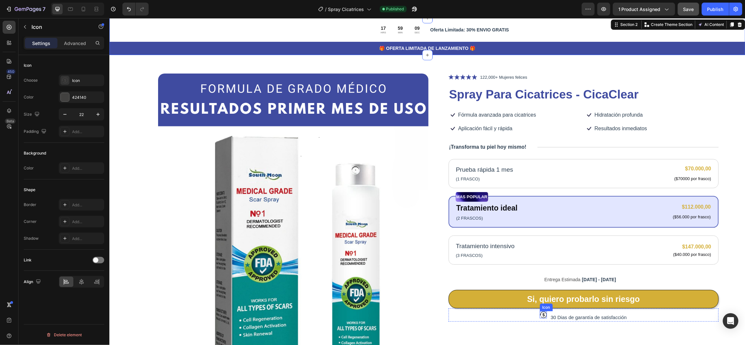
click at [542, 316] on icon at bounding box center [543, 315] width 3 height 4
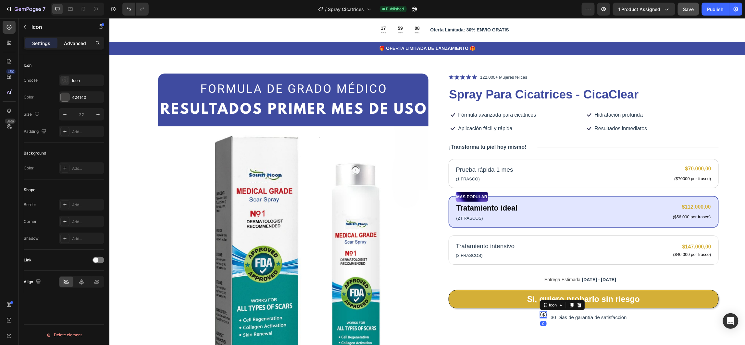
click at [75, 40] on p "Advanced" at bounding box center [75, 43] width 22 height 7
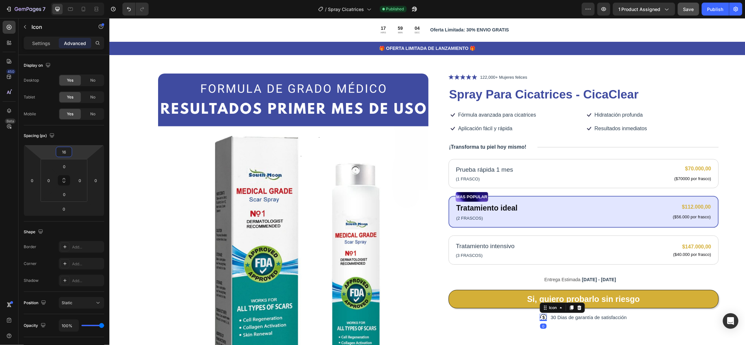
type input "14"
drag, startPoint x: 83, startPoint y: 156, endPoint x: 87, endPoint y: 153, distance: 4.8
click at [87, 0] on html "7 Version history / Spray Cicatrices Published Preview 1 product assigned Save …" at bounding box center [372, 0] width 745 height 0
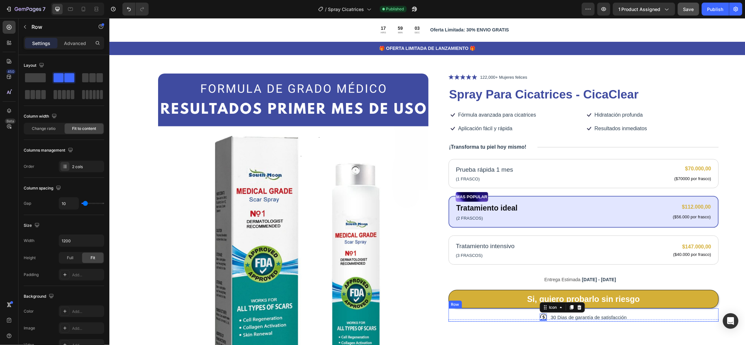
click at [647, 315] on div "Icon 0 30 Dias de garantía de satisfacción Text Block Row" at bounding box center [583, 316] width 270 height 14
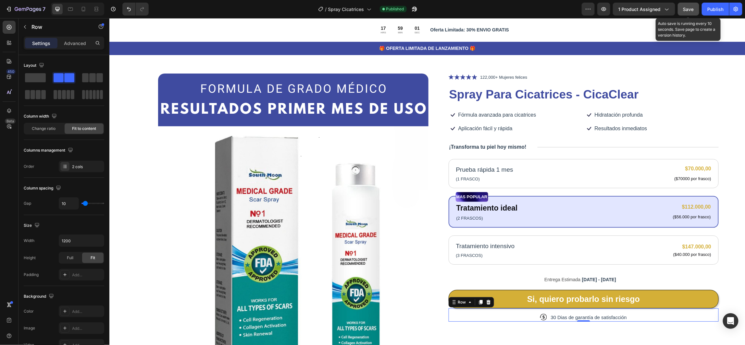
click at [687, 10] on span "Save" at bounding box center [688, 9] width 11 height 6
click at [718, 7] on div "Publish" at bounding box center [715, 9] width 16 height 7
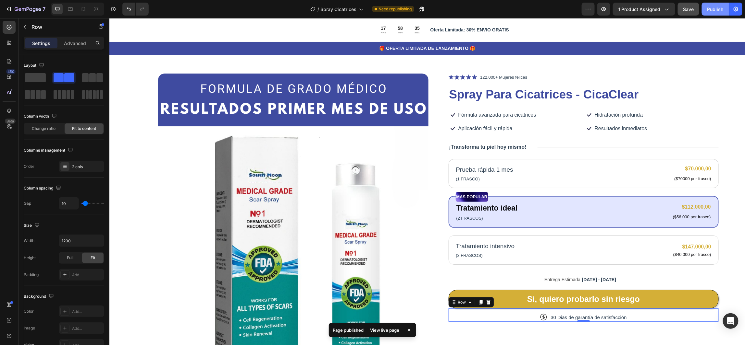
click at [706, 6] on button "Publish" at bounding box center [714, 9] width 27 height 13
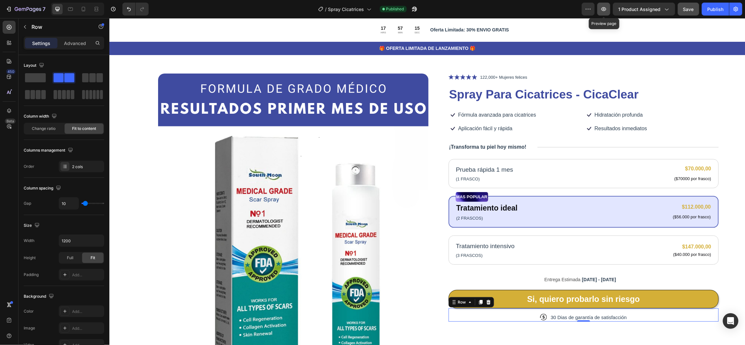
click at [605, 6] on icon "button" at bounding box center [603, 9] width 6 height 6
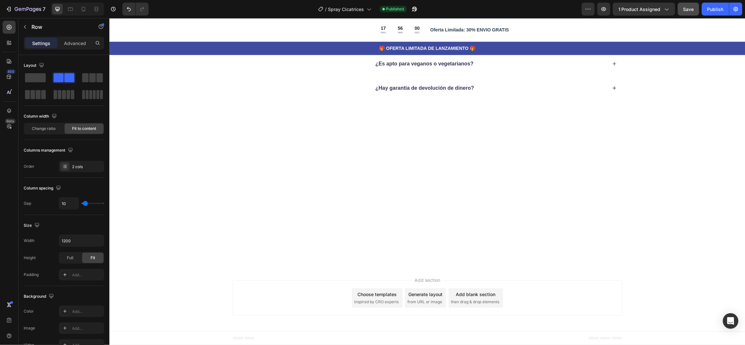
scroll to position [1411, 0]
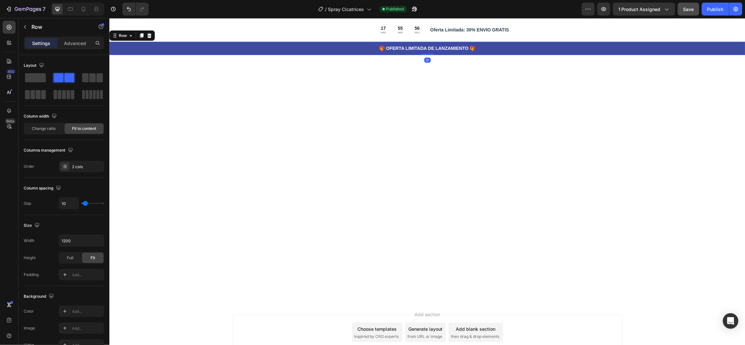
click at [216, 53] on div "🎁 OFERTA LIMITADA DE LANZAMIENTO 🎁 Text Block Row 0" at bounding box center [427, 48] width 636 height 13
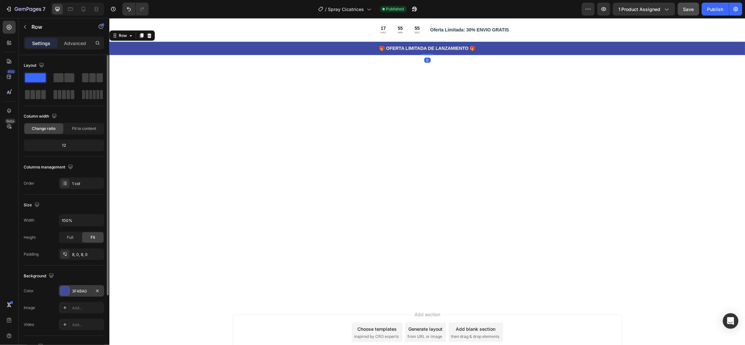
click at [81, 293] on div "3F4BA0" at bounding box center [81, 292] width 19 height 6
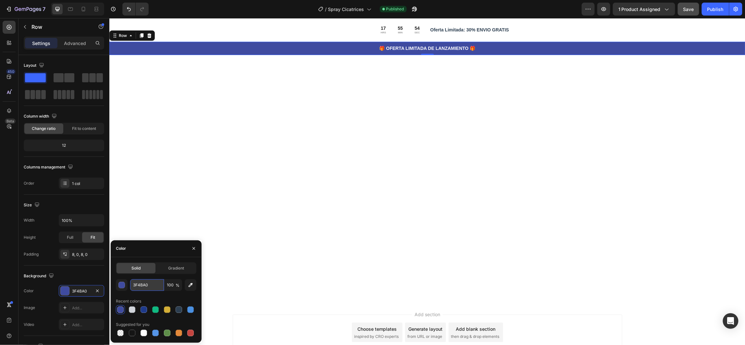
click at [143, 287] on input "3F4BA0" at bounding box center [147, 286] width 34 height 12
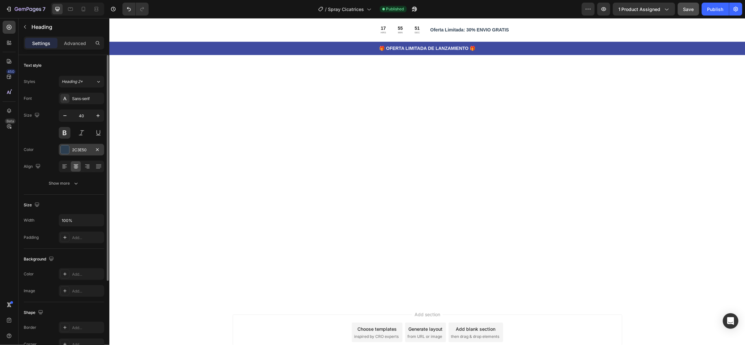
click at [77, 150] on div "2C3E50" at bounding box center [81, 150] width 19 height 6
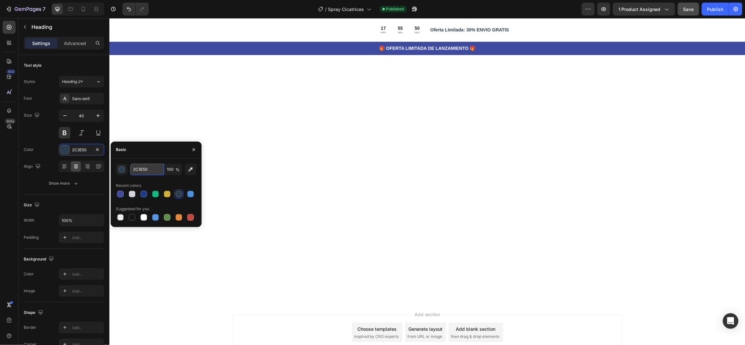
click at [143, 169] on input "2C3E50" at bounding box center [147, 170] width 34 height 12
paste input "3F4BA"
type input "3F4BA0"
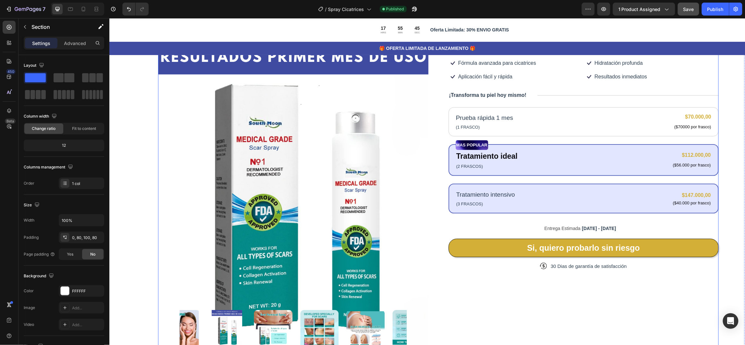
scroll to position [0, 0]
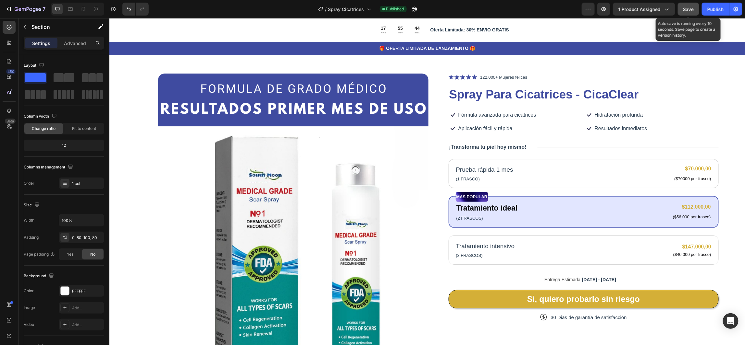
click at [692, 9] on span "Save" at bounding box center [688, 9] width 11 height 6
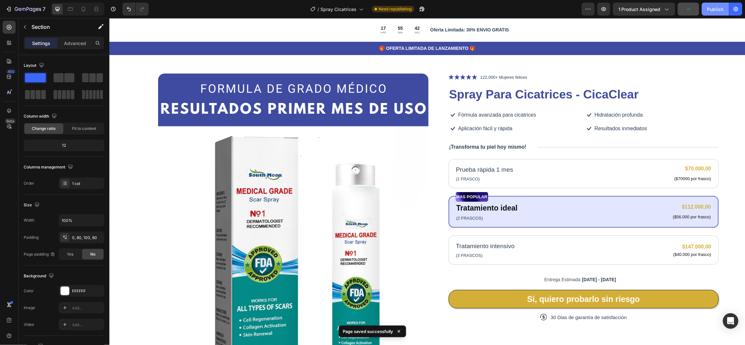
click at [711, 9] on div "Publish" at bounding box center [715, 9] width 16 height 7
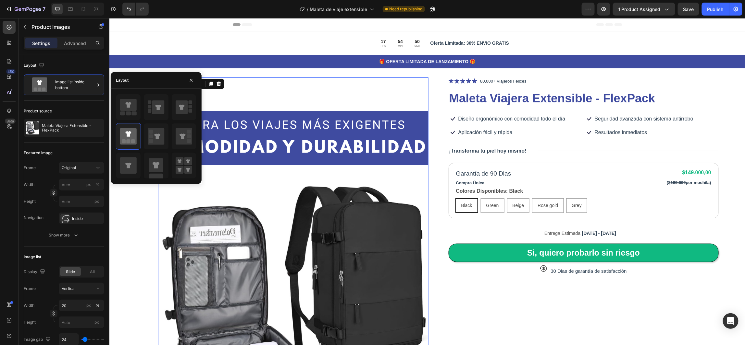
scroll to position [146, 0]
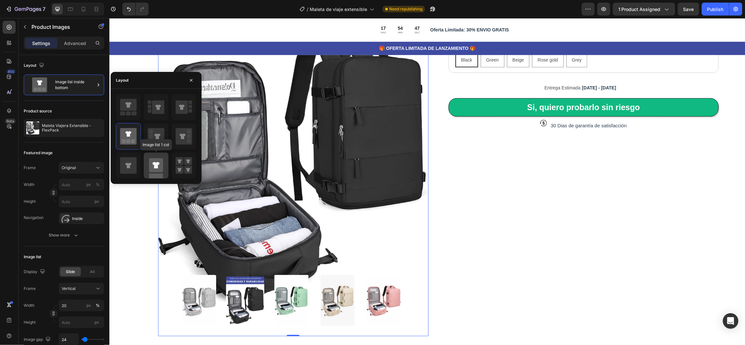
click at [159, 165] on icon at bounding box center [155, 165] width 7 height 6
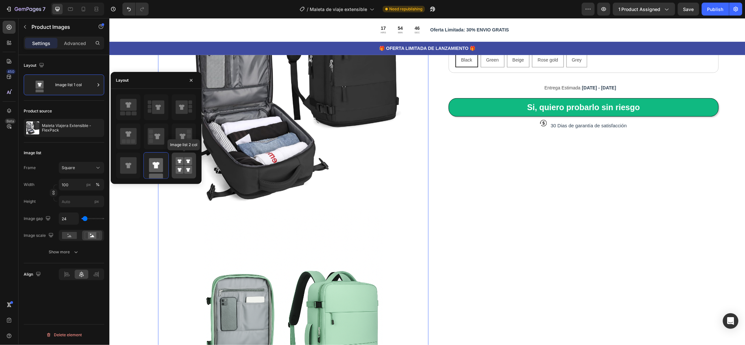
click at [185, 166] on rect at bounding box center [188, 162] width 8 height 8
type input "50"
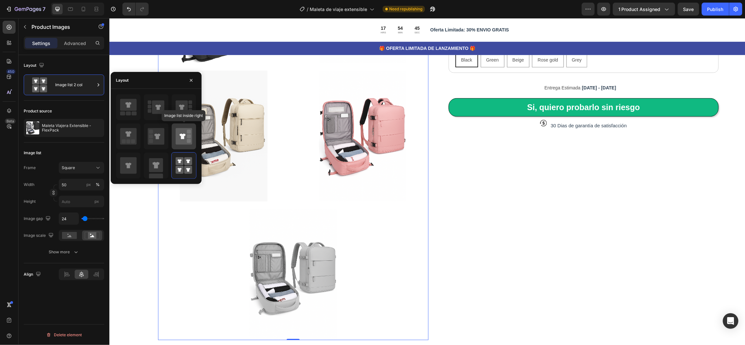
click at [190, 131] on rect at bounding box center [189, 132] width 4 height 4
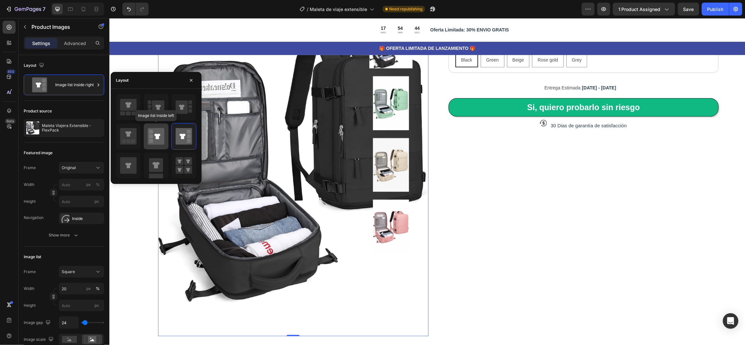
click at [154, 137] on icon at bounding box center [156, 136] width 17 height 17
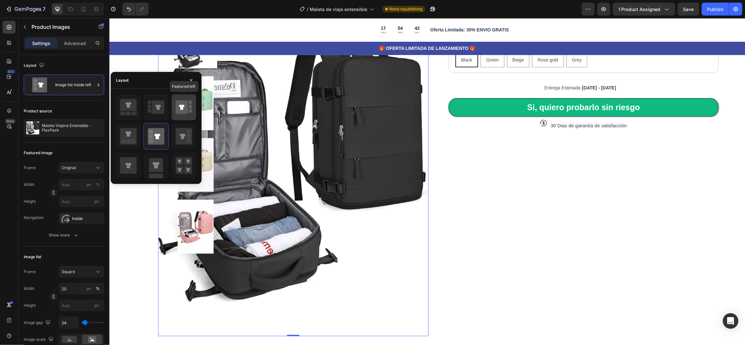
click at [187, 108] on icon at bounding box center [182, 108] width 12 height 14
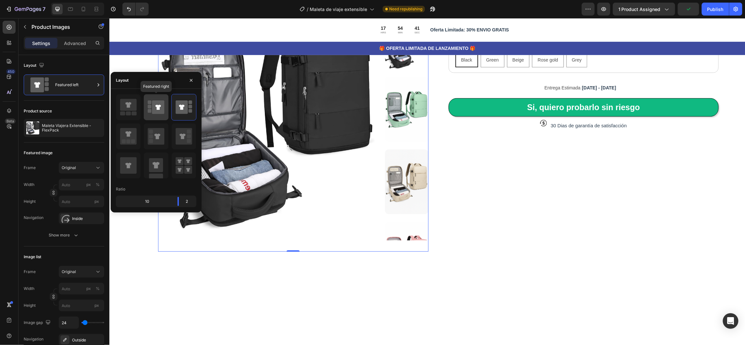
click at [151, 104] on icon at bounding box center [156, 107] width 17 height 18
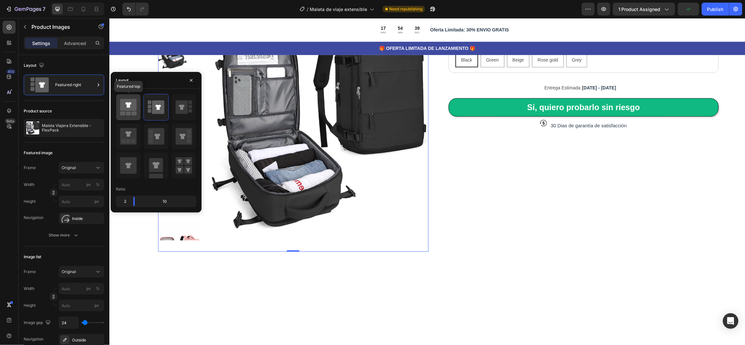
click at [128, 103] on icon at bounding box center [128, 106] width 6 height 6
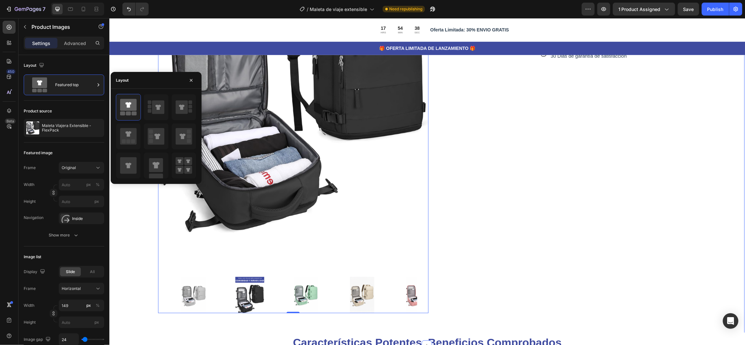
scroll to position [243, 0]
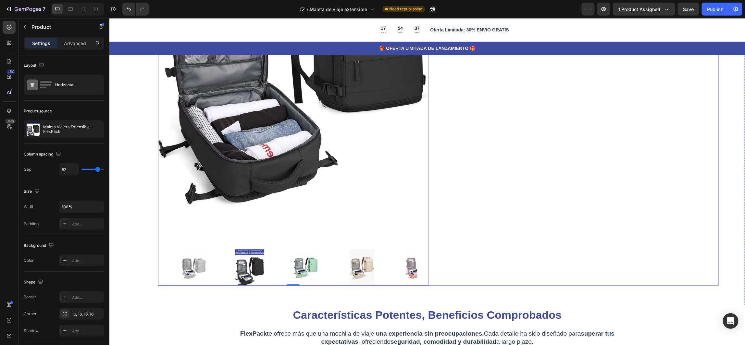
click at [496, 224] on div "Icon Icon Icon Icon Icon Icon List 80,000+ Viajeros Felices Text Block Row Male…" at bounding box center [583, 60] width 270 height 452
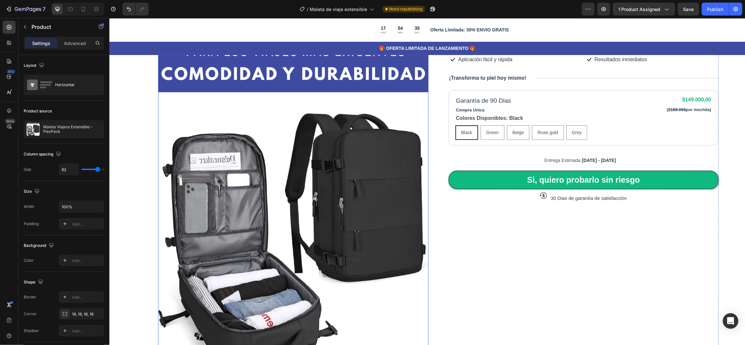
scroll to position [0, 0]
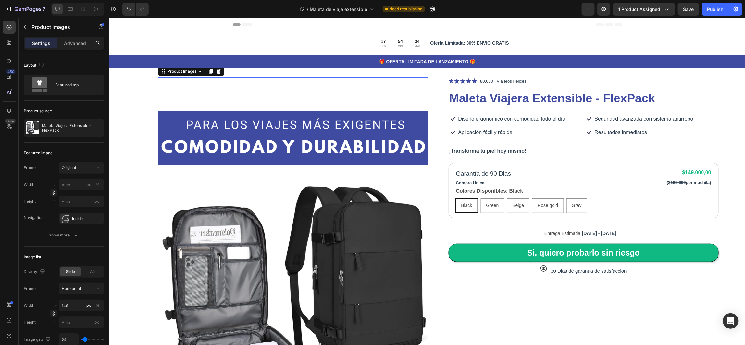
click at [194, 172] on img at bounding box center [293, 279] width 270 height 405
click at [73, 45] on p "Advanced" at bounding box center [75, 43] width 22 height 7
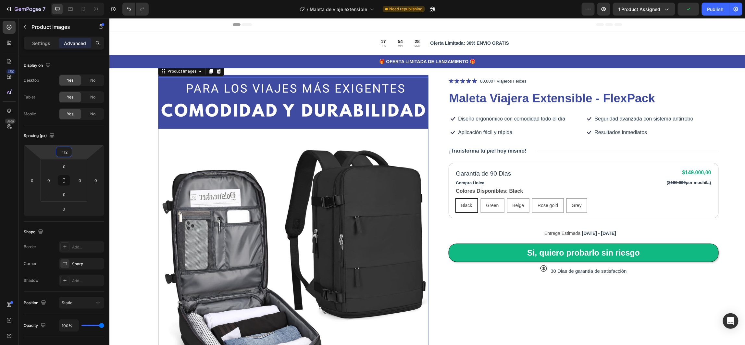
type input "-118"
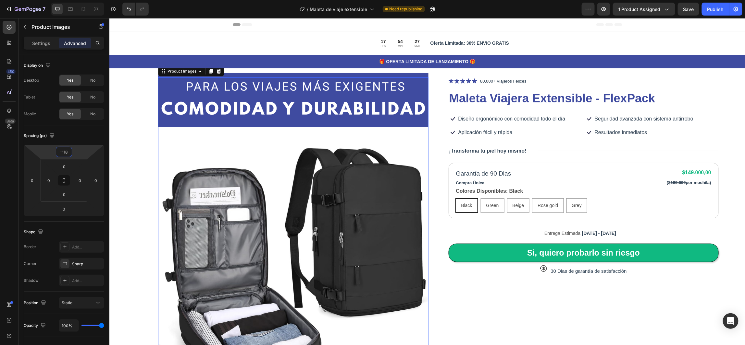
drag, startPoint x: 79, startPoint y: 152, endPoint x: 79, endPoint y: 181, distance: 28.5
click at [79, 0] on html "7 Version history / Maleta de viaje extensible Need republishing Preview 1 prod…" at bounding box center [372, 0] width 745 height 0
click at [127, 126] on div "Product Images 0 Icon Icon Icon Icon Icon Icon List 80,000+ Viajeros Felices Te…" at bounding box center [426, 285] width 636 height 476
click at [172, 87] on img at bounding box center [293, 241] width 270 height 405
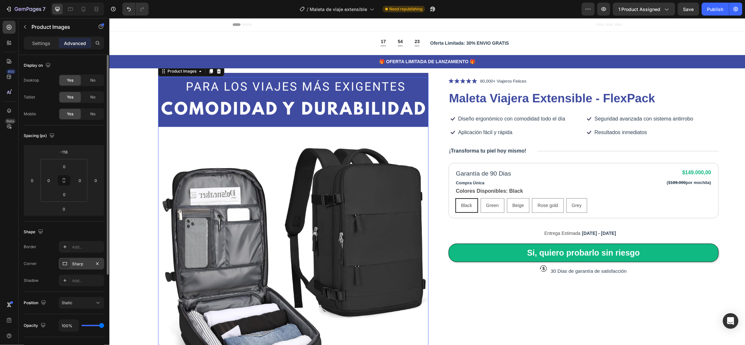
click at [77, 263] on div "Sharp" at bounding box center [81, 264] width 19 height 6
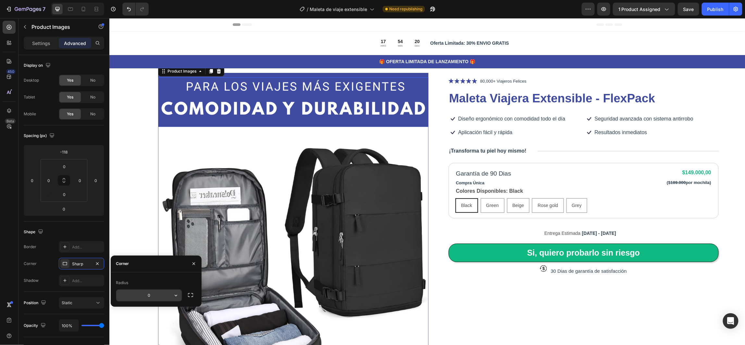
click at [176, 295] on icon "button" at bounding box center [176, 296] width 6 height 6
click at [169, 324] on p "Round" at bounding box center [157, 324] width 37 height 6
type input "1"
type input "8"
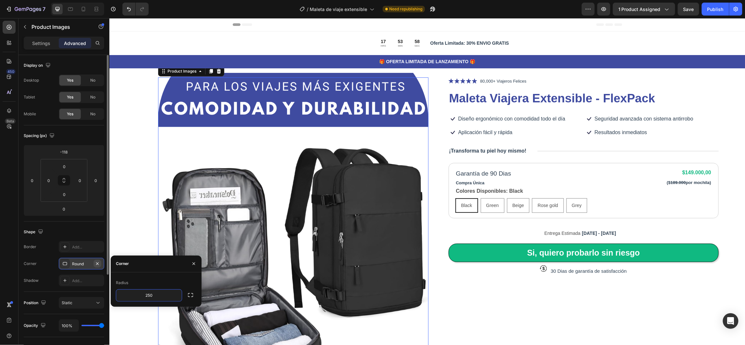
click at [100, 264] on button "button" at bounding box center [97, 264] width 8 height 8
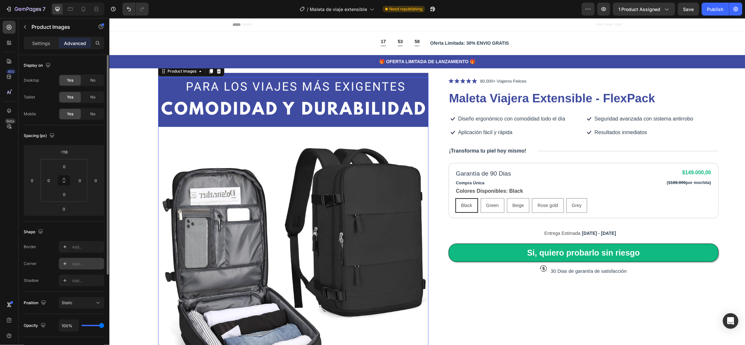
click at [66, 264] on icon at bounding box center [64, 263] width 3 height 3
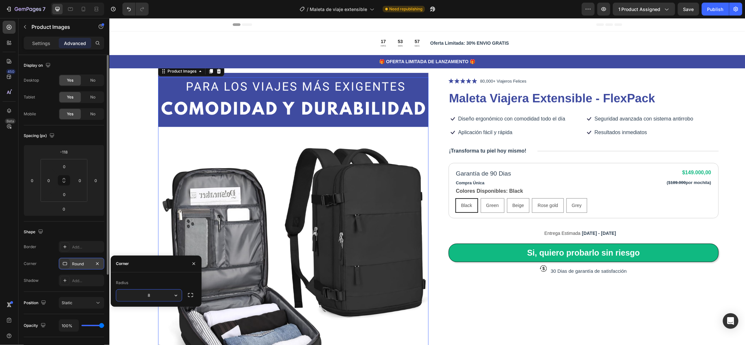
click at [77, 263] on div "Round" at bounding box center [81, 264] width 19 height 6
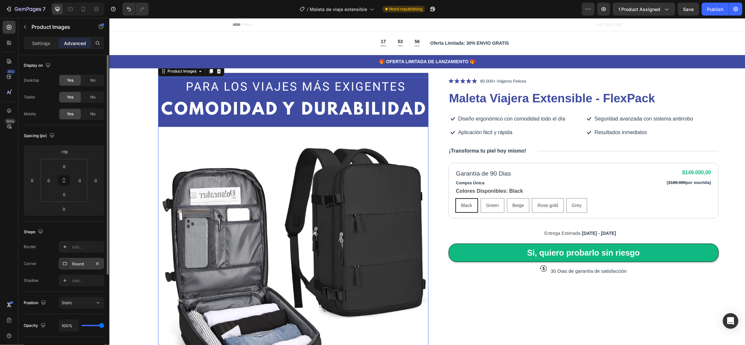
click at [77, 263] on div "Round" at bounding box center [81, 264] width 19 height 6
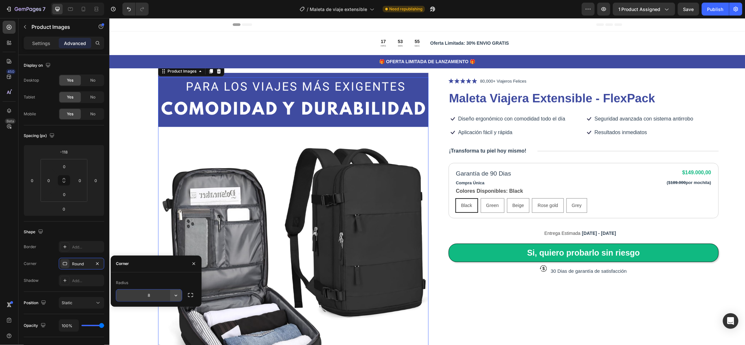
click at [177, 297] on icon "button" at bounding box center [176, 296] width 6 height 6
click at [161, 315] on p "Sharp" at bounding box center [157, 312] width 37 height 6
click at [153, 291] on input "0" at bounding box center [149, 296] width 66 height 12
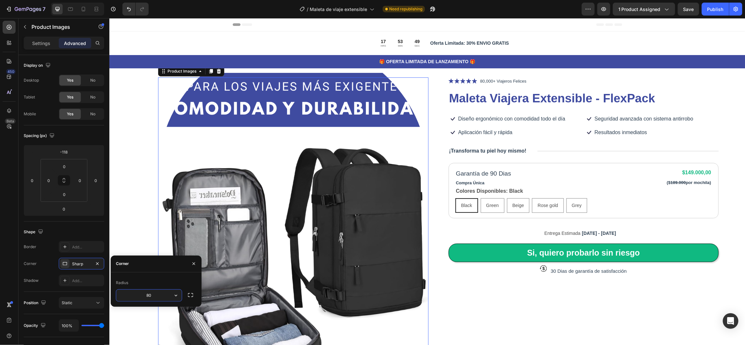
type input "8"
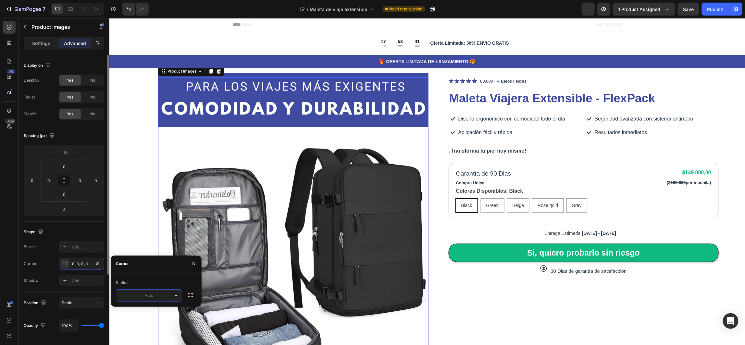
click at [80, 233] on div "Shape" at bounding box center [64, 232] width 80 height 10
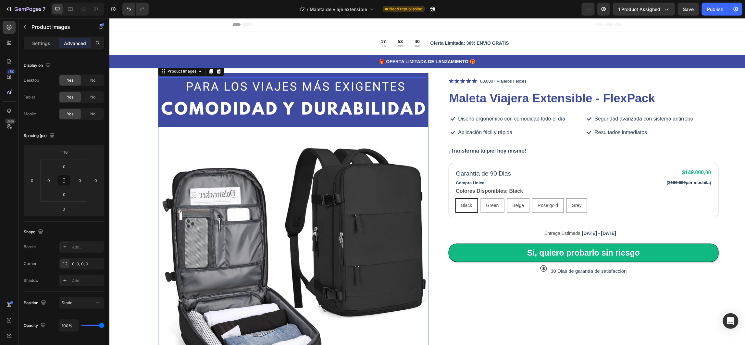
click at [167, 88] on img at bounding box center [293, 241] width 270 height 405
click at [75, 264] on div "0, 0, 0, 0" at bounding box center [81, 264] width 19 height 6
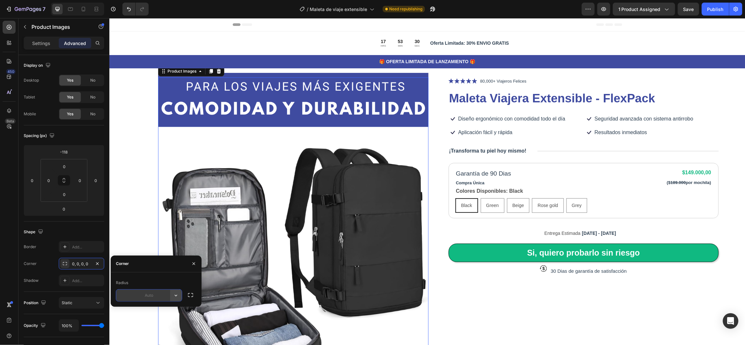
click at [175, 298] on icon "button" at bounding box center [176, 296] width 6 height 6
click at [167, 312] on p "Sharp" at bounding box center [157, 312] width 37 height 6
click at [151, 297] on input "0" at bounding box center [149, 296] width 66 height 12
type input "2"
click at [190, 297] on icon "button" at bounding box center [190, 295] width 6 height 6
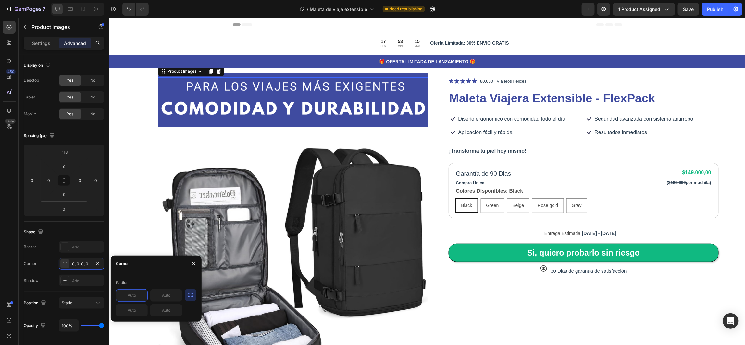
click at [133, 295] on input "text" at bounding box center [131, 296] width 31 height 12
type input "2"
type input "5"
type input "3"
click at [194, 265] on icon "button" at bounding box center [193, 263] width 5 height 5
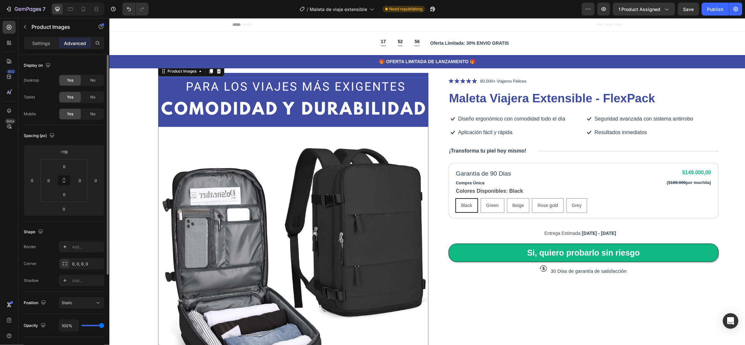
click at [73, 229] on div "Shape" at bounding box center [64, 232] width 80 height 10
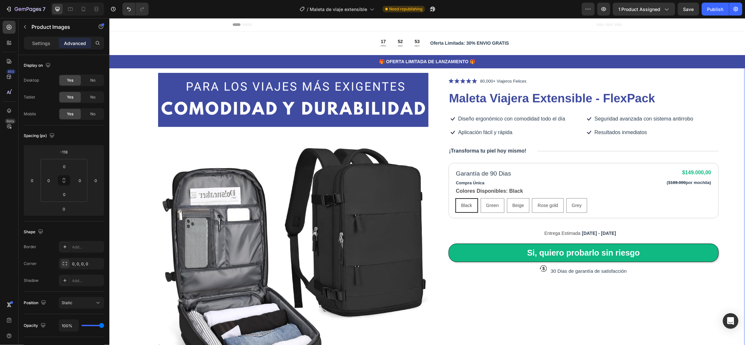
click at [130, 105] on div "Product Images 0 Icon Icon Icon Icon Icon Icon List 80,000+ Viajeros Felices Te…" at bounding box center [426, 285] width 636 height 476
click at [687, 7] on span "Save" at bounding box center [688, 9] width 11 height 6
click at [720, 11] on div "Publish" at bounding box center [715, 9] width 16 height 7
click at [181, 140] on img at bounding box center [293, 241] width 270 height 405
click at [42, 43] on p "Settings" at bounding box center [41, 43] width 18 height 7
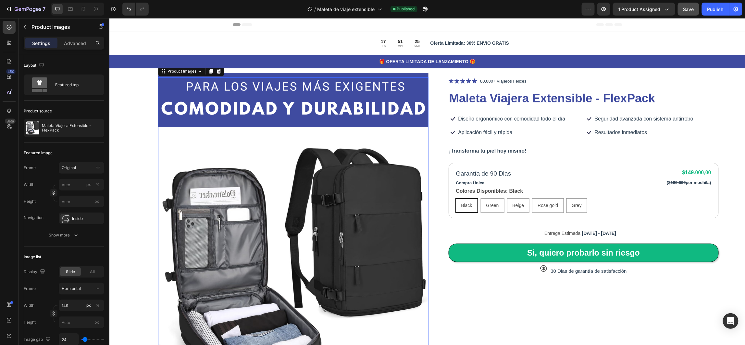
click at [250, 137] on img at bounding box center [293, 241] width 270 height 405
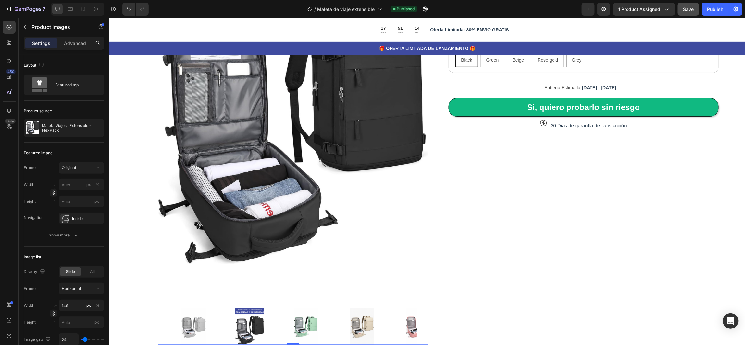
scroll to position [49, 0]
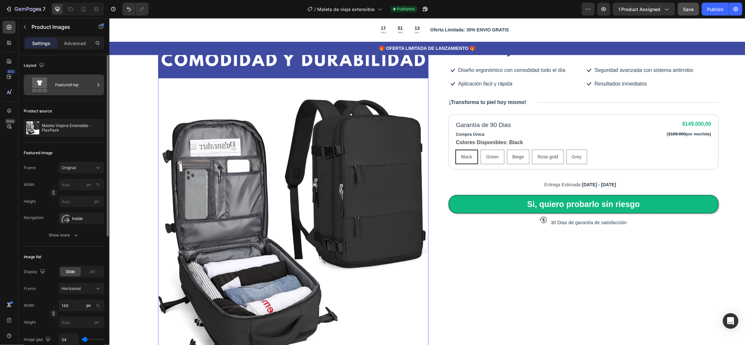
click at [67, 85] on div "Featured top" at bounding box center [75, 85] width 40 height 15
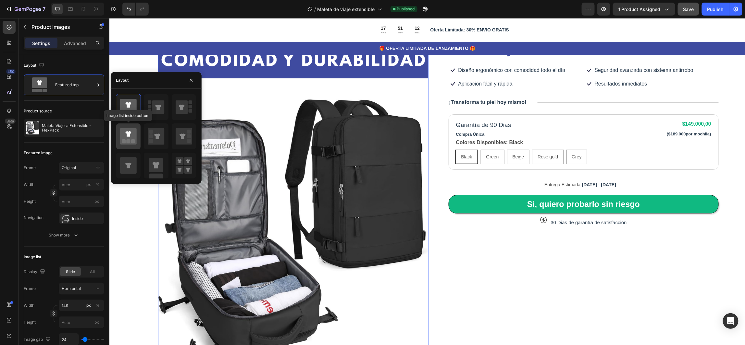
click at [127, 138] on icon at bounding box center [128, 136] width 17 height 17
type input "20"
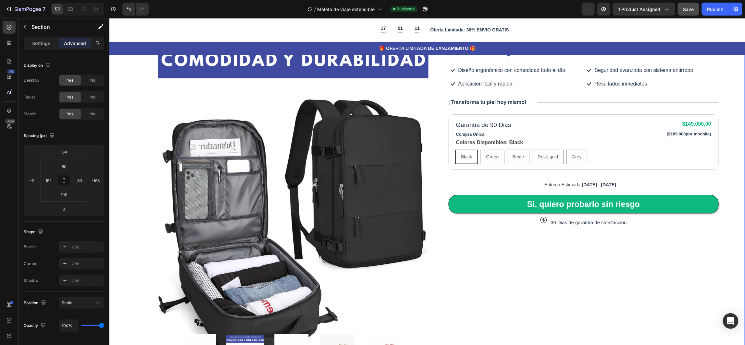
click at [139, 225] on div "Product Images Icon Icon Icon Icon Icon Icon List 80,000+ Viajeros Felices Text…" at bounding box center [426, 213] width 636 height 429
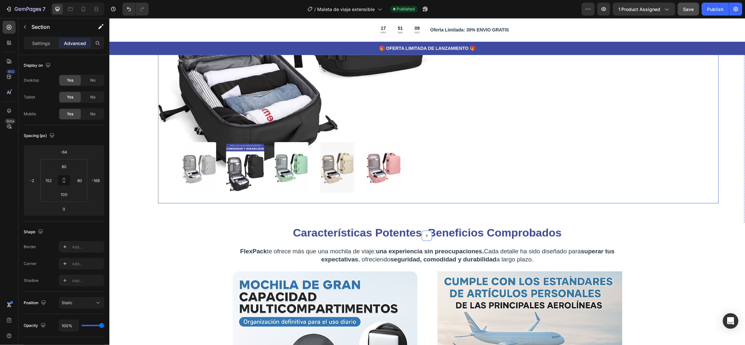
scroll to position [195, 0]
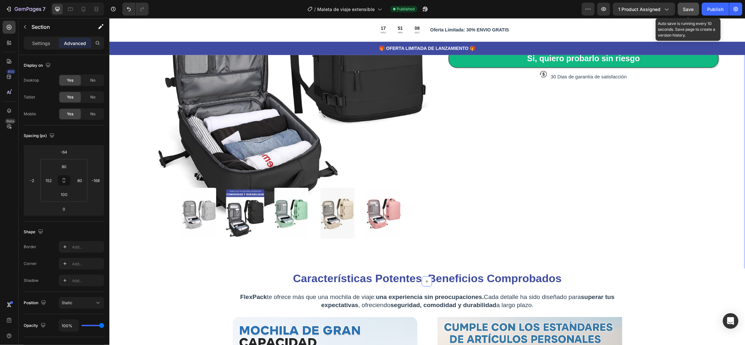
click at [689, 12] on button "Save" at bounding box center [687, 9] width 21 height 13
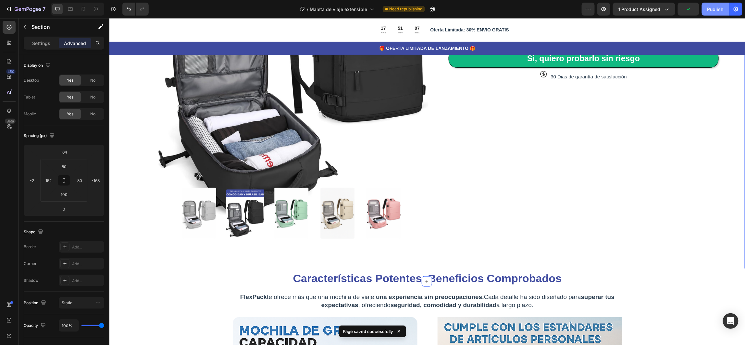
click at [715, 11] on div "Publish" at bounding box center [715, 9] width 16 height 7
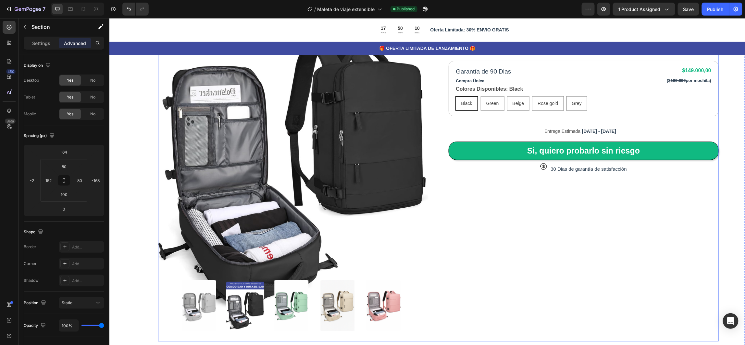
scroll to position [0, 0]
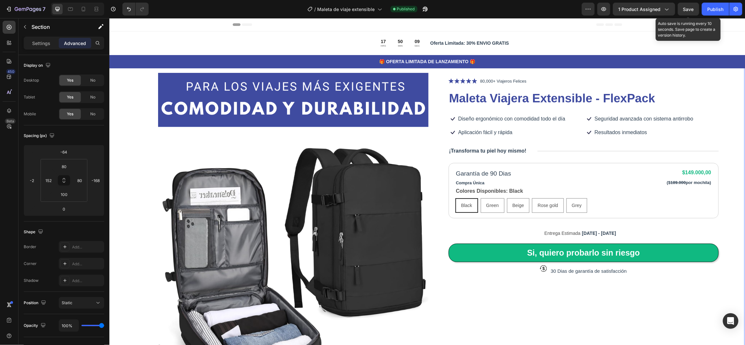
click at [686, 11] on span "Save" at bounding box center [688, 9] width 11 height 6
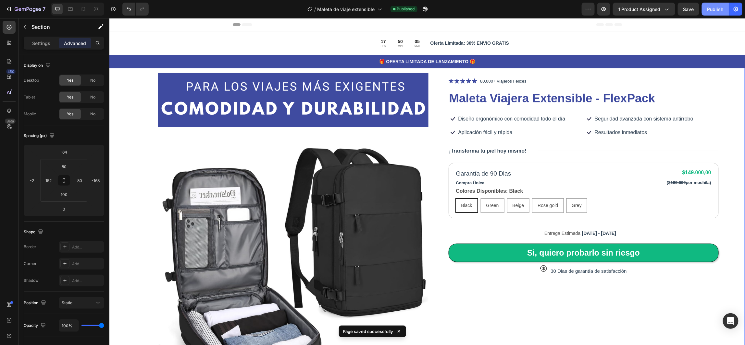
click at [711, 9] on div "Publish" at bounding box center [715, 9] width 16 height 7
click at [711, 12] on button "Publish" at bounding box center [714, 9] width 27 height 13
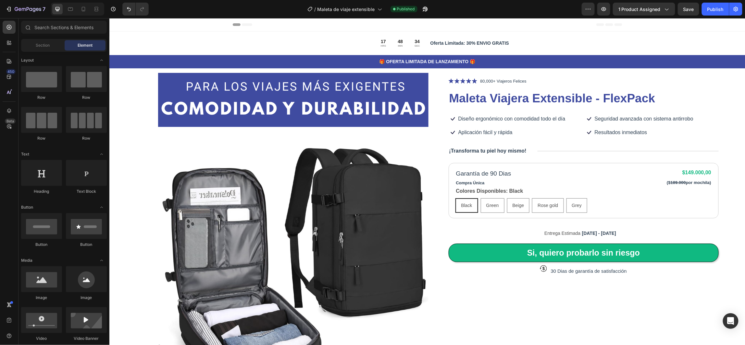
click at [172, 26] on div "Header" at bounding box center [427, 24] width 636 height 13
click at [201, 42] on div "17 HRS 48 MIN 33 SEC Countdown Timer Oferta Limitada: 30% ENVIO GRATIS Text Blo…" at bounding box center [427, 49] width 636 height 37
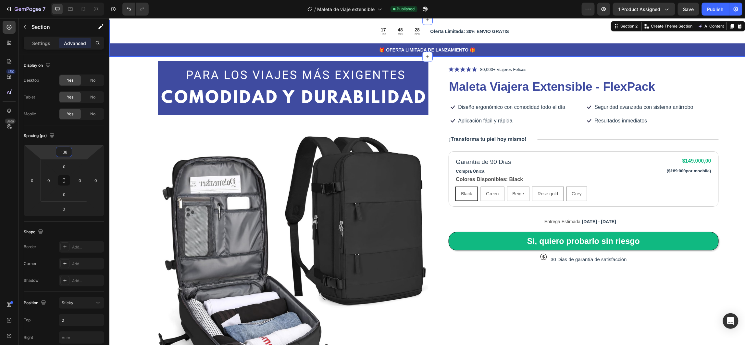
type input "-40"
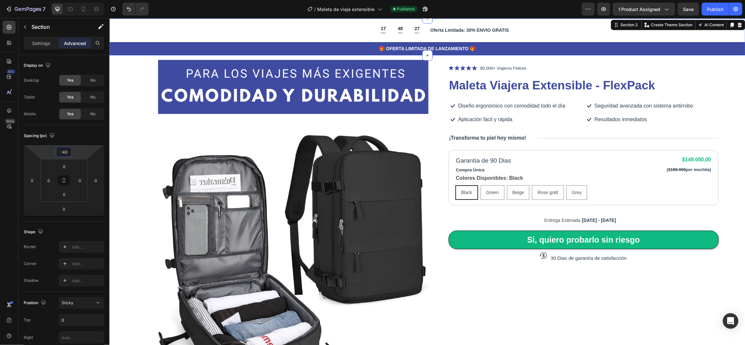
drag, startPoint x: 77, startPoint y: 155, endPoint x: 82, endPoint y: 166, distance: 11.6
click at [82, 0] on html "7 Version history / Maleta de viaje extensible Published Preview 1 product assi…" at bounding box center [372, 0] width 745 height 0
click at [691, 11] on span "Save" at bounding box center [688, 9] width 11 height 6
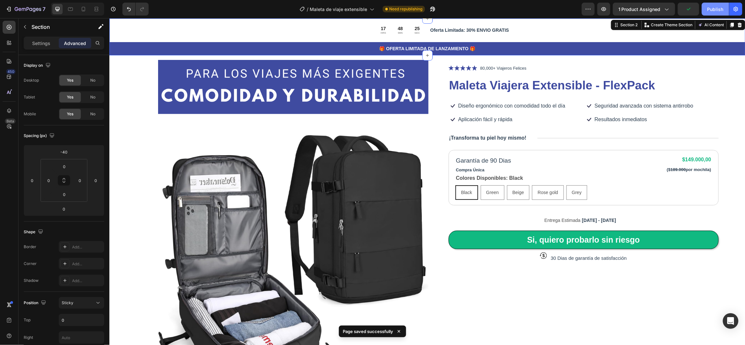
click at [719, 9] on div "Publish" at bounding box center [715, 9] width 16 height 7
click at [180, 29] on div "17 HRS 48 MIN 06 SEC Countdown Timer Oferta Limitada: 30% ENVIO GRATIS Text Blo…" at bounding box center [427, 36] width 636 height 37
drag, startPoint x: 73, startPoint y: 166, endPoint x: 72, endPoint y: 174, distance: 8.1
click at [72, 0] on html "7 Version history / Maleta de viaje extensible Published Preview 1 product assi…" at bounding box center [372, 0] width 745 height 0
drag, startPoint x: 75, startPoint y: 198, endPoint x: 77, endPoint y: 204, distance: 6.4
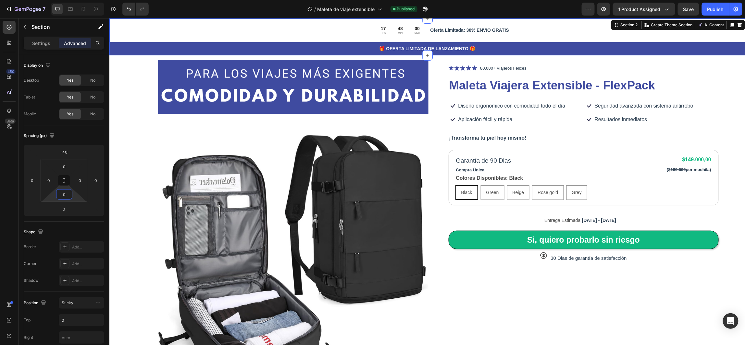
click at [77, 0] on html "7 Version history / Maleta de viaje extensible Published Preview 1 product assi…" at bounding box center [372, 0] width 745 height 0
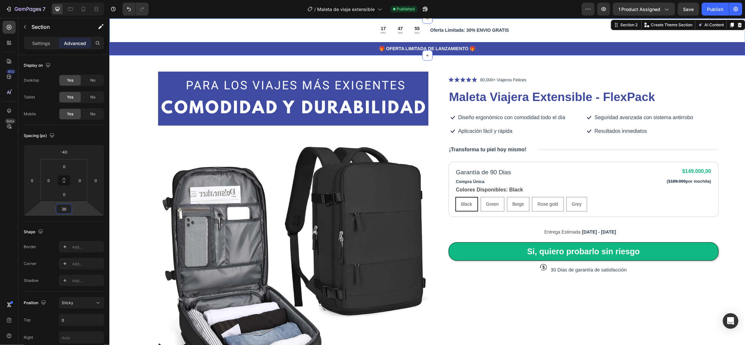
drag, startPoint x: 75, startPoint y: 210, endPoint x: 84, endPoint y: 201, distance: 12.6
click at [84, 0] on html "7 Version history / Maleta de viaje extensible Published Preview 1 product assi…" at bounding box center [372, 0] width 745 height 0
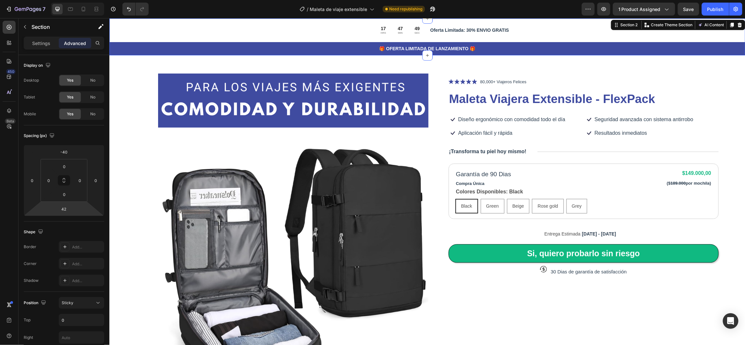
type input "40"
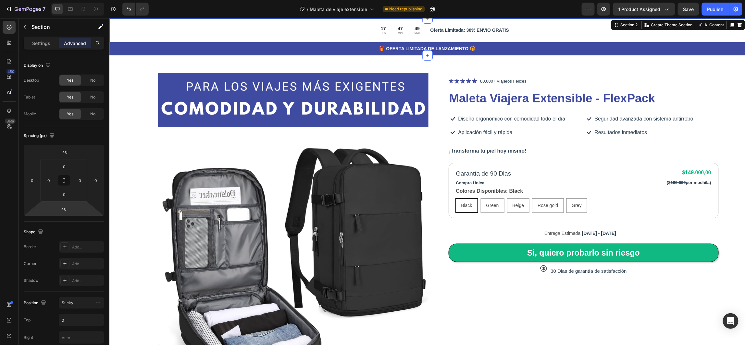
click at [85, 0] on html "7 Version history / Maleta de viaje extensible Need republishing Preview 1 prod…" at bounding box center [372, 0] width 745 height 0
click at [170, 89] on img at bounding box center [293, 241] width 270 height 405
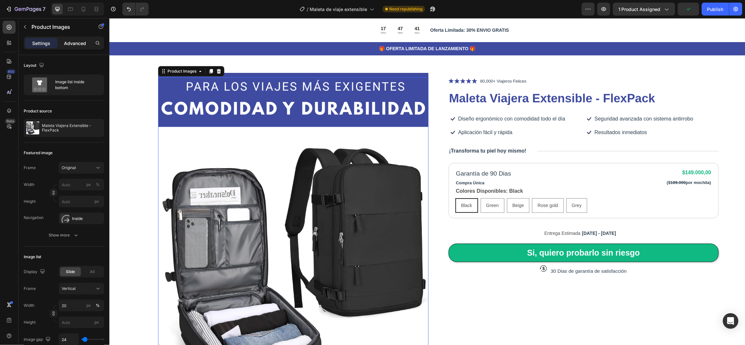
click at [74, 44] on p "Advanced" at bounding box center [75, 43] width 22 height 7
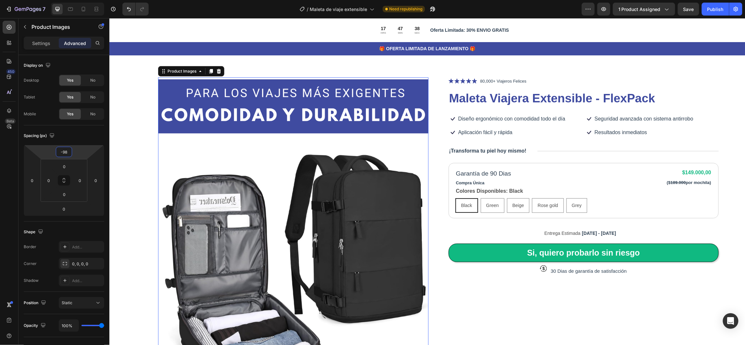
type input "-96"
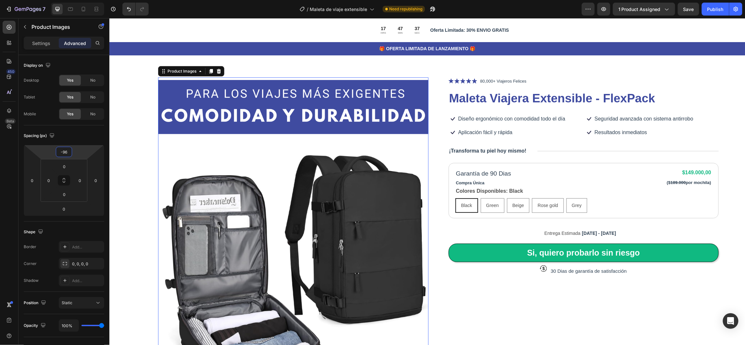
drag, startPoint x: 81, startPoint y: 157, endPoint x: 86, endPoint y: 151, distance: 7.4
click at [86, 0] on html "7 Version history / Maleta de viaje extensible Need republishing Preview 1 prod…" at bounding box center [372, 0] width 745 height 0
type input "8"
click at [78, 0] on html "7 Version history / Maleta de viaje extensible Need republishing Preview 1 prod…" at bounding box center [372, 0] width 745 height 0
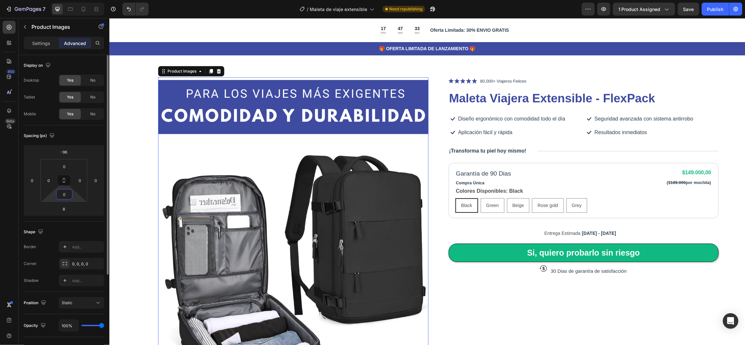
drag, startPoint x: 74, startPoint y: 199, endPoint x: 79, endPoint y: 201, distance: 5.5
click at [75, 0] on html "7 Version history / Maleta de viaje extensible Need republishing Preview 1 prod…" at bounding box center [372, 0] width 745 height 0
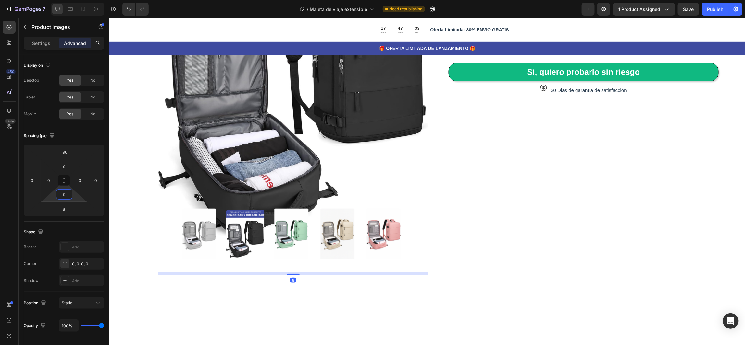
scroll to position [195, 0]
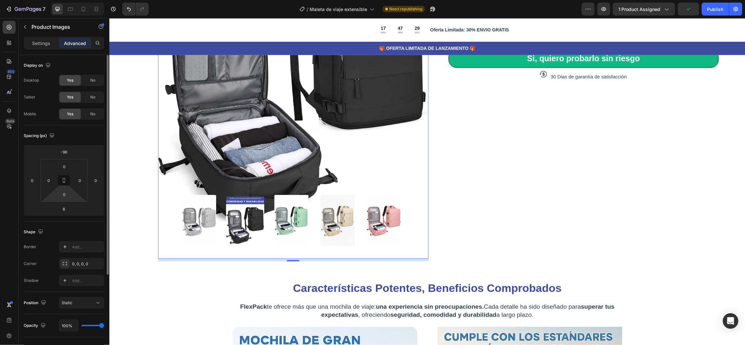
drag, startPoint x: 75, startPoint y: 199, endPoint x: 70, endPoint y: 201, distance: 5.1
click at [69, 0] on html "7 Version history / Maleta de viaje extensible Need republishing Preview 1 prod…" at bounding box center [372, 0] width 745 height 0
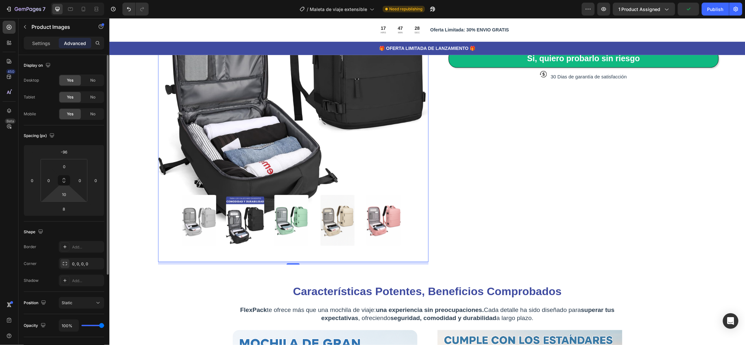
drag, startPoint x: 73, startPoint y: 199, endPoint x: 74, endPoint y: 192, distance: 7.0
click at [74, 0] on html "7 Version history / Maleta de viaje extensible Need republishing Preview 1 prod…" at bounding box center [372, 0] width 745 height 0
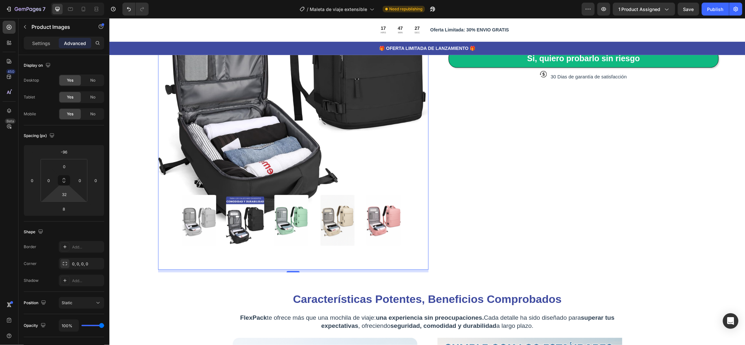
type input "0"
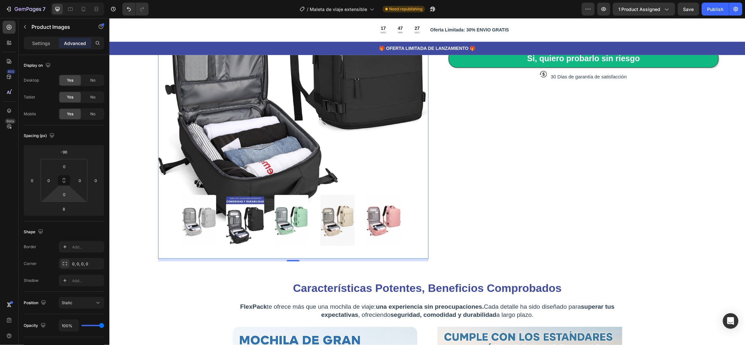
drag, startPoint x: 74, startPoint y: 200, endPoint x: 72, endPoint y: 223, distance: 23.1
click at [72, 0] on html "7 Version history / Maleta de viaje extensible Need republishing Preview 1 prod…" at bounding box center [372, 0] width 745 height 0
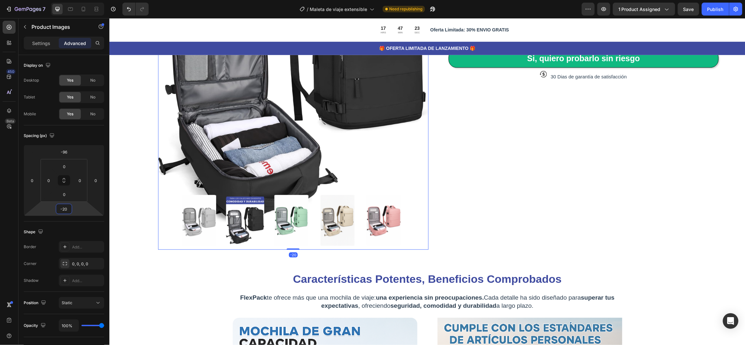
type input "-18"
drag, startPoint x: 75, startPoint y: 212, endPoint x: 77, endPoint y: 219, distance: 6.5
click at [77, 0] on html "7 Version history / Maleta de viaje extensible Need republishing Preview 1 prod…" at bounding box center [372, 0] width 745 height 0
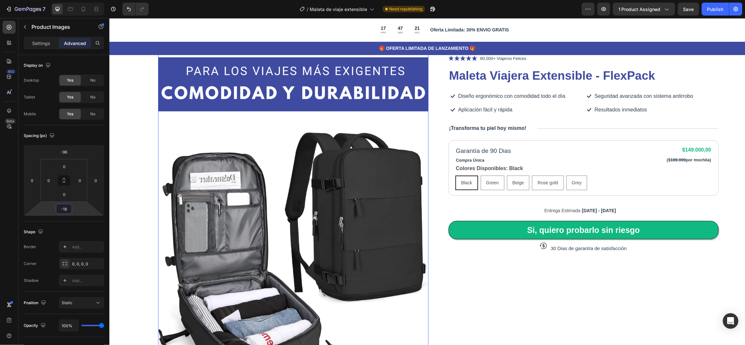
scroll to position [0, 0]
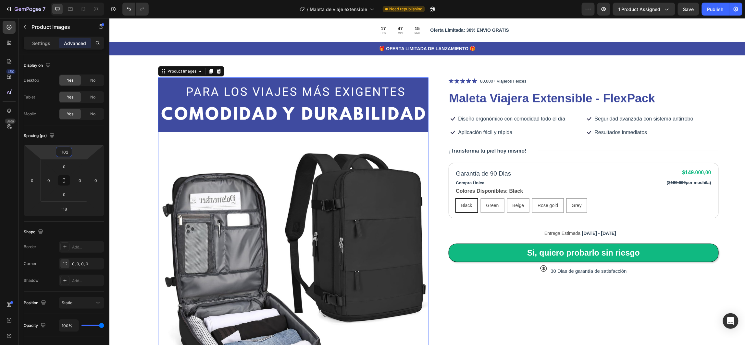
drag, startPoint x: 80, startPoint y: 155, endPoint x: 85, endPoint y: 157, distance: 4.5
click at [85, 0] on html "7 Version history / Maleta de viaje extensible Need republishing Preview 1 prod…" at bounding box center [372, 0] width 745 height 0
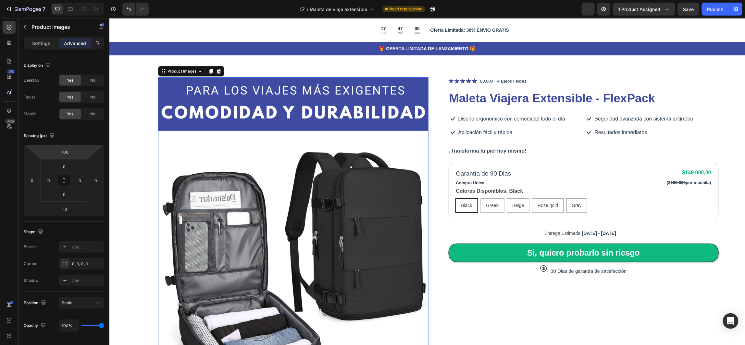
type input "-104"
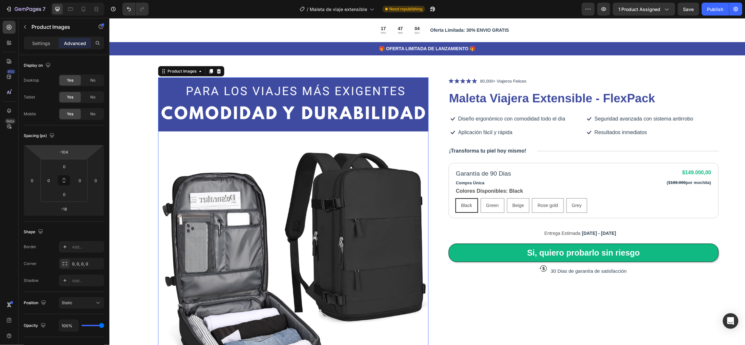
drag, startPoint x: 83, startPoint y: 155, endPoint x: 95, endPoint y: 156, distance: 11.7
click at [95, 0] on html "7 Version history / Maleta de viaje extensible Need republishing Preview 1 prod…" at bounding box center [372, 0] width 745 height 0
click at [684, 5] on button "Save" at bounding box center [687, 9] width 21 height 13
click at [714, 6] on div "Publish" at bounding box center [715, 9] width 16 height 7
click at [542, 269] on icon at bounding box center [543, 269] width 3 height 4
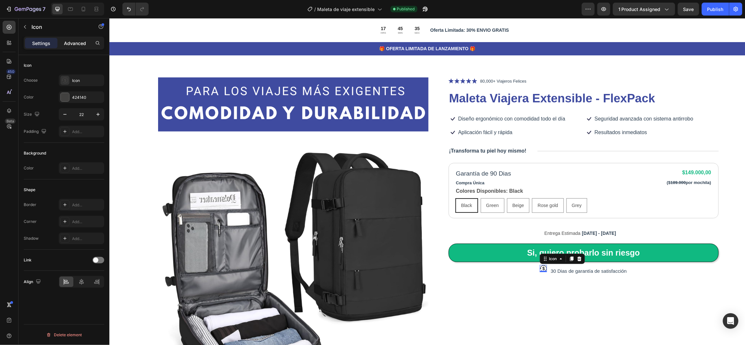
click at [74, 40] on p "Advanced" at bounding box center [75, 43] width 22 height 7
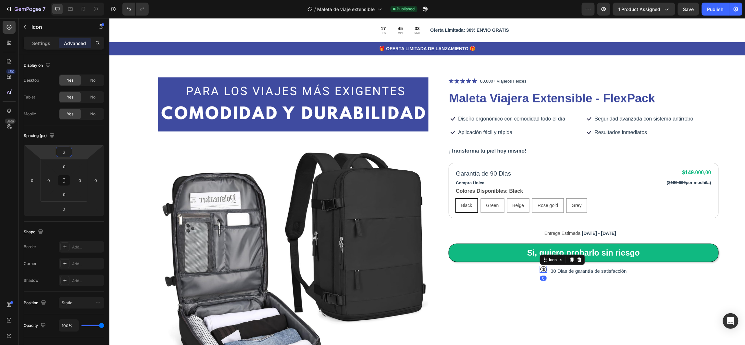
type input "8"
drag, startPoint x: 79, startPoint y: 158, endPoint x: 83, endPoint y: 156, distance: 3.8
click at [83, 0] on html "7 Version history / Maleta de viaje extensible Published Preview 1 product assi…" at bounding box center [372, 0] width 745 height 0
click at [579, 311] on div "Icon Icon Icon Icon Icon Icon List 80,000+ Viajeros Felices Text Block Row Male…" at bounding box center [583, 260] width 270 height 366
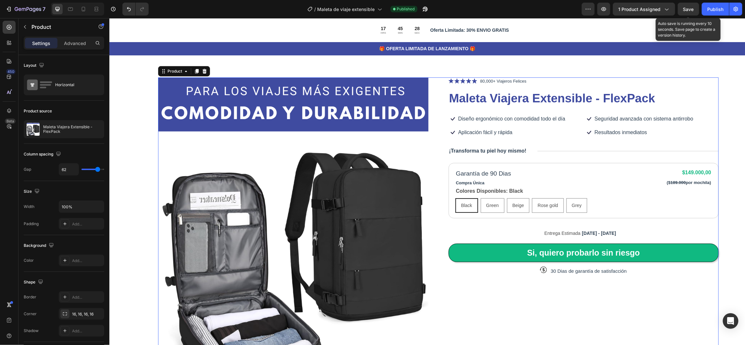
click at [692, 9] on span "Save" at bounding box center [688, 9] width 11 height 6
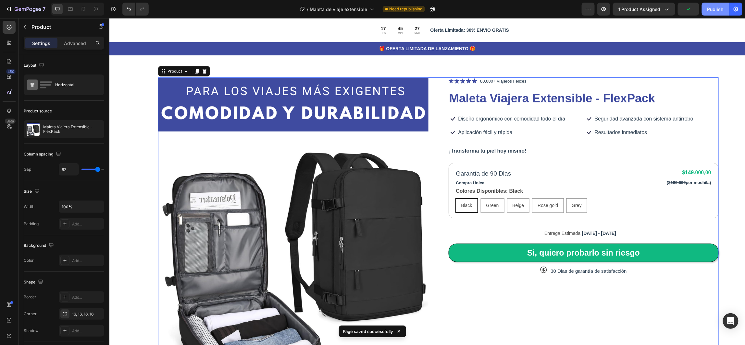
click at [715, 10] on div "Publish" at bounding box center [715, 9] width 16 height 7
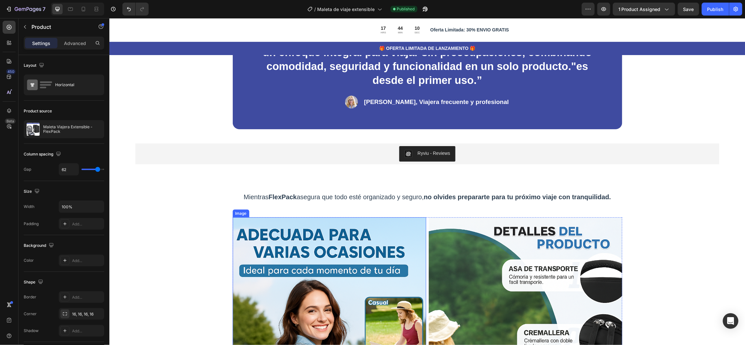
scroll to position [1070, 0]
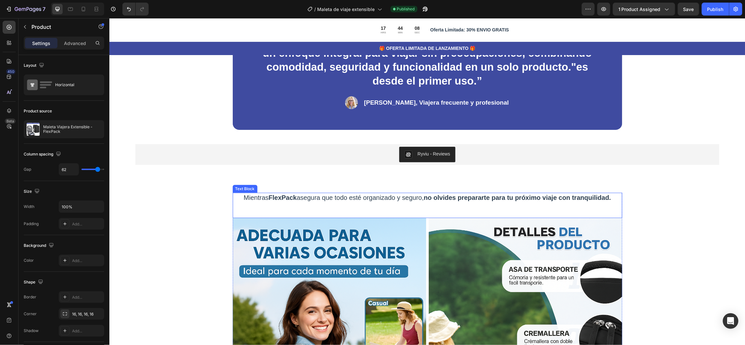
click at [241, 208] on div "Mientras FlexPack asegura que todo esté organizado y seguro, no olvides prepara…" at bounding box center [426, 205] width 389 height 25
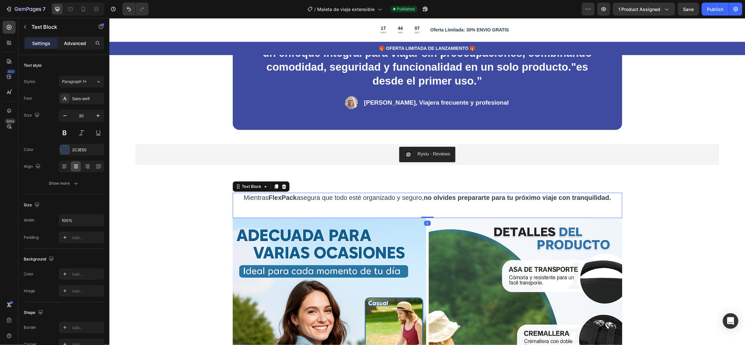
click at [78, 42] on p "Advanced" at bounding box center [75, 43] width 22 height 7
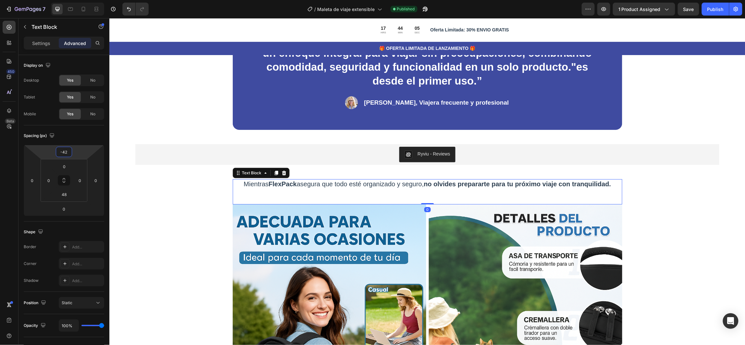
drag, startPoint x: 78, startPoint y: 156, endPoint x: 80, endPoint y: 166, distance: 10.3
click at [80, 0] on html "7 Version history / Maleta de viaje extensible Published Preview 1 product assi…" at bounding box center [372, 0] width 745 height 0
click at [700, 8] on div "Preview 1 product assigned Save Publish" at bounding box center [661, 9] width 161 height 13
click at [694, 9] on button "Save" at bounding box center [687, 9] width 21 height 13
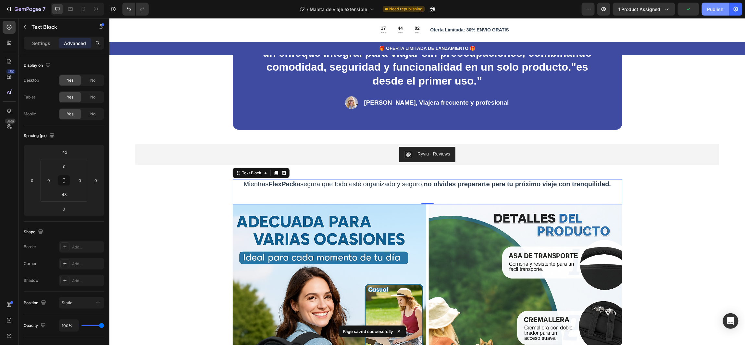
click at [714, 7] on div "Publish" at bounding box center [715, 9] width 16 height 7
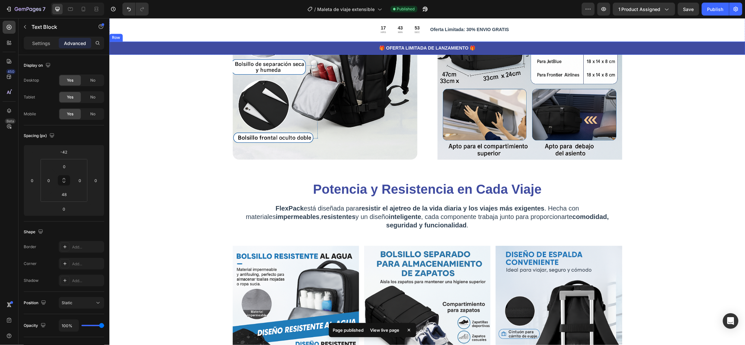
scroll to position [486, 0]
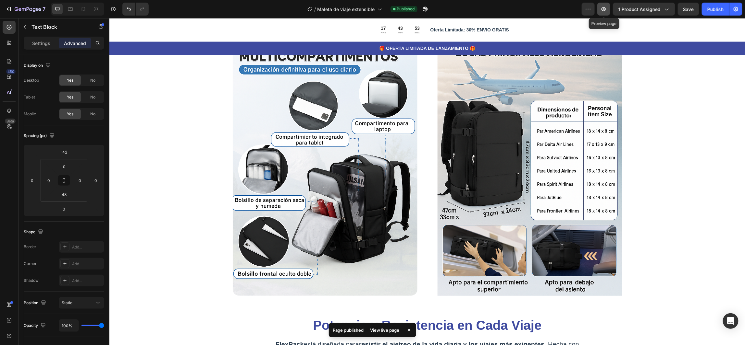
click at [606, 12] on icon "button" at bounding box center [603, 9] width 6 height 6
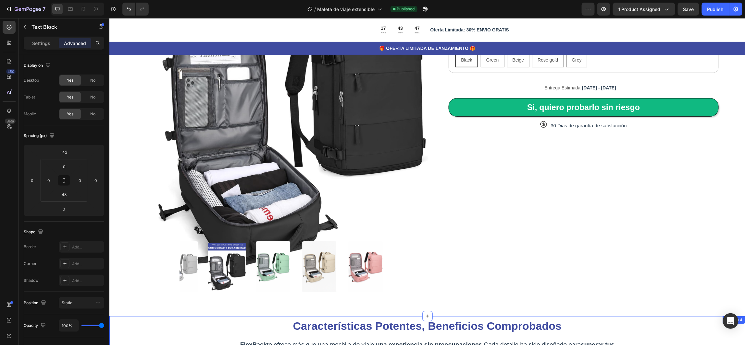
scroll to position [0, 0]
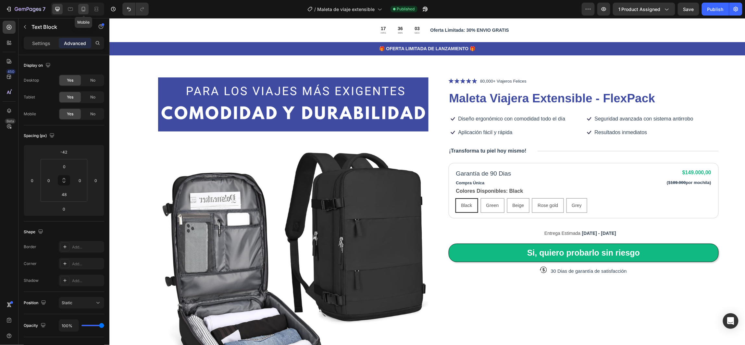
click at [81, 7] on icon at bounding box center [83, 9] width 6 height 6
type input "0"
type input "40"
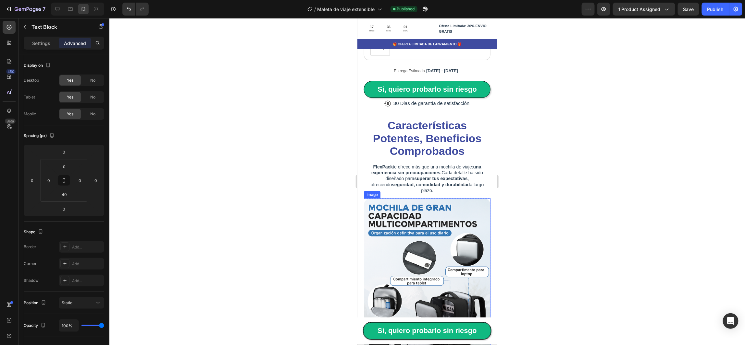
scroll to position [341, 0]
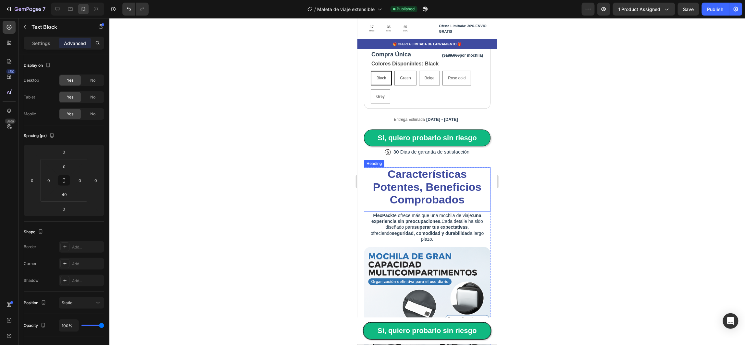
click at [425, 177] on strong "Características Potentes, Beneficios Comprobados" at bounding box center [426, 187] width 108 height 38
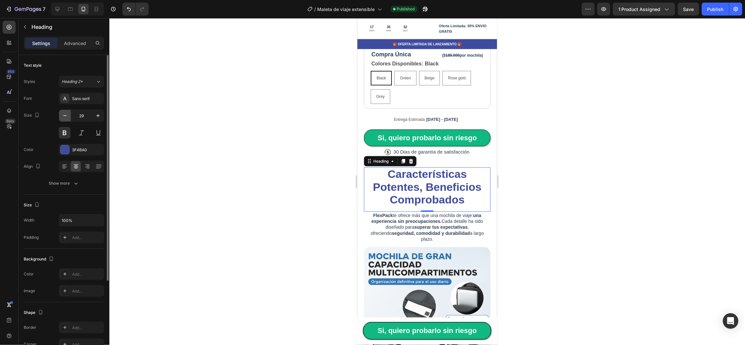
click at [65, 116] on icon "button" at bounding box center [65, 116] width 6 height 6
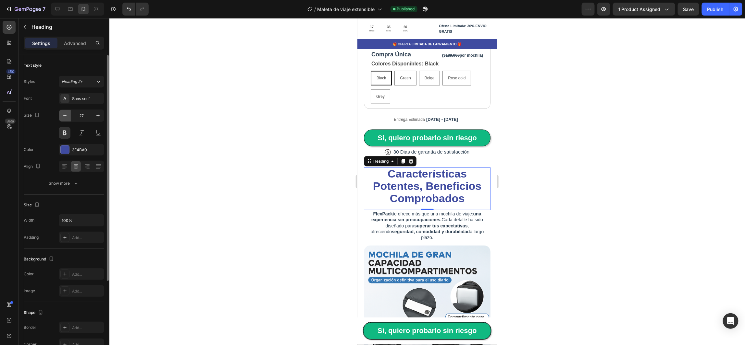
click at [65, 116] on icon "button" at bounding box center [65, 116] width 6 height 6
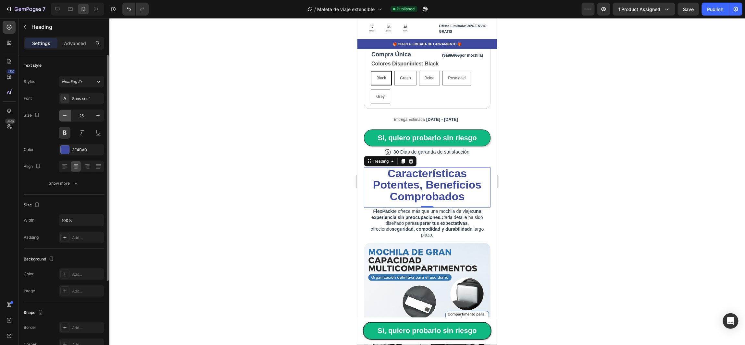
click at [65, 116] on icon "button" at bounding box center [65, 116] width 6 height 6
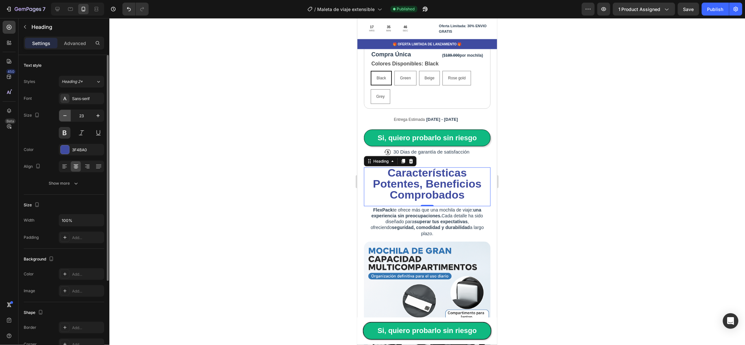
click at [65, 116] on icon "button" at bounding box center [65, 116] width 6 height 6
click at [99, 117] on icon "button" at bounding box center [98, 116] width 6 height 6
type input "24"
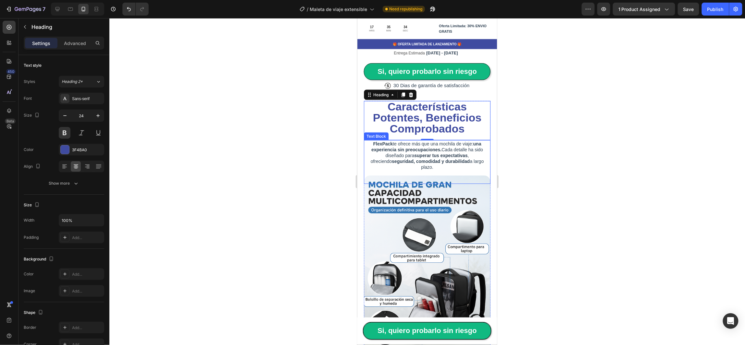
scroll to position [438, 0]
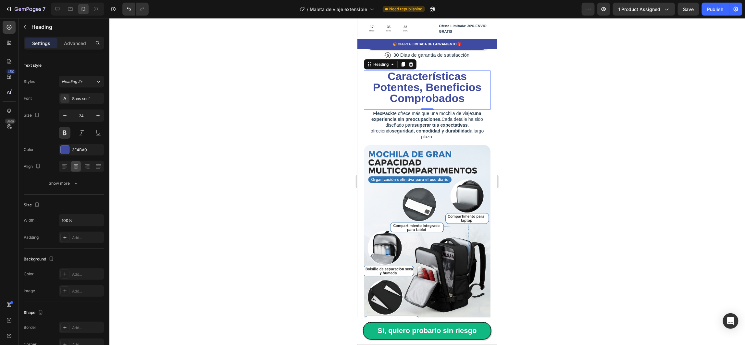
click at [548, 115] on div at bounding box center [426, 181] width 635 height 327
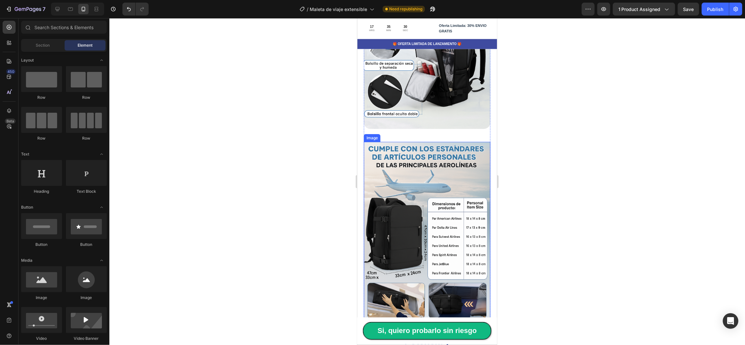
scroll to position [779, 0]
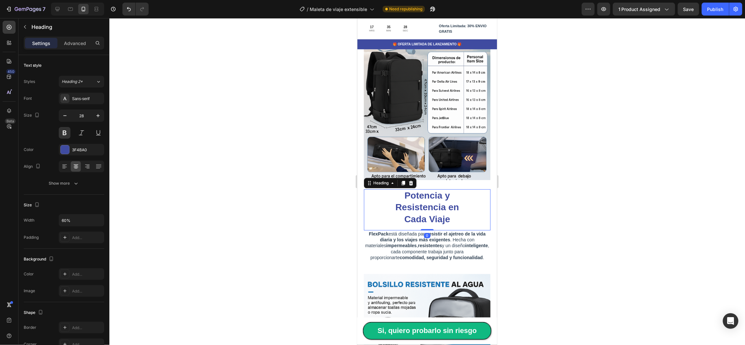
click at [382, 189] on div "Potencia y Resistencia en Cada Viaje" at bounding box center [426, 207] width 127 height 37
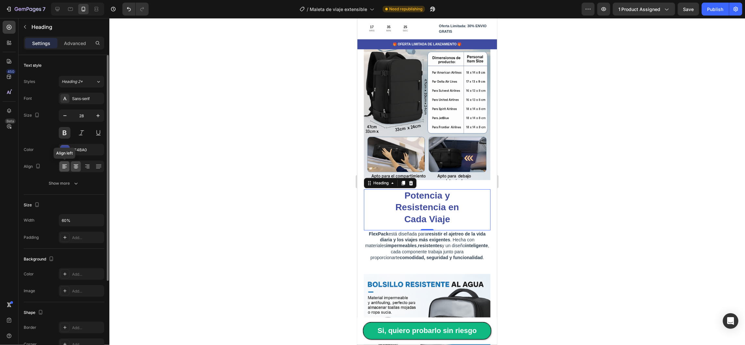
click at [66, 166] on icon at bounding box center [64, 167] width 6 height 6
click at [96, 167] on icon at bounding box center [98, 167] width 6 height 6
click at [79, 167] on div at bounding box center [76, 167] width 10 height 10
click at [64, 117] on icon "button" at bounding box center [65, 116] width 6 height 6
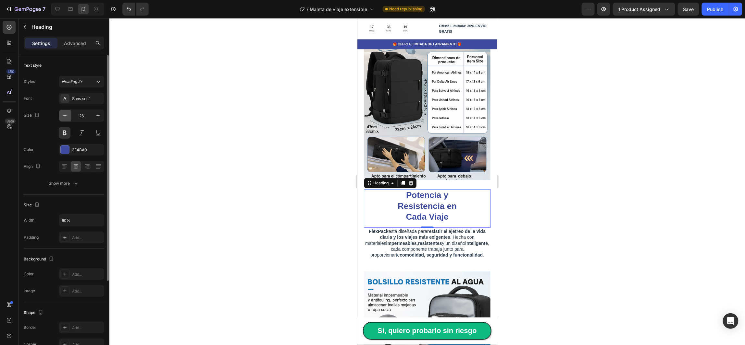
click at [64, 117] on icon "button" at bounding box center [65, 116] width 6 height 6
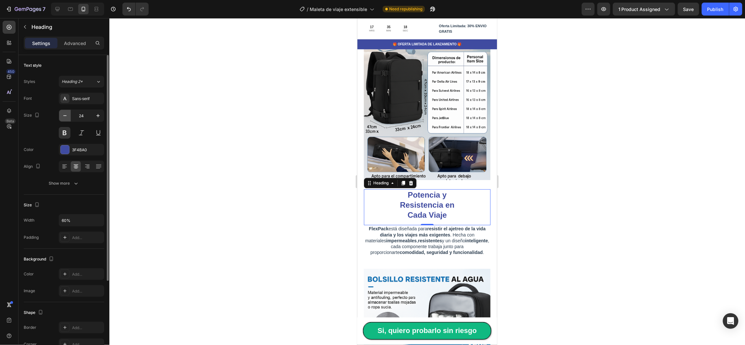
click at [64, 117] on icon "button" at bounding box center [65, 116] width 6 height 6
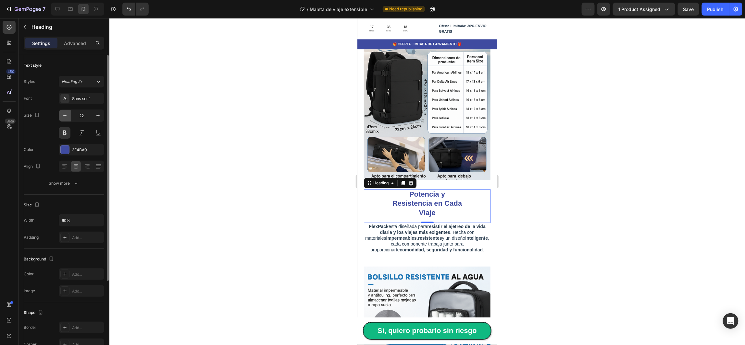
click at [64, 117] on icon "button" at bounding box center [65, 116] width 6 height 6
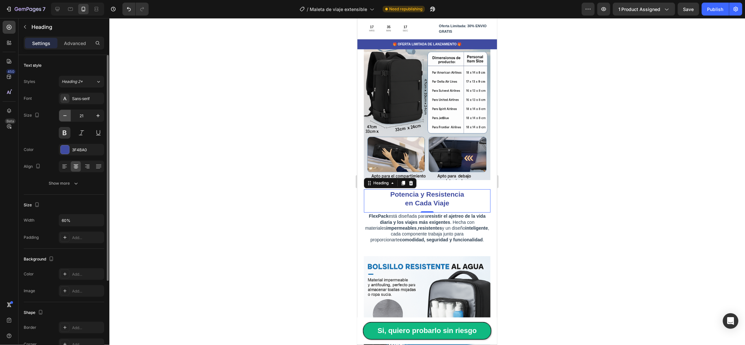
click at [64, 117] on icon "button" at bounding box center [65, 116] width 6 height 6
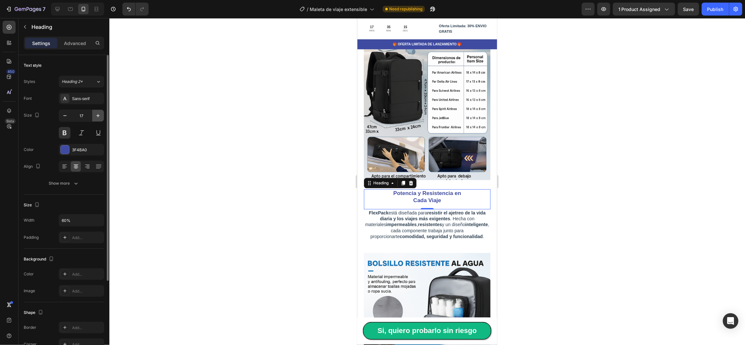
click at [97, 116] on icon "button" at bounding box center [98, 116] width 6 height 6
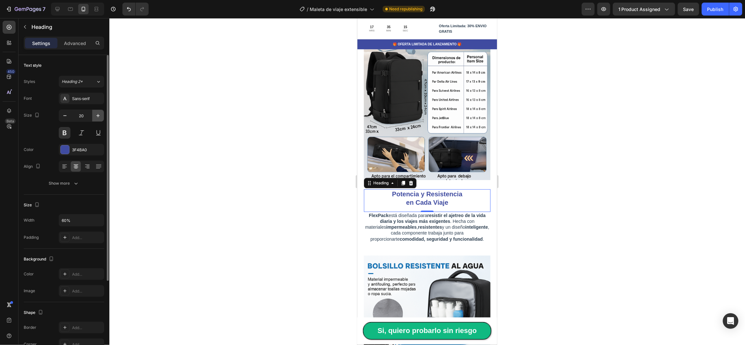
click at [97, 116] on icon "button" at bounding box center [98, 116] width 6 height 6
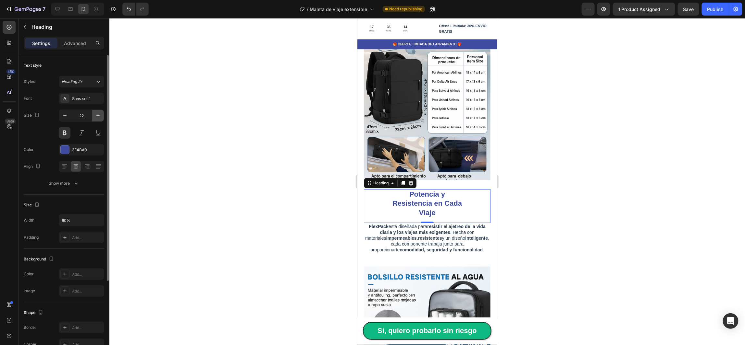
click at [97, 116] on icon "button" at bounding box center [98, 116] width 6 height 6
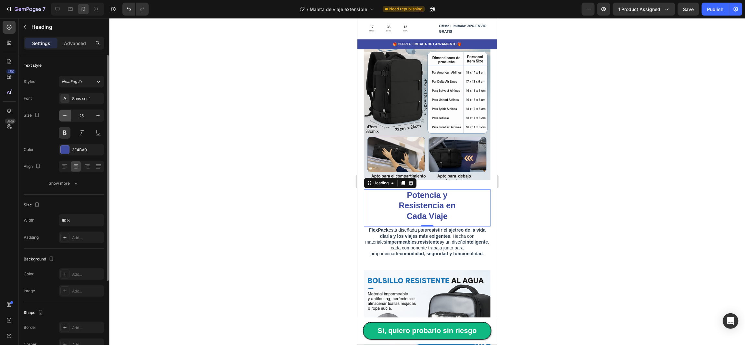
click at [66, 114] on icon "button" at bounding box center [65, 116] width 6 height 6
type input "24"
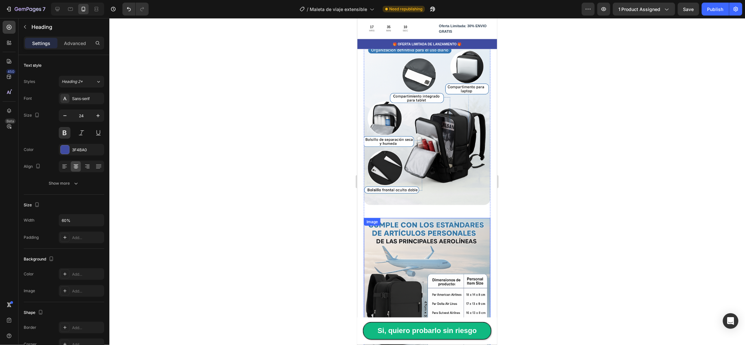
scroll to position [438, 0]
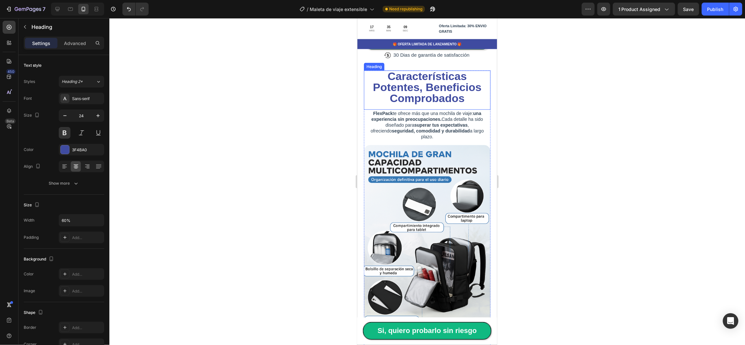
click at [419, 76] on strong "Características Potentes, Beneficios Comprobados" at bounding box center [426, 87] width 108 height 34
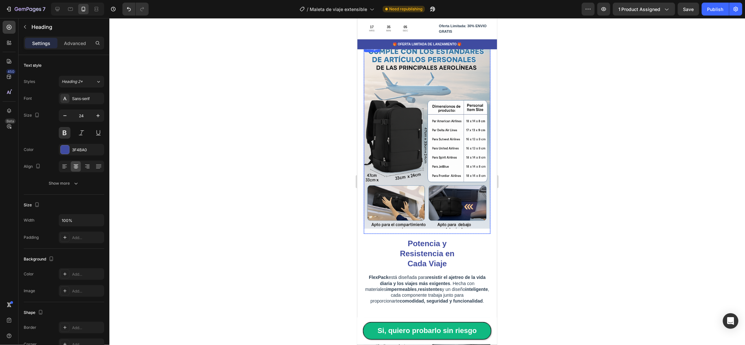
scroll to position [779, 0]
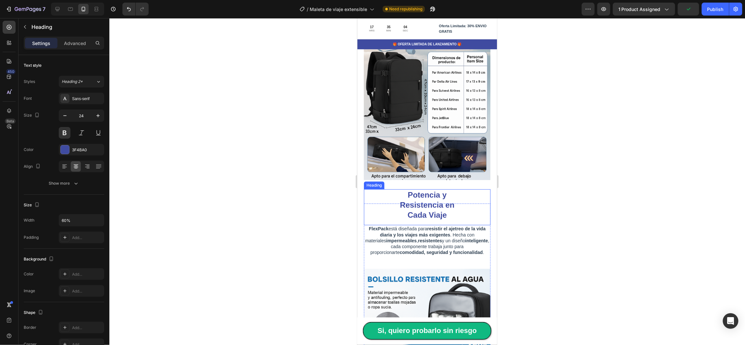
click at [418, 190] on strong "Potencia y Resistencia en Cada Viaje" at bounding box center [426, 204] width 55 height 29
click at [614, 158] on div at bounding box center [426, 181] width 635 height 327
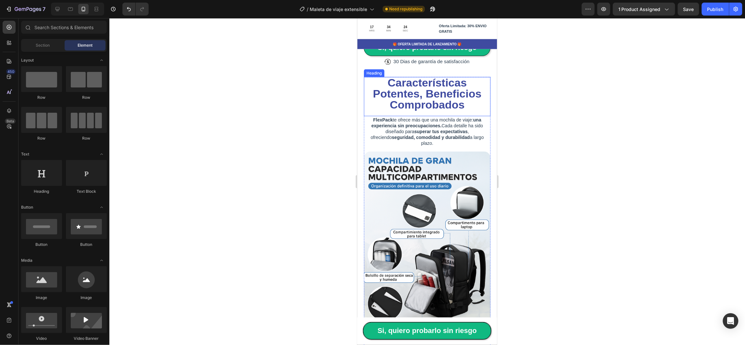
scroll to position [389, 0]
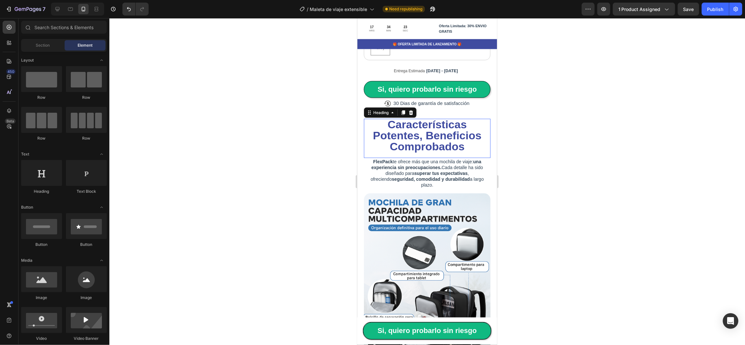
click at [411, 118] on strong "Características Potentes, Beneficios Comprobados" at bounding box center [426, 135] width 108 height 34
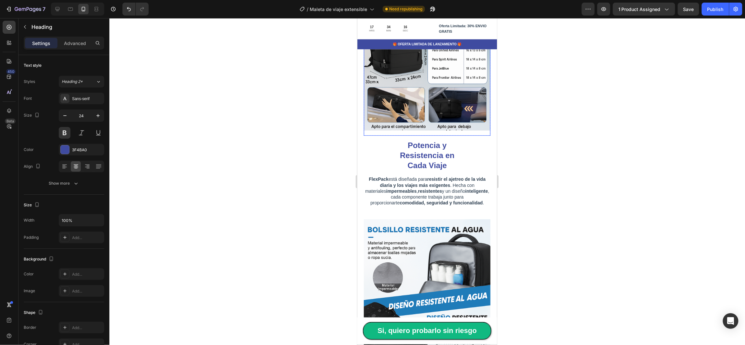
scroll to position [779, 0]
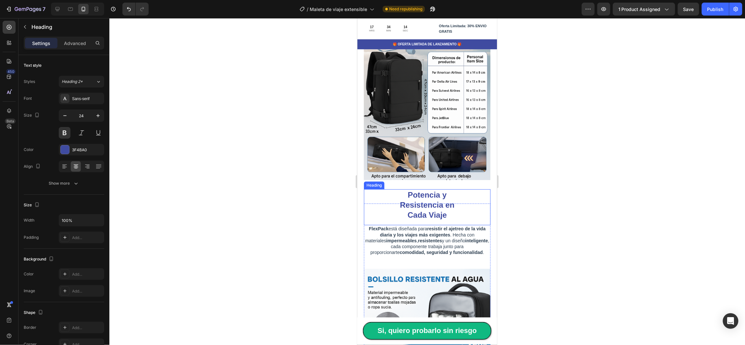
click at [389, 189] on h2 "Potencia y Resistencia en Cada Viaje" at bounding box center [427, 205] width 76 height 32
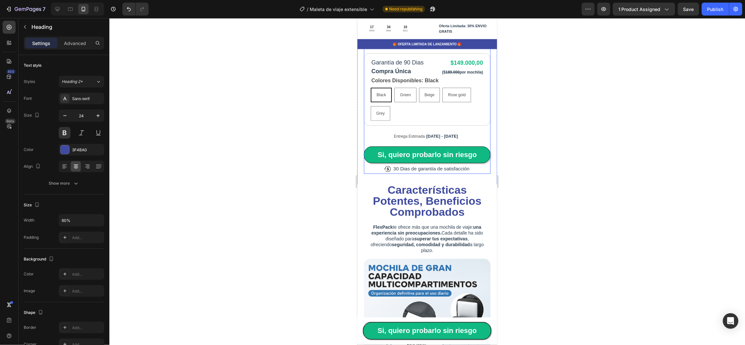
scroll to position [341, 0]
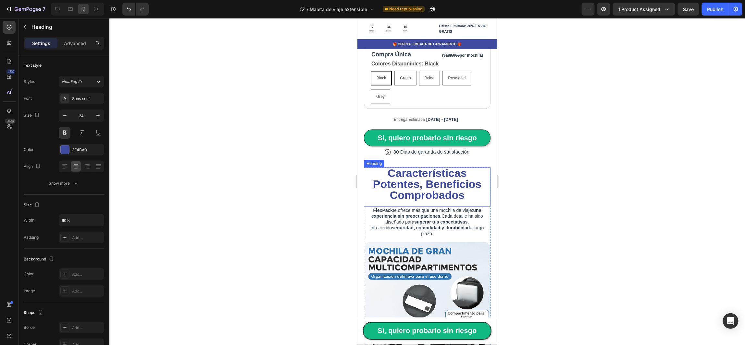
click at [429, 167] on strong "Características Potentes, Beneficios Comprobados" at bounding box center [426, 184] width 108 height 34
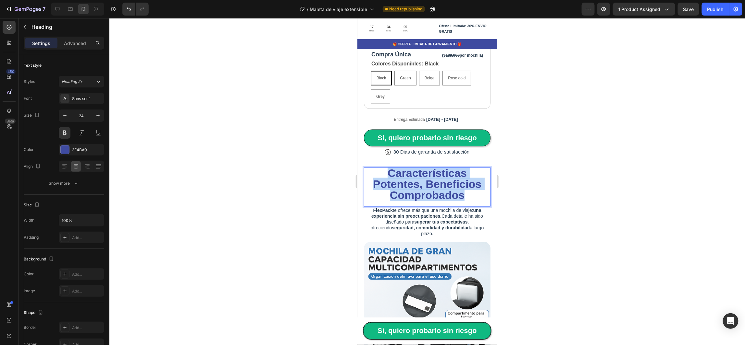
drag, startPoint x: 462, startPoint y: 189, endPoint x: 386, endPoint y: 164, distance: 80.4
click at [386, 168] on p "Características Potentes, Beneficios Comprobados" at bounding box center [426, 184] width 125 height 33
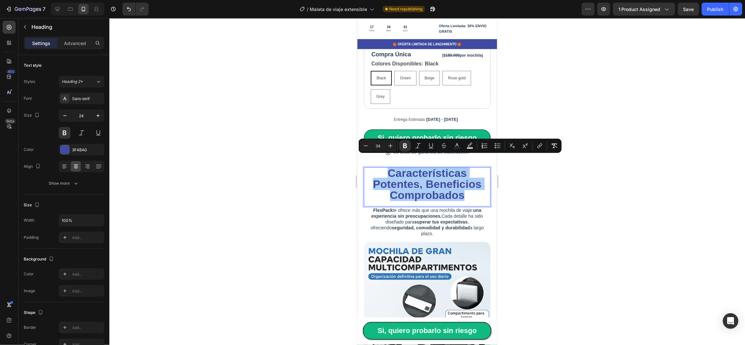
click at [302, 176] on div at bounding box center [426, 181] width 635 height 327
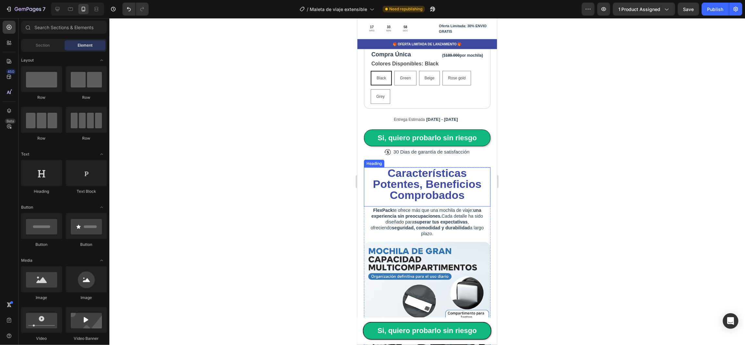
click at [399, 172] on strong "Características Potentes, Beneficios Comprobados" at bounding box center [426, 184] width 108 height 34
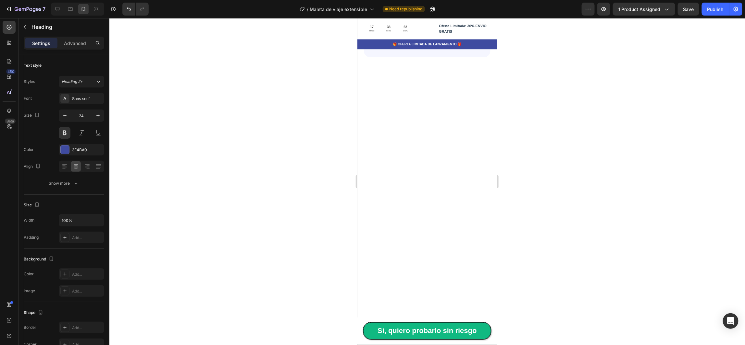
scroll to position [1995, 0]
click at [63, 116] on icon "button" at bounding box center [64, 115] width 3 height 1
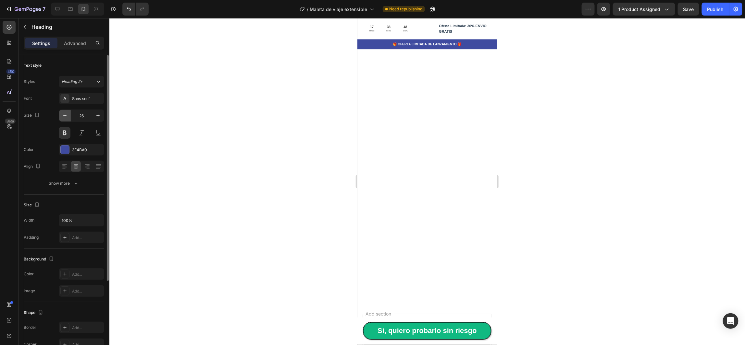
click at [63, 116] on icon "button" at bounding box center [64, 115] width 3 height 1
type input "24"
click at [558, 165] on div at bounding box center [426, 181] width 635 height 327
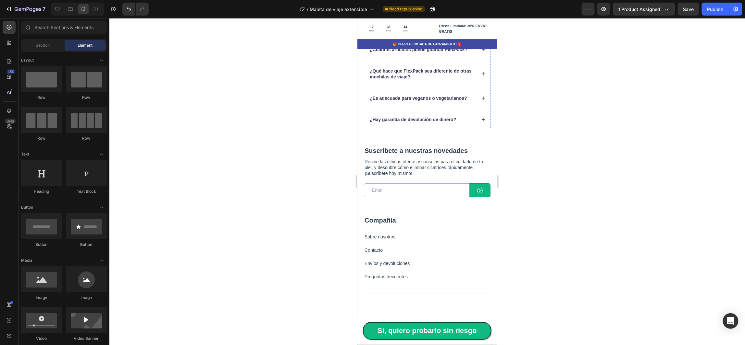
scroll to position [2335, 0]
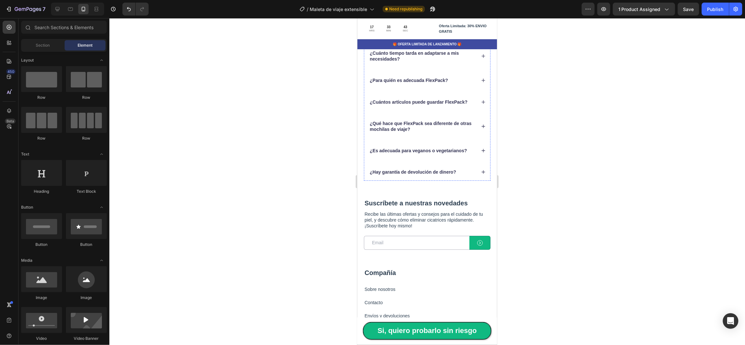
click at [416, 21] on h2 "¿Tienes dudas?" at bounding box center [426, 15] width 127 height 14
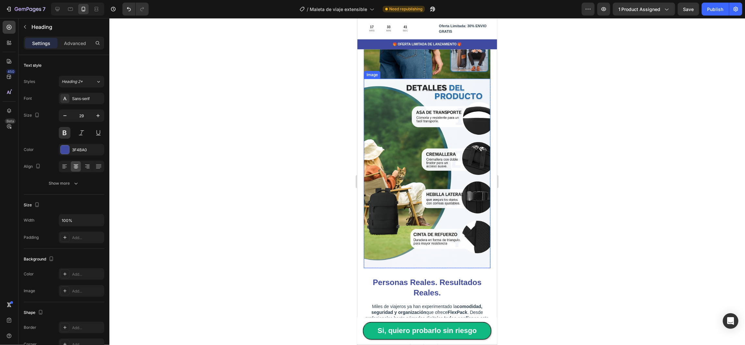
scroll to position [1995, 0]
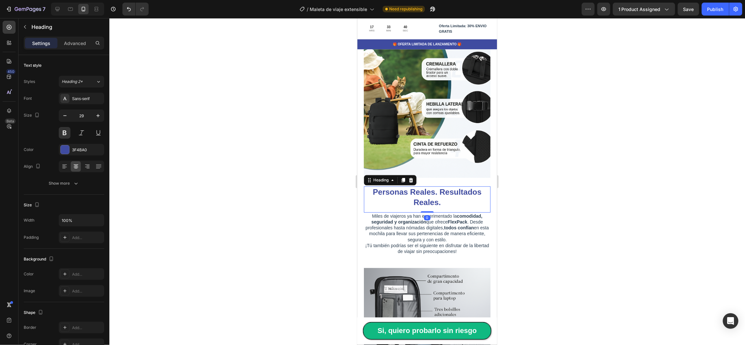
click at [406, 188] on strong "Personas Reales. Resultados Reales." at bounding box center [426, 197] width 109 height 19
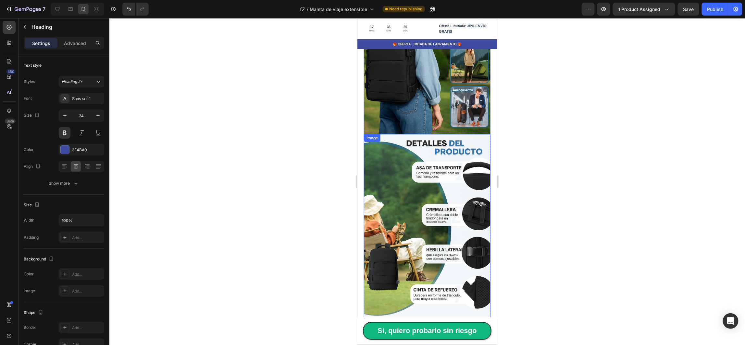
scroll to position [1460, 0]
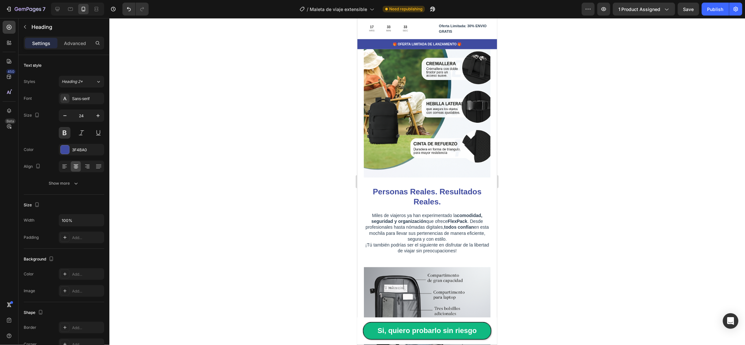
click at [569, 181] on div at bounding box center [426, 181] width 635 height 327
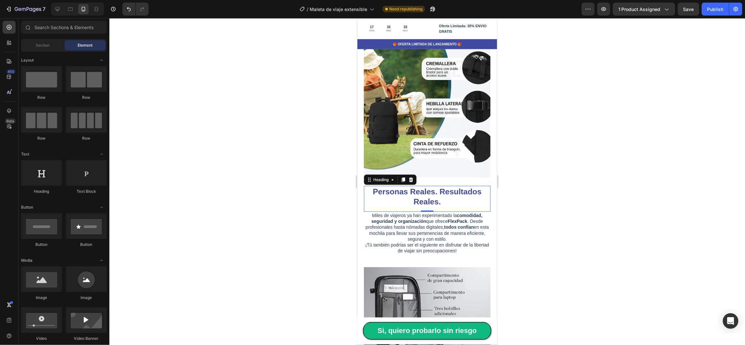
click at [432, 187] on strong "Personas Reales. Resultados Reales." at bounding box center [426, 196] width 109 height 19
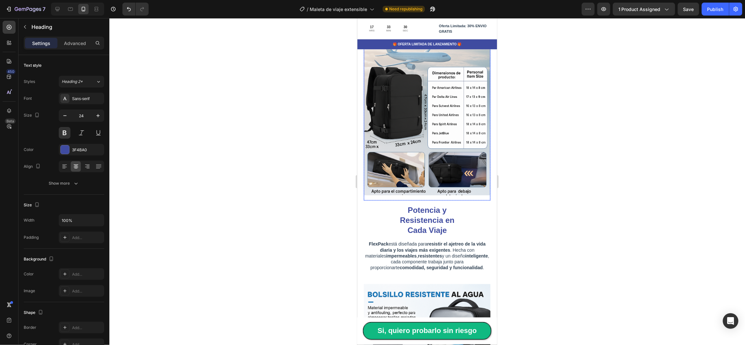
scroll to position [779, 0]
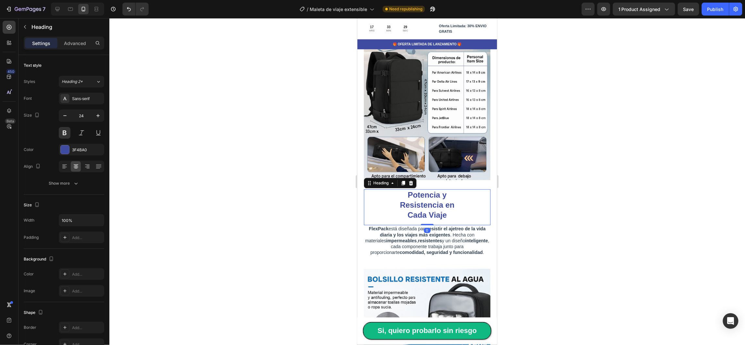
click at [460, 189] on div "Potencia y Resistencia en Cada Viaje" at bounding box center [426, 205] width 127 height 32
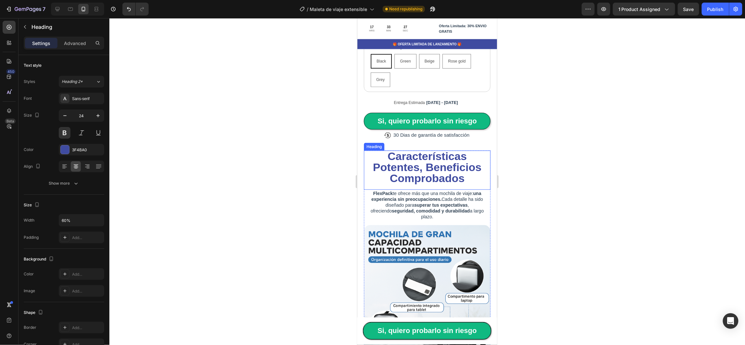
scroll to position [341, 0]
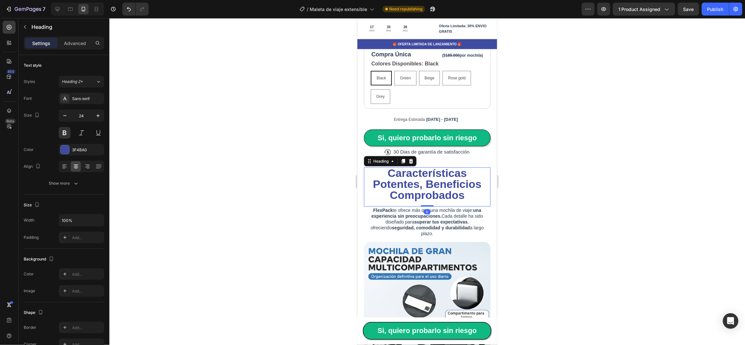
click at [456, 167] on strong "Características Potentes, Beneficios Comprobados" at bounding box center [426, 184] width 108 height 34
click at [556, 160] on div at bounding box center [426, 181] width 635 height 327
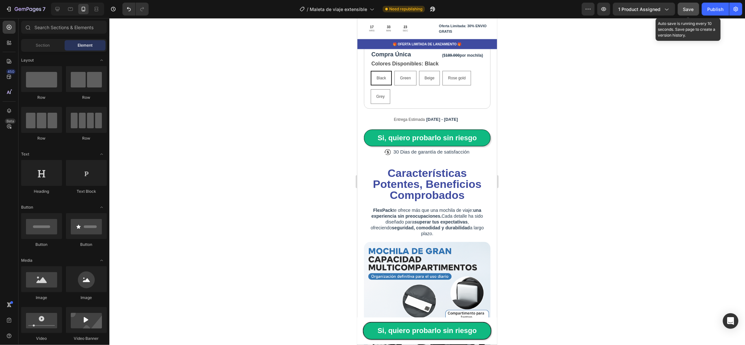
click at [685, 13] on button "Save" at bounding box center [687, 9] width 21 height 13
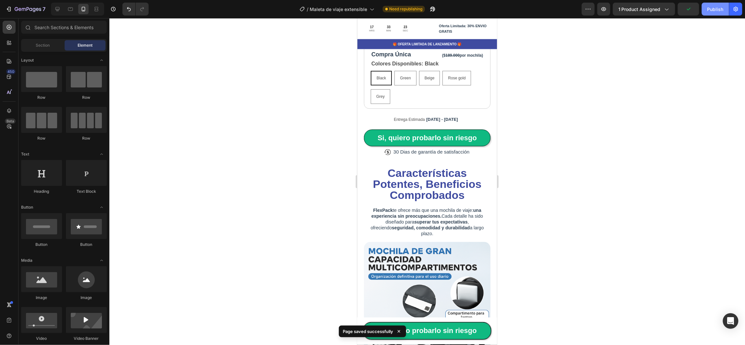
click at [711, 12] on div "Publish" at bounding box center [715, 9] width 16 height 7
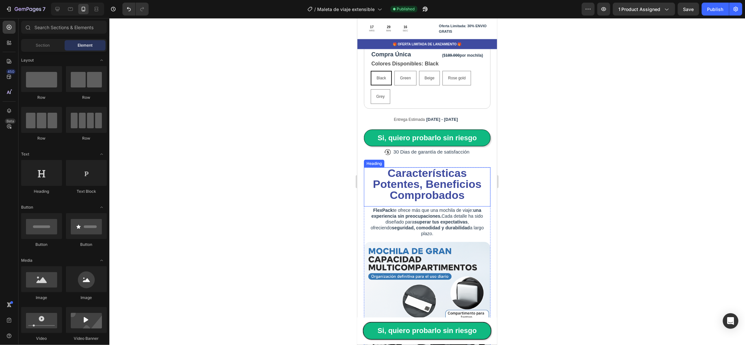
click at [418, 175] on strong "Características Potentes, Beneficios Comprobados" at bounding box center [426, 184] width 108 height 34
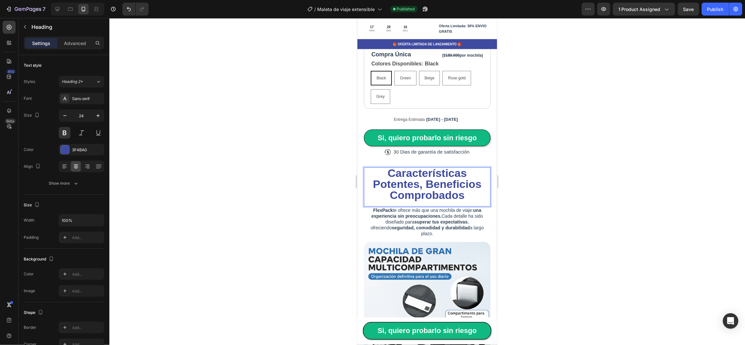
click at [421, 173] on strong "Características Potentes, Beneficios Comprobados" at bounding box center [426, 184] width 108 height 34
click at [581, 157] on div at bounding box center [426, 181] width 635 height 327
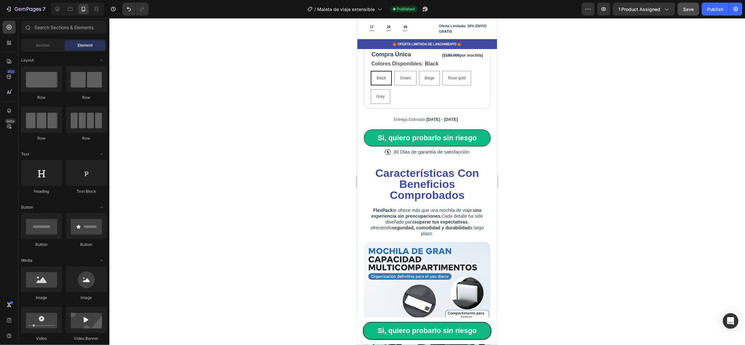
click at [687, 13] on button "Save" at bounding box center [687, 9] width 21 height 13
click at [711, 8] on div "Publish" at bounding box center [715, 9] width 16 height 7
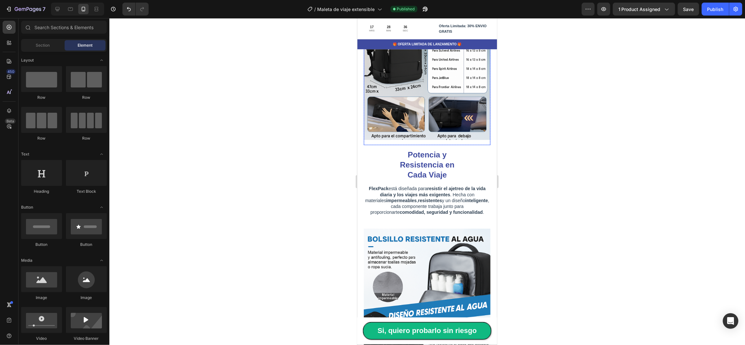
scroll to position [730, 0]
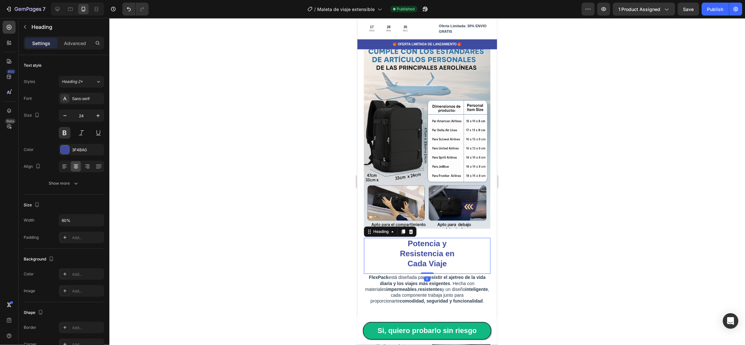
click at [430, 239] on strong "Potencia y Resistencia en Cada Viaje" at bounding box center [426, 253] width 55 height 29
click at [437, 239] on strong "Potencia y Resistencia en Cada Viaje" at bounding box center [426, 253] width 55 height 29
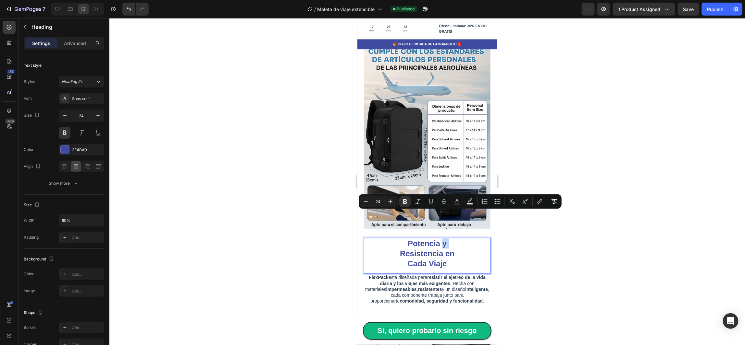
click at [443, 238] on p "Potencia y Resistencia en Cada Viaje" at bounding box center [426, 253] width 75 height 30
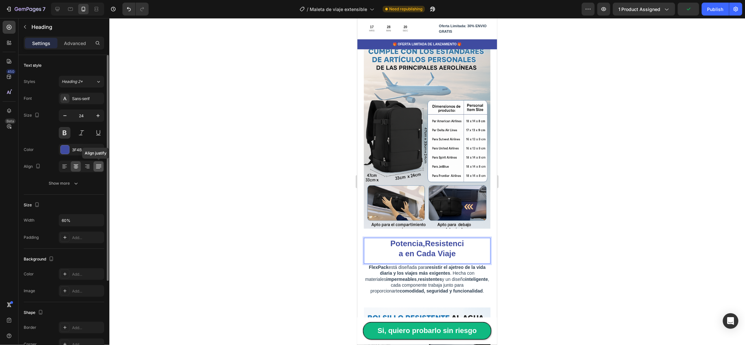
click at [97, 167] on icon at bounding box center [98, 167] width 6 height 6
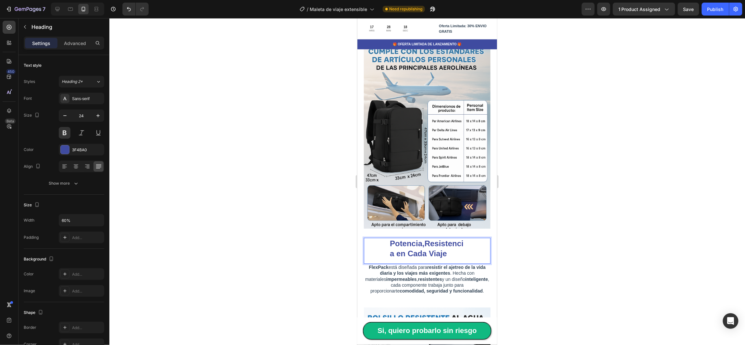
click at [423, 239] on strong "Potencia,Resistencia en Cada Viaje" at bounding box center [426, 248] width 74 height 19
click at [390, 239] on strong "Potencia,Resistencia en Cada Viaje" at bounding box center [426, 248] width 74 height 19
click at [522, 213] on div at bounding box center [426, 181] width 635 height 327
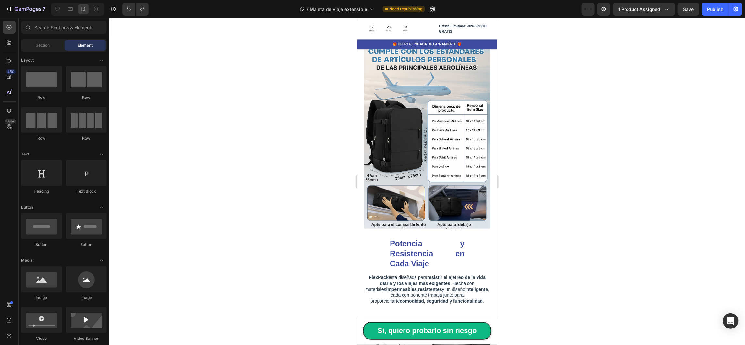
click at [522, 213] on div at bounding box center [426, 181] width 635 height 327
click at [436, 239] on strong "Potencia y Resistencia en Cada Viaje" at bounding box center [426, 253] width 75 height 29
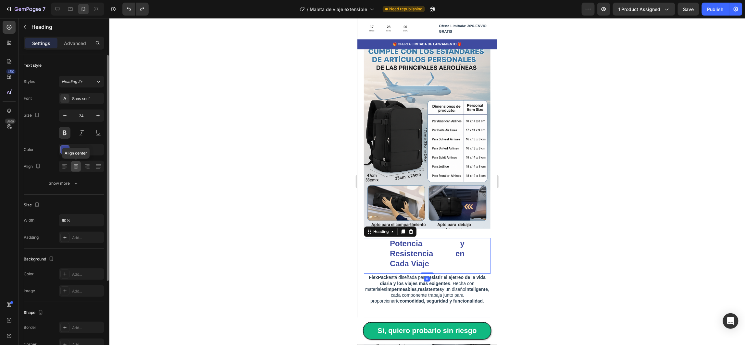
click at [77, 167] on icon at bounding box center [76, 167] width 5 height 1
click at [65, 167] on icon at bounding box center [64, 167] width 5 height 1
click at [77, 168] on icon at bounding box center [76, 167] width 6 height 6
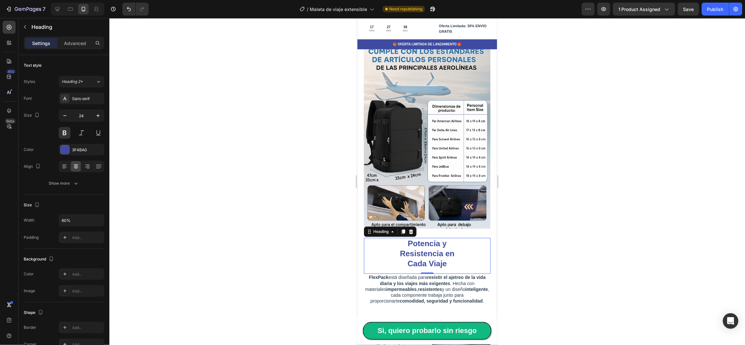
click at [527, 216] on div at bounding box center [426, 181] width 635 height 327
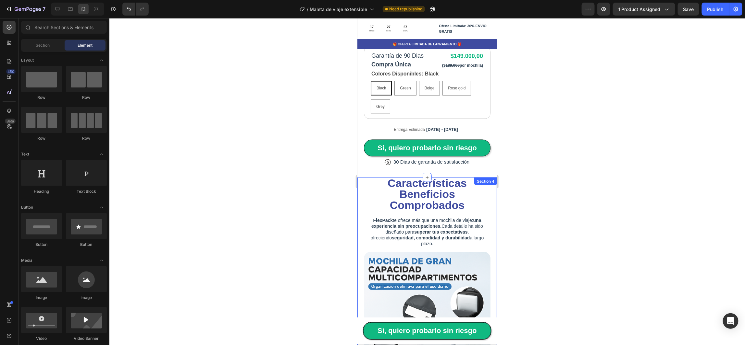
scroll to position [292, 0]
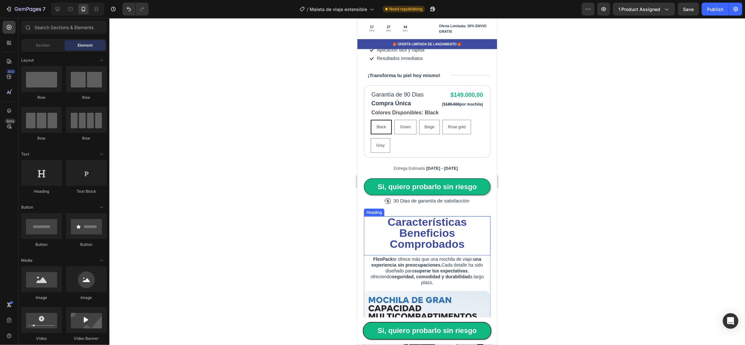
click at [463, 216] on h2 "Características Beneficios Comprobados" at bounding box center [426, 233] width 127 height 35
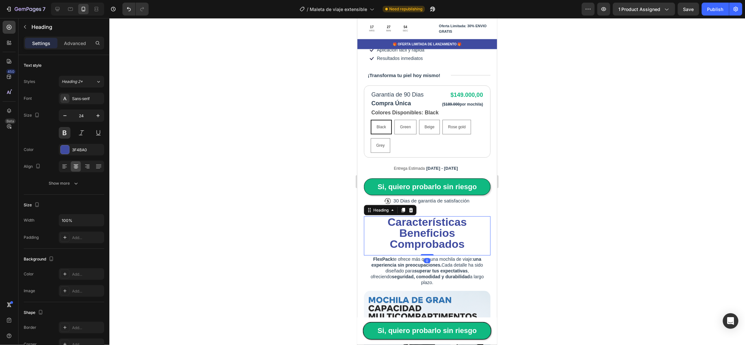
click at [463, 216] on h2 "Características Beneficios Comprobados" at bounding box center [426, 233] width 127 height 35
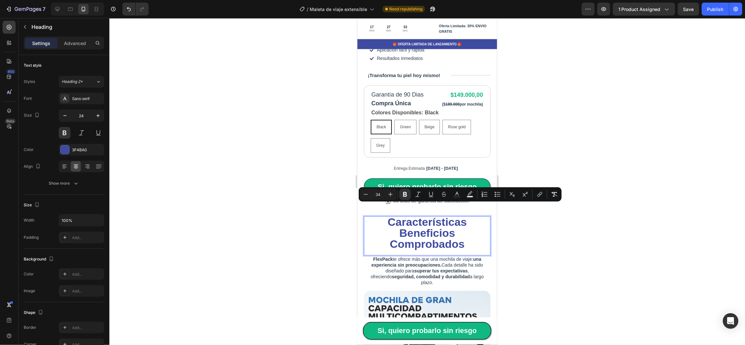
click at [465, 217] on p "Características Beneficios Comprobados" at bounding box center [426, 233] width 125 height 33
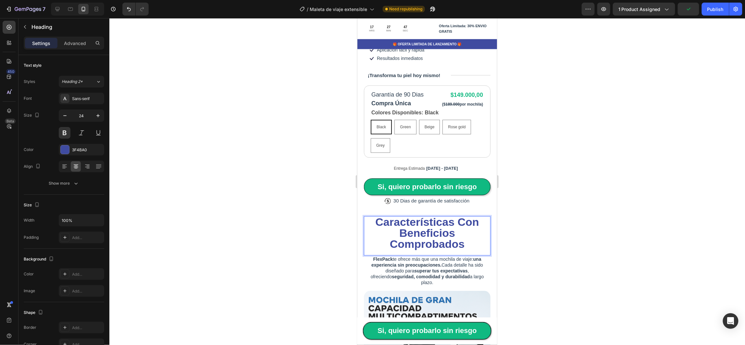
click at [544, 205] on div at bounding box center [426, 181] width 635 height 327
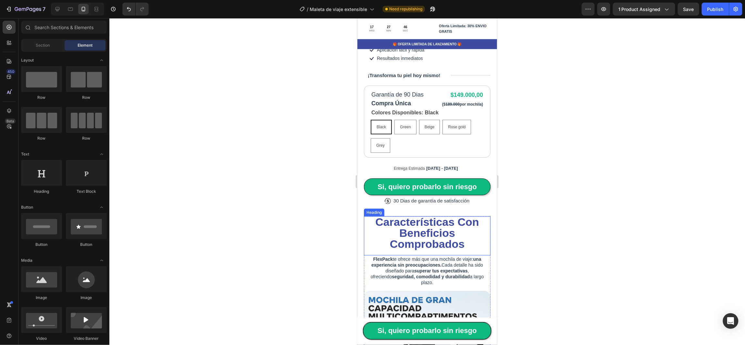
click at [433, 226] on strong "Características Con Beneficios Comprobados" at bounding box center [426, 233] width 103 height 34
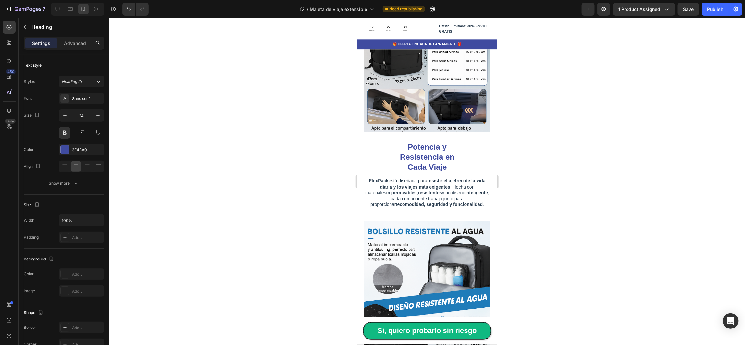
scroll to position [827, 0]
click at [462, 140] on div "Potencia y Resistencia en Cada Viaje" at bounding box center [426, 156] width 127 height 32
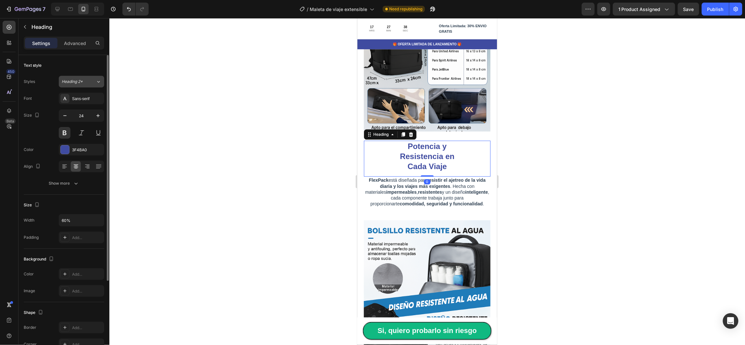
click at [98, 81] on icon at bounding box center [99, 82] width 6 height 6
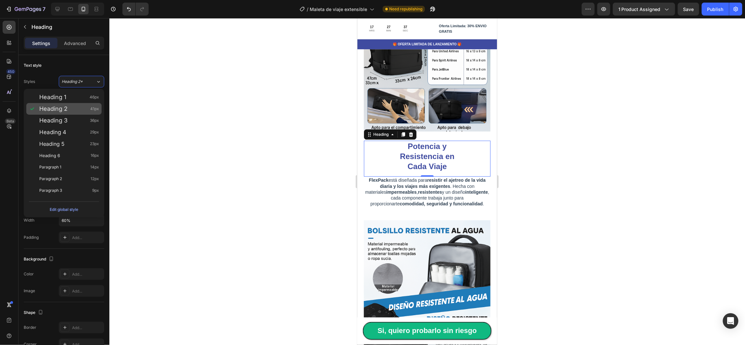
click at [63, 111] on span "Heading 2" at bounding box center [53, 109] width 28 height 6
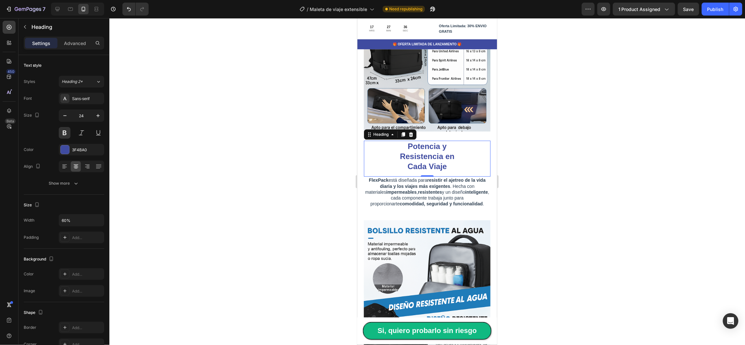
click at [266, 126] on div at bounding box center [426, 181] width 635 height 327
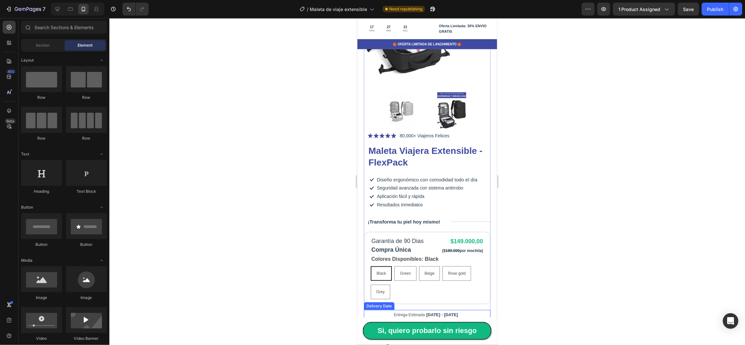
scroll to position [0, 0]
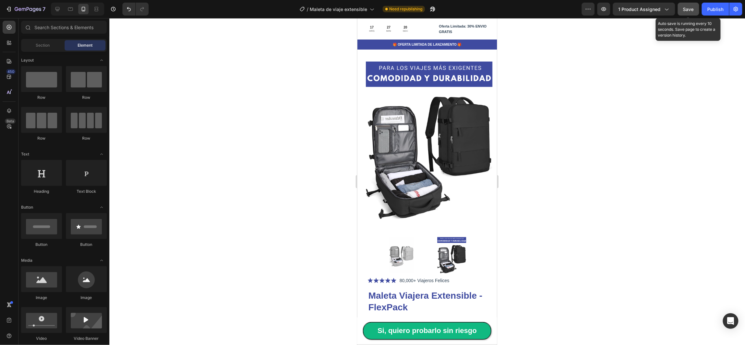
click at [697, 11] on button "Save" at bounding box center [687, 9] width 21 height 13
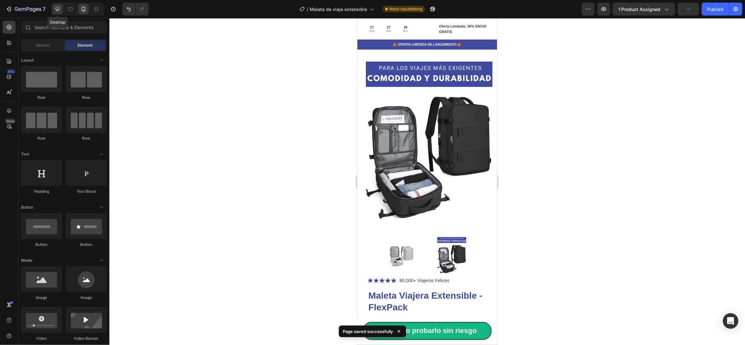
click at [57, 9] on icon at bounding box center [57, 9] width 4 height 4
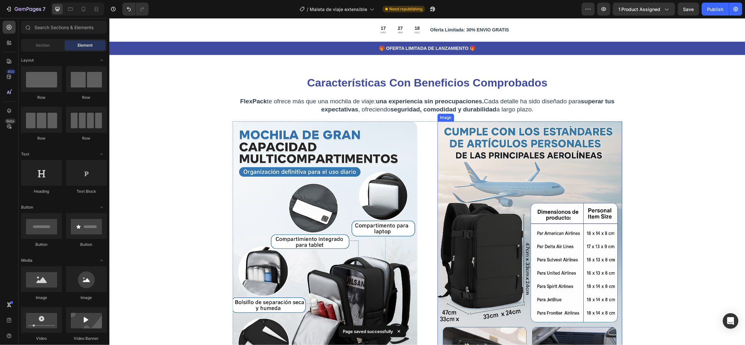
scroll to position [341, 0]
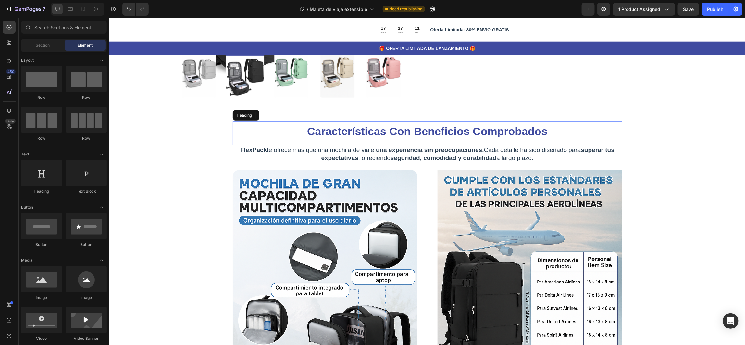
click at [452, 129] on strong "Características Con Beneficios Comprobados" at bounding box center [427, 131] width 240 height 12
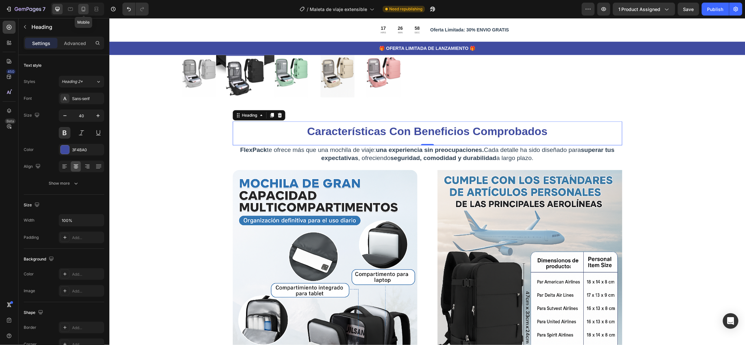
click at [85, 7] on icon at bounding box center [83, 9] width 6 height 6
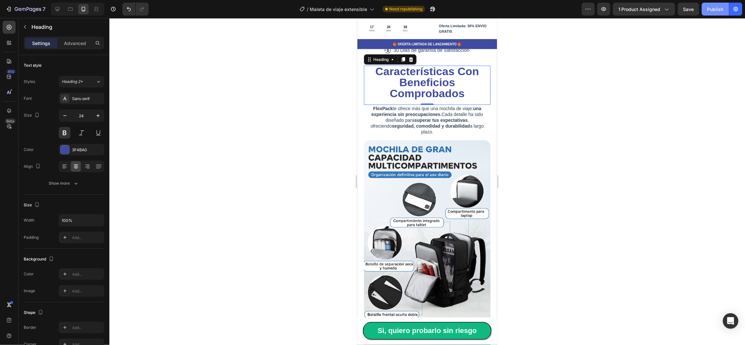
scroll to position [456, 0]
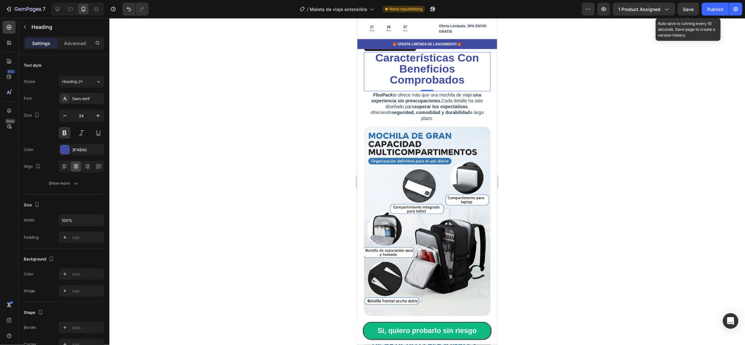
click at [689, 9] on span "Save" at bounding box center [688, 9] width 11 height 6
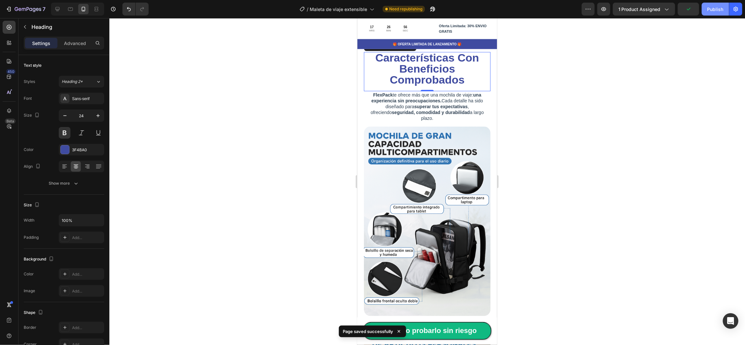
click at [709, 9] on div "Publish" at bounding box center [715, 9] width 16 height 7
click at [57, 8] on icon at bounding box center [57, 9] width 6 height 6
type input "40"
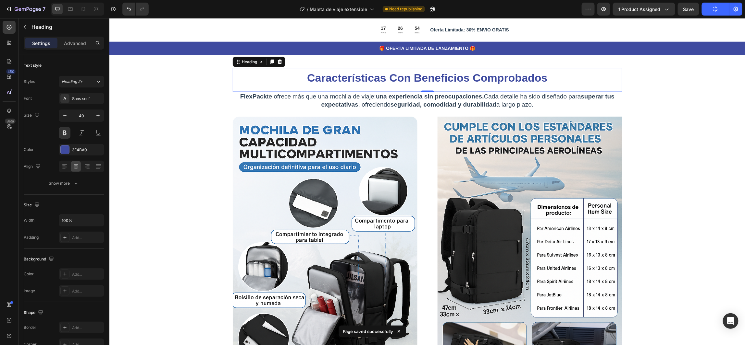
scroll to position [343, 0]
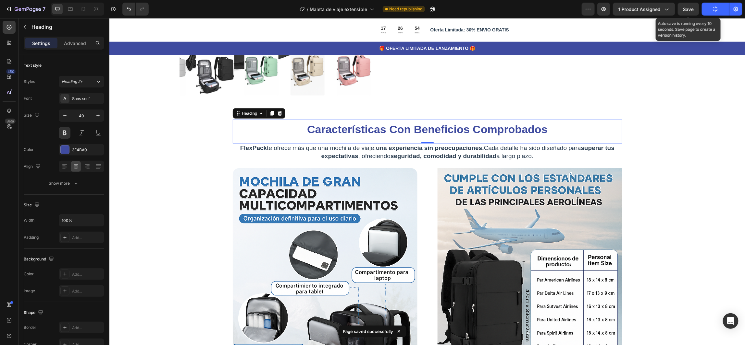
click at [692, 9] on span "Save" at bounding box center [688, 9] width 11 height 6
